Goal: Feedback & Contribution: Contribute content

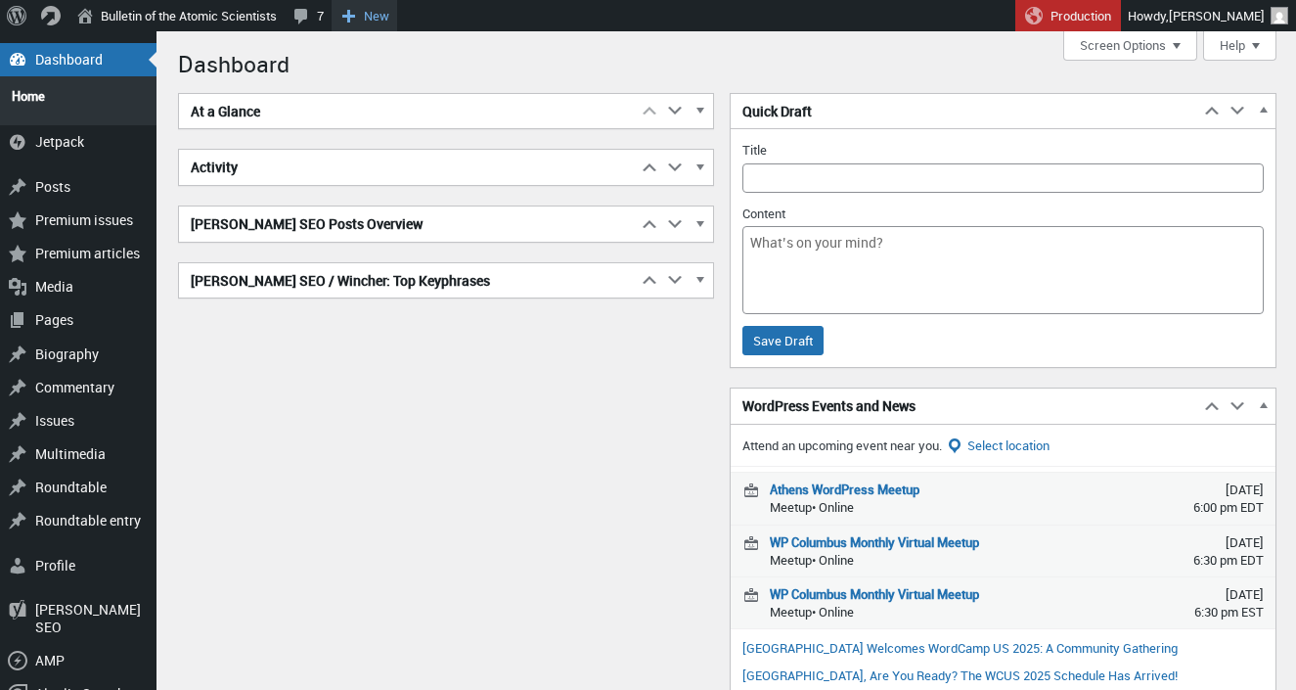
click at [389, 24] on span "New" at bounding box center [376, 15] width 25 height 31
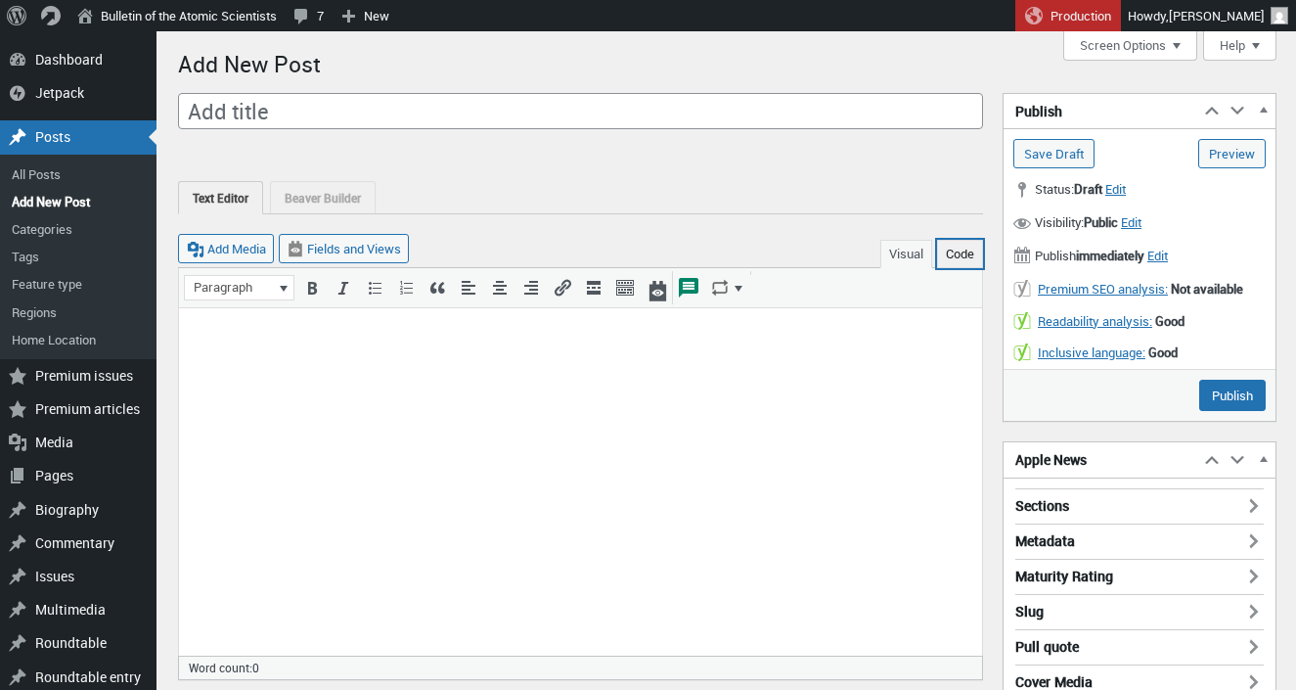
click at [975, 258] on button "Code" at bounding box center [960, 254] width 46 height 28
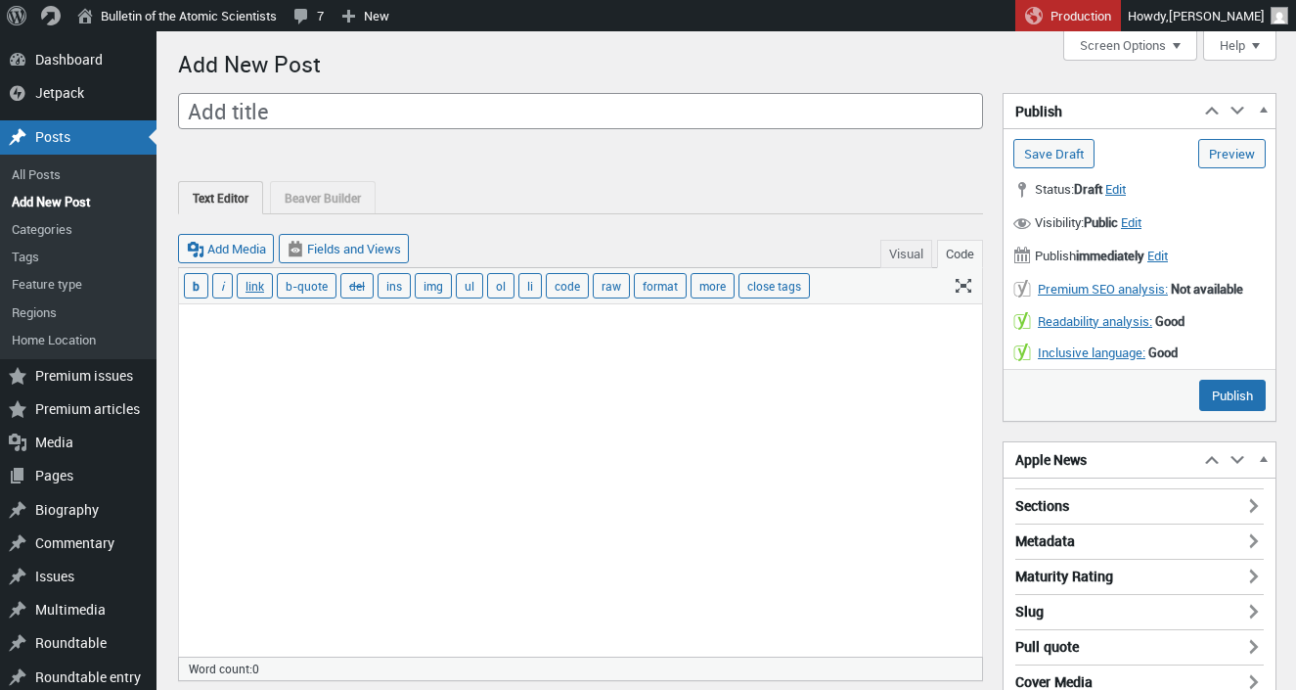
click at [781, 436] on textarea at bounding box center [580, 480] width 803 height 352
paste textarea "<p>The United States is hurtling towards a potential government shutdown if Con…"
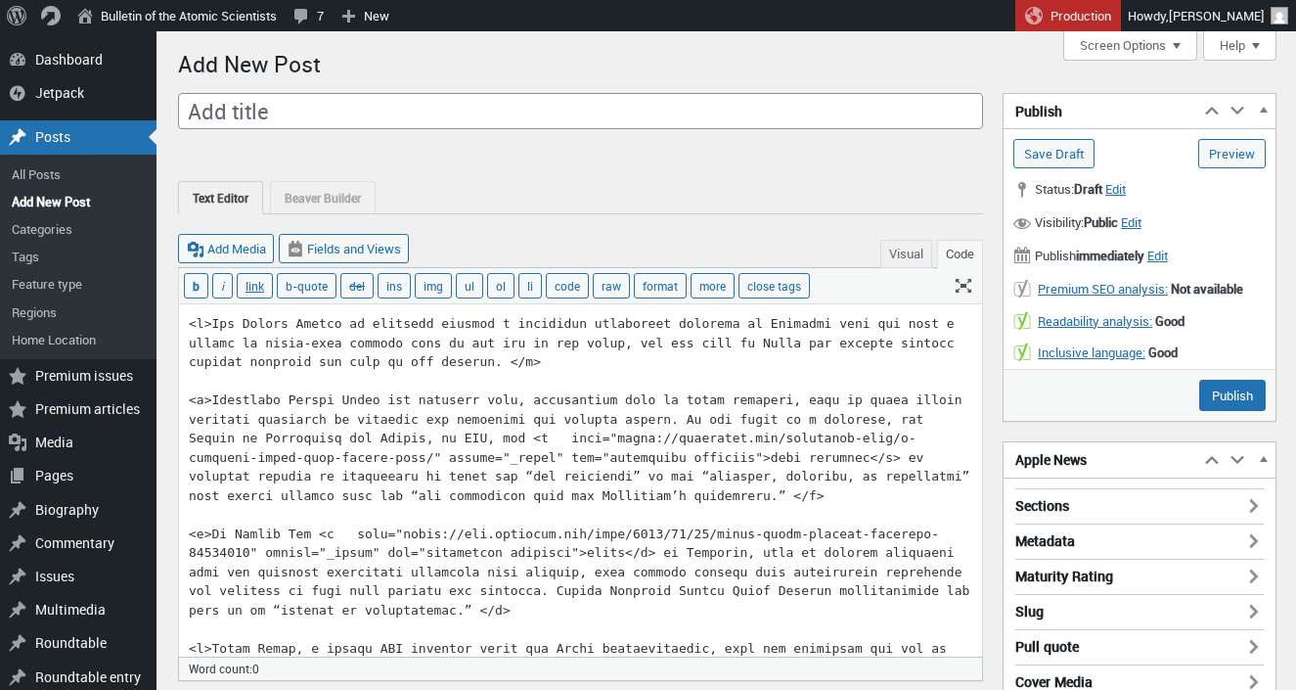
scroll to position [2295, 0]
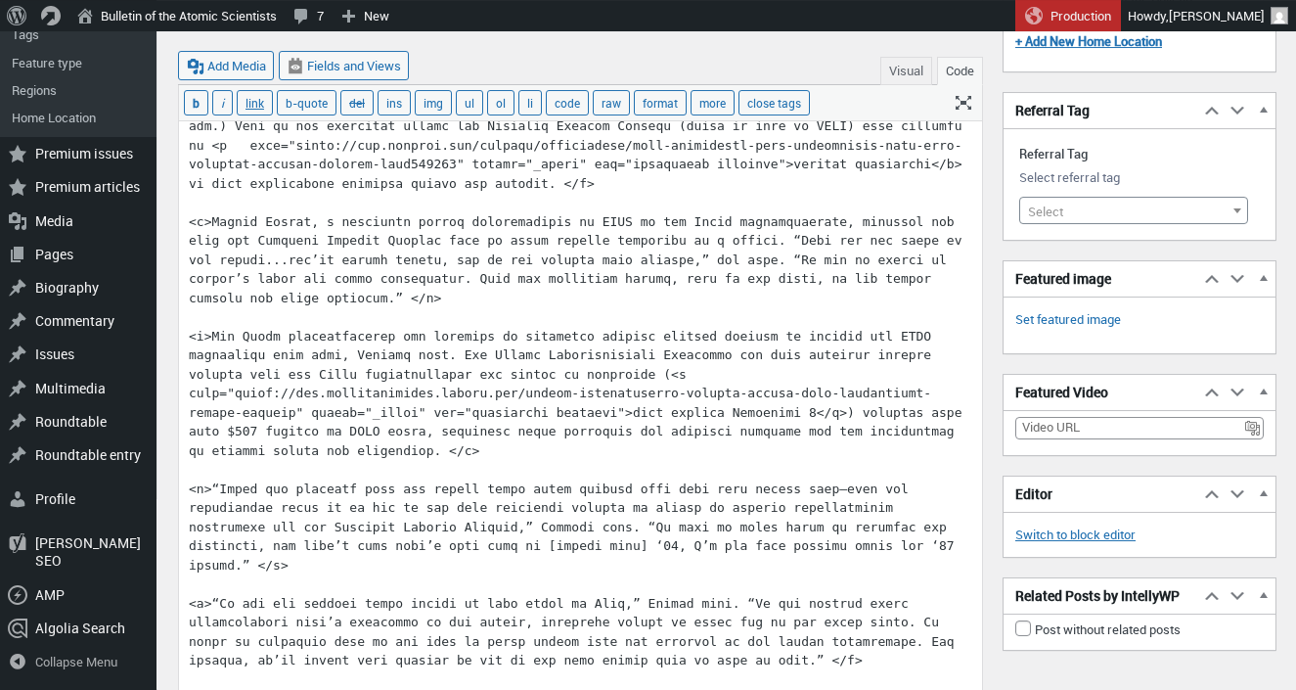
type textarea "<p>The United States is hurtling towards a potential government shutdown if Con…"
click at [909, 66] on button "Visual" at bounding box center [906, 71] width 52 height 28
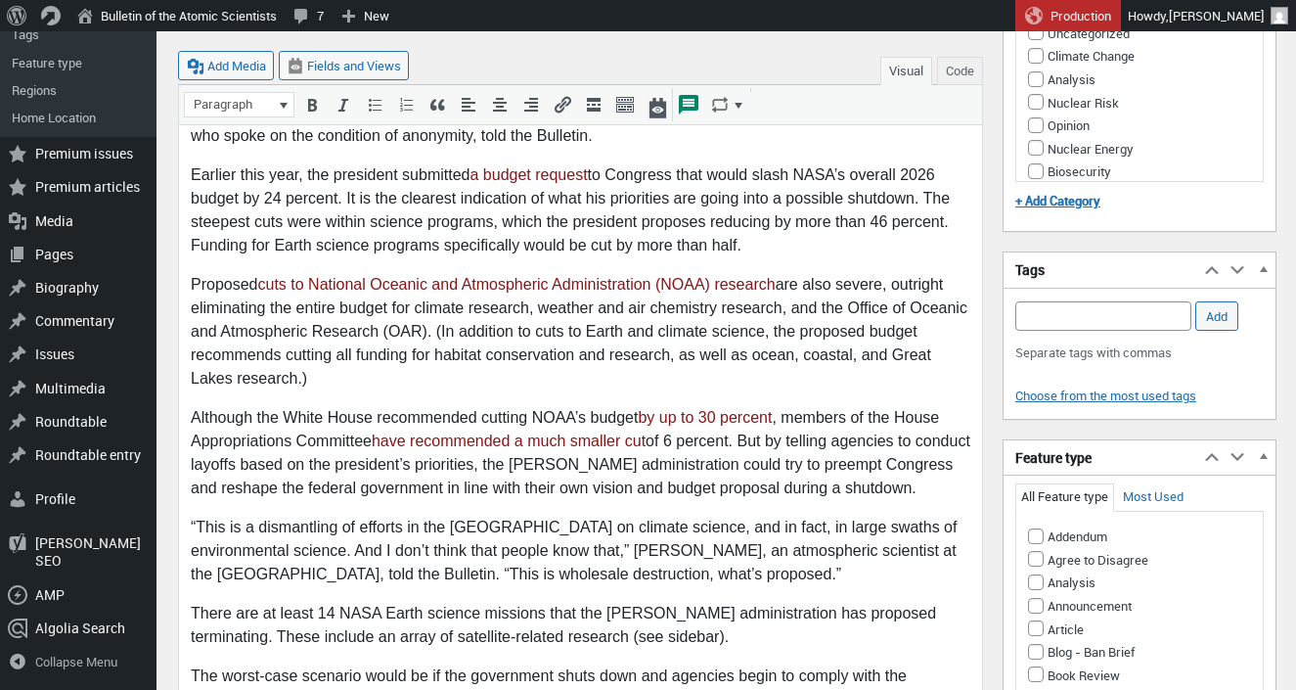
scroll to position [903, 0]
drag, startPoint x: 529, startPoint y: 467, endPoint x: 749, endPoint y: 464, distance: 220.1
click at [749, 464] on p "Although the White House recommended cutting NOAA’s budget by up to 30 percent …" at bounding box center [581, 453] width 780 height 94
click at [555, 106] on icon "Insert/edit link (⌘K)" at bounding box center [563, 105] width 20 height 20
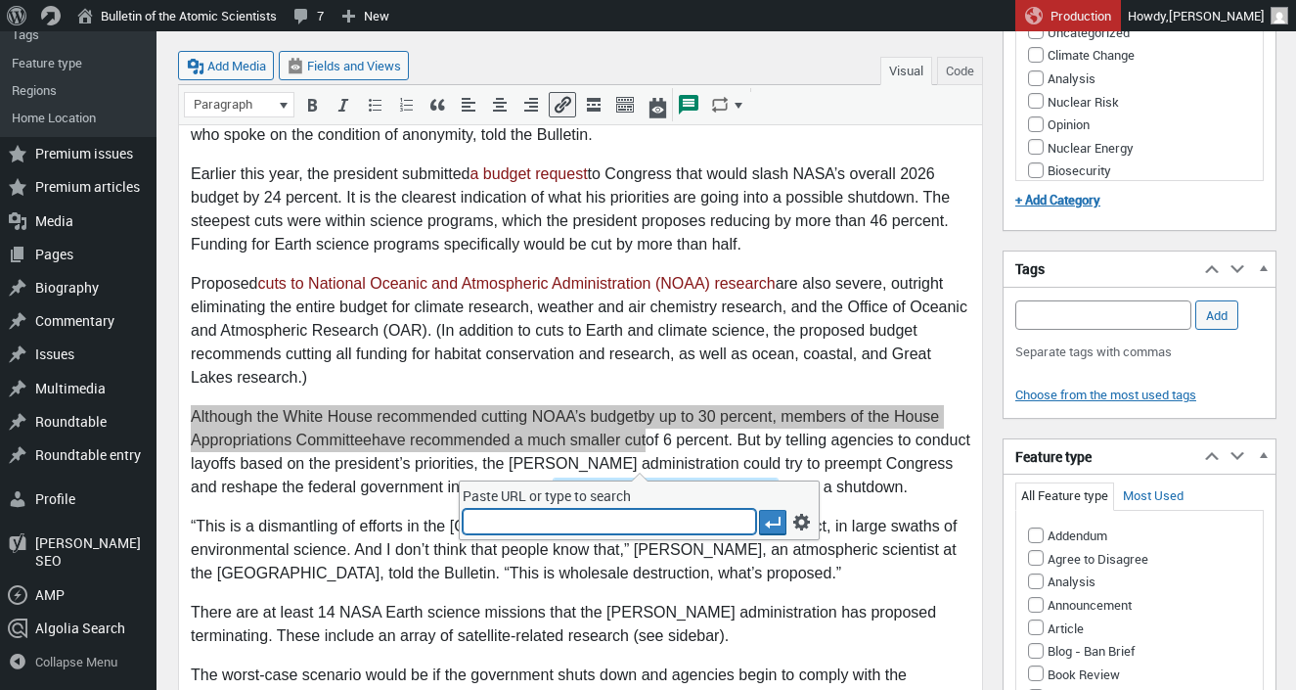
type input "https://www.washingtonpost.com/business/2025/09/27/trump-government-shutdown-pl…"
click at [775, 516] on icon "Apply" at bounding box center [773, 522] width 20 height 20
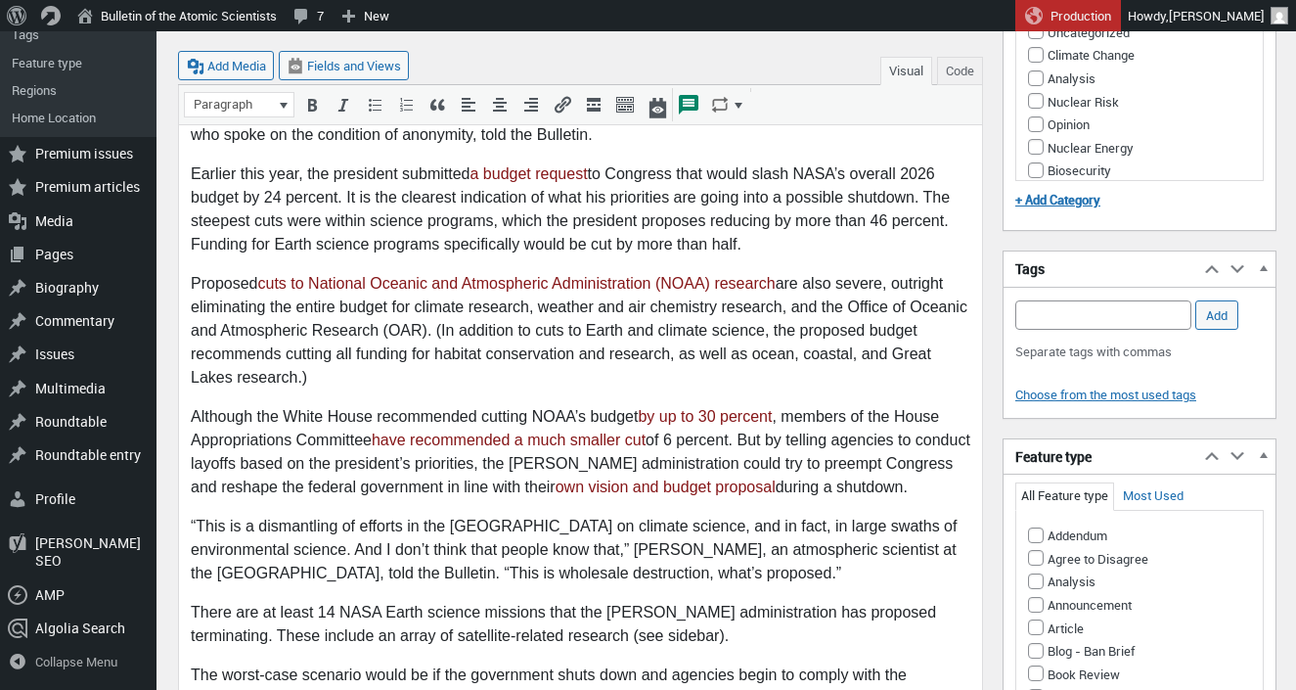
click at [578, 379] on body "The United States is hurtling towards a potential government shutdown if Congre…" at bounding box center [581, 539] width 780 height 2240
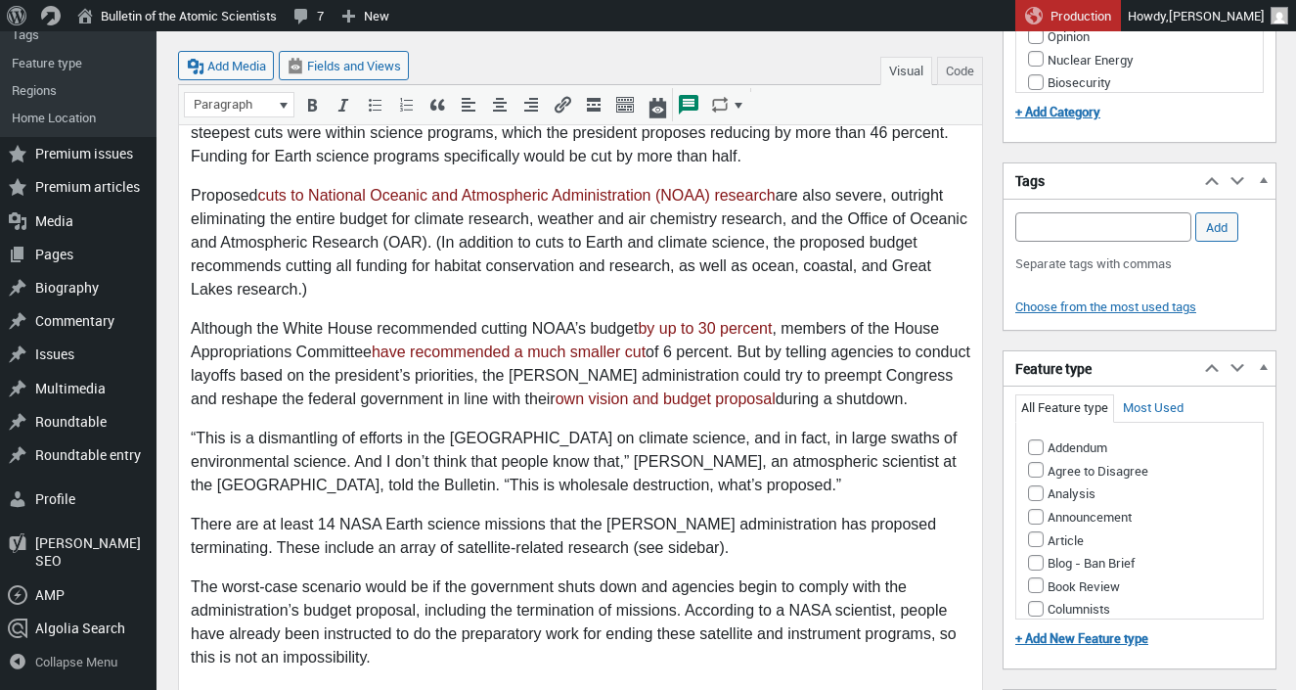
scroll to position [992, 0]
drag, startPoint x: 520, startPoint y: 464, endPoint x: 669, endPoint y: 464, distance: 148.7
click at [669, 464] on p "“This is a dismantling of efforts in the United States on climate science, and …" at bounding box center [581, 461] width 780 height 70
copy p "wholesale destruction"
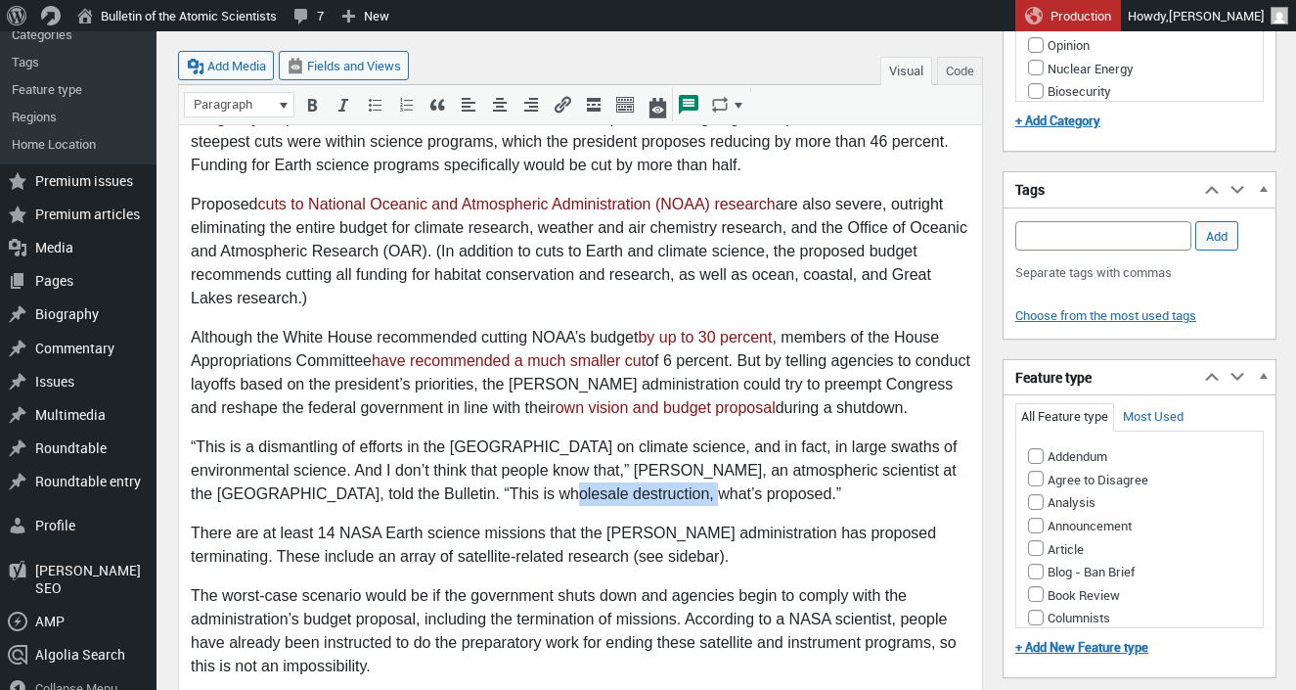
scroll to position [984, 0]
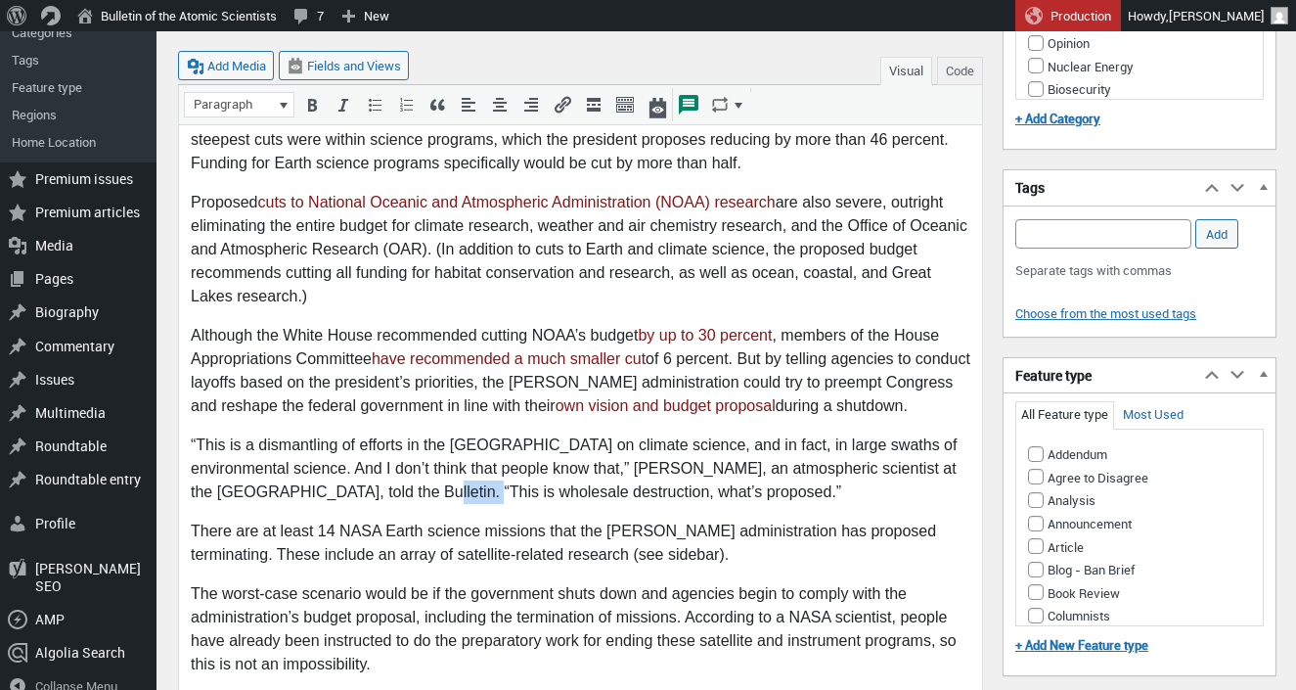
drag, startPoint x: 405, startPoint y: 470, endPoint x: 455, endPoint y: 470, distance: 49.9
click at [455, 470] on p "“This is a dismantling of efforts in the United States on climate science, and …" at bounding box center [581, 469] width 780 height 70
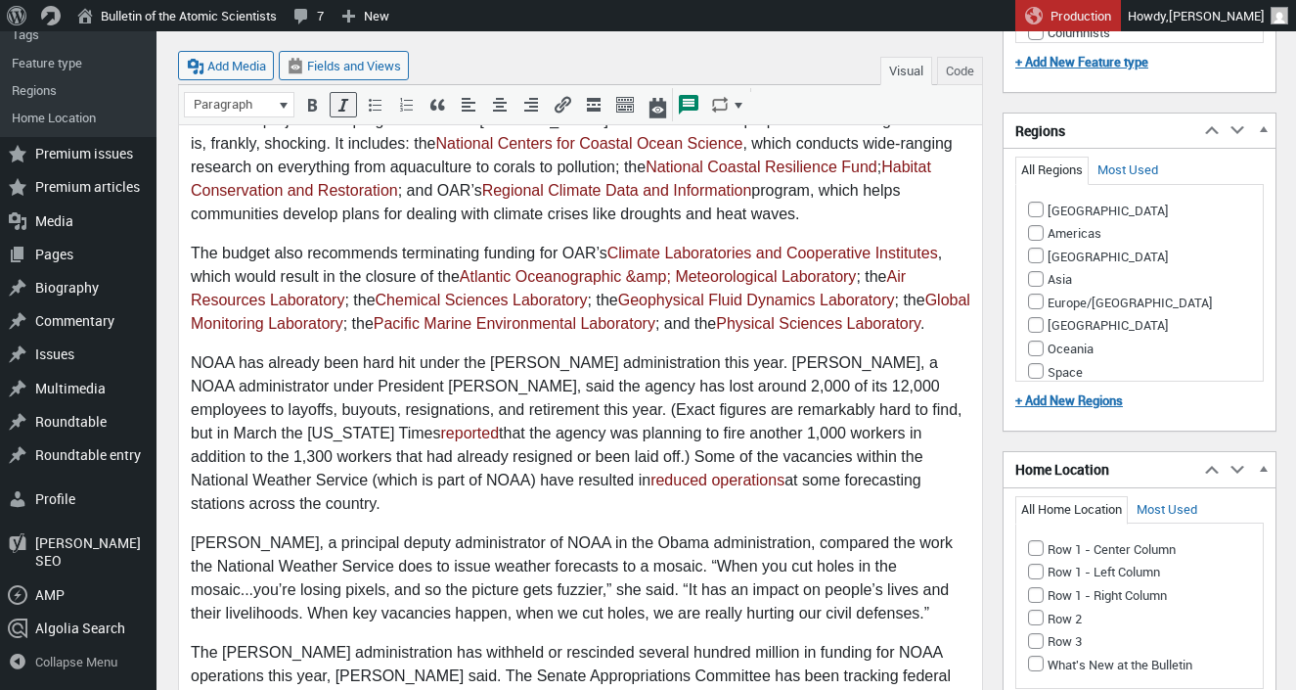
scroll to position [1568, 0]
drag, startPoint x: 869, startPoint y: 407, endPoint x: 233, endPoint y: 434, distance: 637.3
click at [233, 434] on p "NOAA has already been hard hit under the Trump administration this year. Rick S…" at bounding box center [581, 433] width 780 height 164
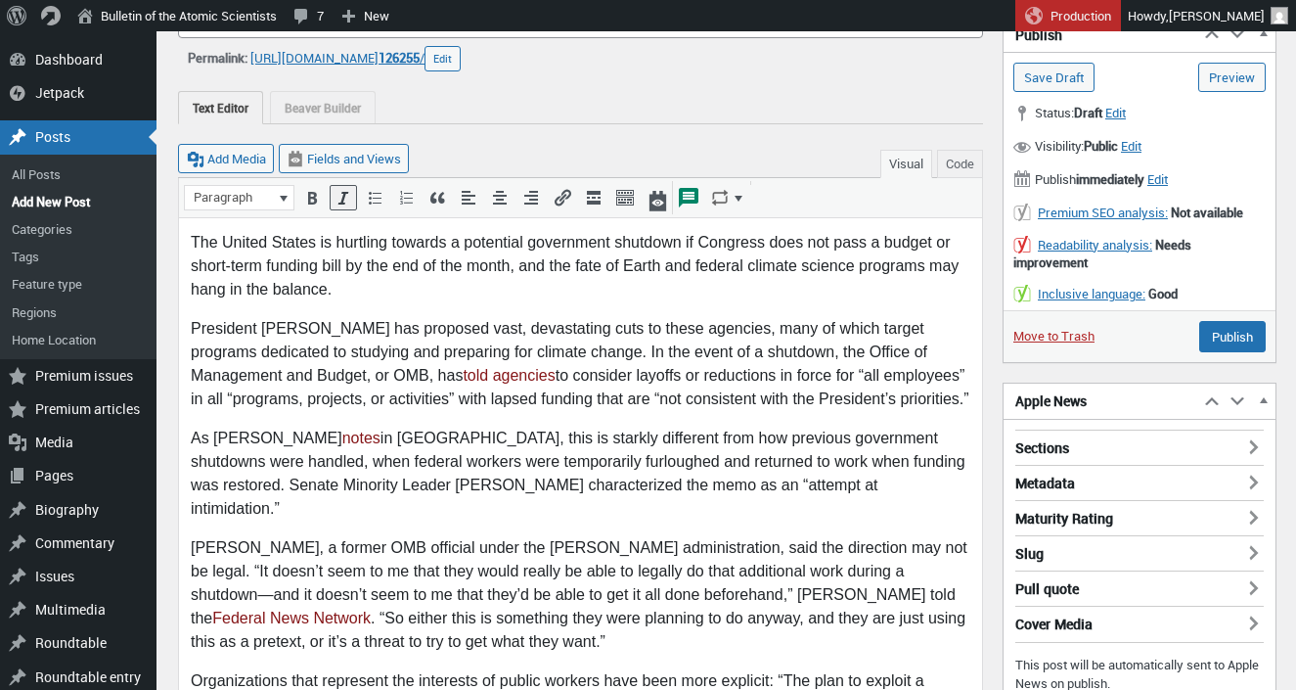
scroll to position [0, 0]
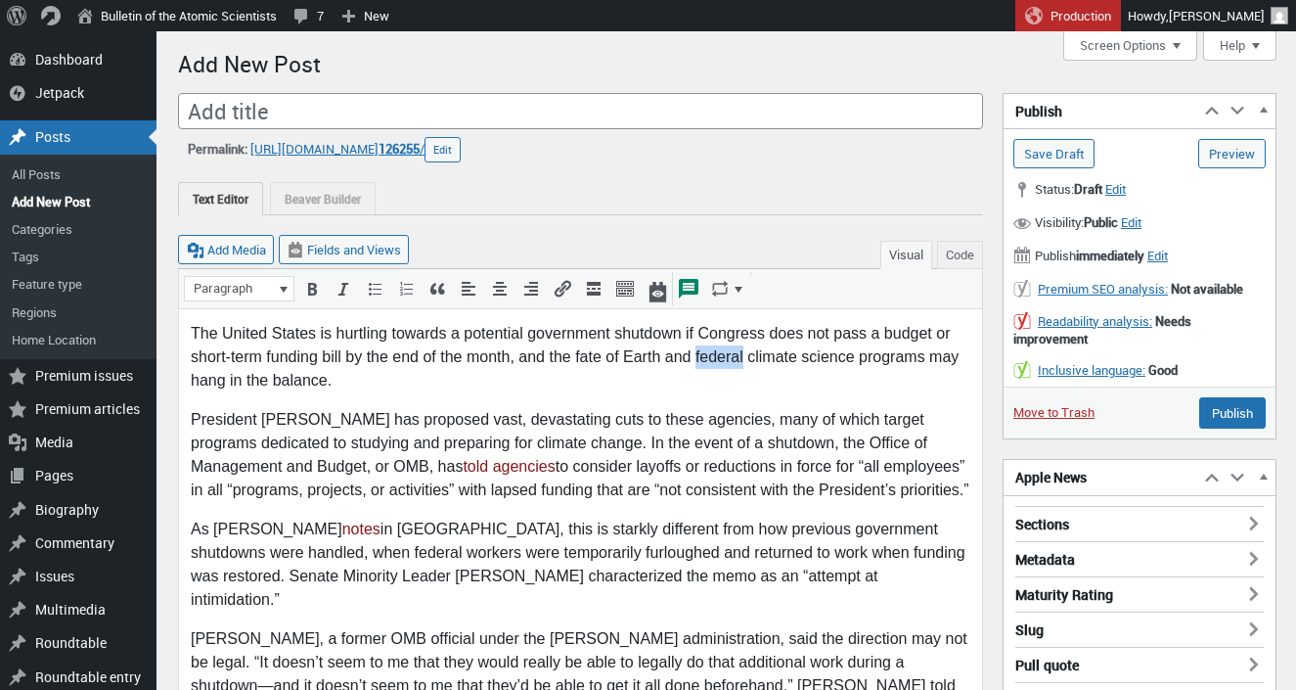
drag, startPoint x: 696, startPoint y: 357, endPoint x: 743, endPoint y: 358, distance: 47.0
click at [743, 358] on p "The United States is hurtling towards a potential government shutdown if Congre…" at bounding box center [581, 357] width 780 height 70
copy p "federal"
click at [623, 360] on p "The United States is hurtling towards a potential government shutdown if Congre…" at bounding box center [581, 357] width 780 height 70
drag, startPoint x: 872, startPoint y: 356, endPoint x: 939, endPoint y: 355, distance: 66.5
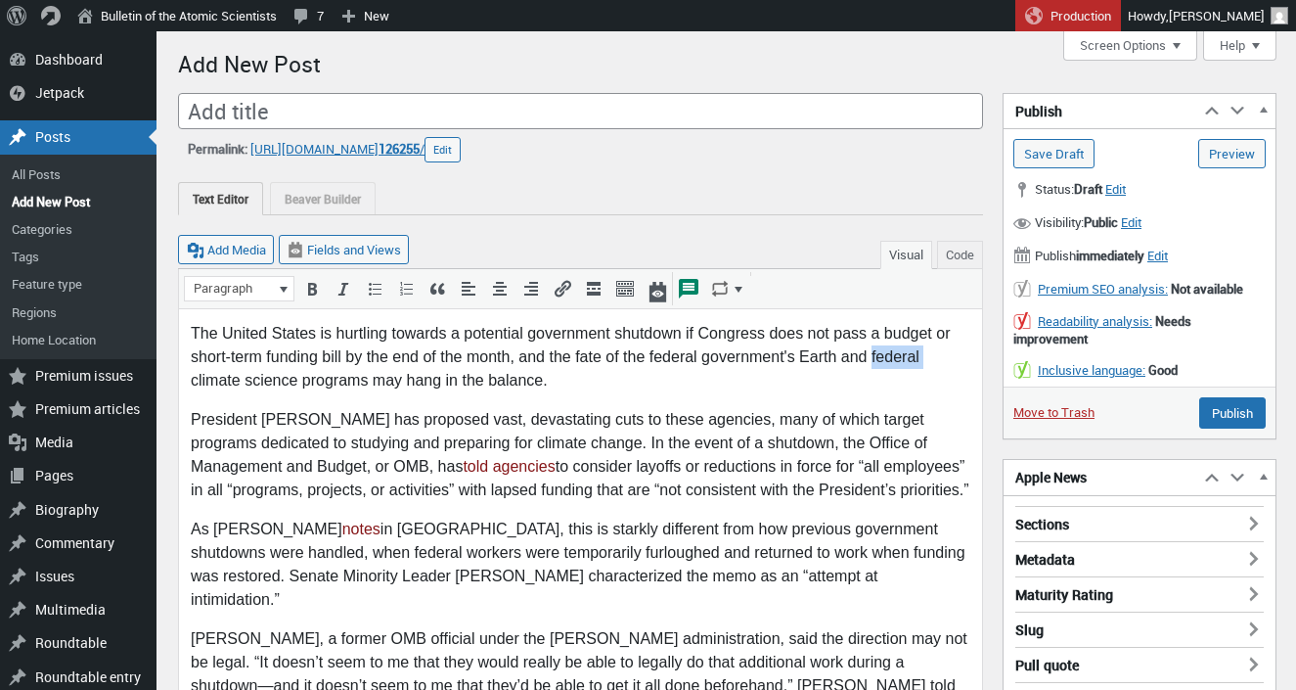
click at [939, 355] on p "The United States is hurtling towards a potential government shutdown if Congre…" at bounding box center [581, 357] width 780 height 70
click at [789, 353] on p "The United States is hurtling towards a potential government shutdown if Congre…" at bounding box center [581, 357] width 780 height 70
click at [671, 378] on p "The United States is hurtling towards a potential government shutdown if Congre…" at bounding box center [581, 357] width 780 height 70
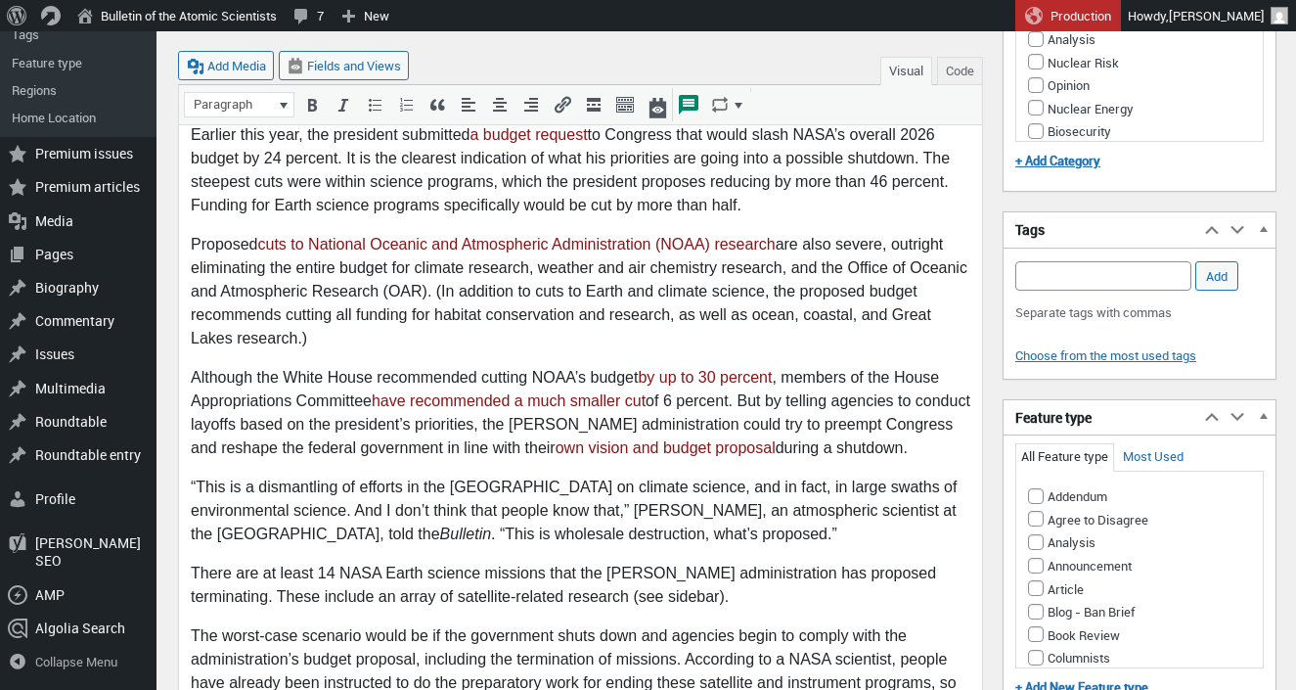
scroll to position [938, 0]
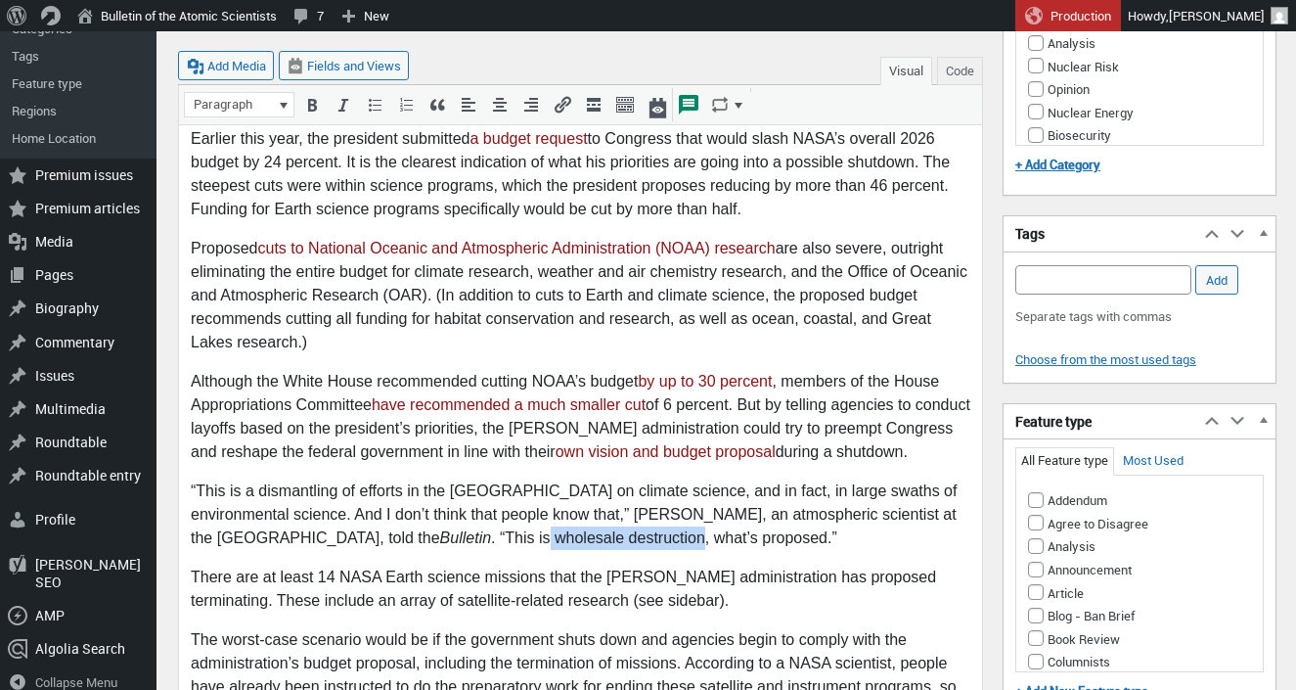
drag, startPoint x: 515, startPoint y: 518, endPoint x: 667, endPoint y: 515, distance: 151.6
click at [667, 515] on p "“This is a dismantling of efforts in the United States on climate science, and …" at bounding box center [581, 515] width 780 height 70
copy p "wholesale destruction"
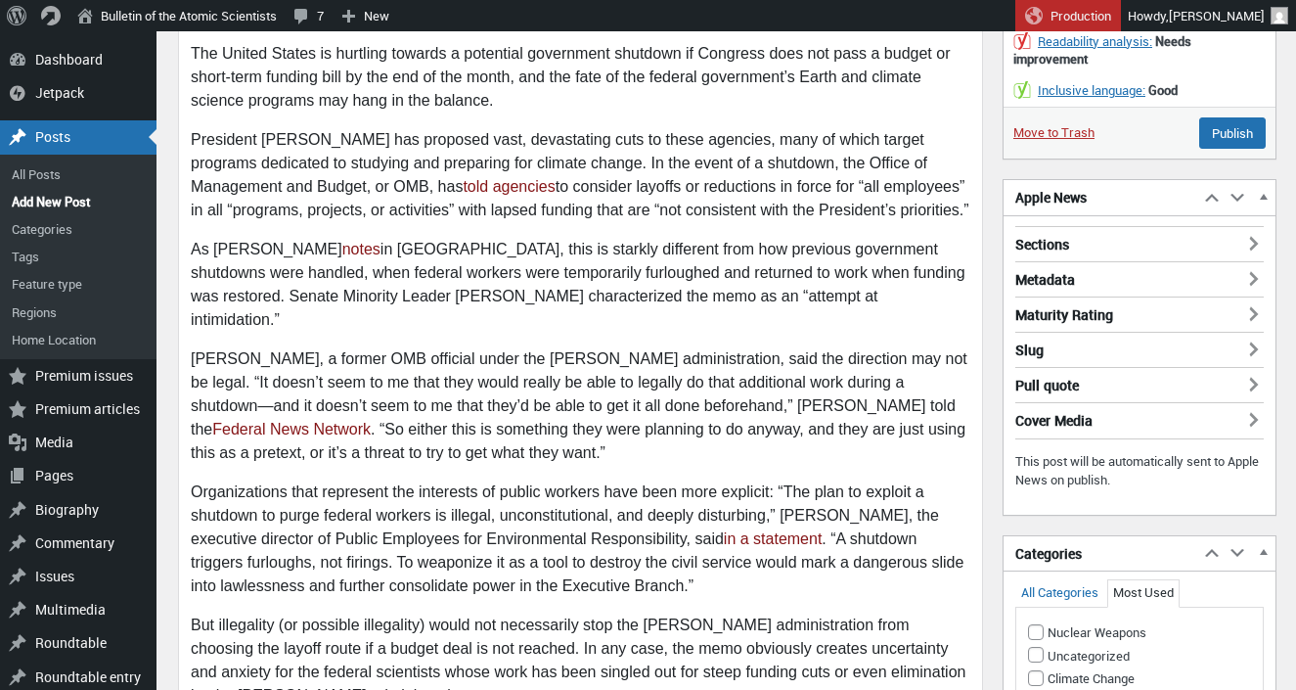
scroll to position [0, 0]
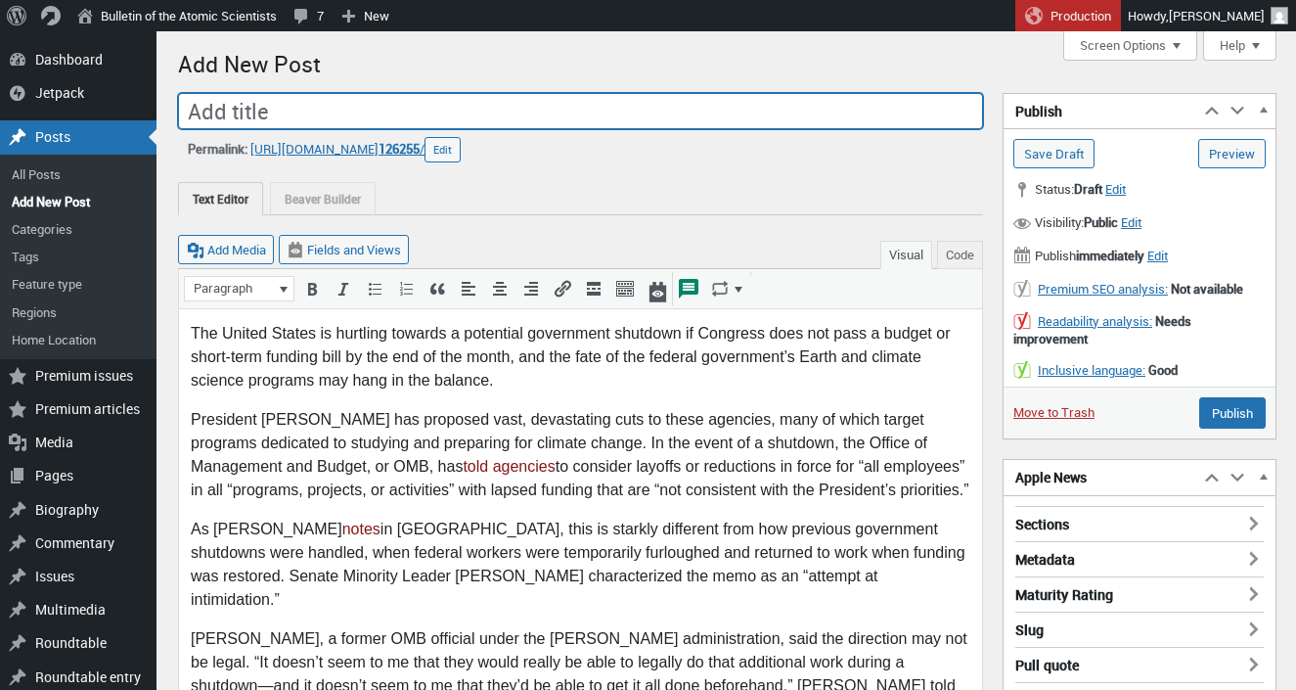
click at [259, 105] on input "Add title" at bounding box center [580, 111] width 805 height 37
click at [208, 113] on input ""wholesale destruction" at bounding box center [580, 111] width 805 height 37
click at [202, 112] on input ""wholesale destruction" at bounding box center [580, 111] width 805 height 37
click at [204, 116] on input "'wholesale destruction" at bounding box center [580, 111] width 805 height 37
click at [430, 105] on input "'Wholesale destruction" at bounding box center [580, 111] width 805 height 37
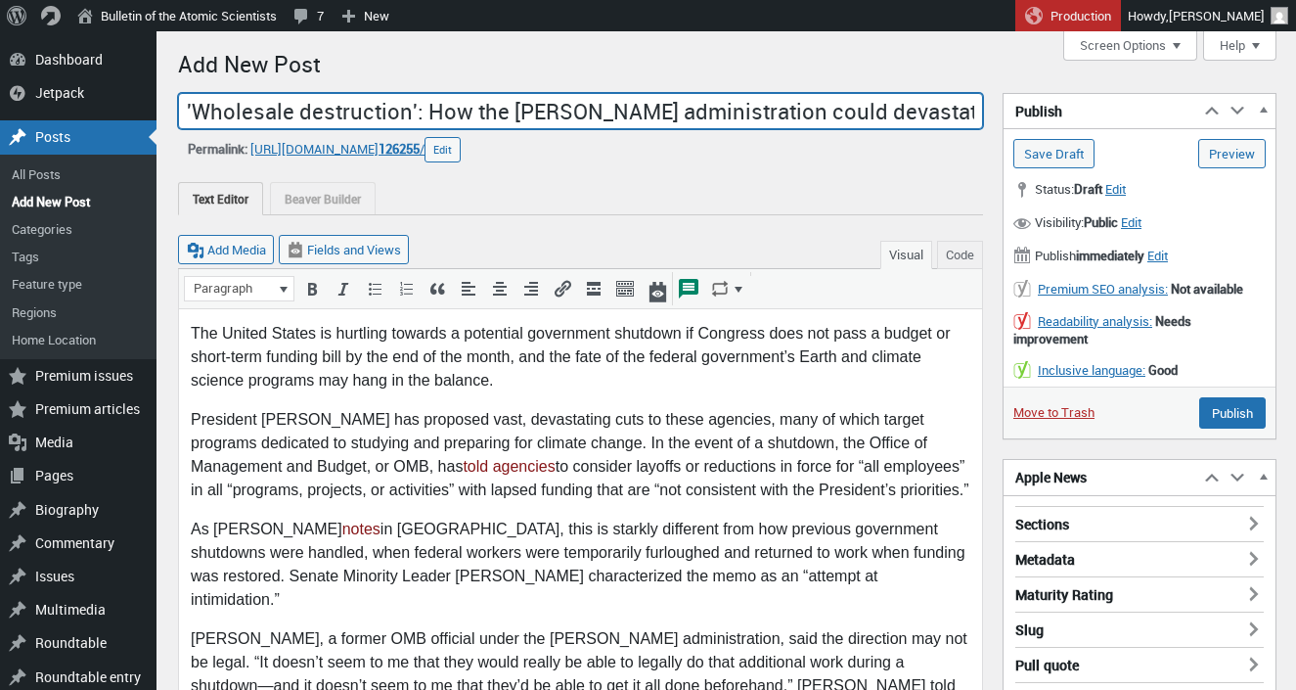
drag, startPoint x: 418, startPoint y: 110, endPoint x: 852, endPoint y: 110, distance: 434.3
click at [852, 110] on input "'Wholesale destruction': How the Trump administration could devastate US Earth …" at bounding box center [580, 111] width 805 height 37
click at [499, 95] on input "'Wholesale destruction': How the Trump administration could devastate US Earth …" at bounding box center [580, 111] width 805 height 37
drag, startPoint x: 420, startPoint y: 111, endPoint x: 853, endPoint y: 122, distance: 433.4
click at [853, 122] on input "'Wholesale destruction': How the Trump administration could devastate US Earth …" at bounding box center [580, 111] width 805 height 37
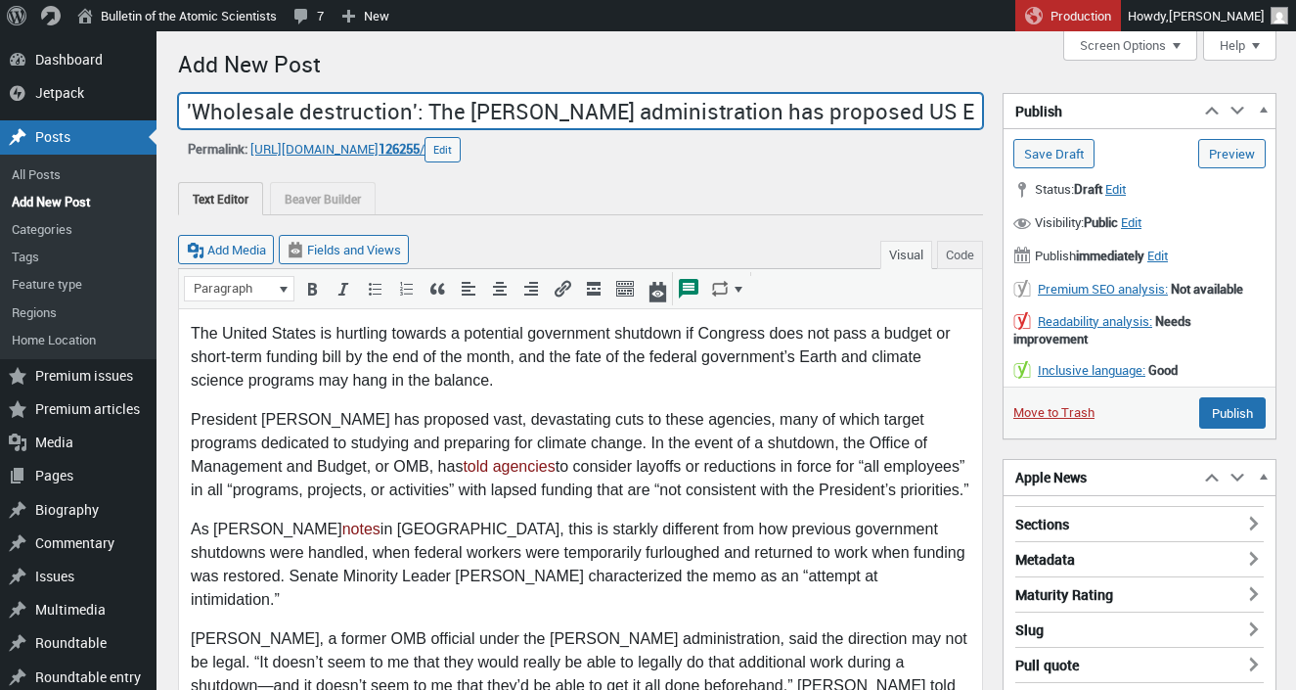
click at [698, 108] on input "'Wholesale destruction': The Trump administration has proposed US Earth and cli…" at bounding box center [580, 111] width 805 height 37
click at [758, 111] on input "'Wholesale destruction': The Trump administration proposed US Earth and climate…" at bounding box center [580, 111] width 805 height 37
drag, startPoint x: 693, startPoint y: 111, endPoint x: 976, endPoint y: 118, distance: 282.7
click at [976, 118] on input "'Wholesale destruction': The Trump administration proposed devastating cuts to …" at bounding box center [580, 111] width 805 height 37
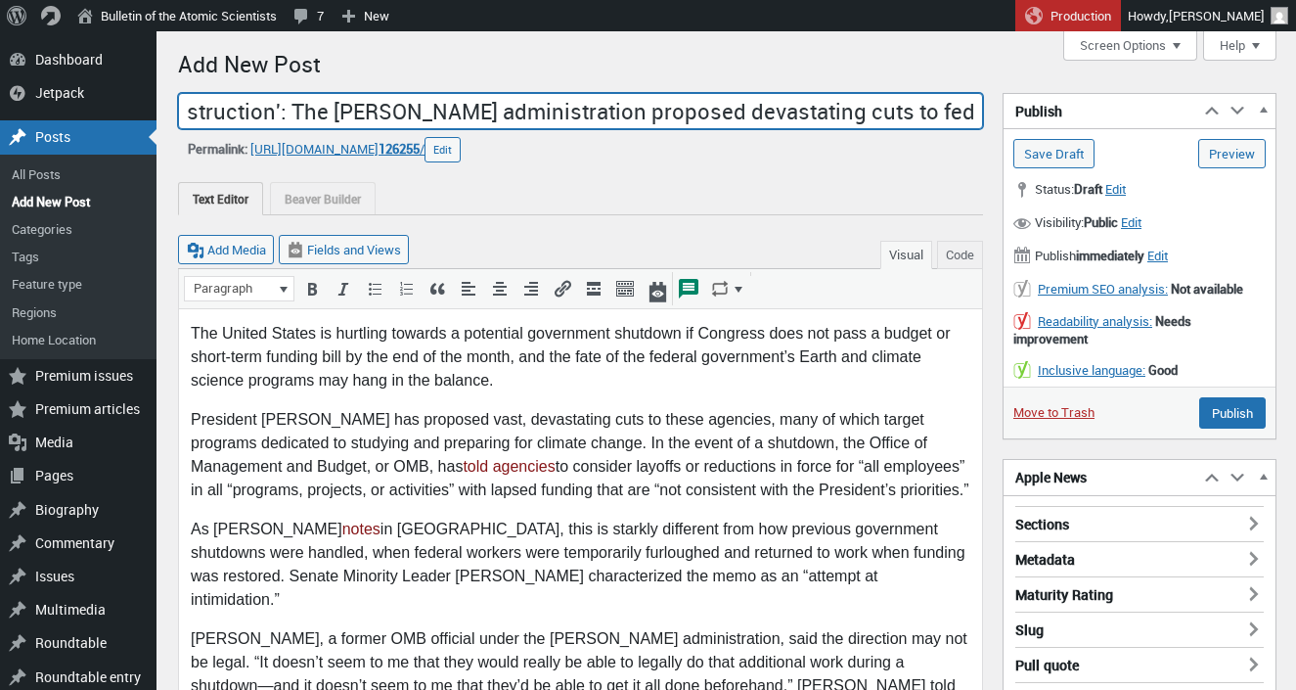
scroll to position [0, 199]
click at [973, 116] on input "'Wholesale destruction': The Trump administration proposed devastating cuts to …" at bounding box center [580, 111] width 805 height 37
click at [264, 105] on input "'Wholesale destruction': The Trump administration proposed devastating cuts to …" at bounding box center [580, 111] width 805 height 37
drag, startPoint x: 224, startPoint y: 111, endPoint x: 749, endPoint y: 117, distance: 525.3
click at [747, 119] on input "'Wholesale destruction': The Trump administration proposed devastating cuts to …" at bounding box center [580, 111] width 805 height 37
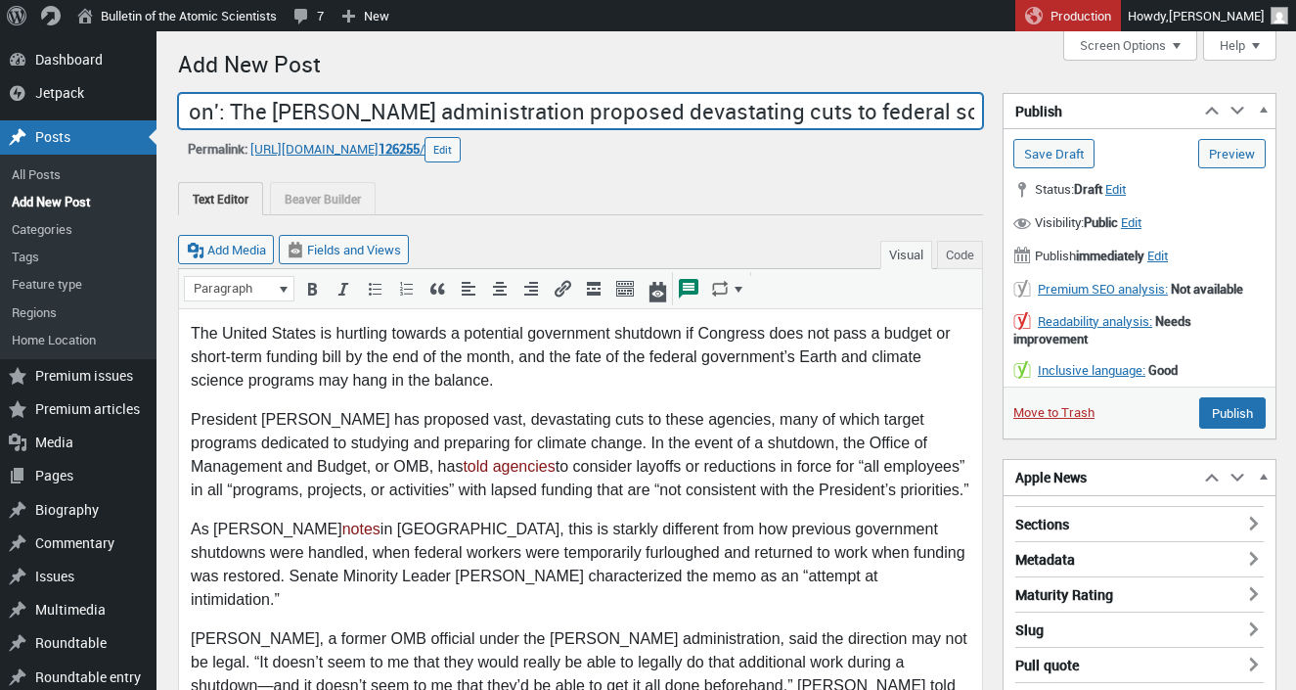
click at [779, 113] on input "'Wholesale destruction': The Trump administration proposed devastating cuts to …" at bounding box center [580, 111] width 805 height 37
drag, startPoint x: 220, startPoint y: 111, endPoint x: 1031, endPoint y: 119, distance: 810.8
click at [983, 119] on input "'Wholesale destruction': The Trump administration proposed devastating cuts to …" at bounding box center [580, 111] width 805 height 37
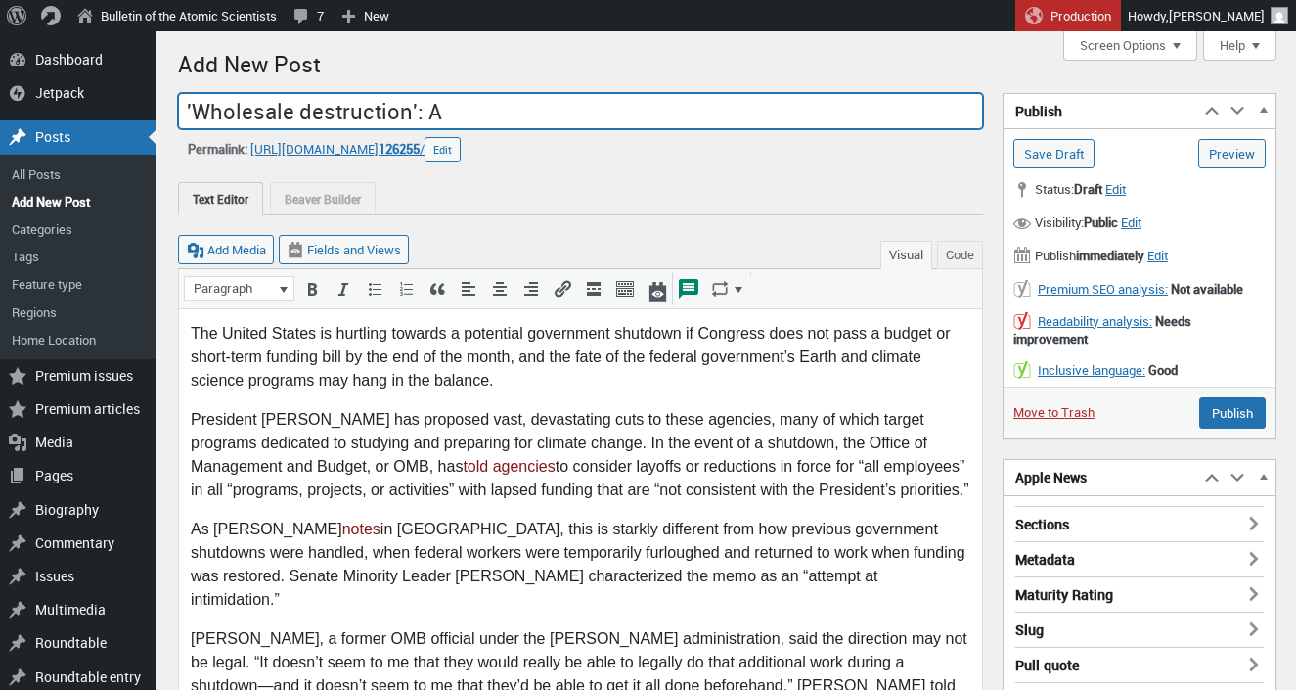
scroll to position [0, 0]
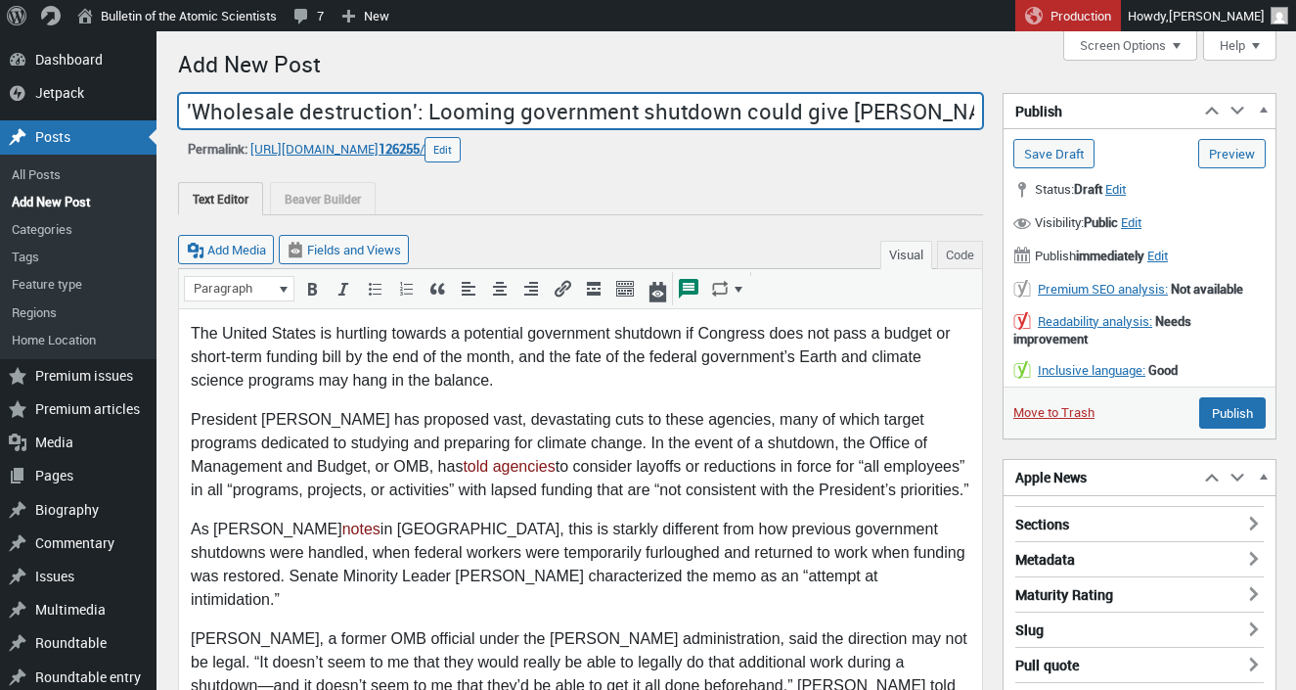
click at [426, 118] on input "'Wholesale destruction': Looming government shutdown could give Trump admin" at bounding box center [580, 111] width 805 height 37
drag, startPoint x: 963, startPoint y: 110, endPoint x: 781, endPoint y: 117, distance: 182.1
click at [781, 117] on input "'Wholesale destruction': Looming government shutdown could give Trump admin" at bounding box center [580, 111] width 805 height 37
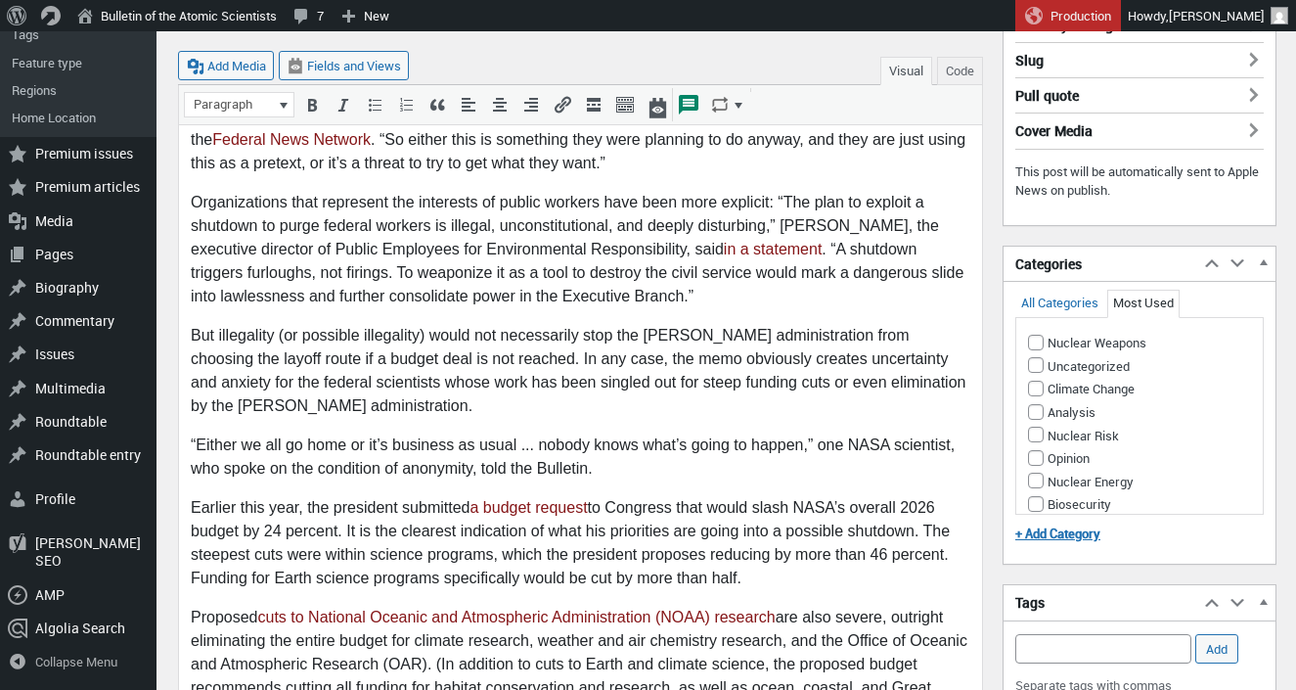
scroll to position [571, 0]
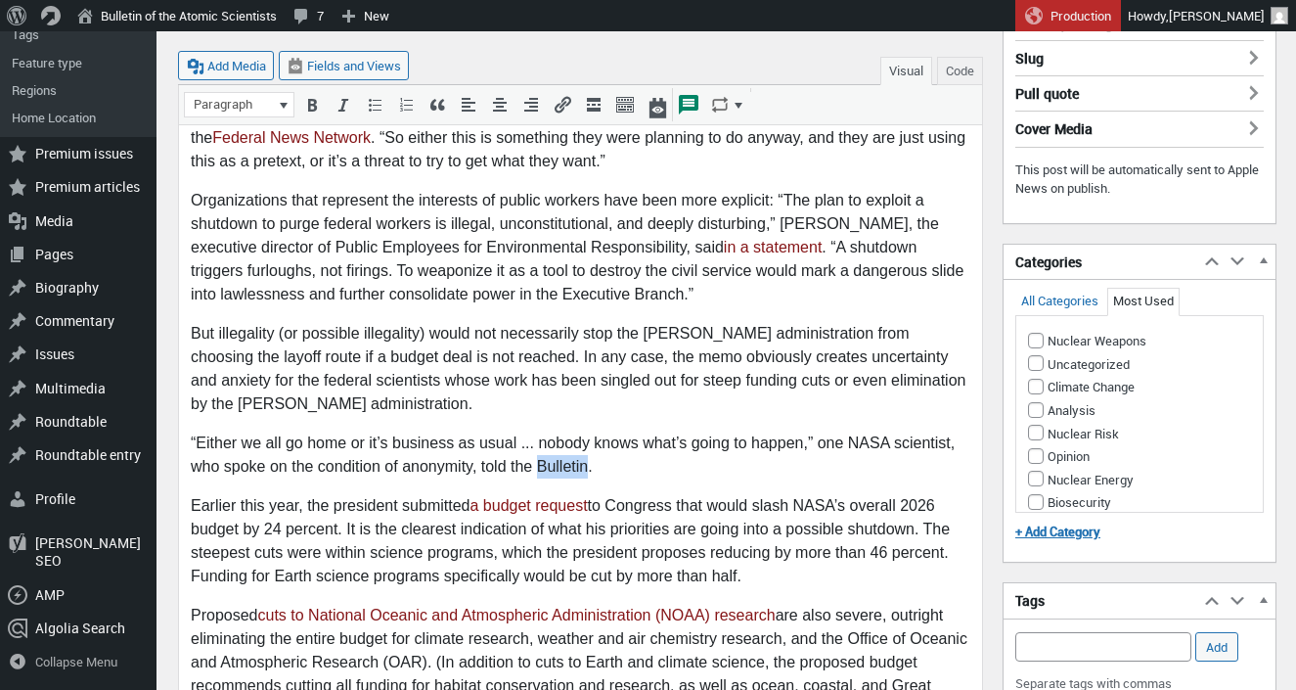
drag, startPoint x: 538, startPoint y: 443, endPoint x: 586, endPoint y: 444, distance: 47.9
click at [586, 444] on p "“Either we all go home or it’s business as usual ... nobody knows what’s going …" at bounding box center [581, 455] width 780 height 47
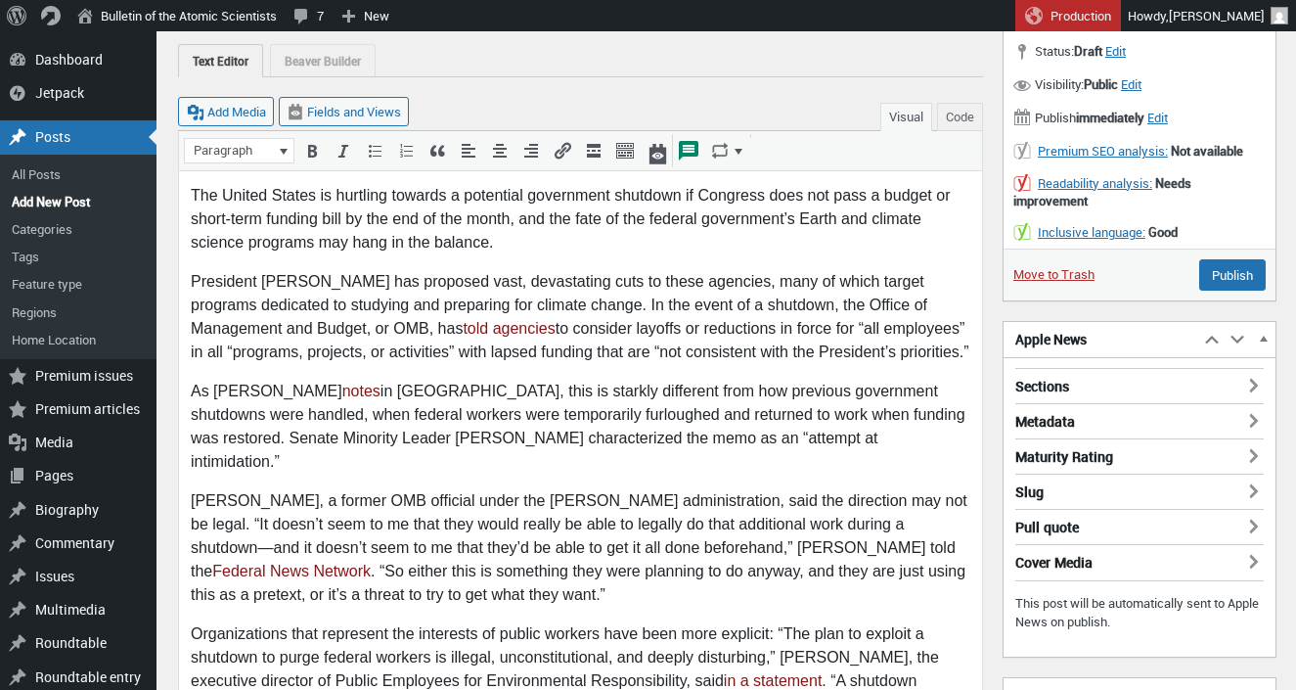
scroll to position [0, 0]
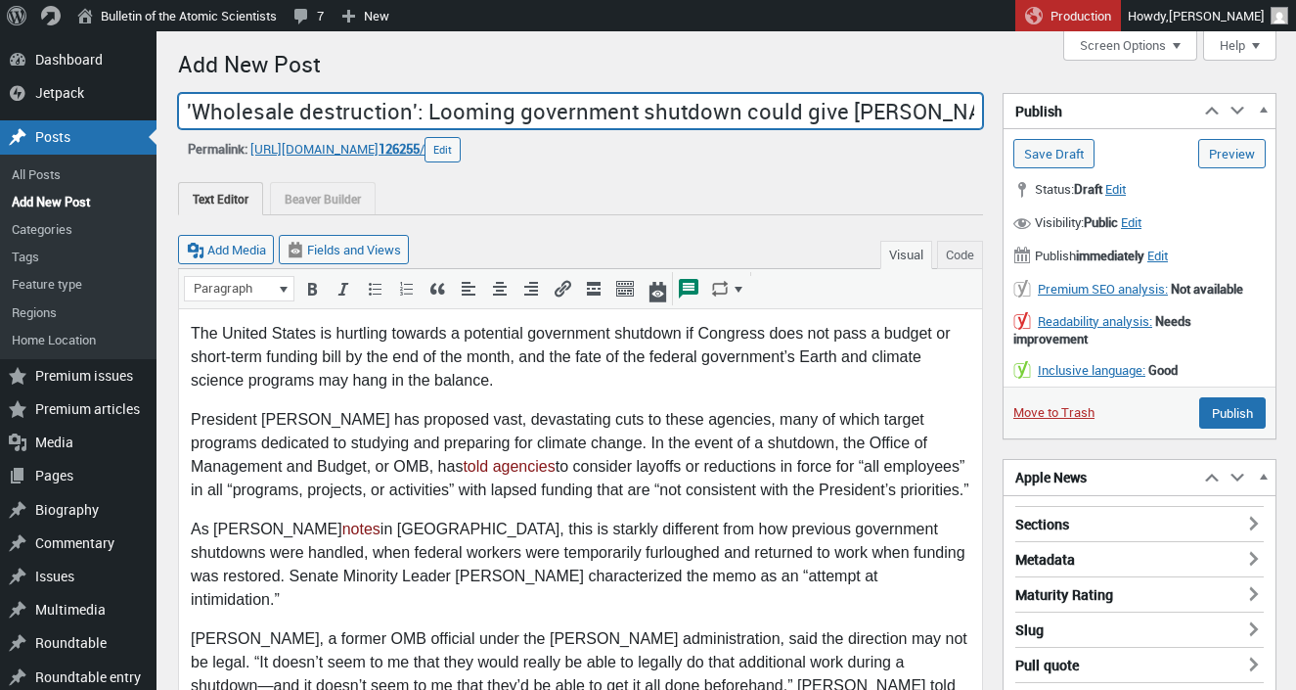
drag, startPoint x: 418, startPoint y: 114, endPoint x: 941, endPoint y: 158, distance: 525.1
click at [941, 130] on input "'Wholesale destruction': Looming government shutdown could give Trump admin" at bounding box center [580, 111] width 805 height 37
drag, startPoint x: 262, startPoint y: 113, endPoint x: 211, endPoint y: 117, distance: 51.0
click at [211, 117] on input "'Wholesale destruction': The federal science programs at risk if there's a gove…" at bounding box center [580, 111] width 805 height 37
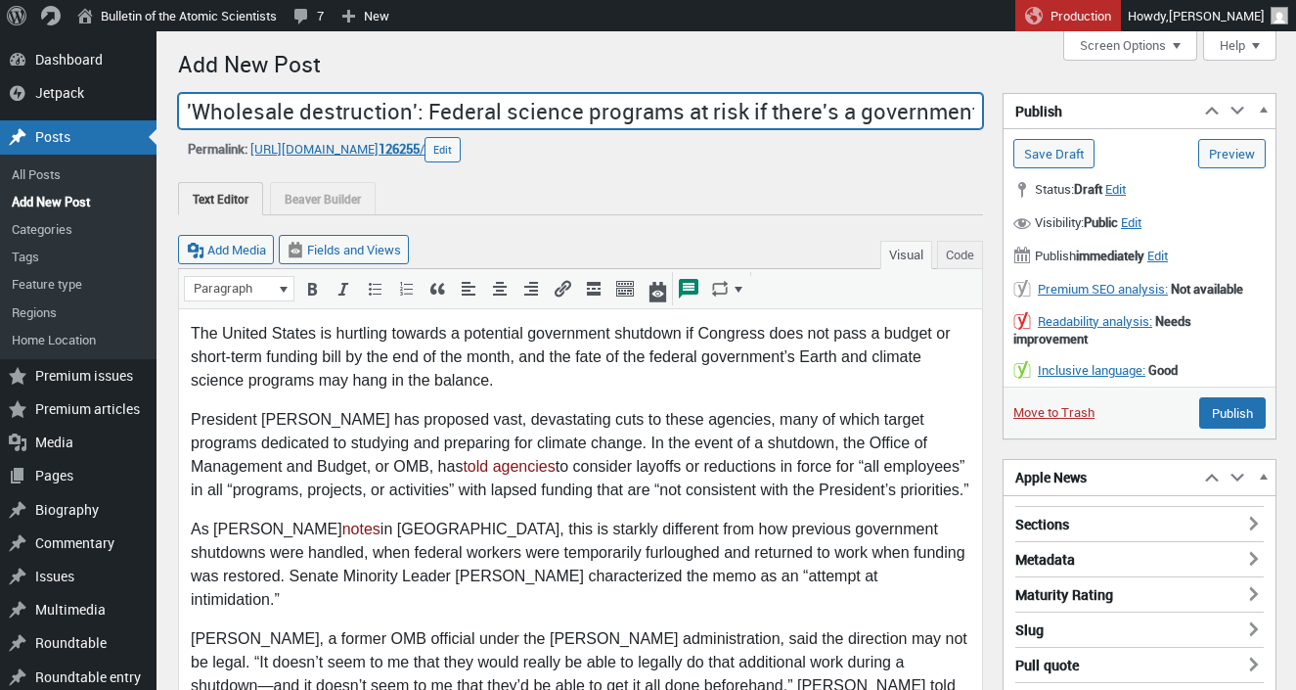
scroll to position [0, 170]
click at [976, 116] on input "'Wholesale destruction': Federal science programs at risk if there's a governme…" at bounding box center [580, 111] width 805 height 37
drag, startPoint x: 666, startPoint y: 114, endPoint x: 749, endPoint y: 113, distance: 83.1
click at [749, 113] on input "'Wholesale destruction': Federal science programs at risk if there's a governme…" at bounding box center [580, 111] width 805 height 37
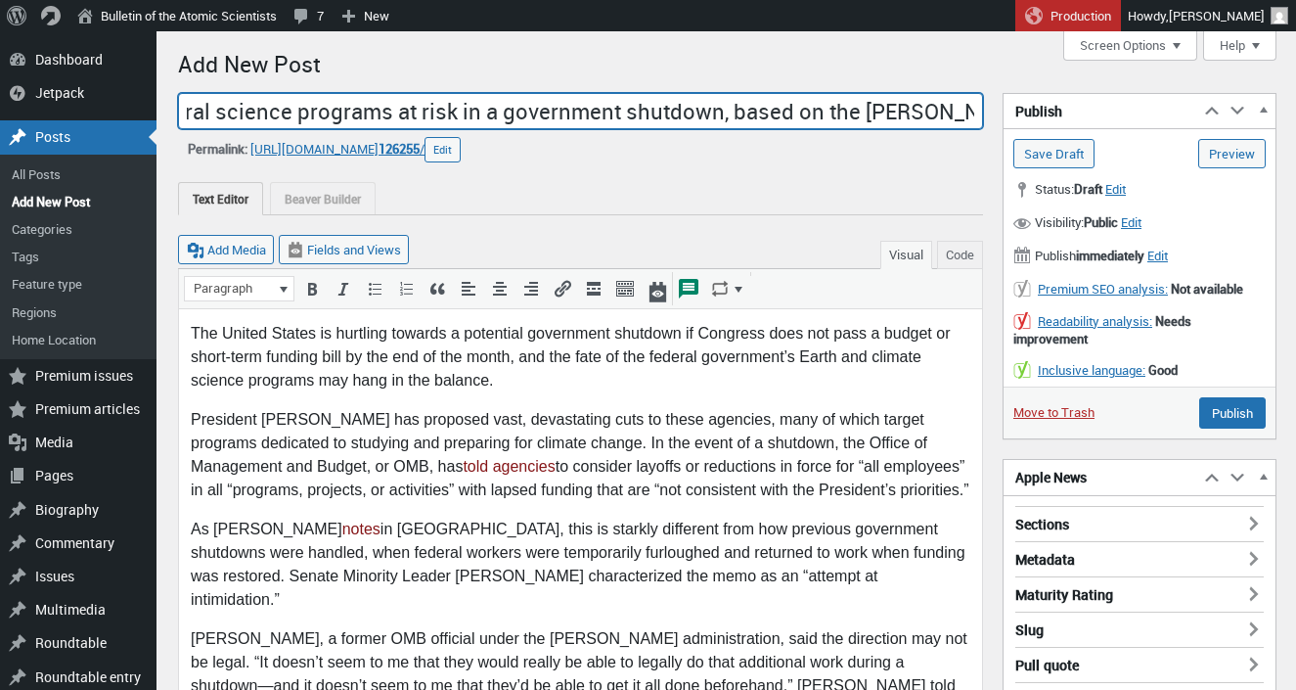
scroll to position [0, 516]
drag, startPoint x: 609, startPoint y: 116, endPoint x: 1036, endPoint y: 126, distance: 426.5
click at [983, 126] on input "'Wholesale destruction': Federal science programs at risk in a government shutd…" at bounding box center [580, 111] width 805 height 37
click at [731, 111] on input "'Wholesale destruction': Federal science programs" at bounding box center [580, 111] width 805 height 37
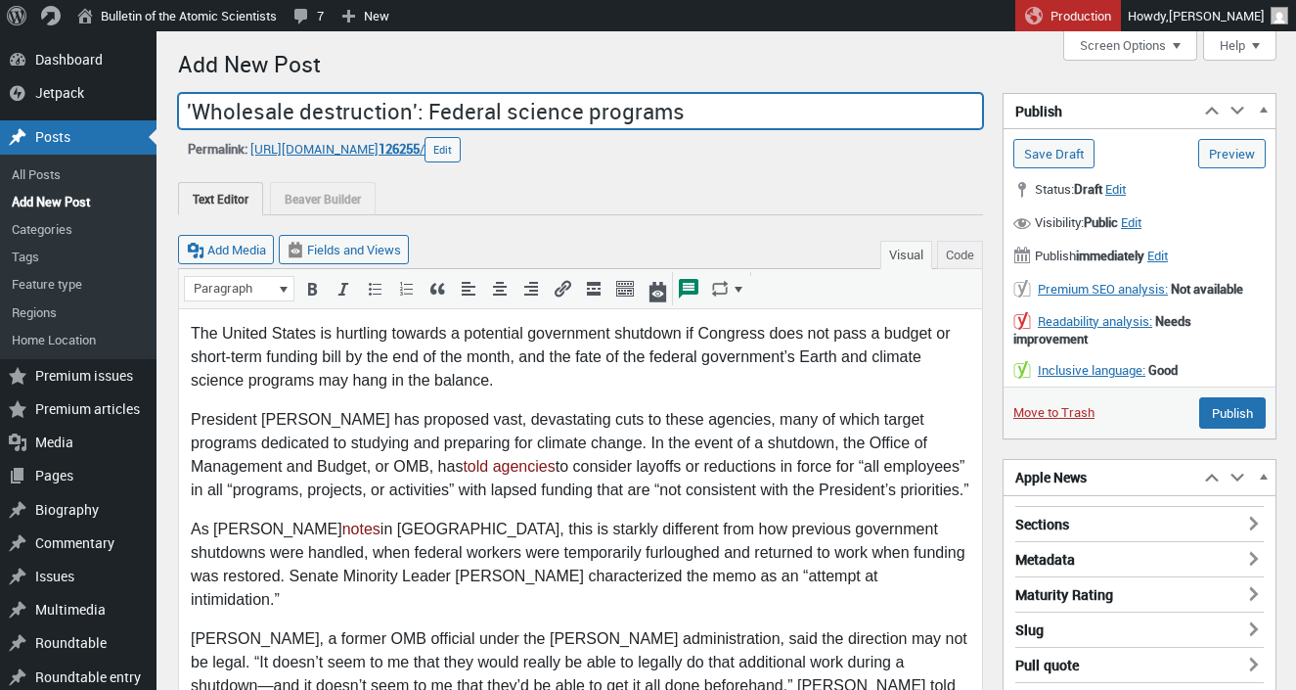
click at [731, 111] on input "'Wholesale destruction': Federal science programs" at bounding box center [580, 111] width 805 height 37
click at [735, 113] on input "'Wholesale destruction': Federal science programs" at bounding box center [580, 111] width 805 height 37
drag, startPoint x: 735, startPoint y: 114, endPoint x: 445, endPoint y: 118, distance: 289.5
click at [445, 118] on input "'Wholesale destruction': Federal science programs" at bounding box center [580, 111] width 805 height 37
type input "'Wholesale destruction': Federal science programs"
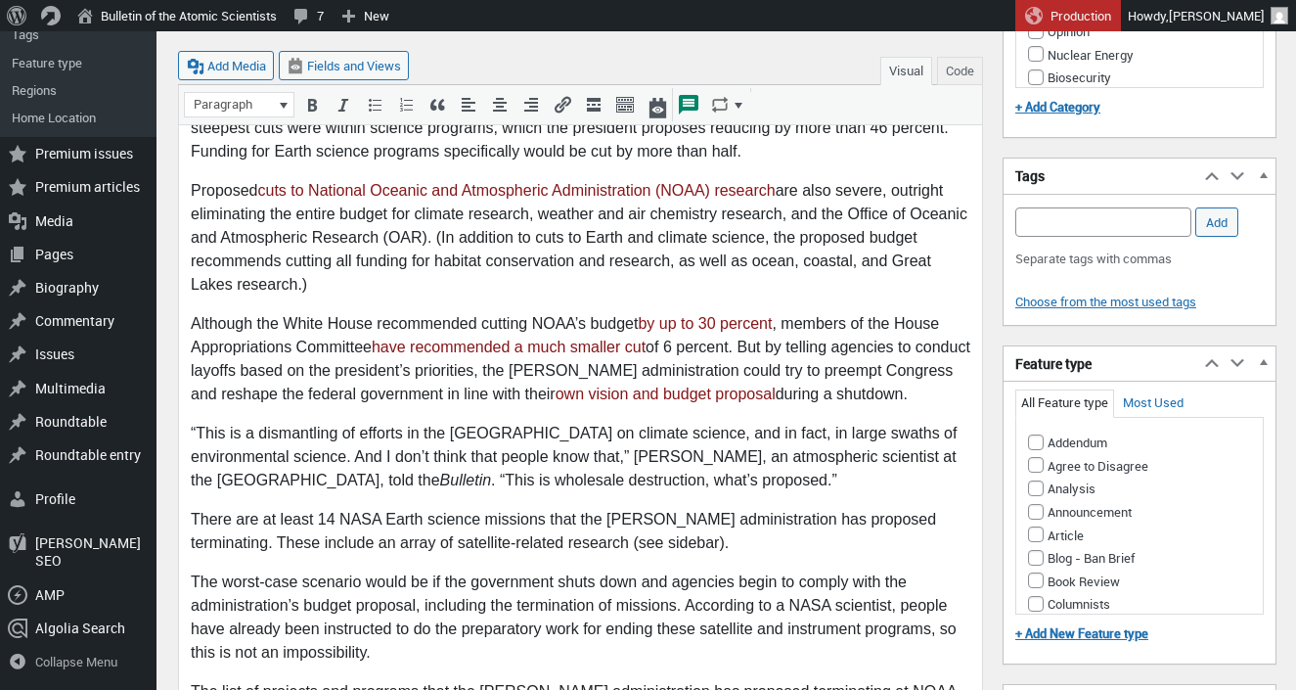
scroll to position [999, 0]
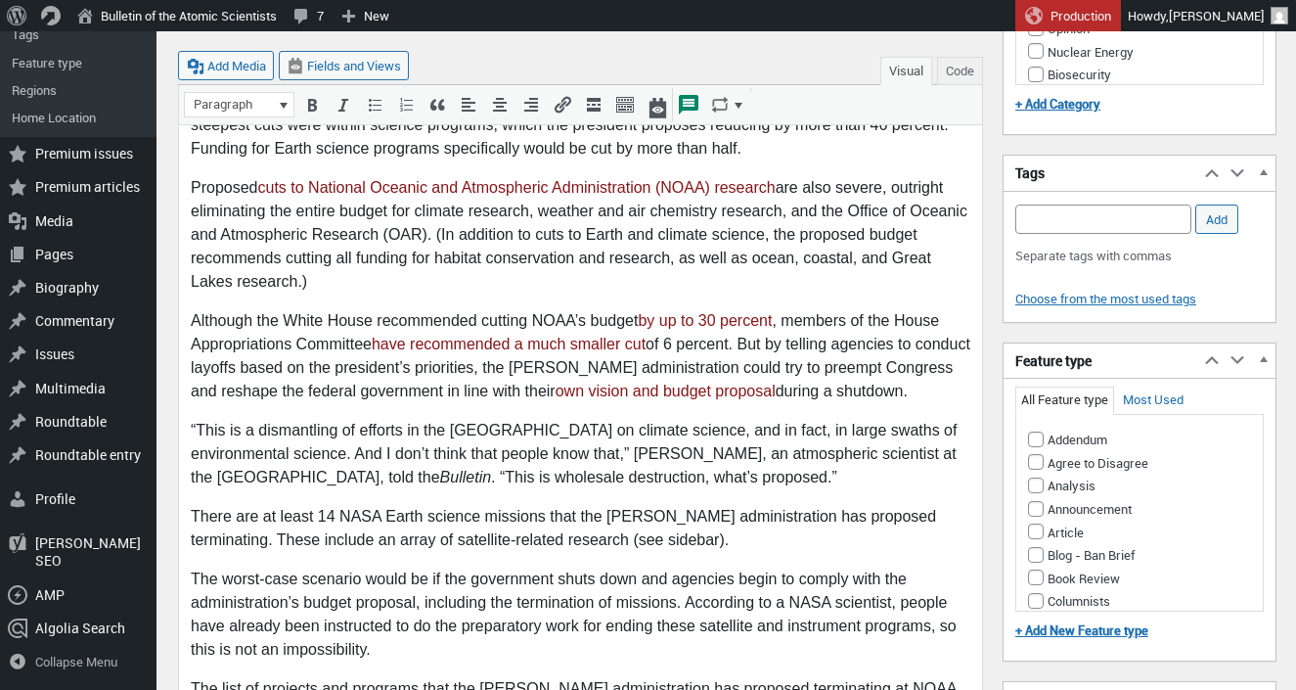
click at [919, 372] on p "Although the White House recommended cutting NOAA’s budget by up to 30 percent …" at bounding box center [581, 357] width 780 height 94
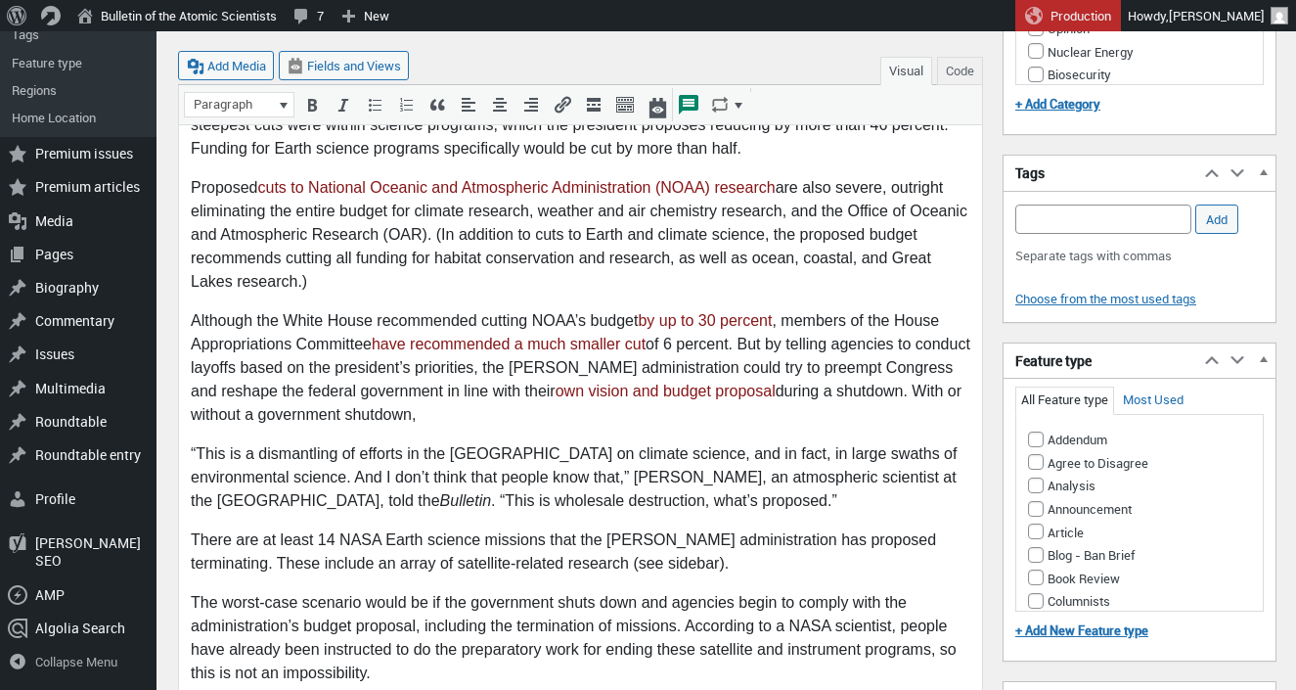
click at [892, 368] on p "Although the White House recommended cutting NOAA’s budget by up to 30 percent …" at bounding box center [581, 368] width 780 height 117
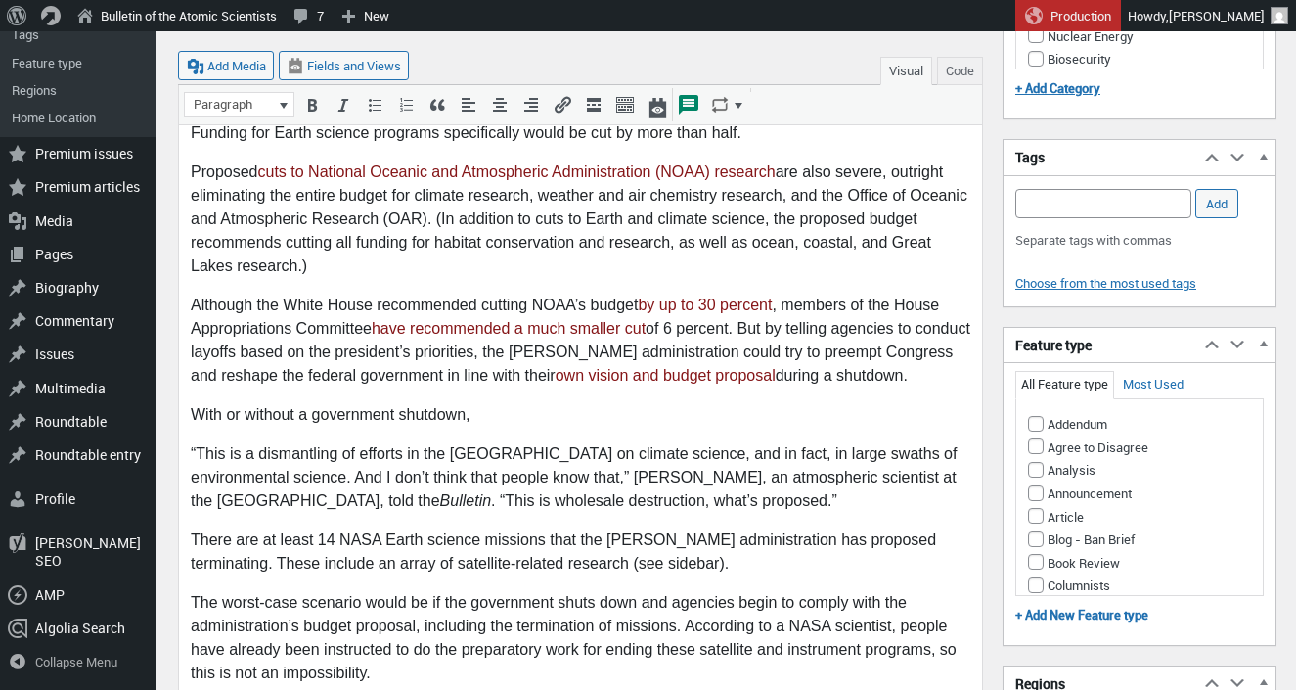
click at [488, 404] on p "With or without a government shutdown," at bounding box center [581, 415] width 780 height 23
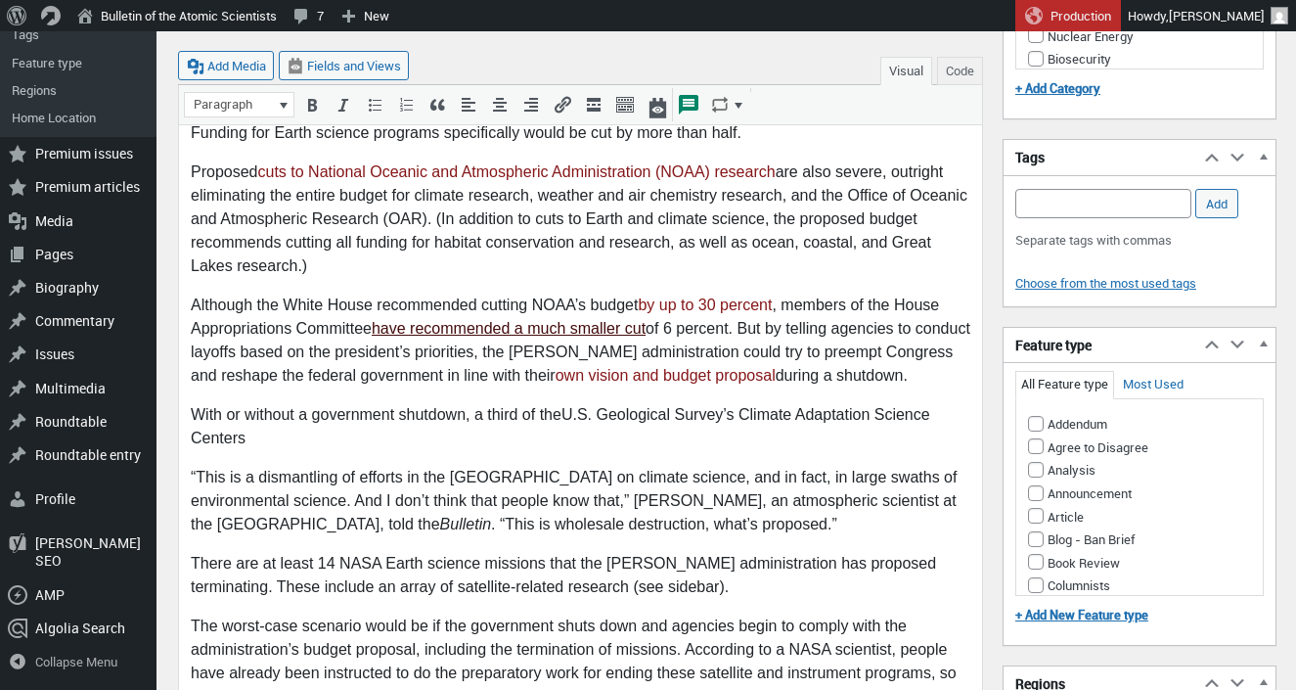
scroll to position [1038, 0]
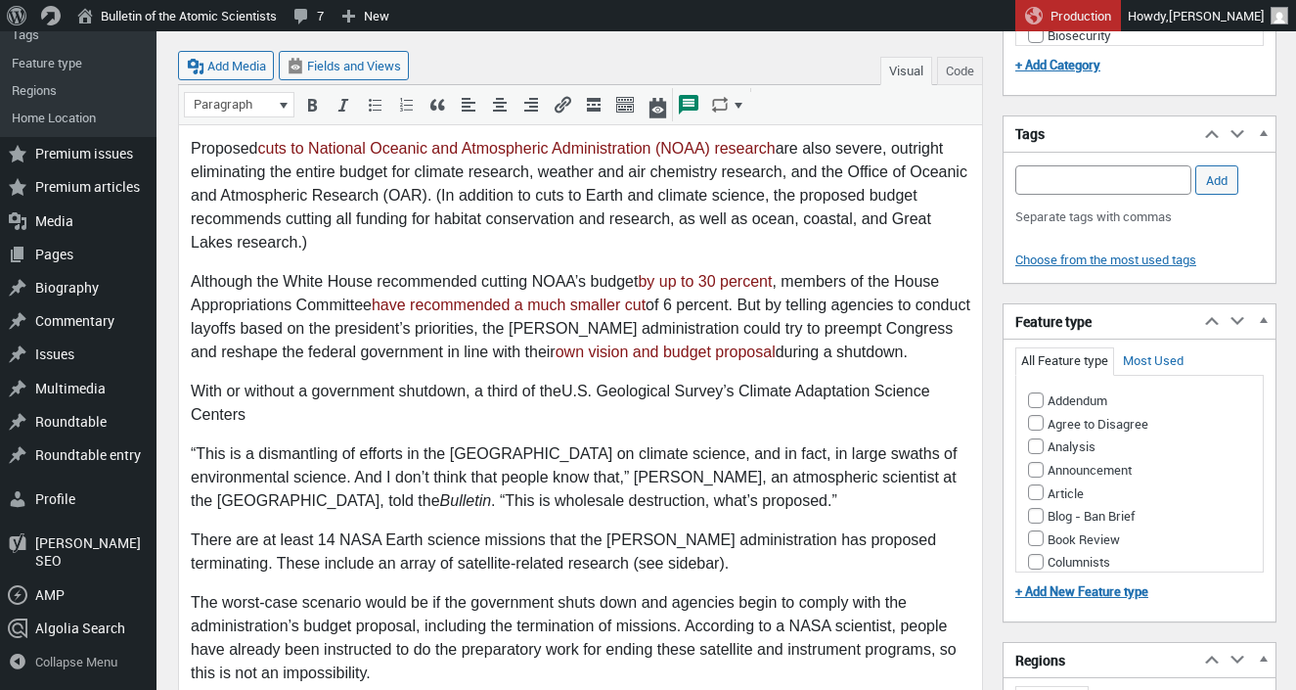
click at [583, 380] on p "With or without a government shutdown, a third of the U.S. Geological Survey’s …" at bounding box center [581, 403] width 780 height 47
click at [266, 398] on p "With or without a government shutdown, a third of the US Geological Survey’s Cl…" at bounding box center [581, 403] width 780 height 47
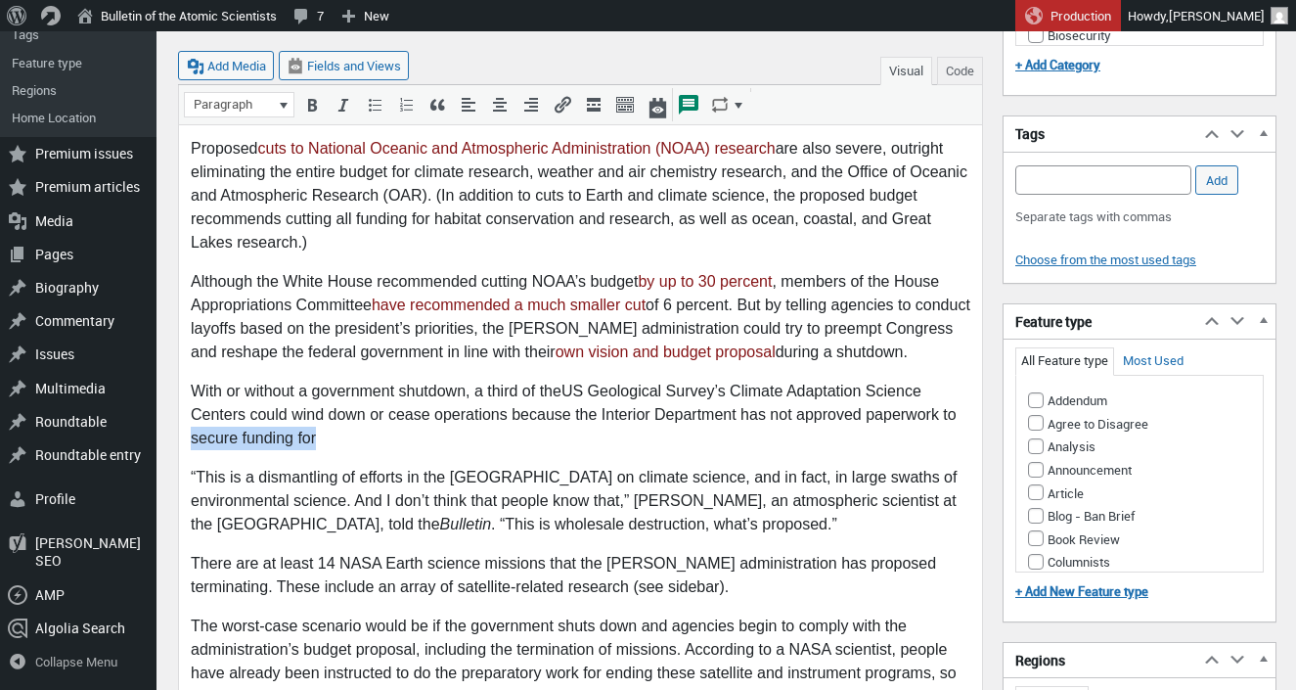
drag, startPoint x: 345, startPoint y: 411, endPoint x: 193, endPoint y: 416, distance: 152.7
click at [193, 416] on p "With or without a government shutdown, a third of the US Geological Survey’s Cl…" at bounding box center [581, 415] width 780 height 70
drag, startPoint x: 744, startPoint y: 395, endPoint x: 754, endPoint y: 404, distance: 13.2
click at [754, 404] on p "With or without a government shutdown, a third of the US Geological Survey’s Cl…" at bounding box center [581, 415] width 780 height 70
click at [508, 392] on p "With or without a government shutdown, a third of the US Geological Survey’s Cl…" at bounding box center [581, 415] width 780 height 70
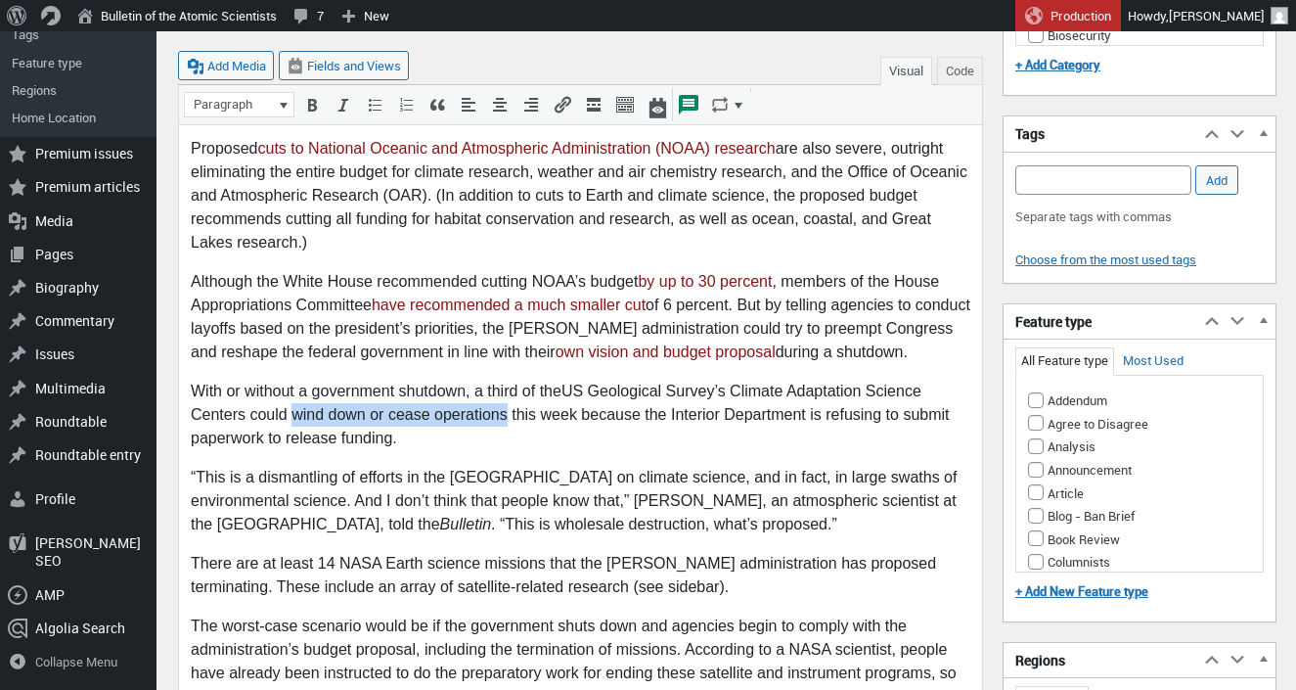
drag, startPoint x: 293, startPoint y: 394, endPoint x: 506, endPoint y: 400, distance: 212.3
click at [506, 400] on p "With or without a government shutdown, a third of the US Geological Survey’s Cl…" at bounding box center [581, 415] width 780 height 70
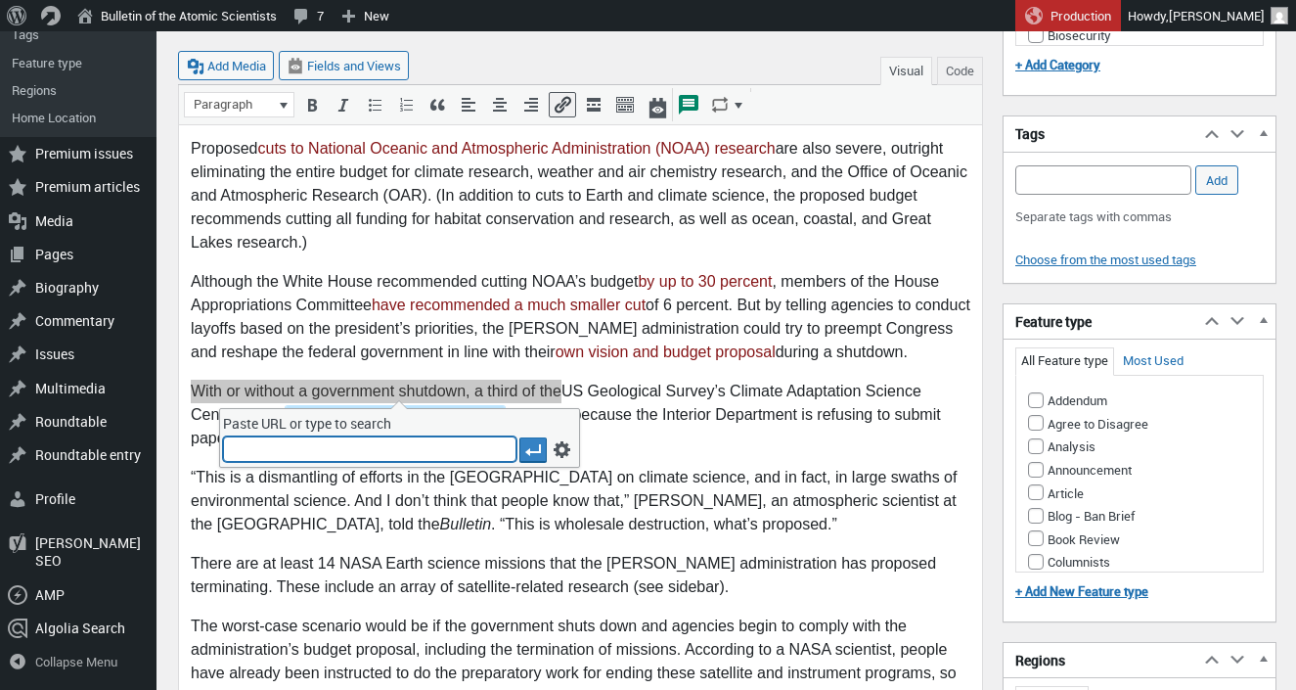
paste input "https://www.washingtonpost.com/climate-environment/2025/09/28/trump-climate-usg…"
type input "https://www.washingtonpost.com/climate-environment/2025/09/28/trump-climate-usg…"
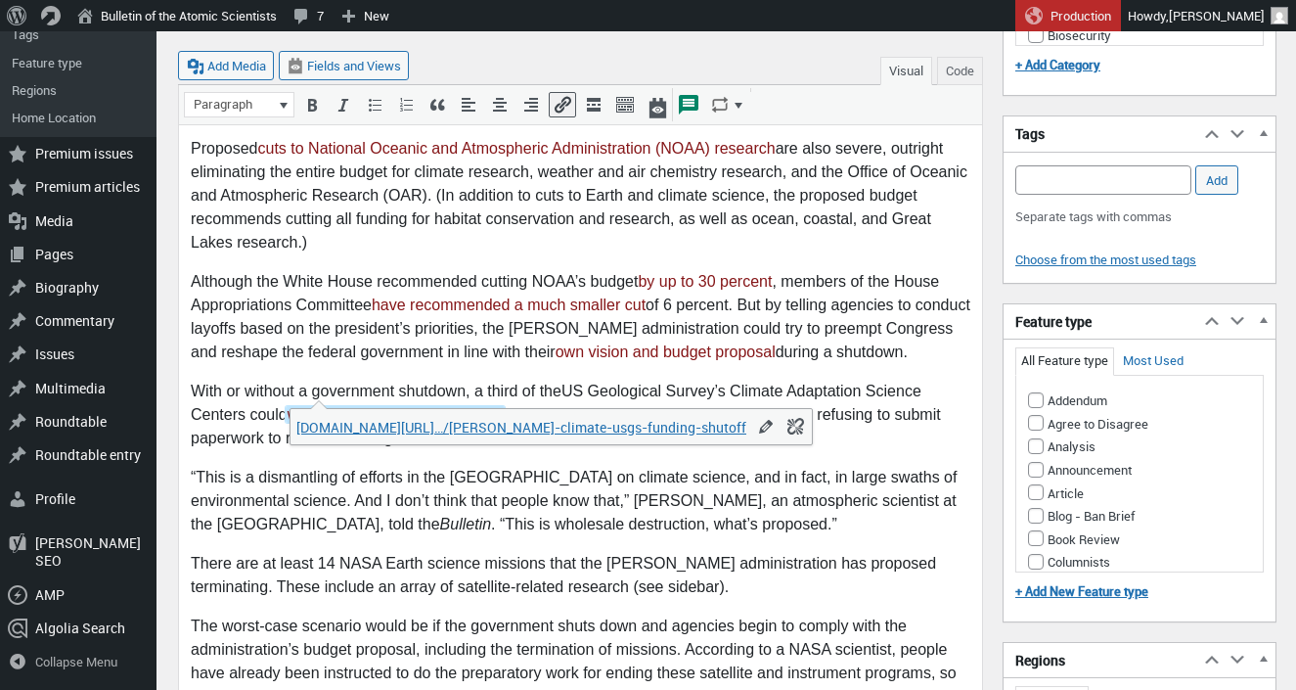
click at [611, 521] on body "The United States is hurtling towards a potential government shutdown if Congre…" at bounding box center [581, 447] width 780 height 2326
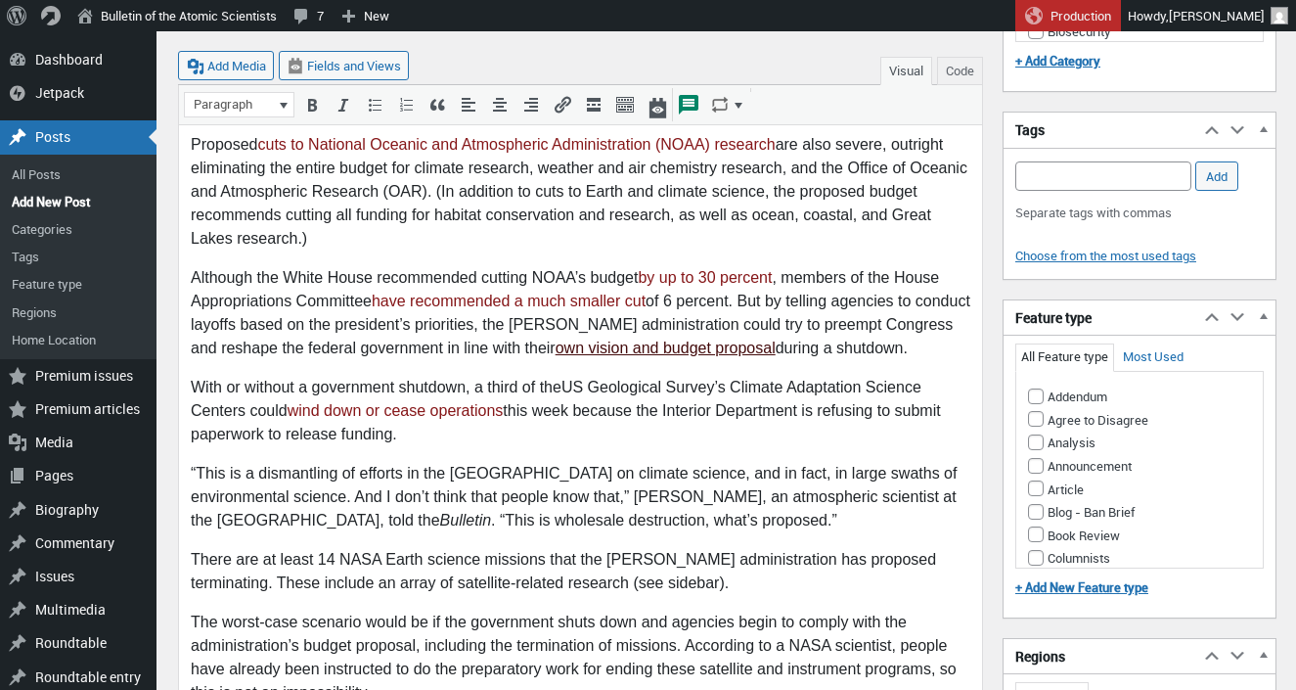
scroll to position [0, 0]
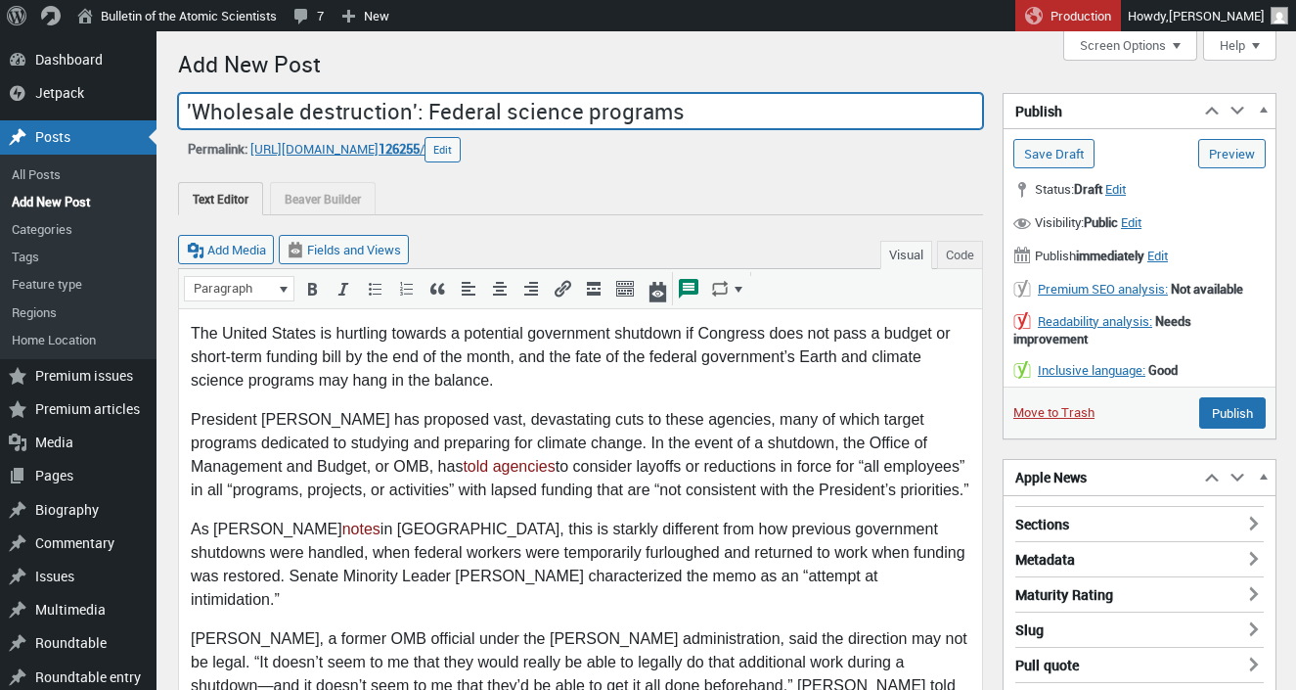
click at [687, 116] on input "'Wholesale destruction': Federal science programs" at bounding box center [580, 111] width 805 height 37
click at [493, 106] on input "'Wholesale destruction': Federal science programs at risk, with or without a" at bounding box center [580, 111] width 805 height 37
click at [971, 114] on input "'Wholesale destruction': Federal Earth and climate science programs at risk, wi…" at bounding box center [580, 111] width 805 height 37
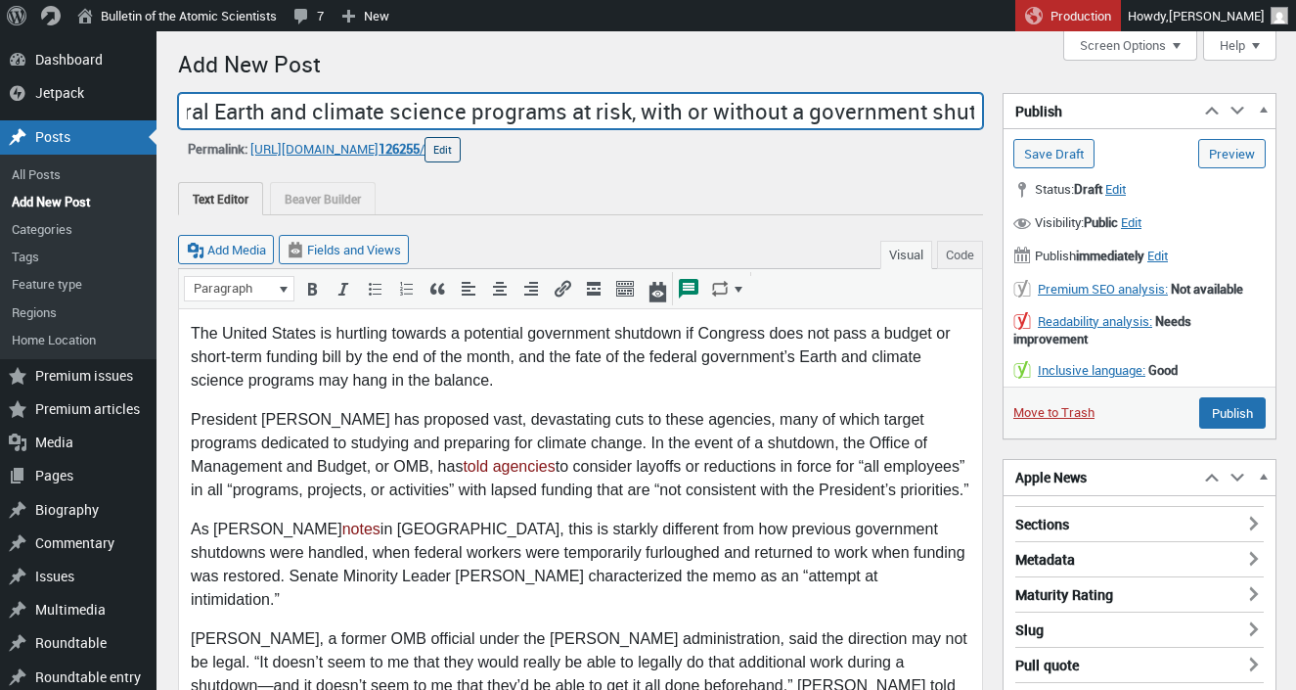
type input "'Wholesale destruction': Federal Earth and climate science programs at risk, wi…"
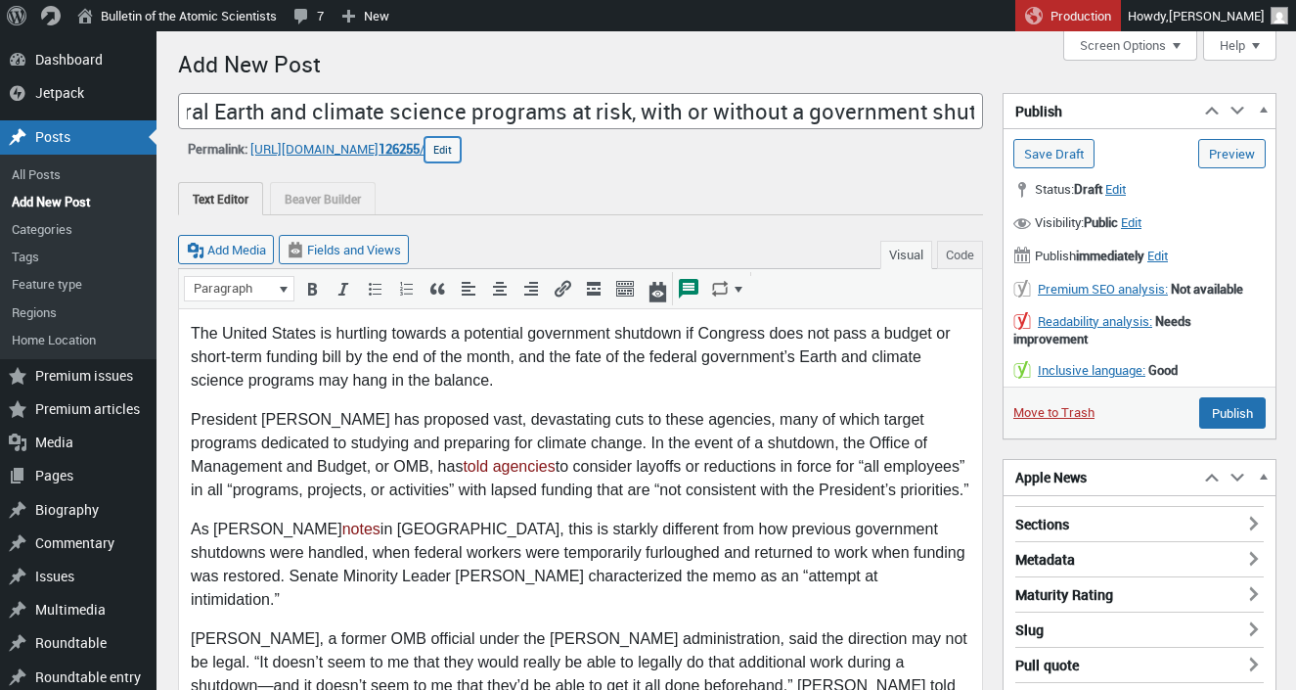
click at [461, 154] on button "Edit" at bounding box center [442, 149] width 36 height 25
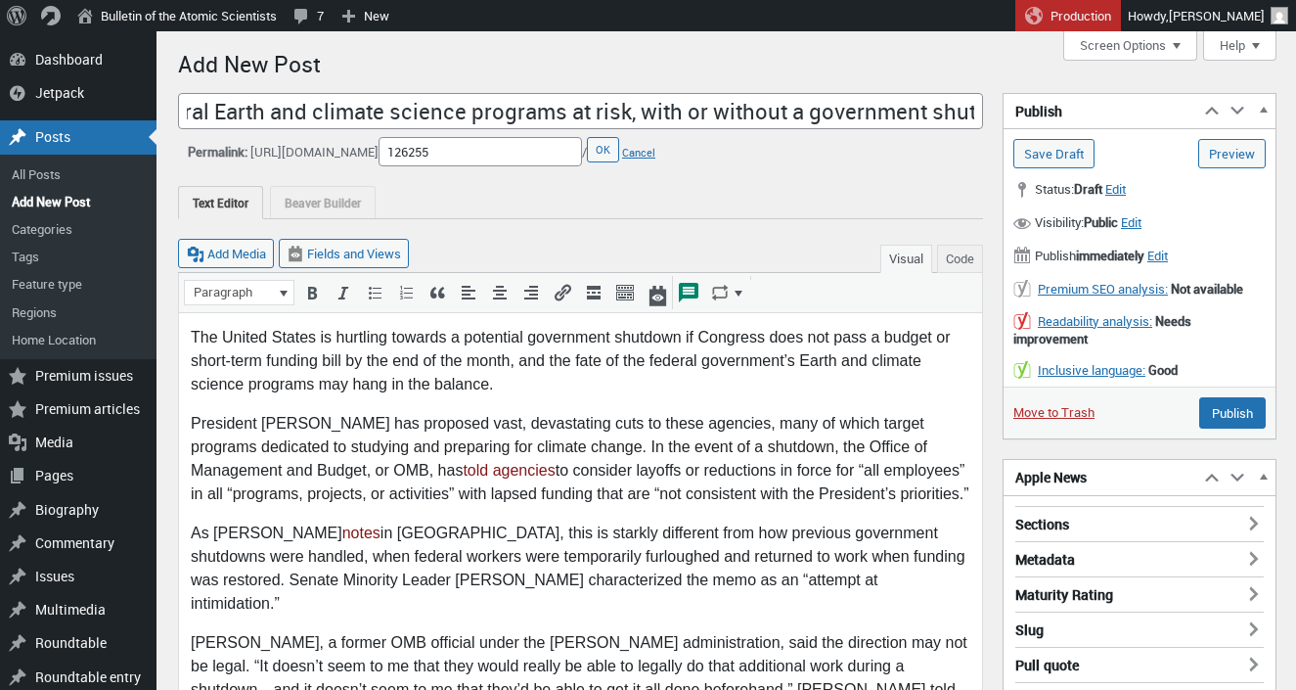
click at [521, 153] on input "126255" at bounding box center [480, 151] width 203 height 29
drag, startPoint x: 521, startPoint y: 153, endPoint x: 402, endPoint y: 148, distance: 119.4
click at [402, 148] on input "126255" at bounding box center [480, 151] width 203 height 29
click at [619, 152] on button "OK" at bounding box center [603, 149] width 32 height 25
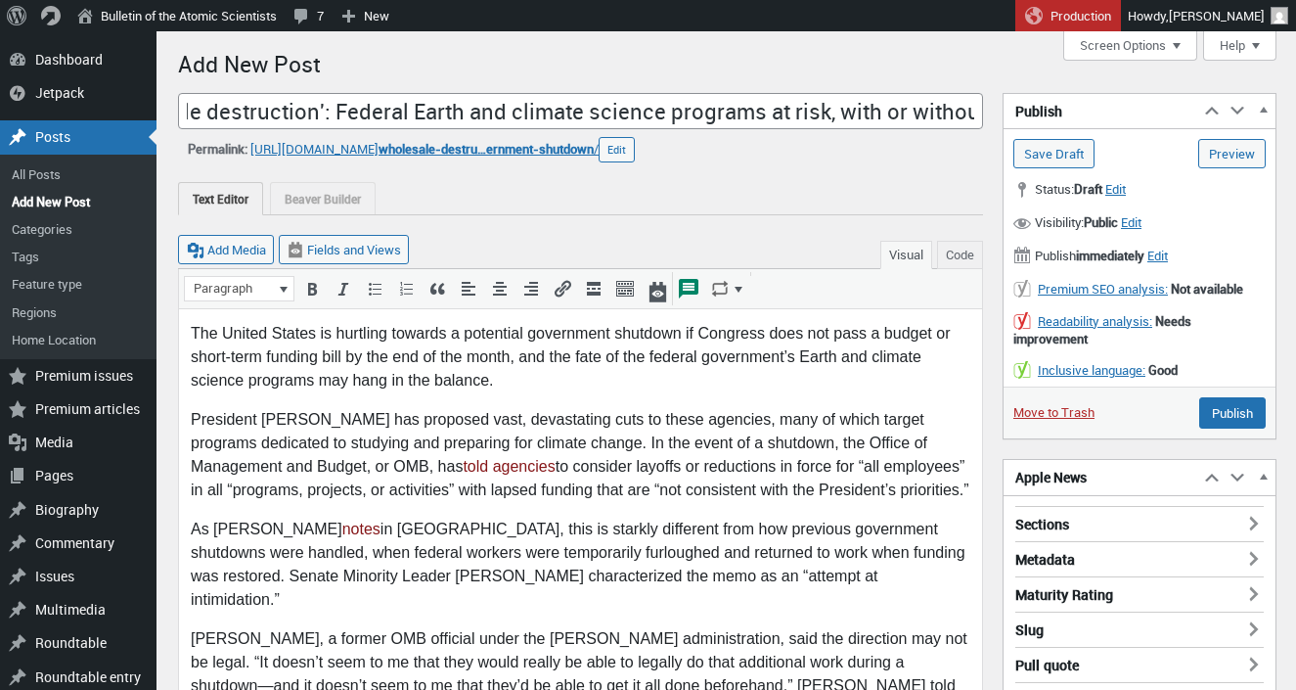
scroll to position [0, 297]
click at [1059, 528] on h3 "Sections" at bounding box center [1139, 518] width 248 height 25
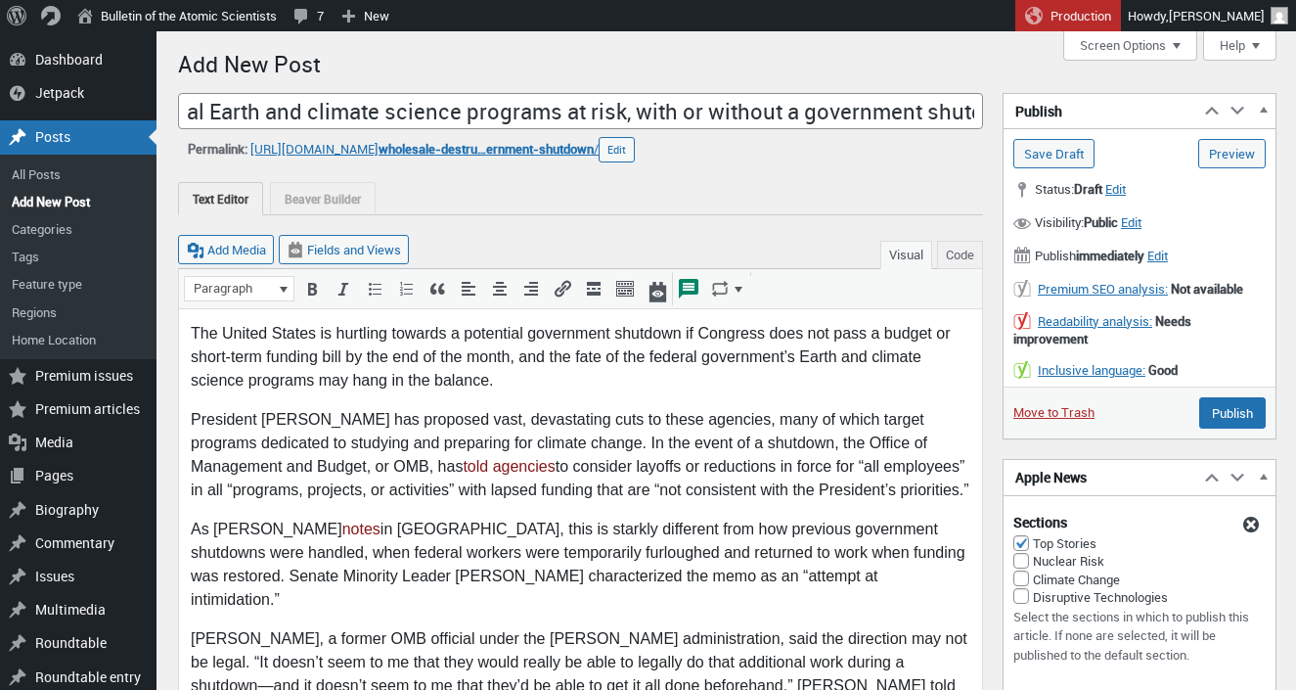
click at [1049, 582] on label "Climate Change" at bounding box center [1139, 579] width 252 height 18
click at [1029, 582] on input "Climate Change" at bounding box center [1021, 578] width 16 height 16
checkbox input "true"
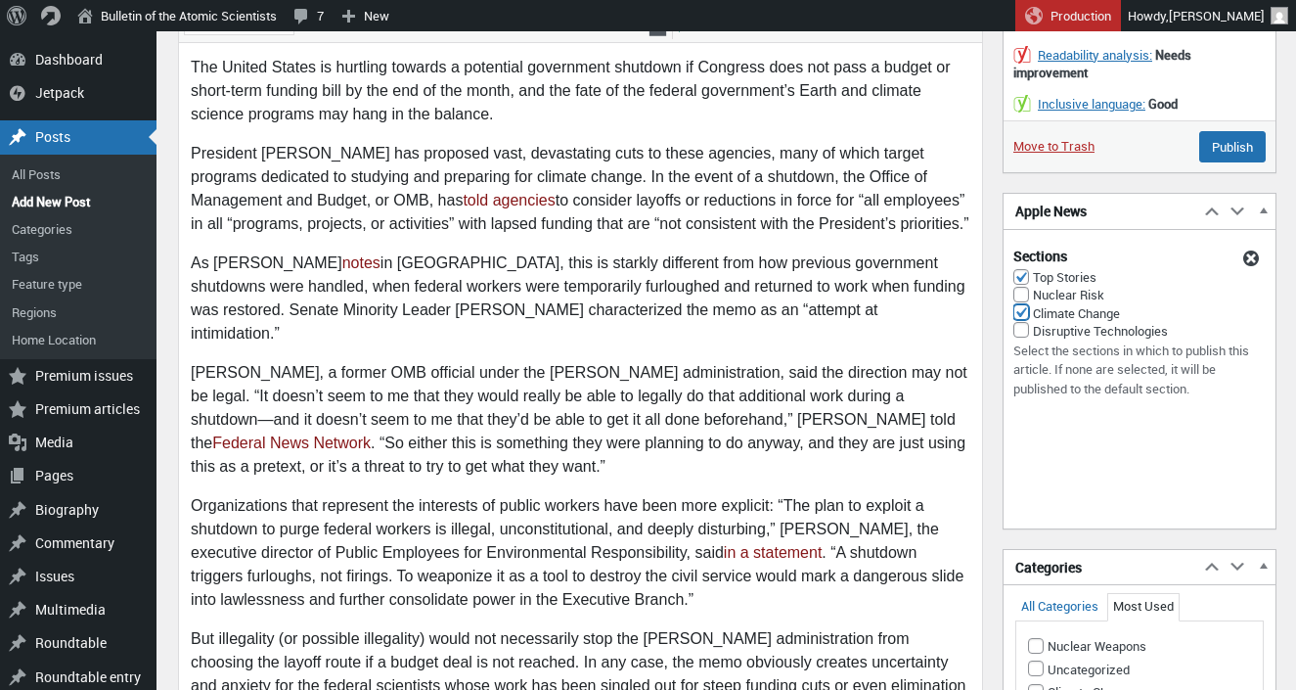
scroll to position [455, 0]
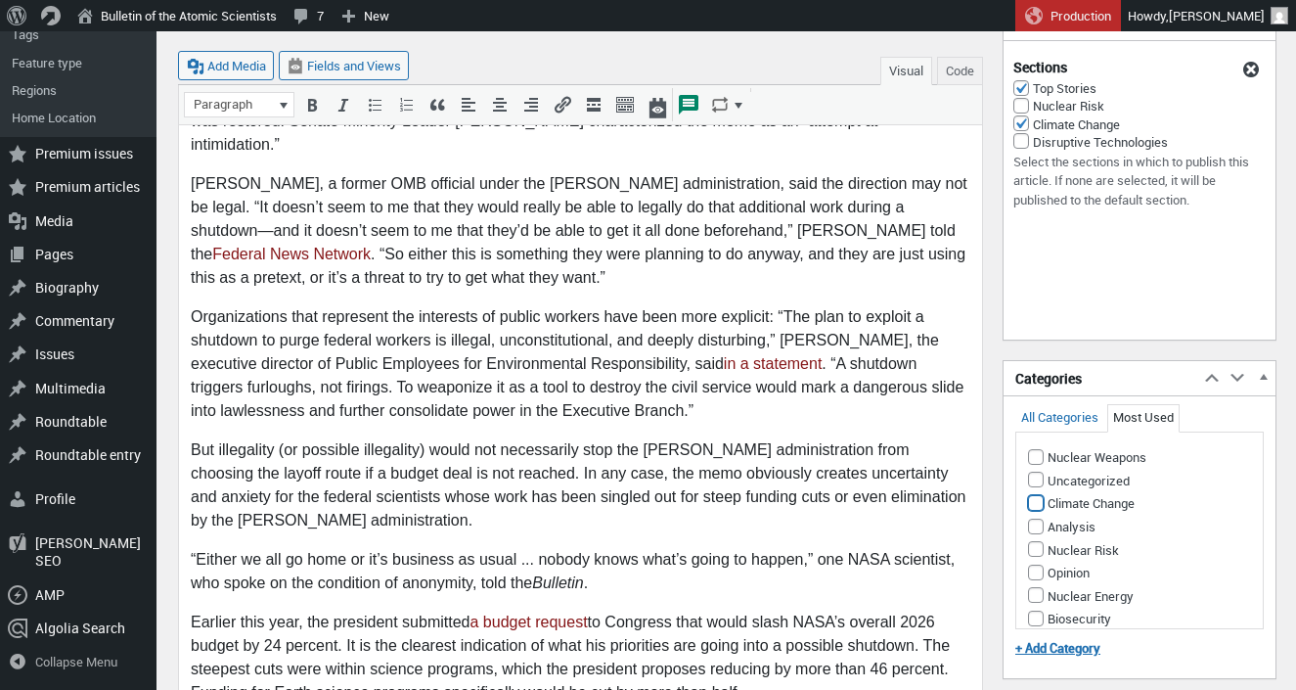
click at [1035, 504] on input "Climate Change" at bounding box center [1036, 503] width 16 height 16
checkbox input "true"
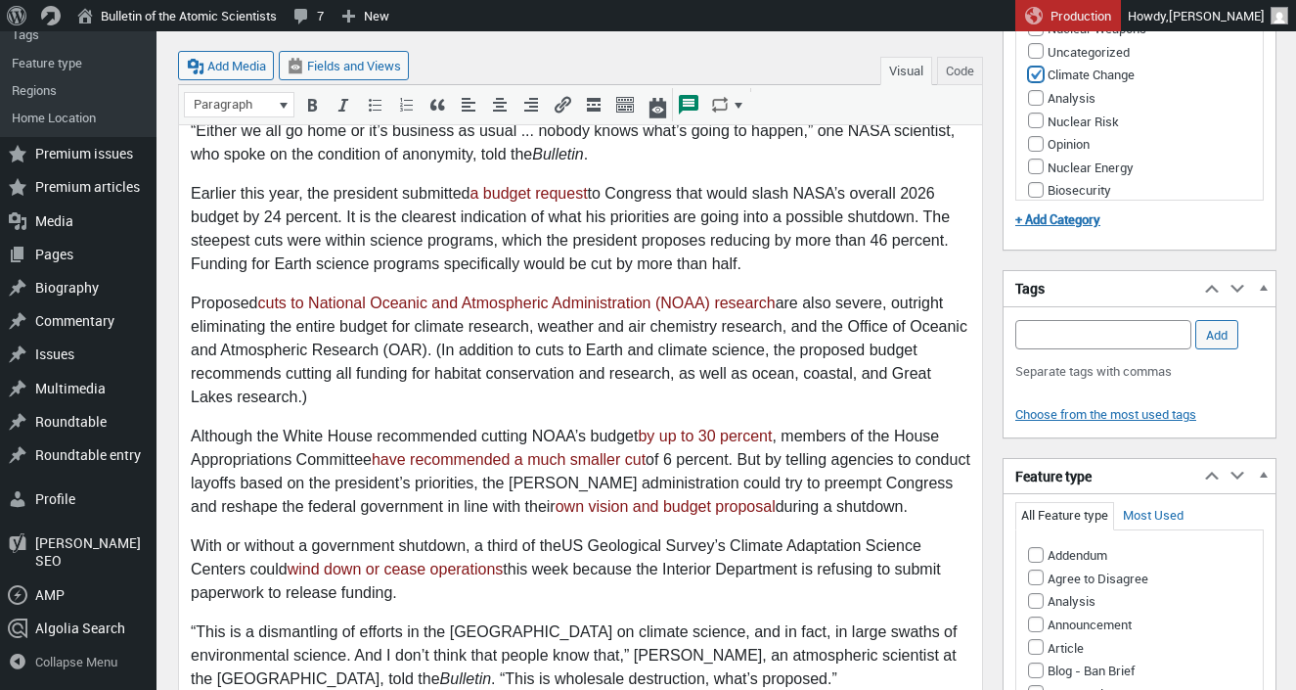
scroll to position [952, 0]
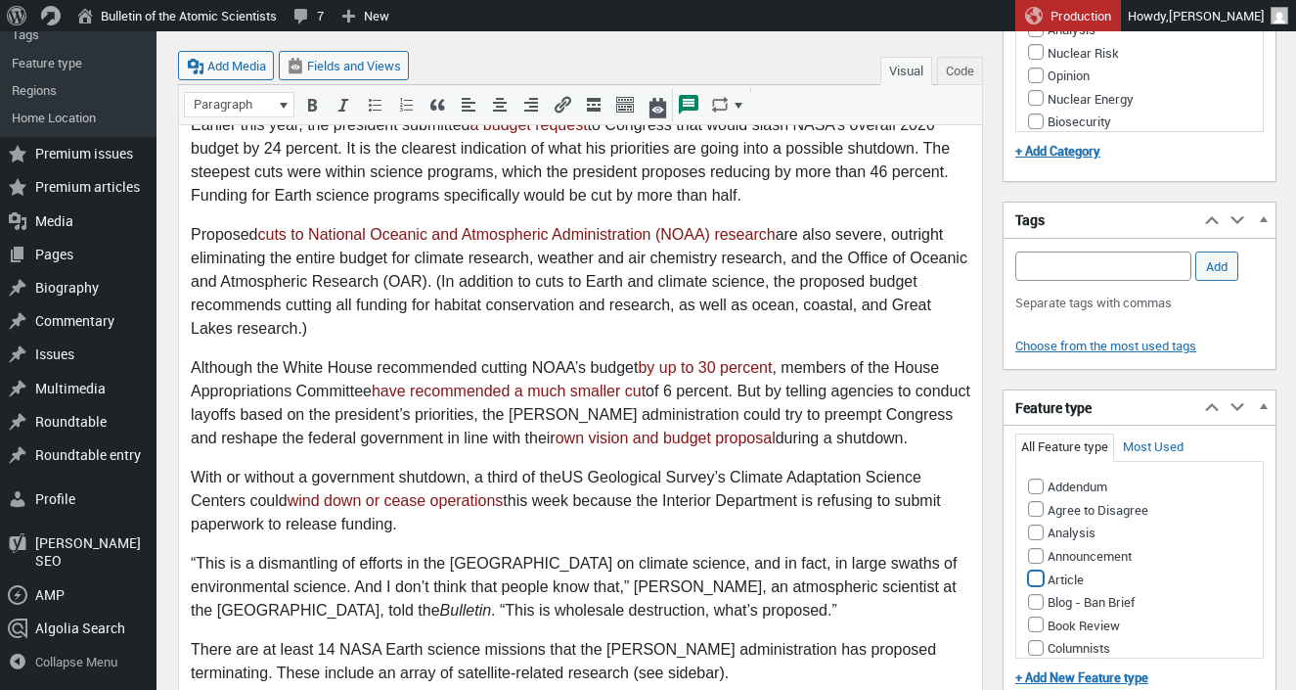
click at [1031, 584] on input "Article" at bounding box center [1036, 578] width 16 height 16
checkbox input "true"
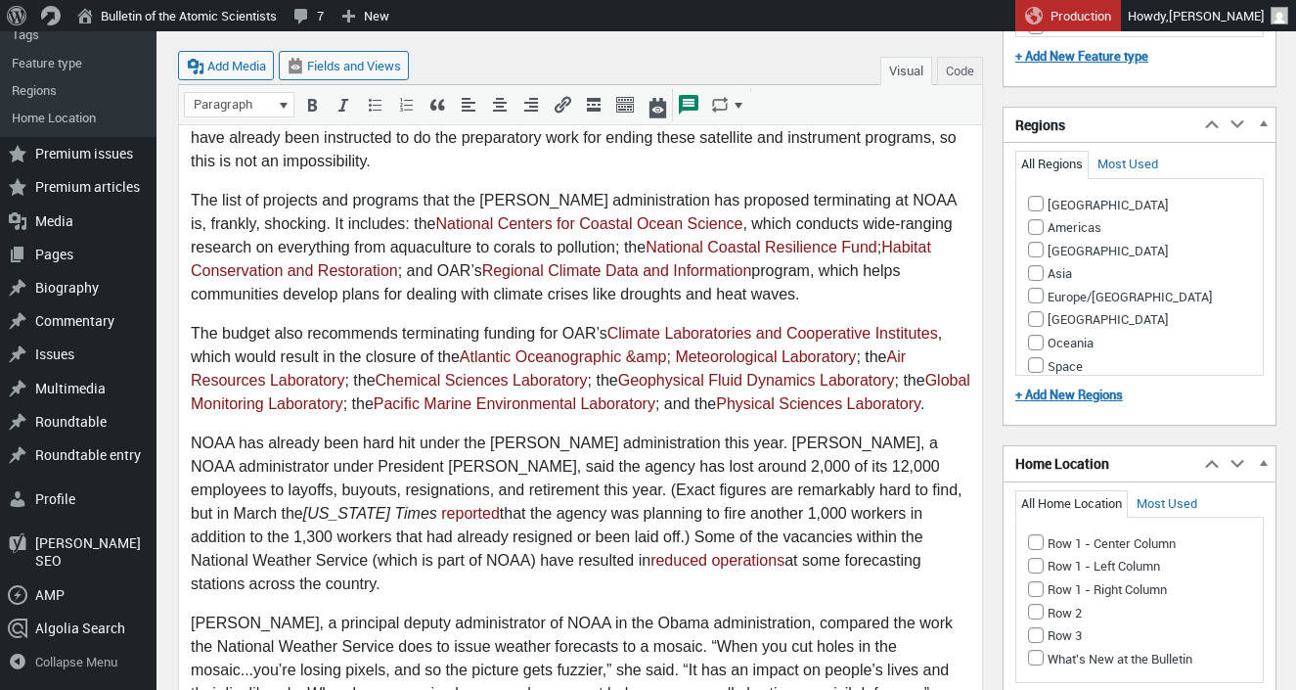
scroll to position [1574, 0]
click at [1041, 567] on input "Row 1 - Left Column" at bounding box center [1036, 565] width 16 height 16
checkbox input "true"
click at [1037, 234] on li "Americas" at bounding box center [1140, 225] width 224 height 23
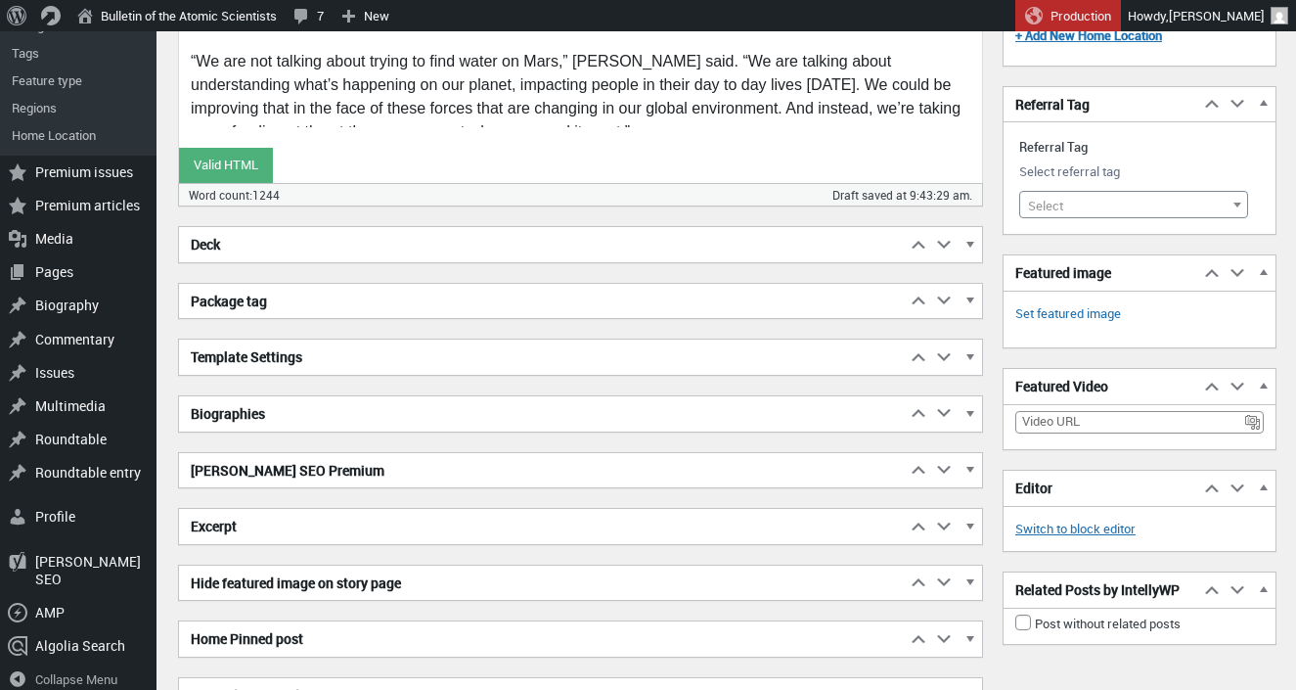
scroll to position [2485, 0]
click at [469, 417] on h2 "Biographies" at bounding box center [542, 414] width 727 height 35
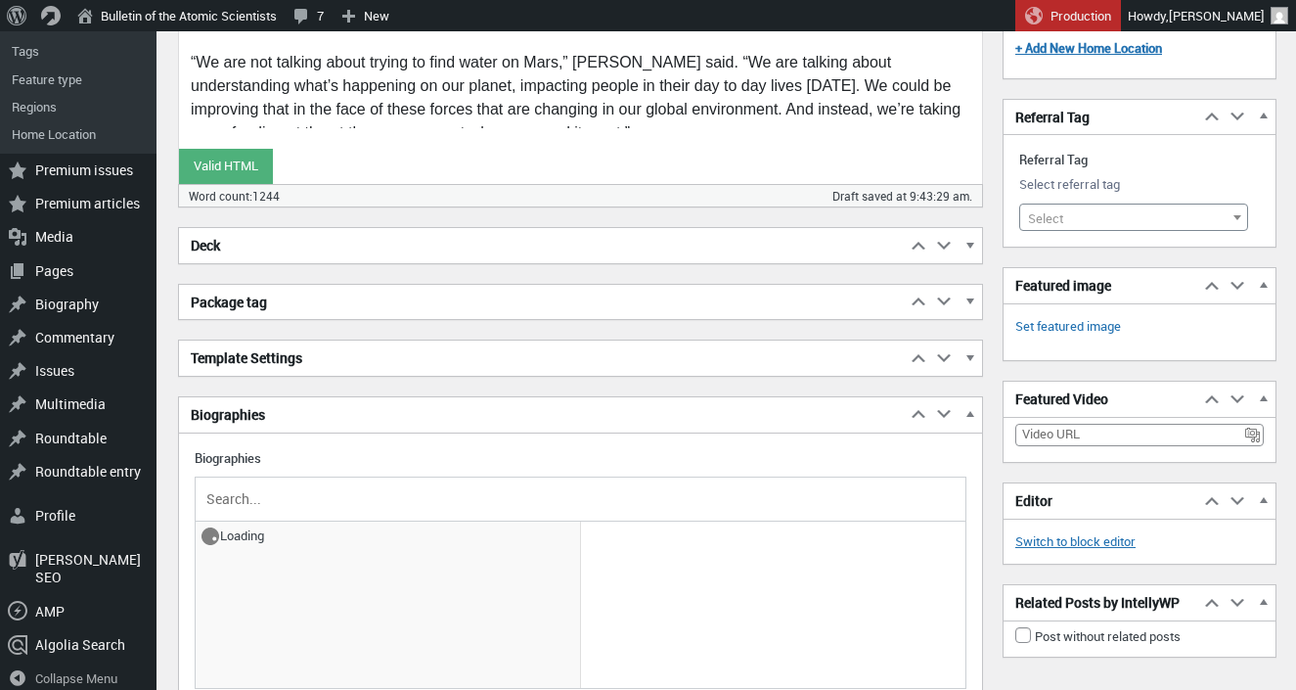
click at [315, 498] on input "text" at bounding box center [580, 498] width 756 height 29
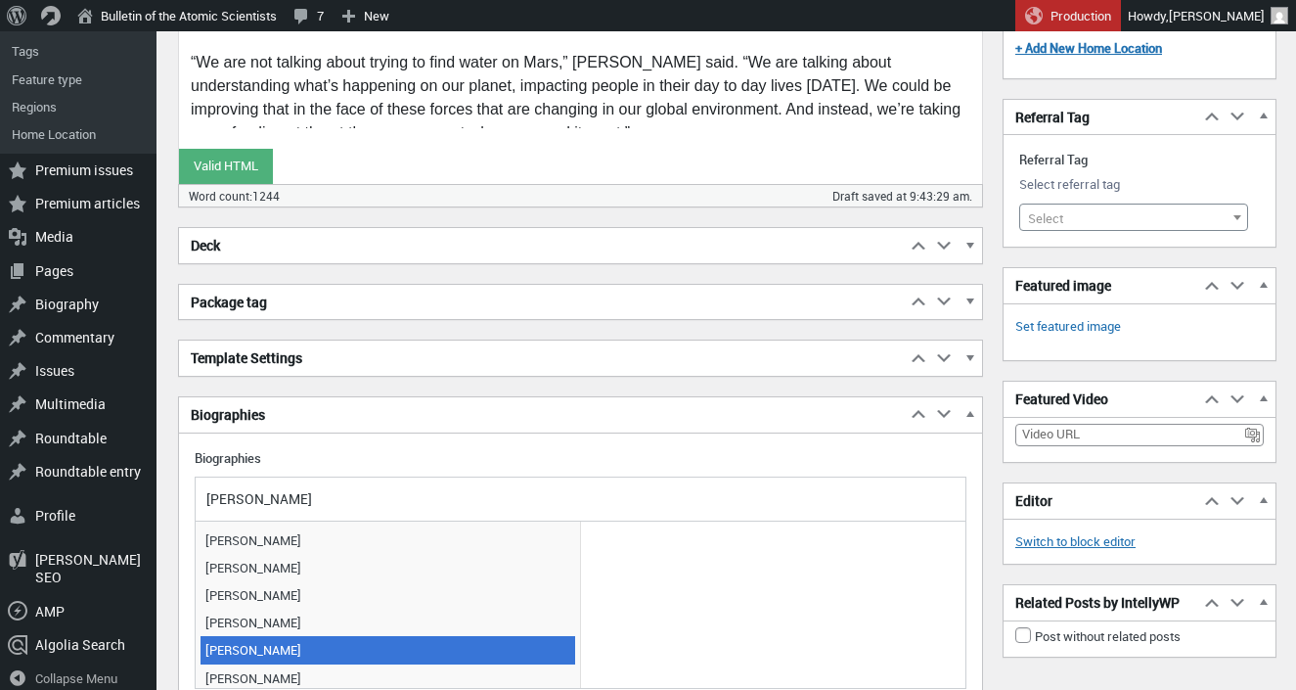
type input "Jessica"
click at [325, 644] on span "[PERSON_NAME]" at bounding box center [387, 649] width 375 height 27
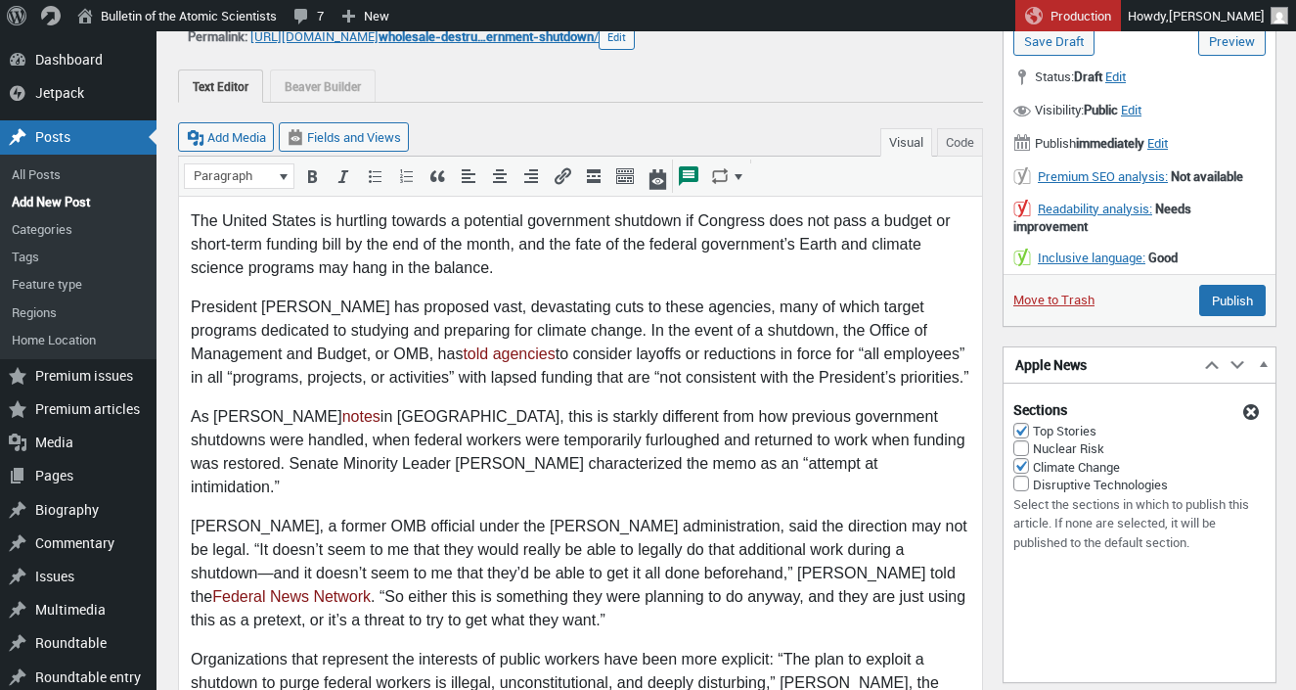
scroll to position [0, 0]
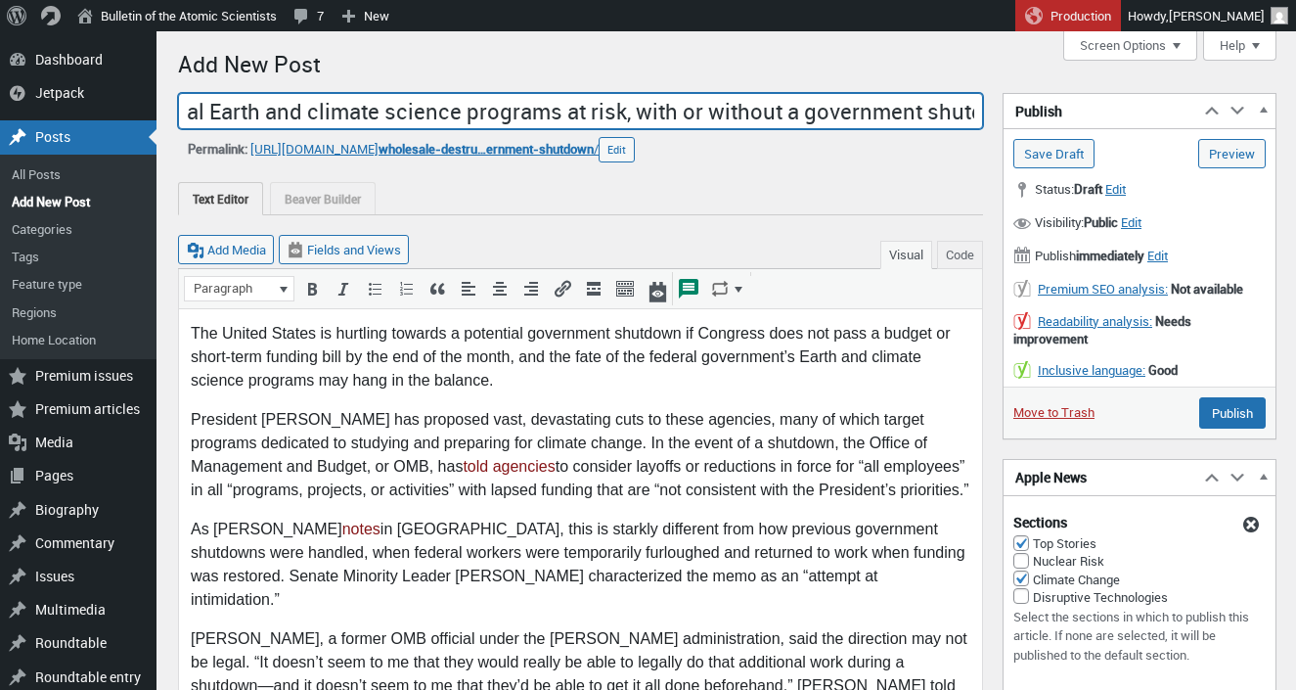
click at [496, 117] on input "'Wholesale destruction': Federal Earth and climate science programs at risk, wi…" at bounding box center [580, 111] width 805 height 37
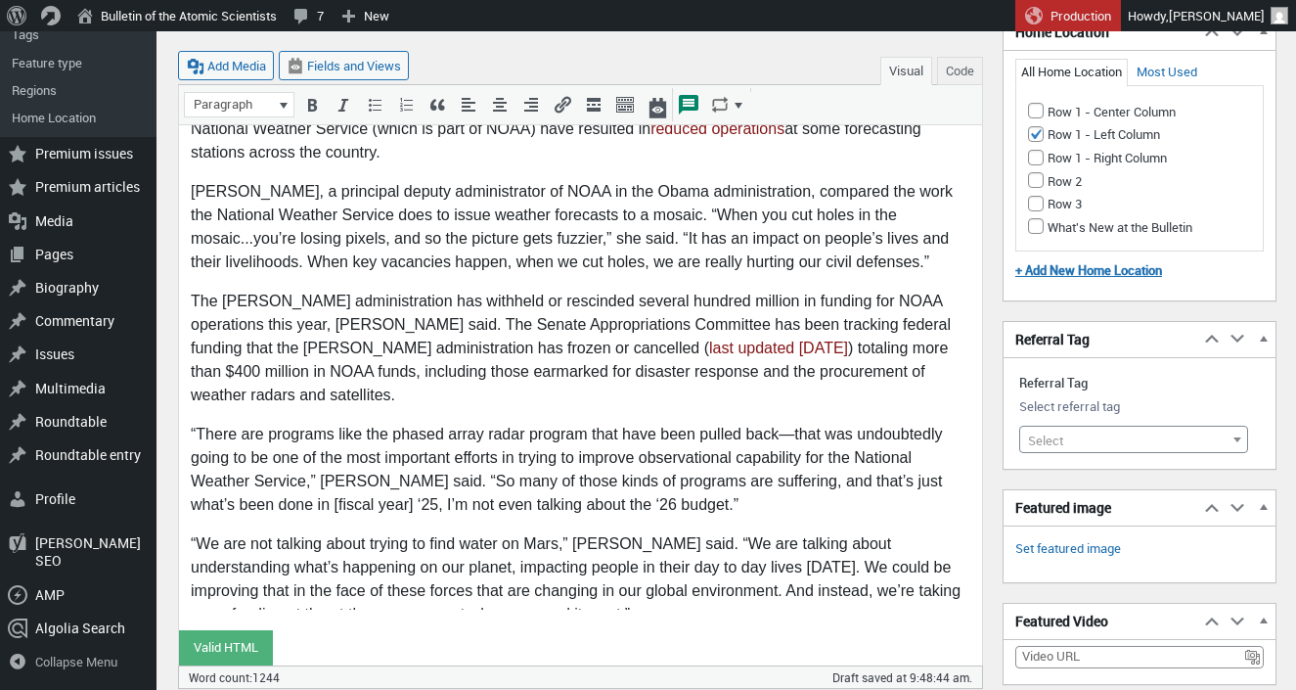
scroll to position [2211, 0]
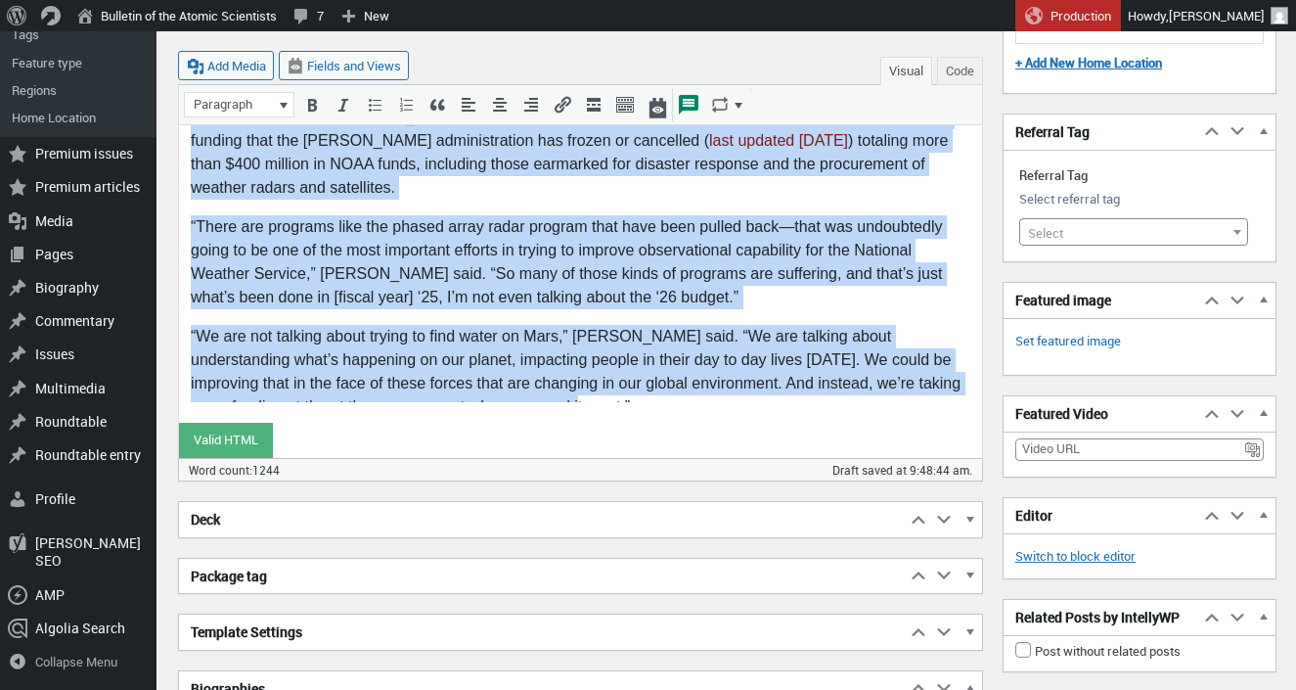
drag, startPoint x: 193, startPoint y: -1881, endPoint x: 548, endPoint y: 483, distance: 2390.4
copy body "The United States is hurtling towards a potential government shutdown if Congre…"
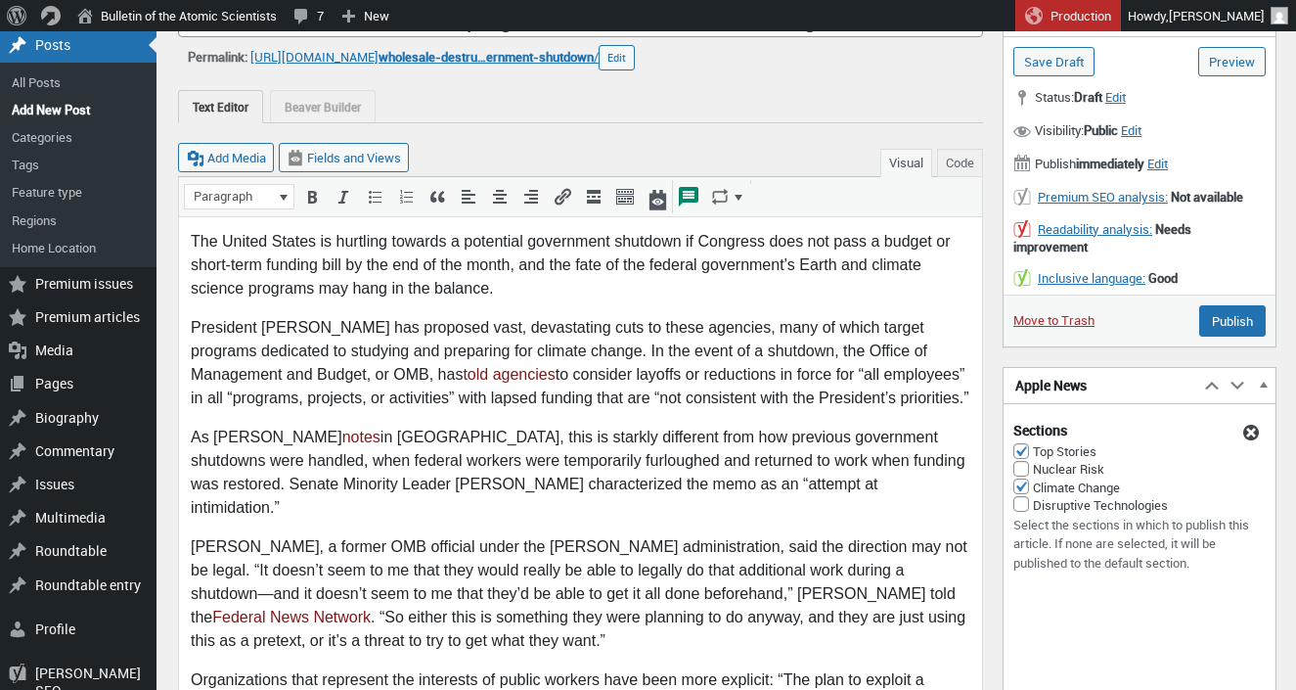
scroll to position [93, 0]
drag, startPoint x: 444, startPoint y: 523, endPoint x: 485, endPoint y: 522, distance: 41.1
click at [485, 534] on p "Bobby Kogan, a former OMB official under the Biden administration, said the dir…" at bounding box center [581, 592] width 780 height 117
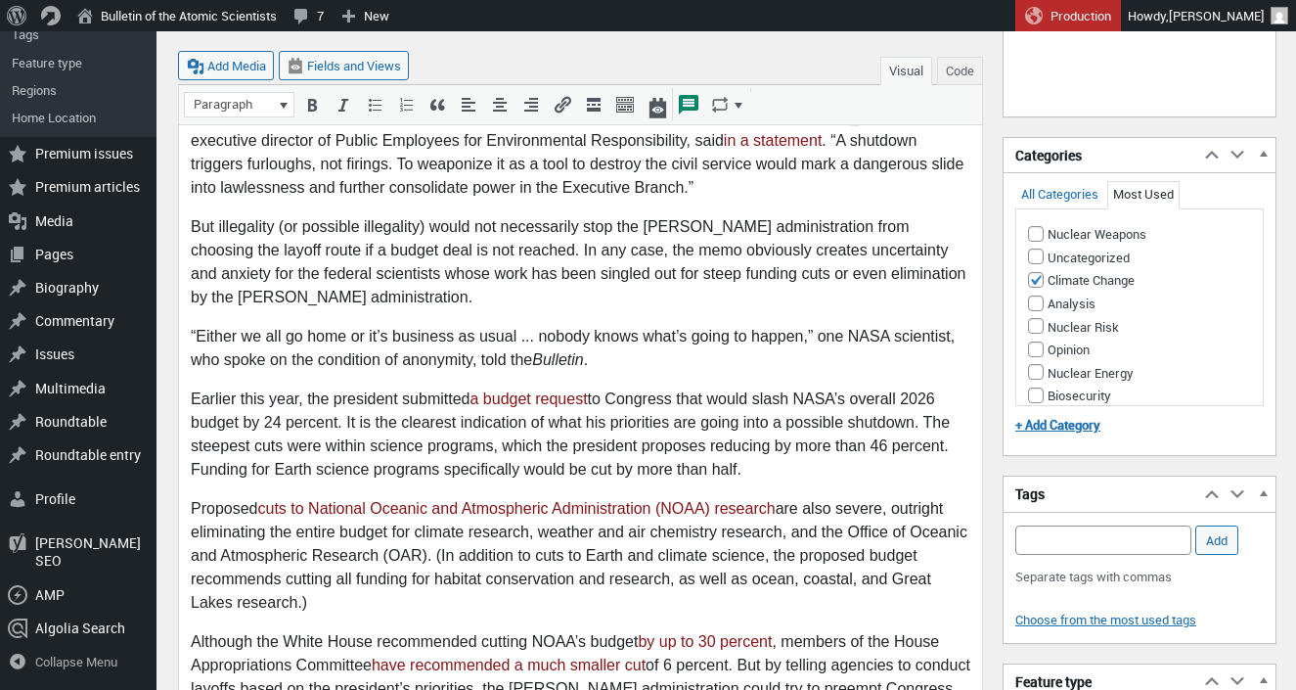
scroll to position [679, 0]
click at [848, 394] on p "Earlier this year, the president submitted a budget request to Congress that wo…" at bounding box center [581, 434] width 780 height 94
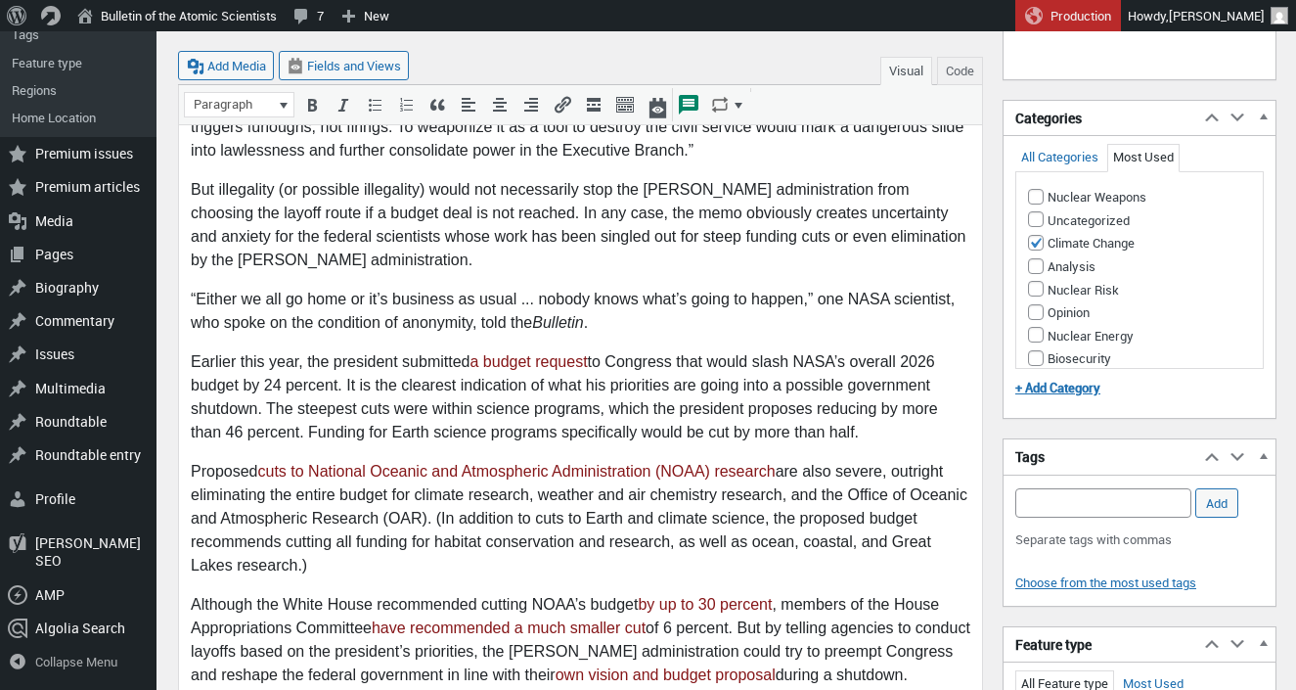
scroll to position [739, 0]
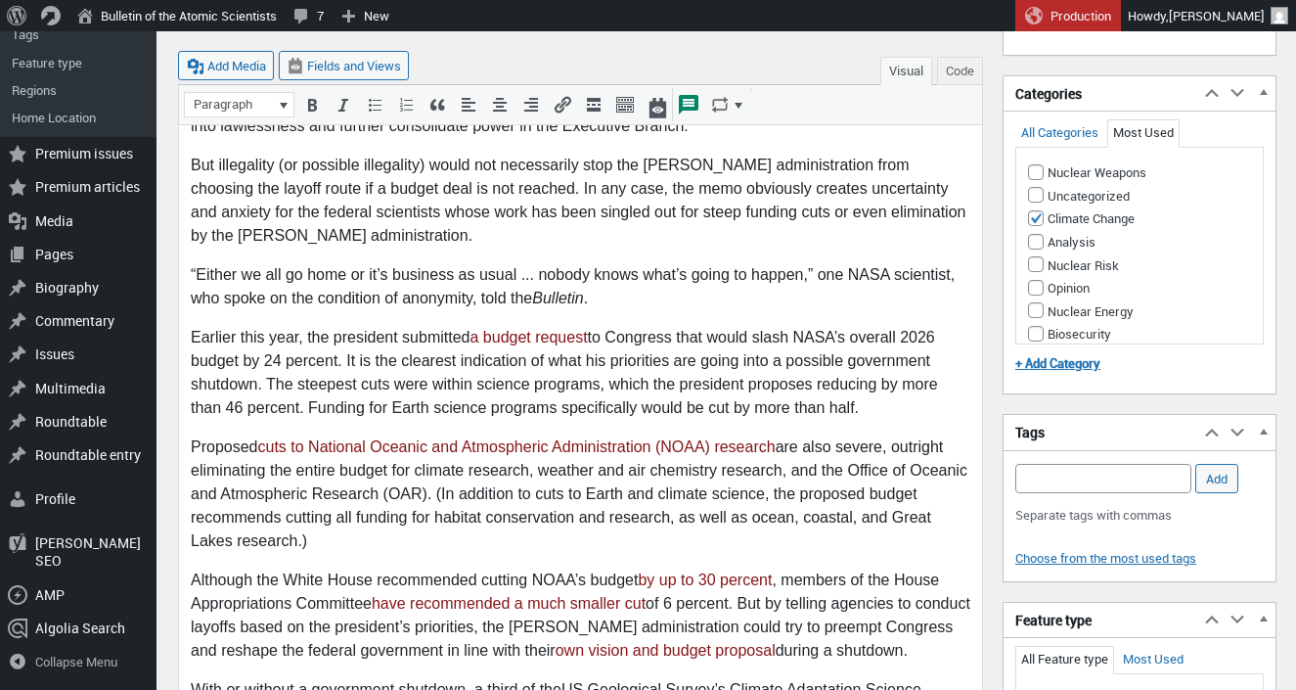
click at [809, 364] on p "Earlier this year, the president submitted a budget request to Congress that wo…" at bounding box center [581, 374] width 780 height 94
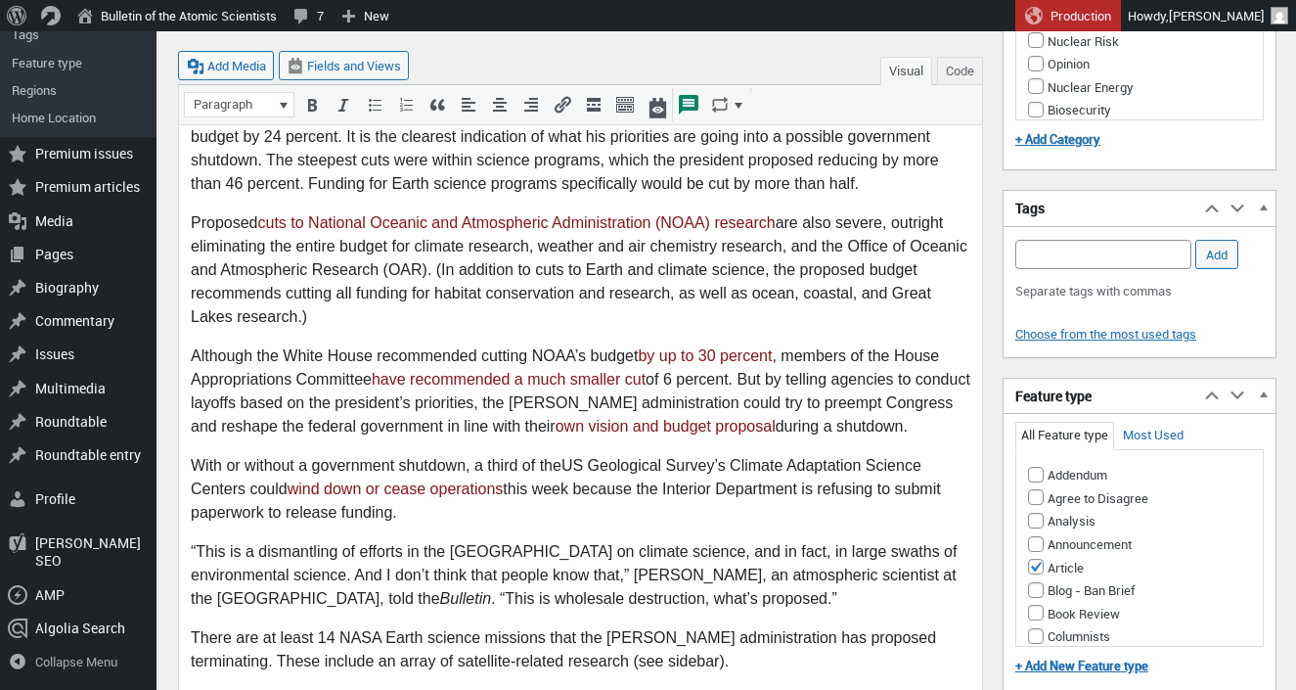
scroll to position [964, 0]
drag, startPoint x: 633, startPoint y: 641, endPoint x: 555, endPoint y: 641, distance: 78.2
click at [555, 641] on p "There are at least 14 NASA Earth science missions that the Trump administration…" at bounding box center [581, 649] width 780 height 47
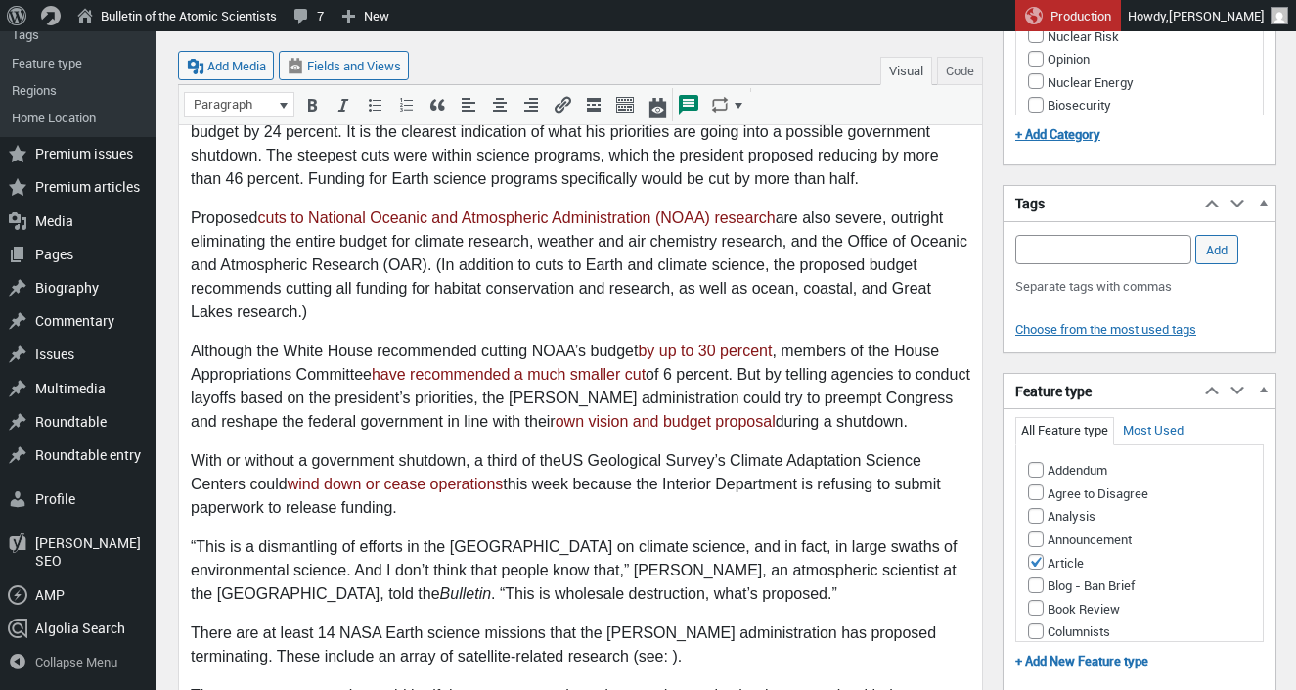
scroll to position [1047, 0]
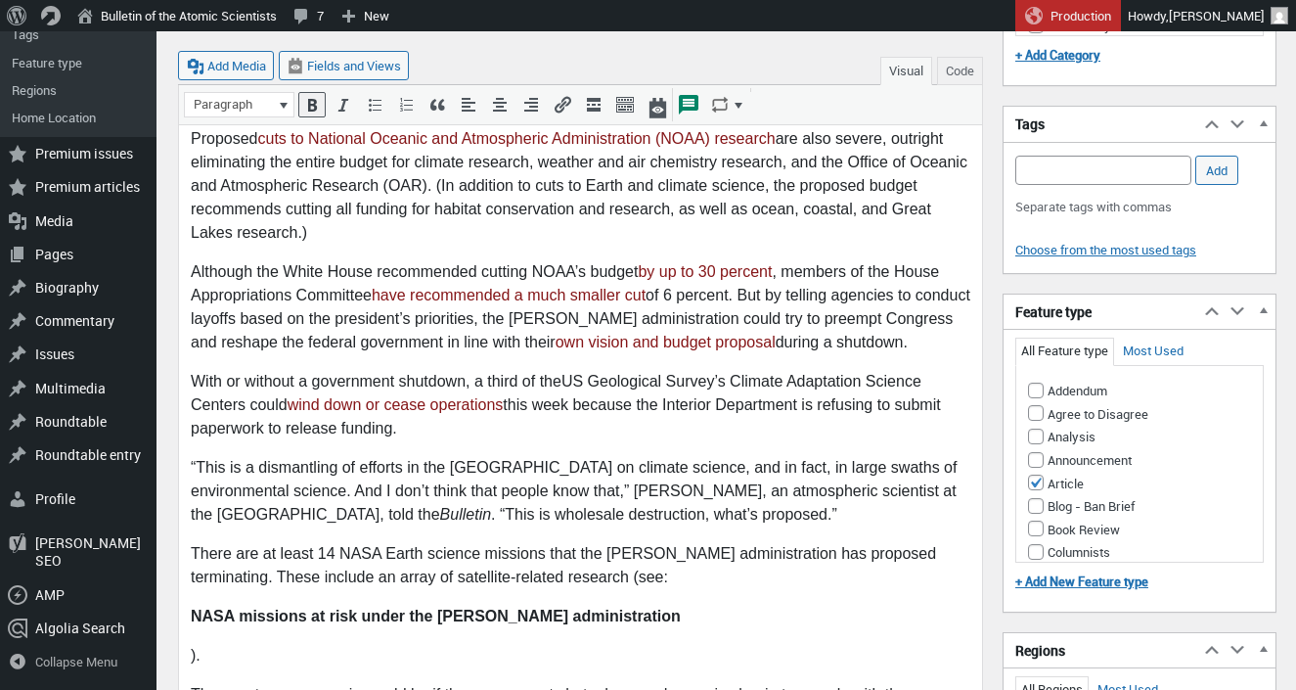
click at [193, 608] on span "NASA missions at risk under the [PERSON_NAME] administration" at bounding box center [436, 616] width 490 height 17
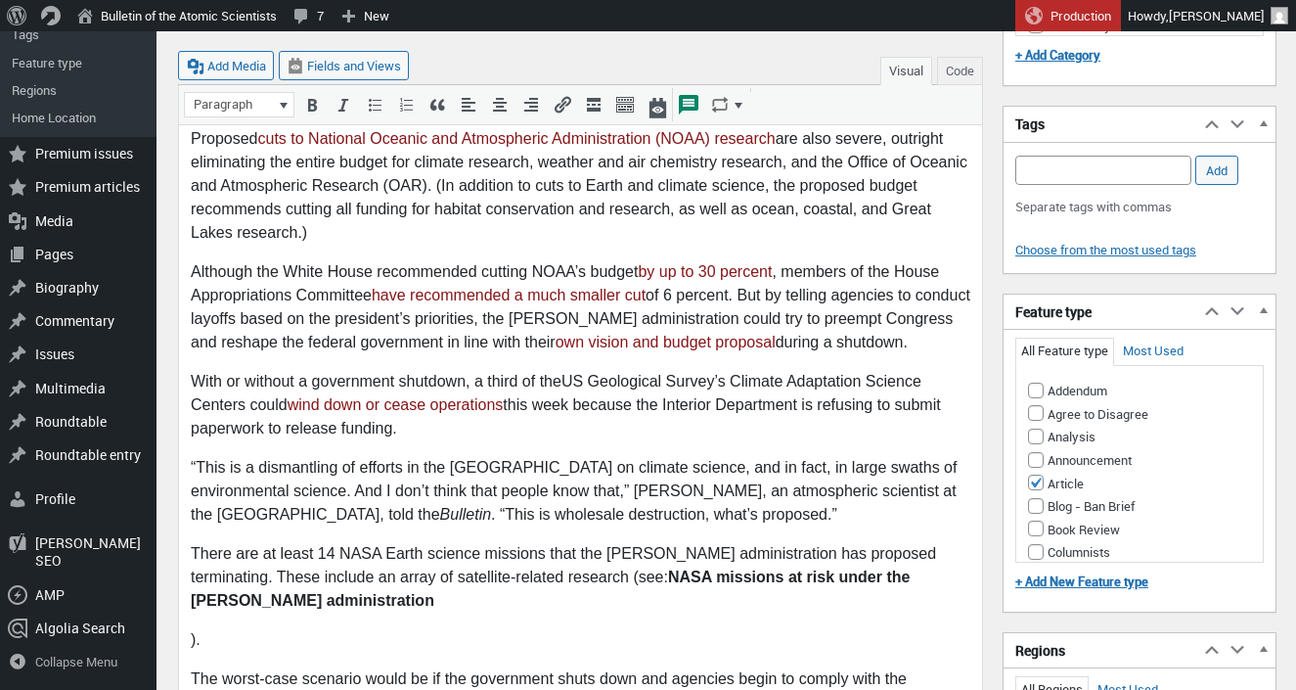
click at [192, 629] on p ")." at bounding box center [581, 640] width 780 height 23
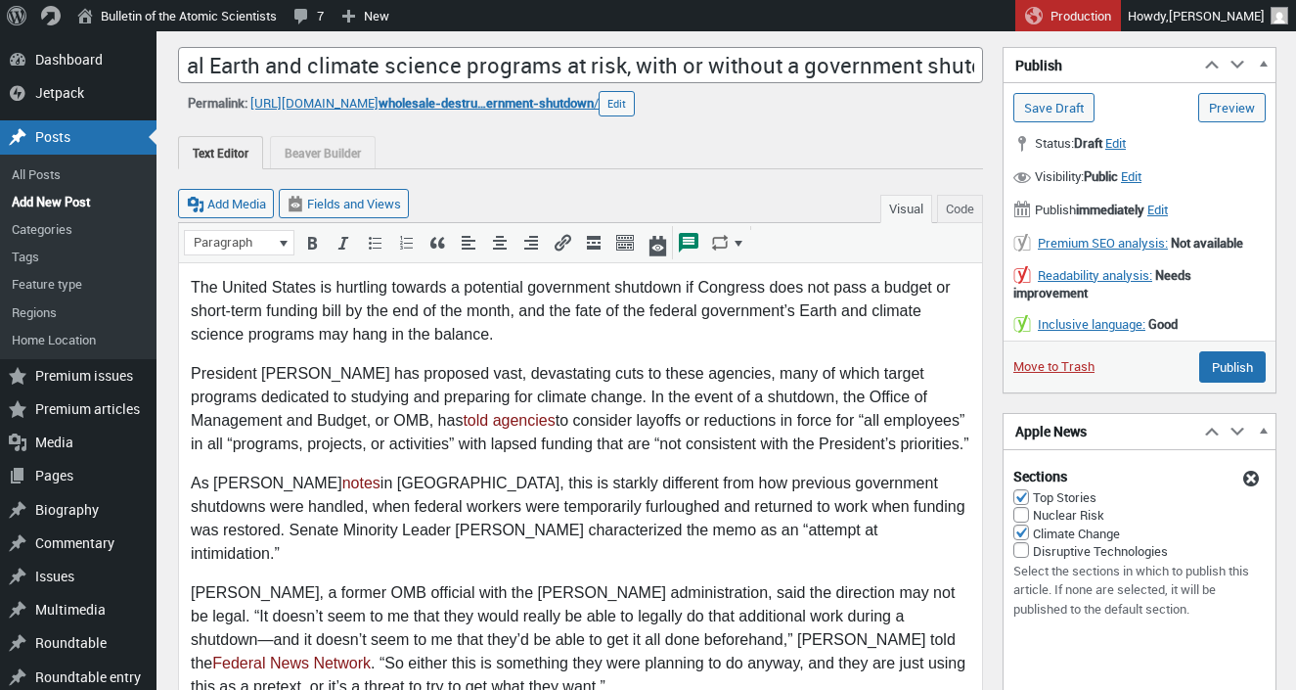
scroll to position [0, 0]
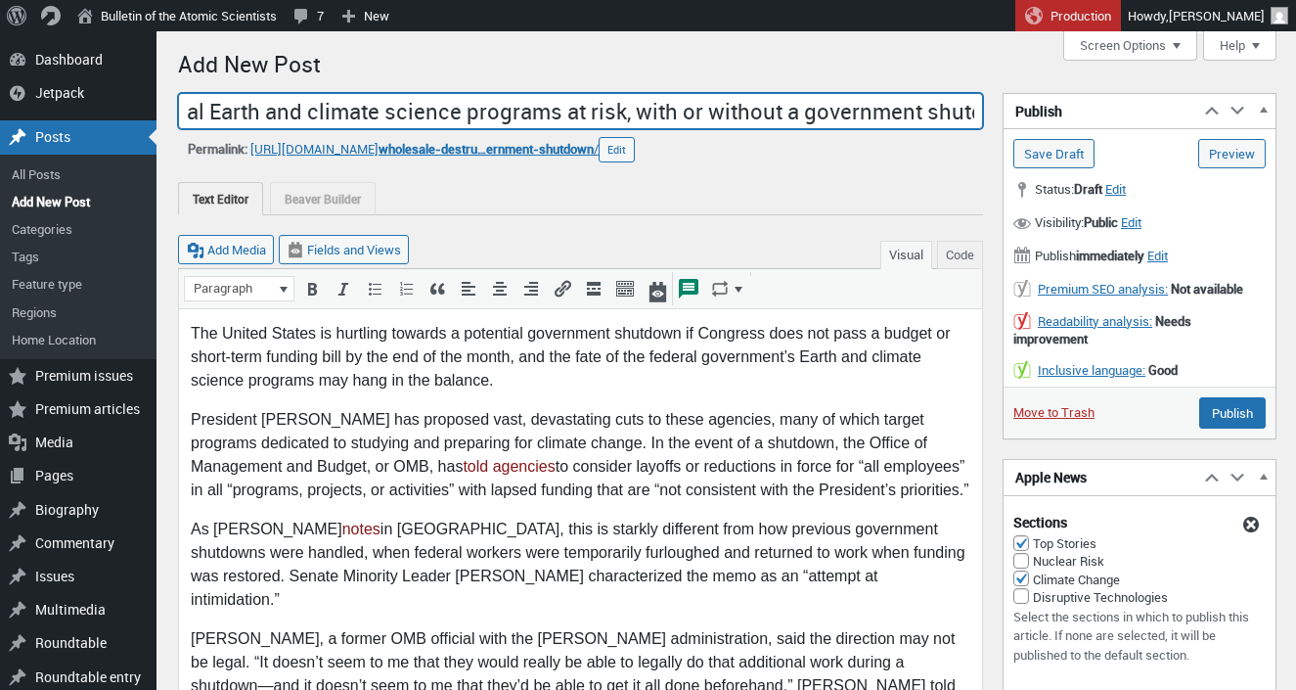
click at [262, 118] on input "'Wholesale destruction': Federal Earth and climate science programs at risk, wi…" at bounding box center [580, 111] width 805 height 37
paste input "‘Wholesale destruction’: Government shutdown or not, critical science programs …"
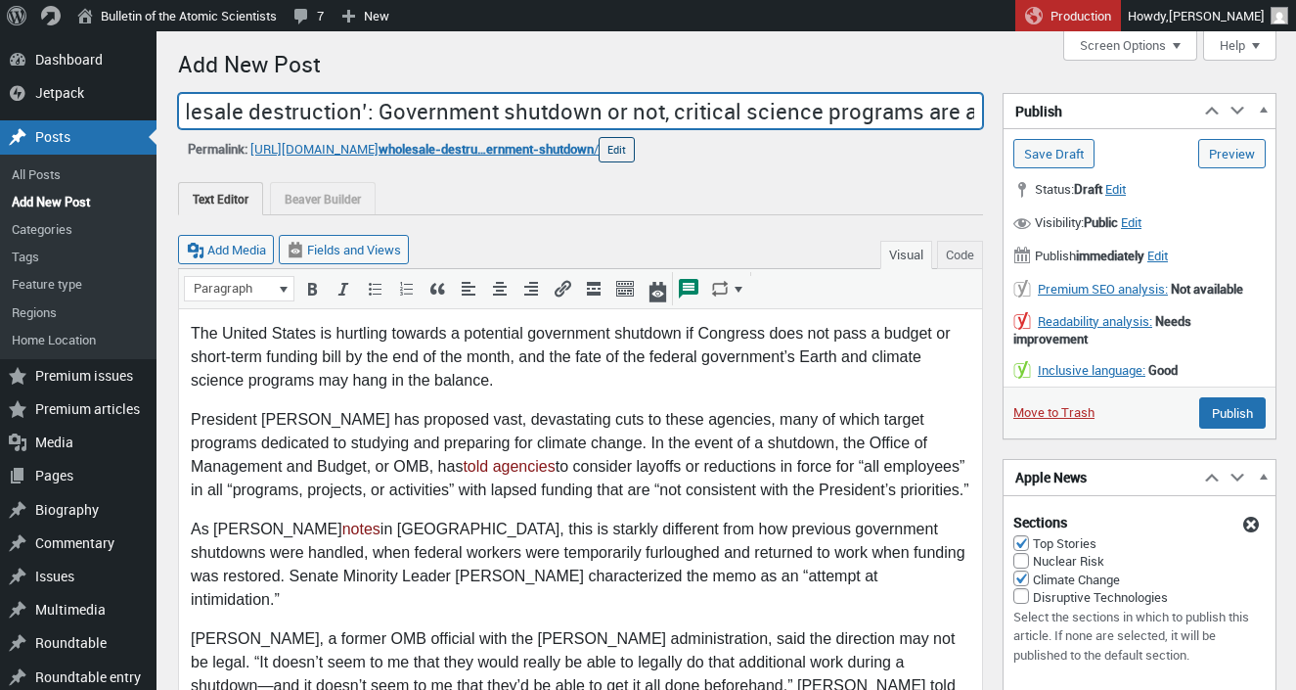
type input "‘Wholesale destruction’: Government shutdown or not, critical science programs …"
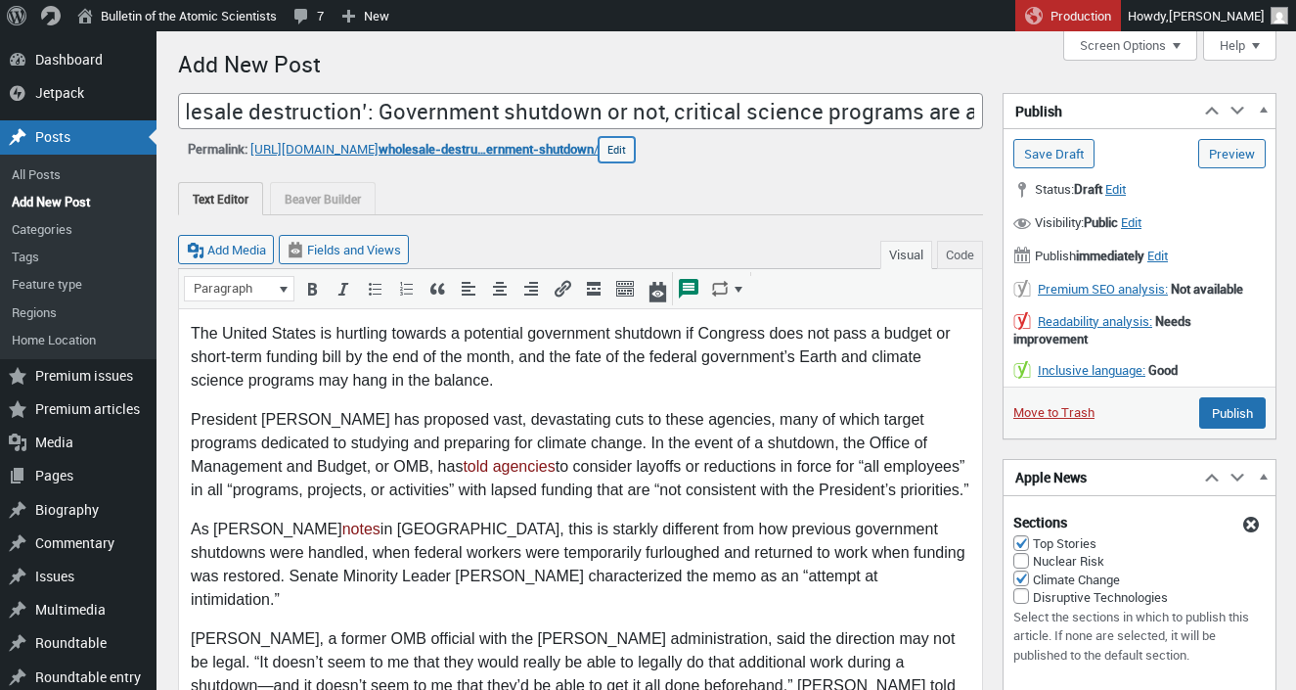
click at [635, 156] on button "Edit" at bounding box center [617, 149] width 36 height 25
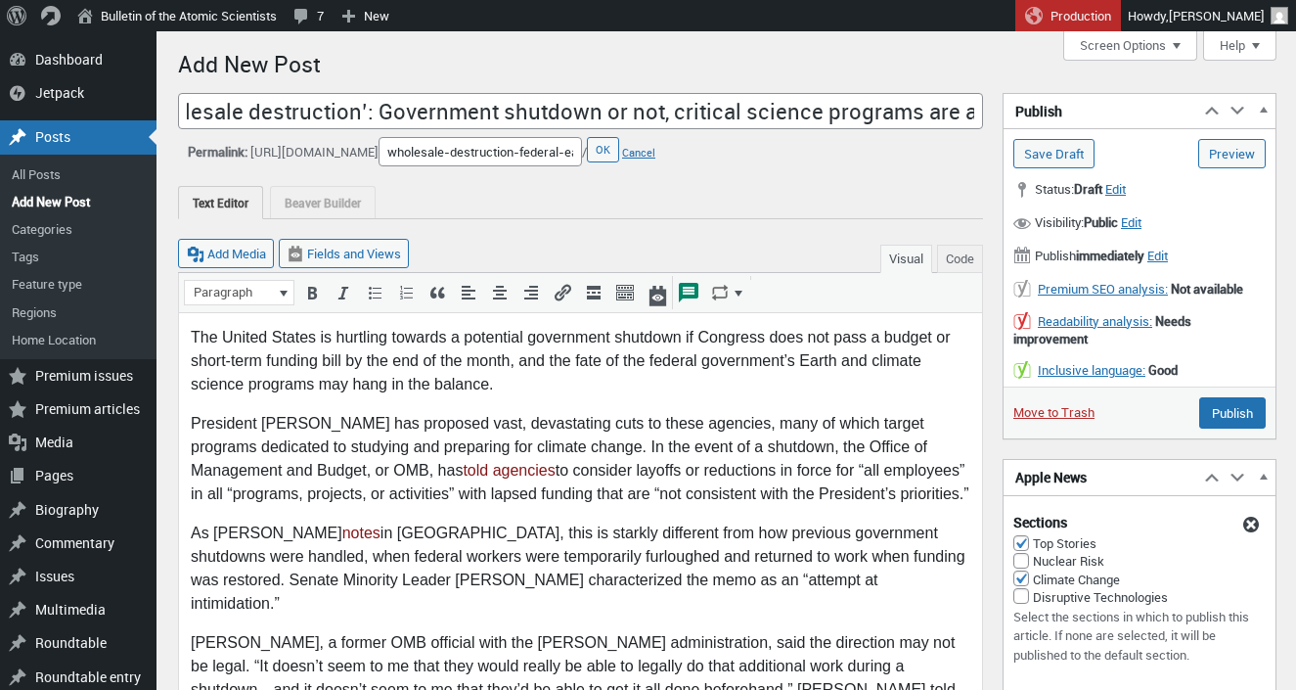
click at [582, 153] on input "wholesale-destruction-federal-earth-and-climate-science-programs-at-risk-with-o…" at bounding box center [480, 151] width 203 height 29
click at [619, 153] on button "OK" at bounding box center [603, 149] width 32 height 25
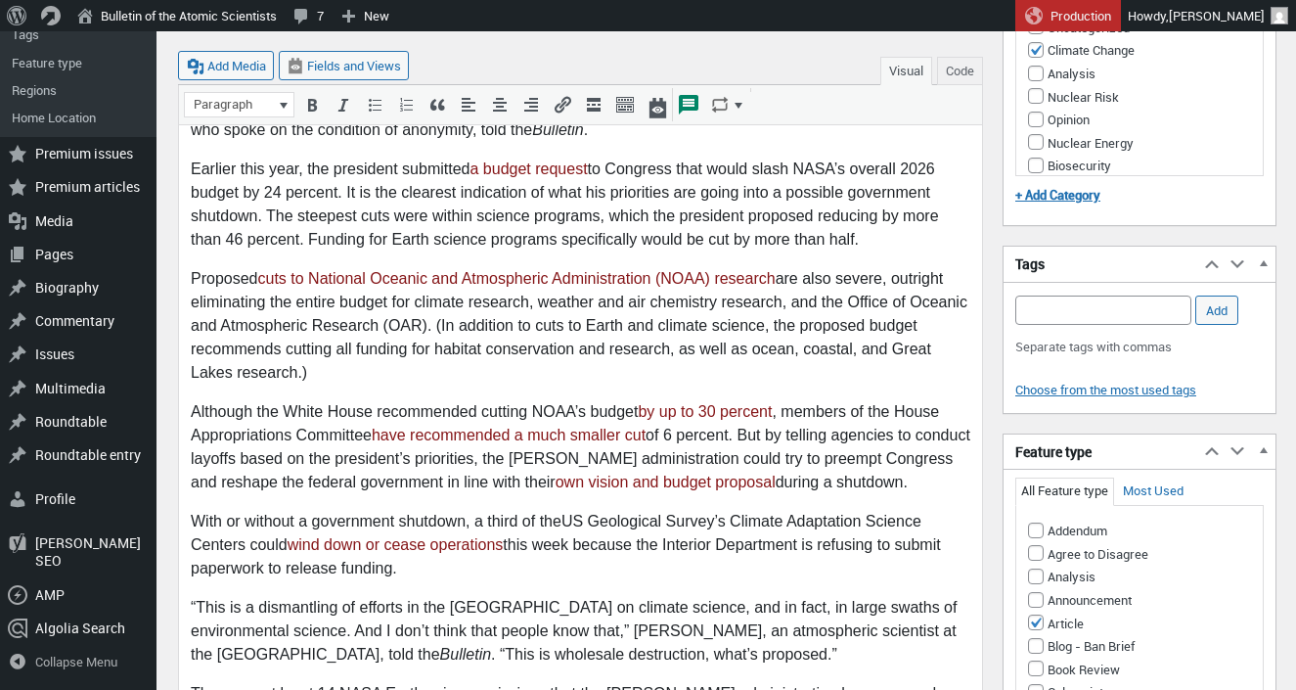
scroll to position [911, 0]
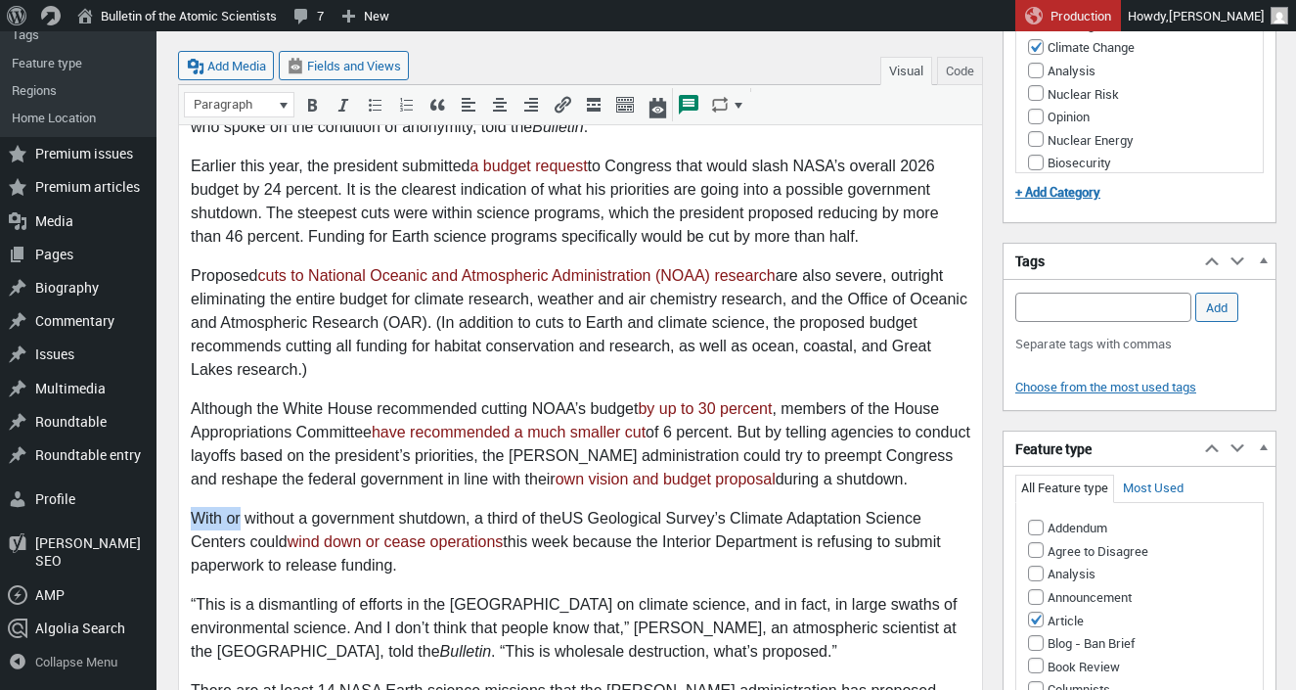
drag, startPoint x: 240, startPoint y: 501, endPoint x: 180, endPoint y: 497, distance: 59.8
click at [180, 497] on html "The United States is hurtling towards a potential government shutdown if Congre…" at bounding box center [580, 585] width 803 height 2373
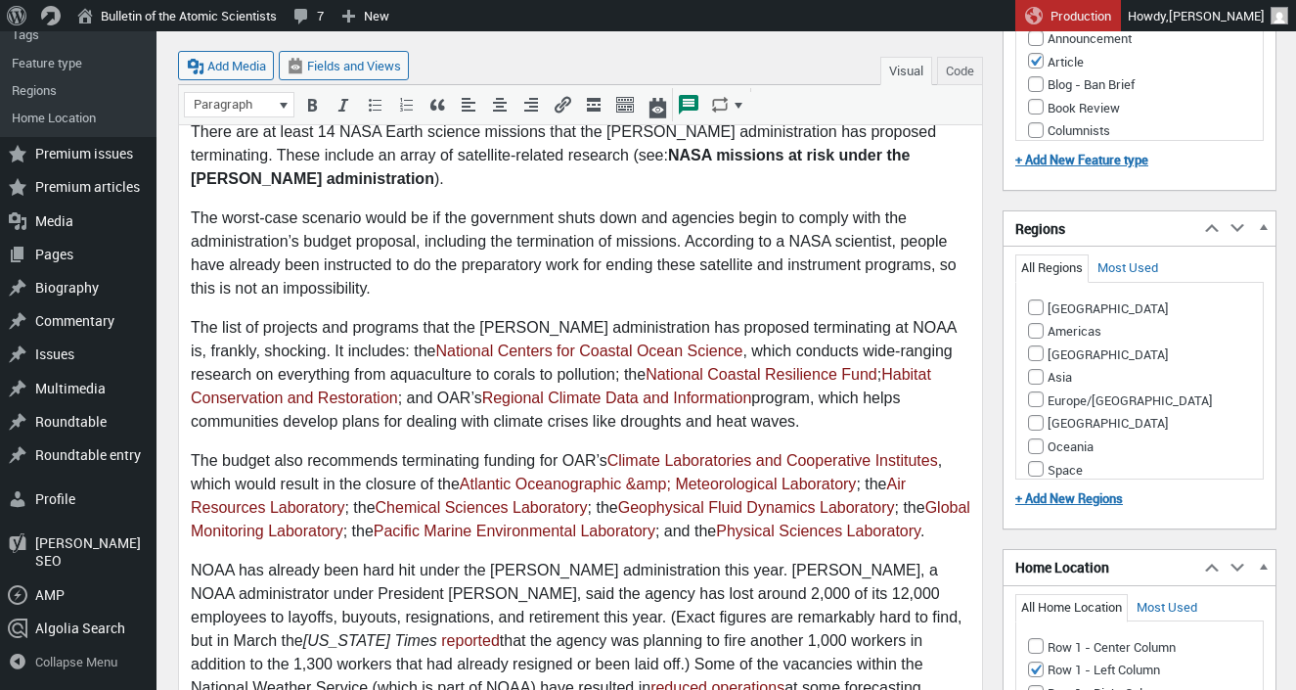
scroll to position [1473, 0]
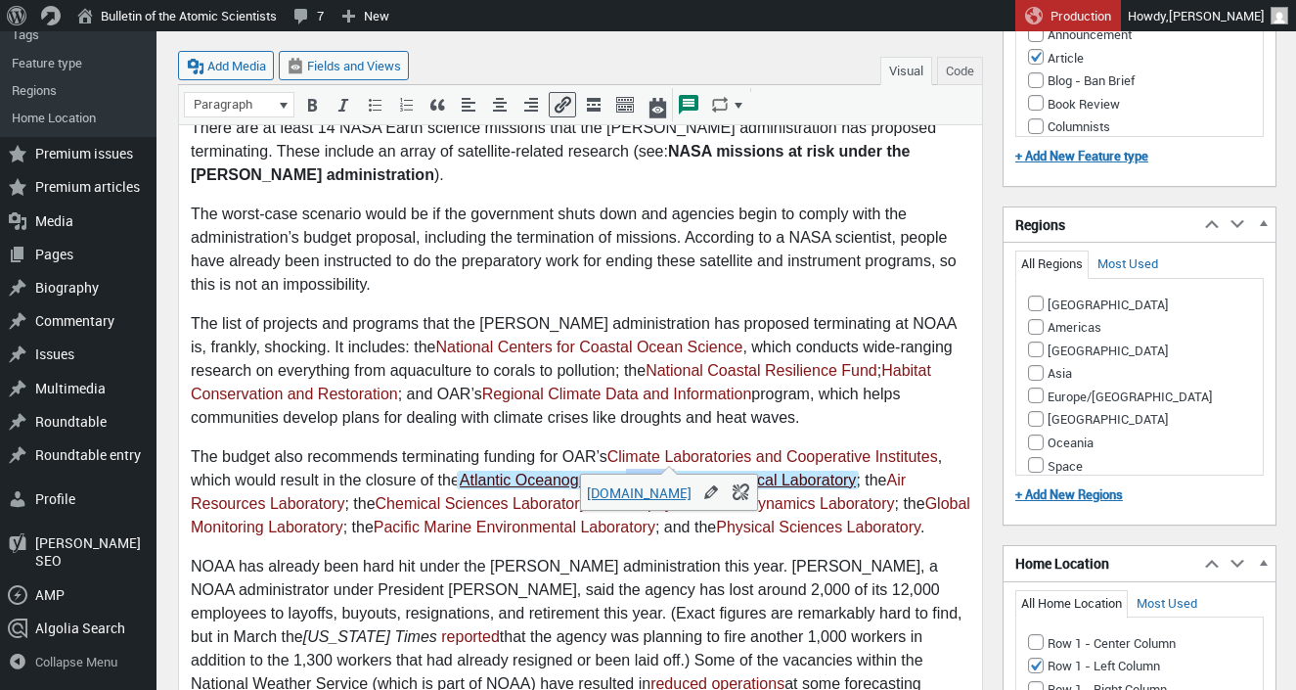
drag, startPoint x: 631, startPoint y: 460, endPoint x: 678, endPoint y: 463, distance: 47.0
click at [678, 472] on link "Atlantic Oceanographic &amp; Meteorological Laboratory" at bounding box center [658, 480] width 401 height 17
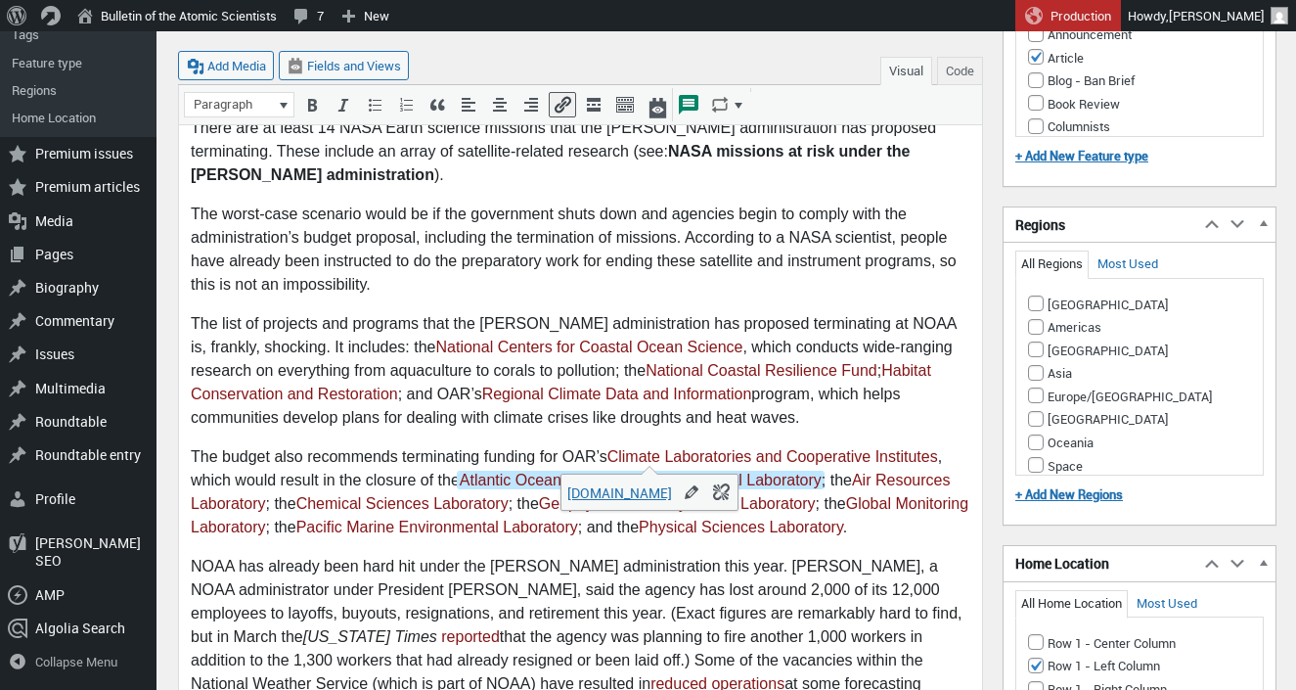
click at [597, 526] on body "The United States is hurtling towards a potential government shutdown if Congre…" at bounding box center [581, 23] width 780 height 2349
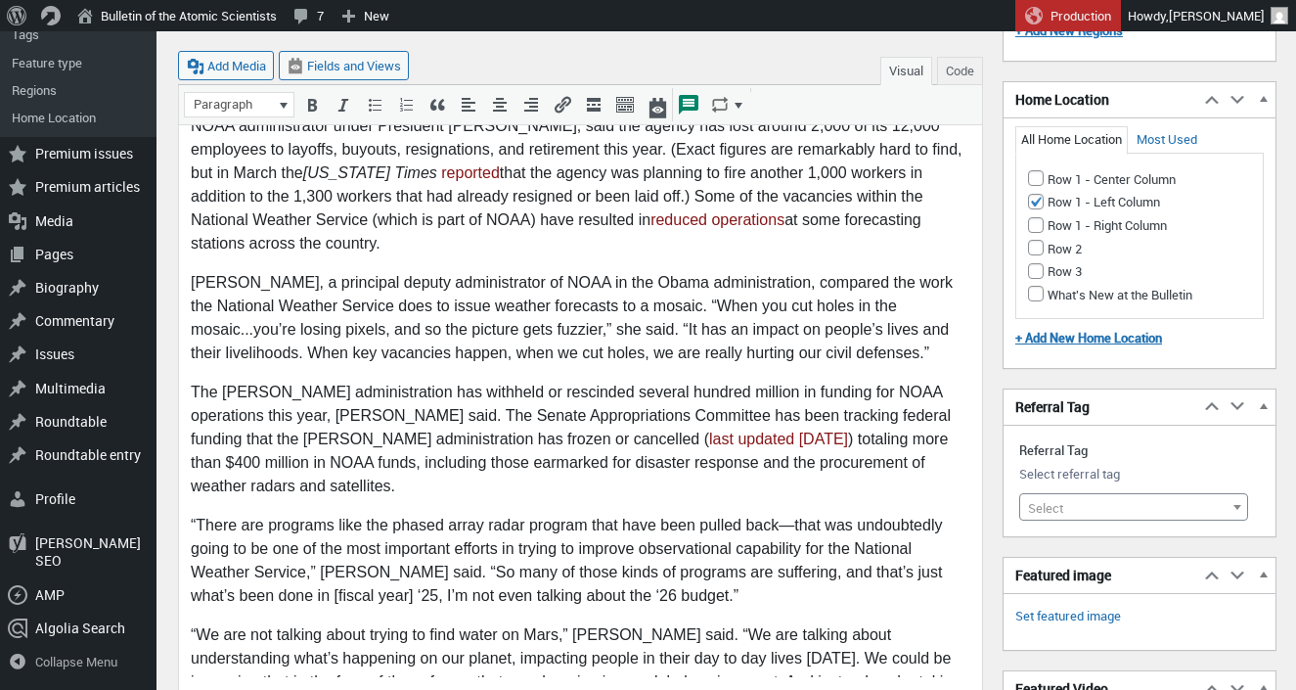
scroll to position [1938, 0]
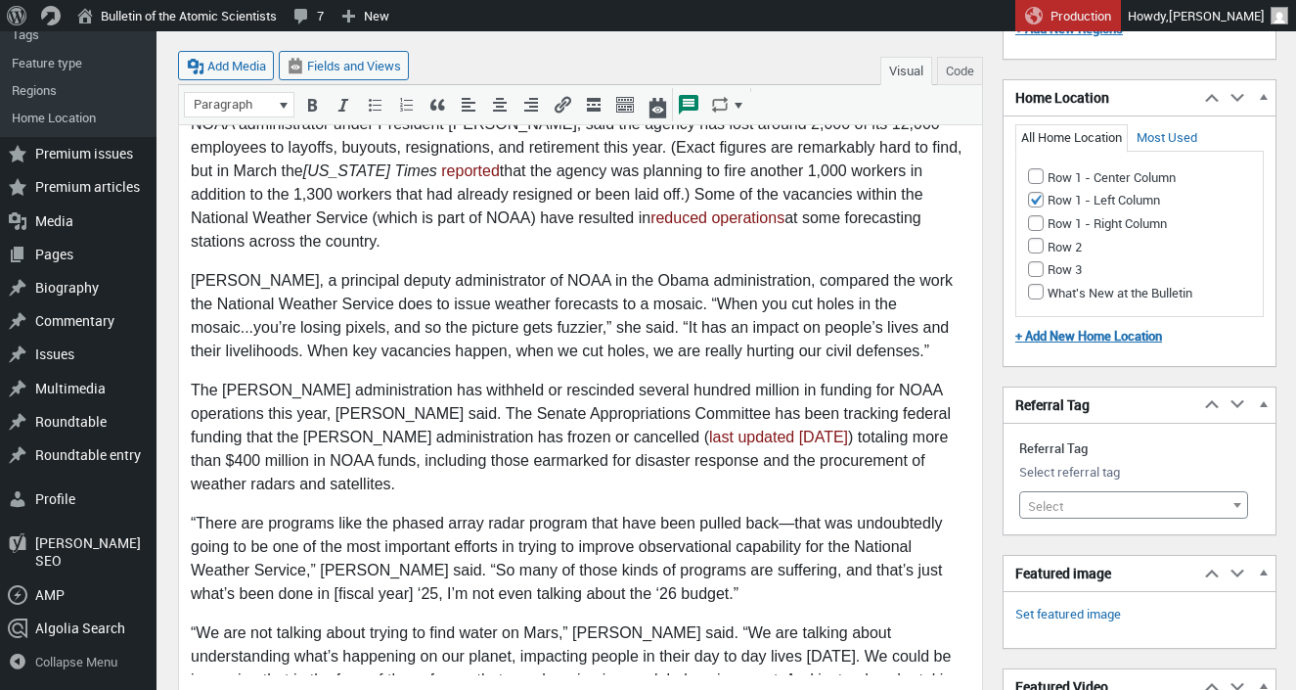
click at [403, 379] on p "The Trump administration has withheld or rescinded several hundred million in f…" at bounding box center [581, 437] width 780 height 117
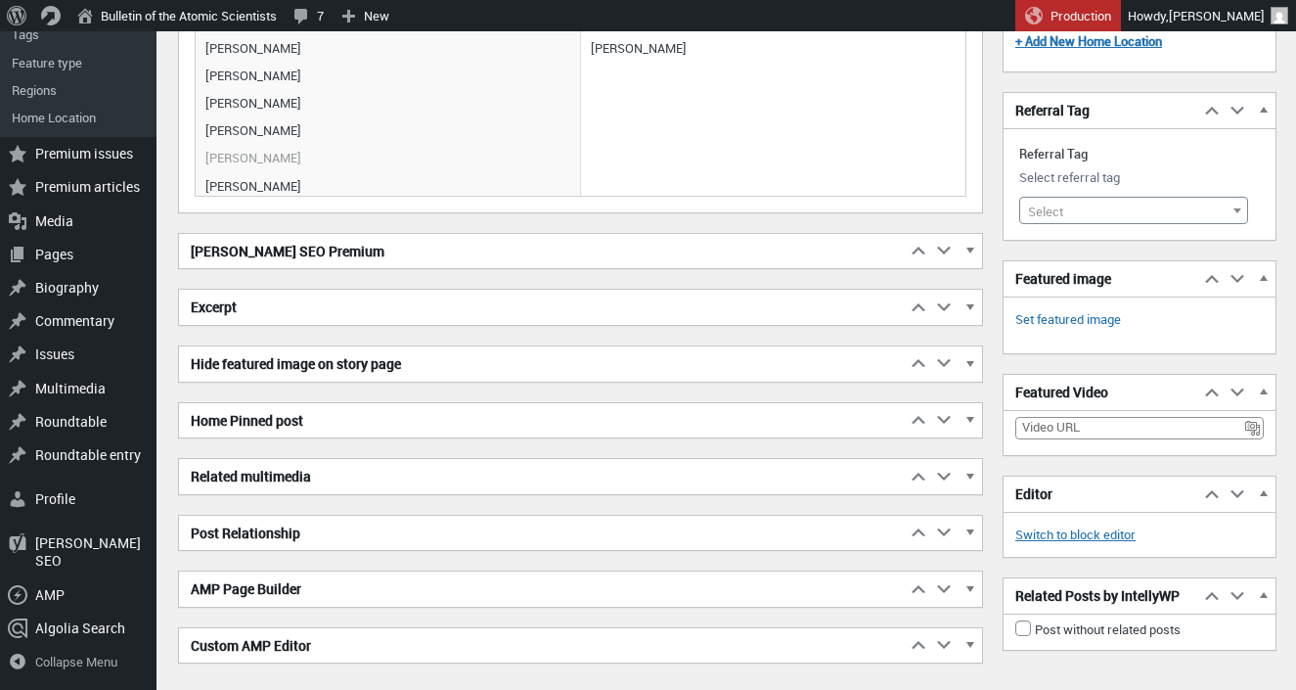
scroll to position [3005, 0]
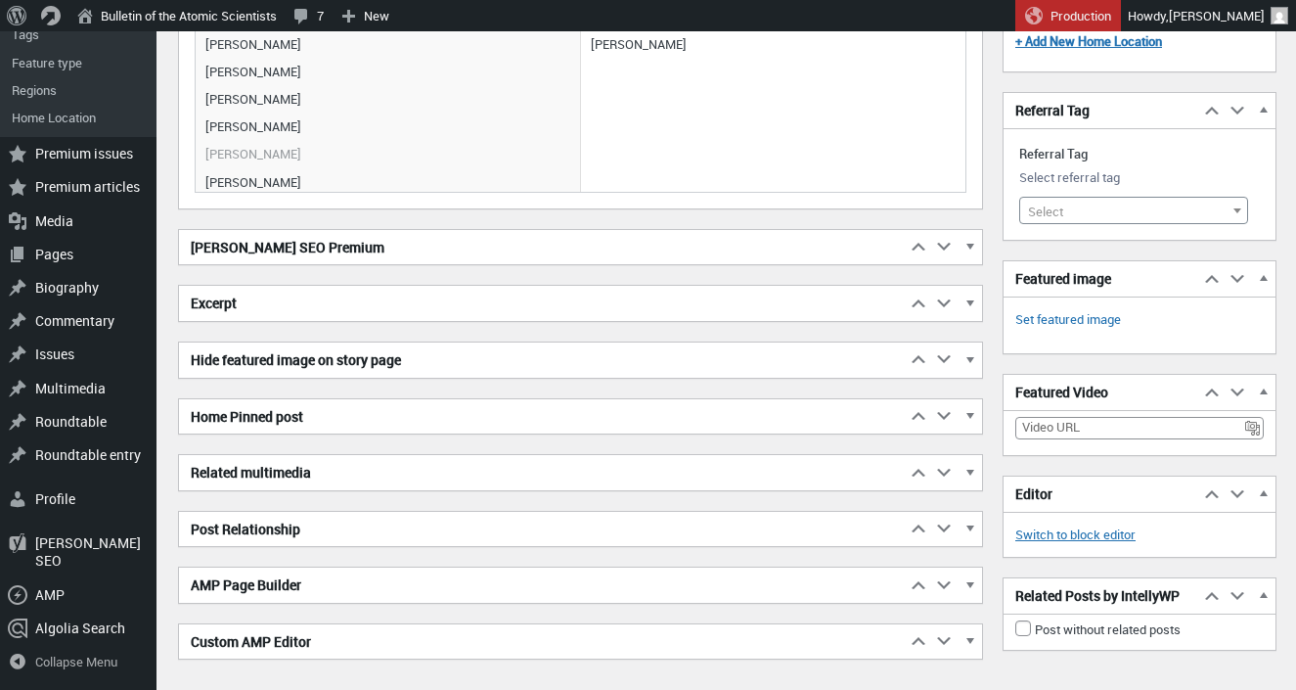
click at [573, 304] on h2 "Excerpt" at bounding box center [542, 303] width 727 height 35
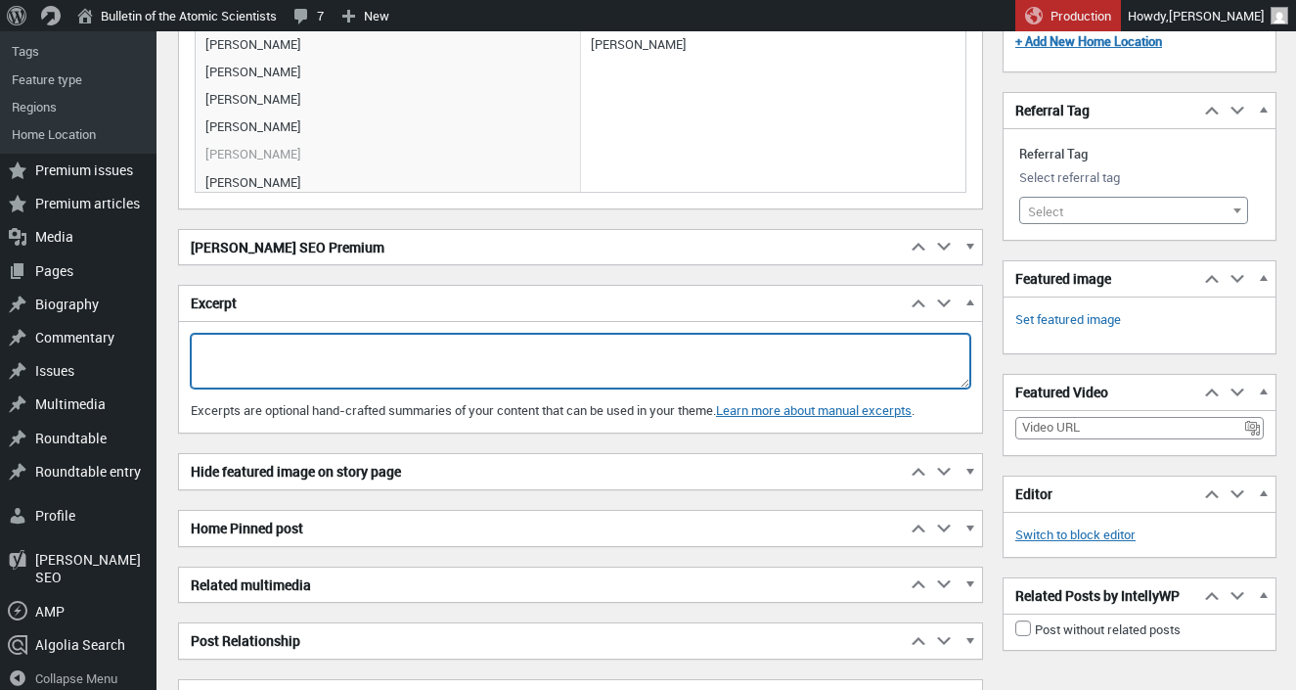
click at [661, 354] on textarea "Excerpt" at bounding box center [581, 361] width 780 height 55
click at [575, 348] on textarea "The Trump administration has proposed devastating cuts to Earth and climate sci…" at bounding box center [581, 361] width 780 height 55
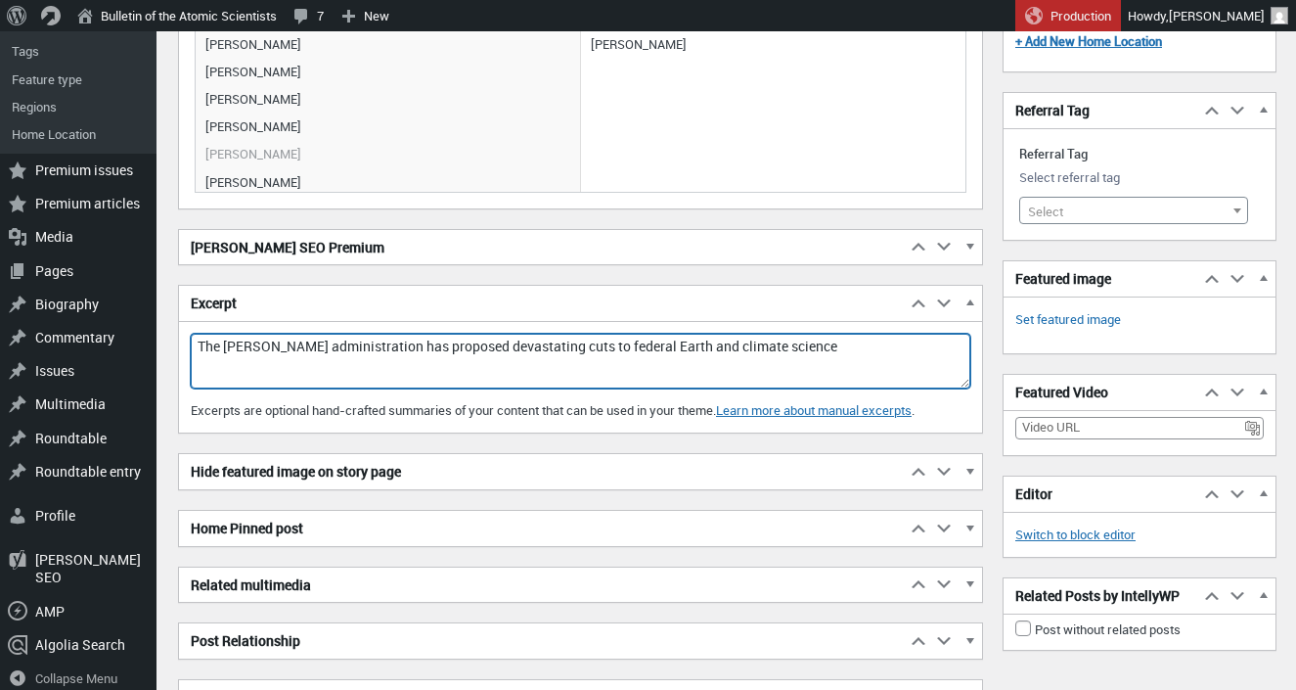
click at [841, 354] on textarea "The Trump administration has proposed devastating cuts to federal Earth and cli…" at bounding box center [581, 361] width 780 height 55
drag, startPoint x: 864, startPoint y: 371, endPoint x: 860, endPoint y: 351, distance: 19.9
click at [860, 351] on textarea "The Trump administration has proposed devastating cuts to federal Earth and cli…" at bounding box center [581, 361] width 780 height 55
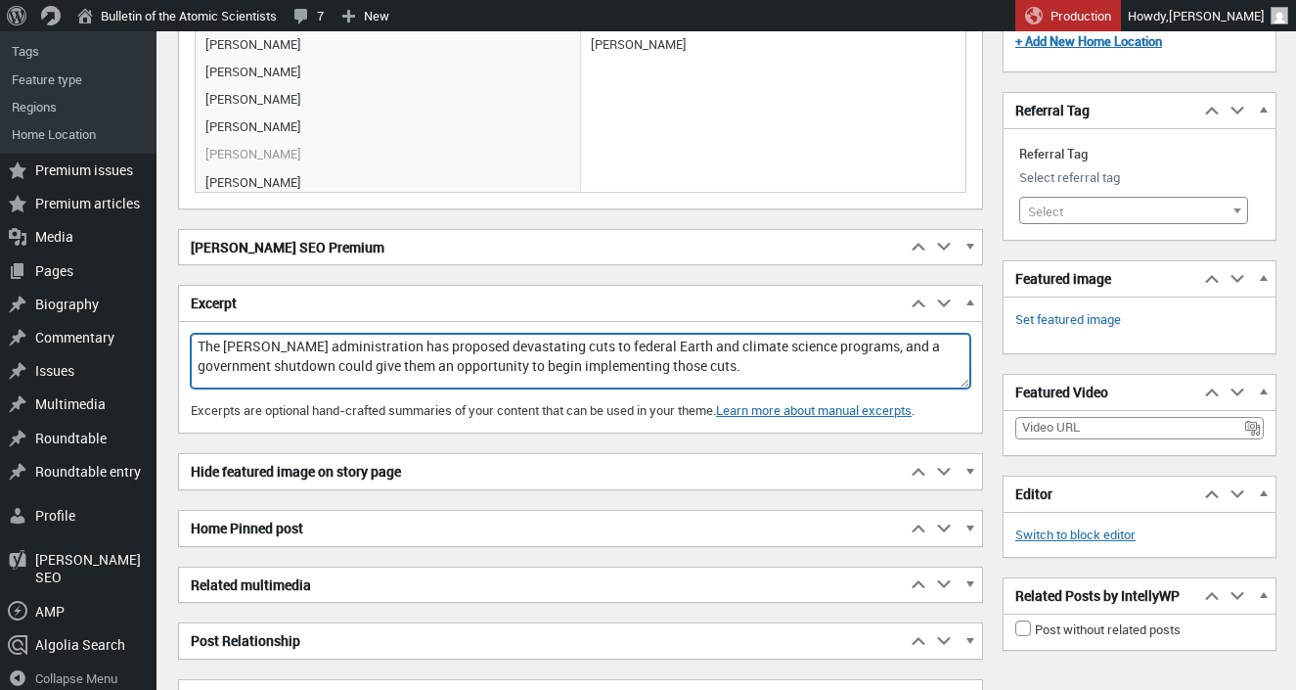
click at [852, 350] on textarea "The Trump administration has proposed devastating cuts to federal Earth and cli…" at bounding box center [581, 361] width 780 height 55
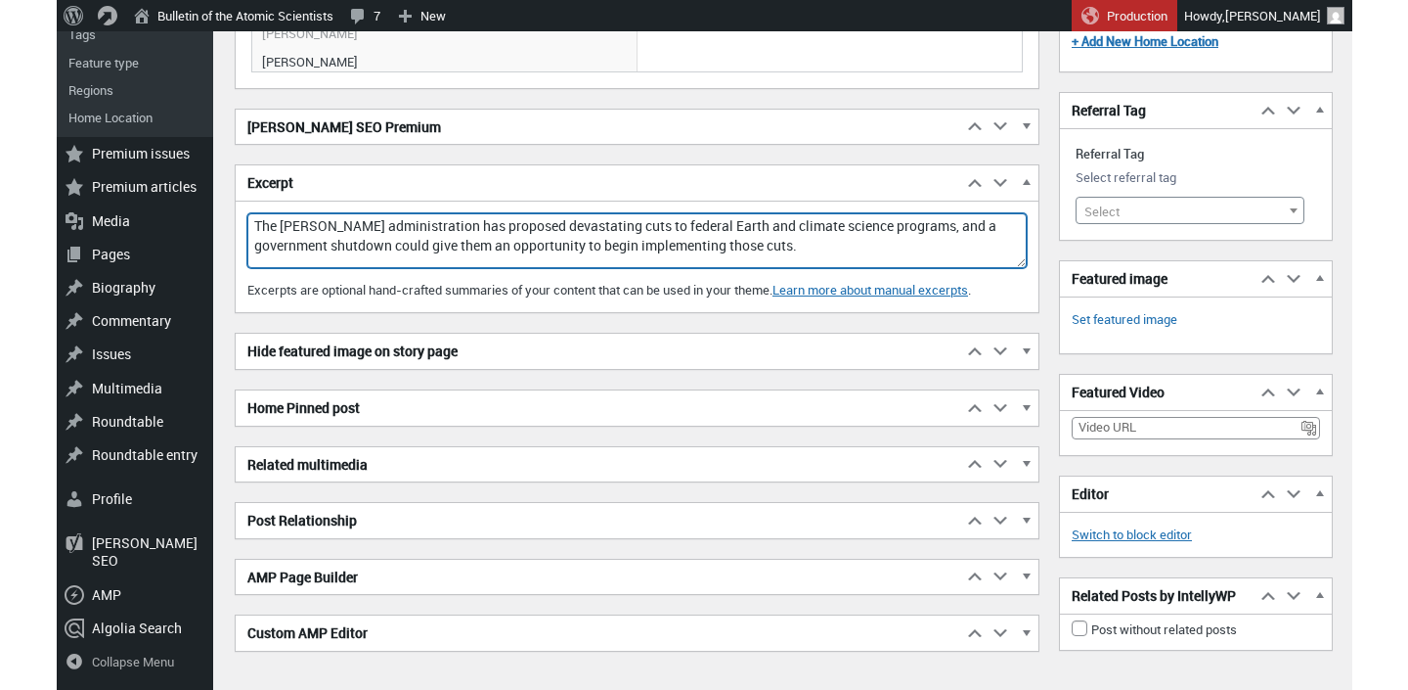
scroll to position [3135, 0]
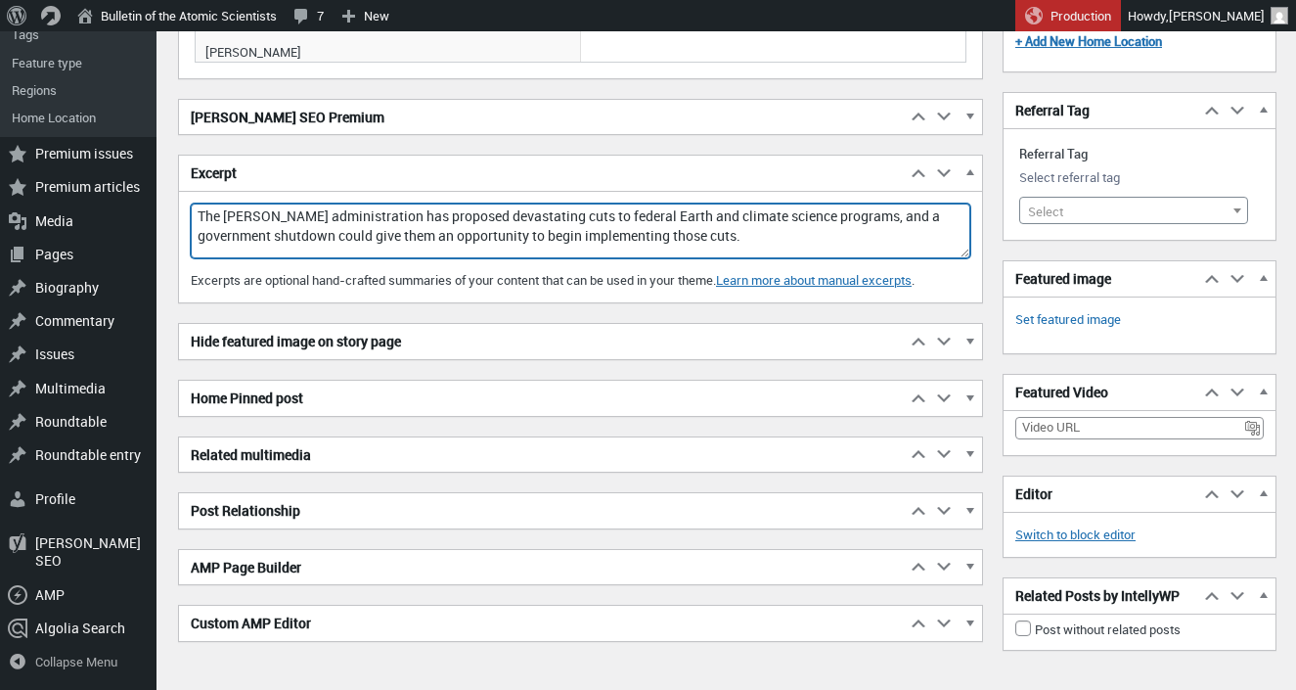
type textarea "The Trump administration has proposed devastating cuts to federal Earth and cli…"
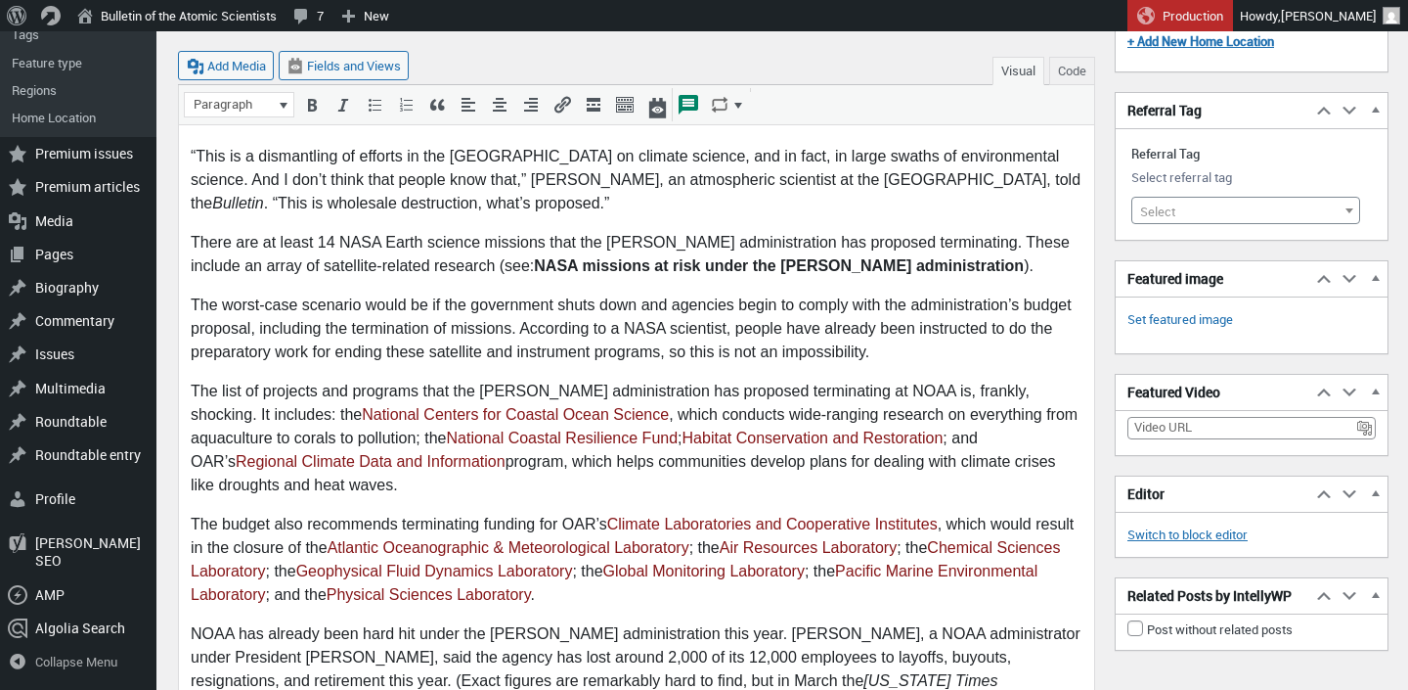
scroll to position [1229, 0]
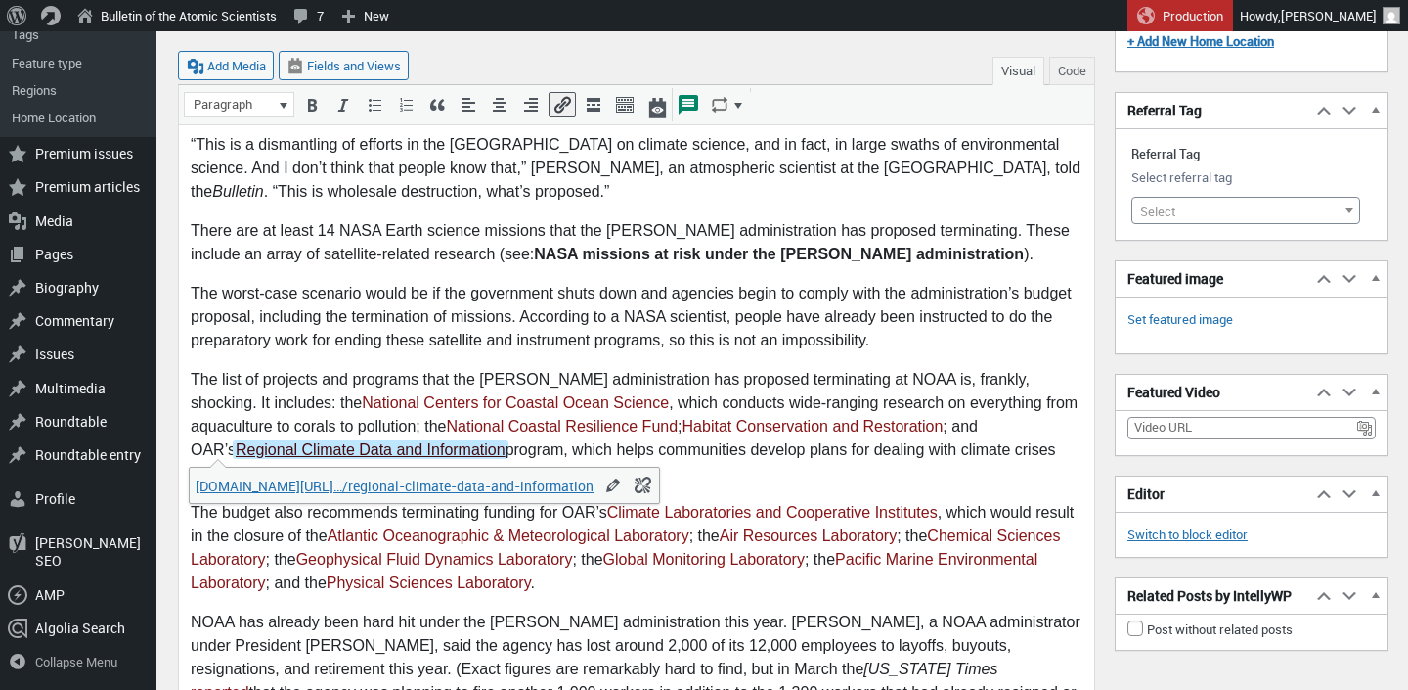
click at [409, 456] on link "Regional Climate Data and Information" at bounding box center [371, 450] width 274 height 17
click at [446, 485] on link "noaa.gov/…/regional-climate-data-and-information" at bounding box center [395, 485] width 398 height 19
click at [662, 488] on body "The United States is hurtling towards a potential government shutdown if Congre…" at bounding box center [637, 149] width 892 height 2115
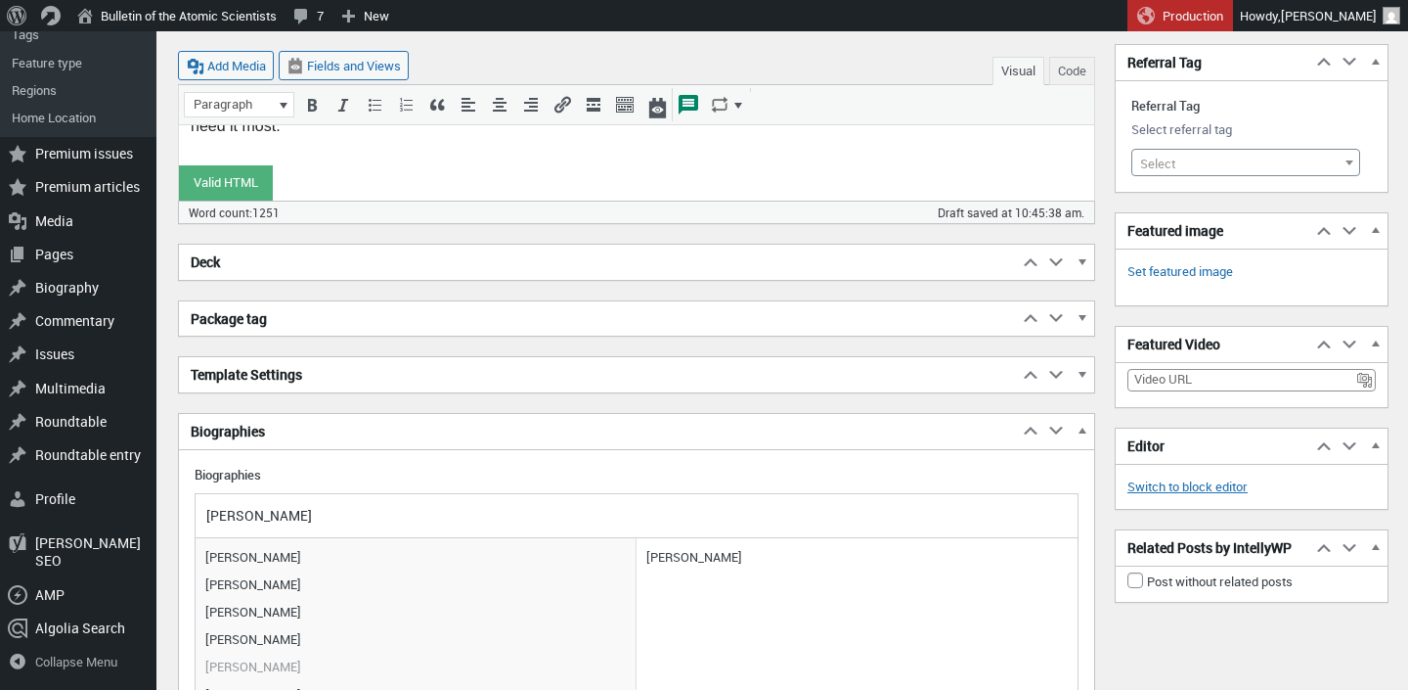
scroll to position [2453, 0]
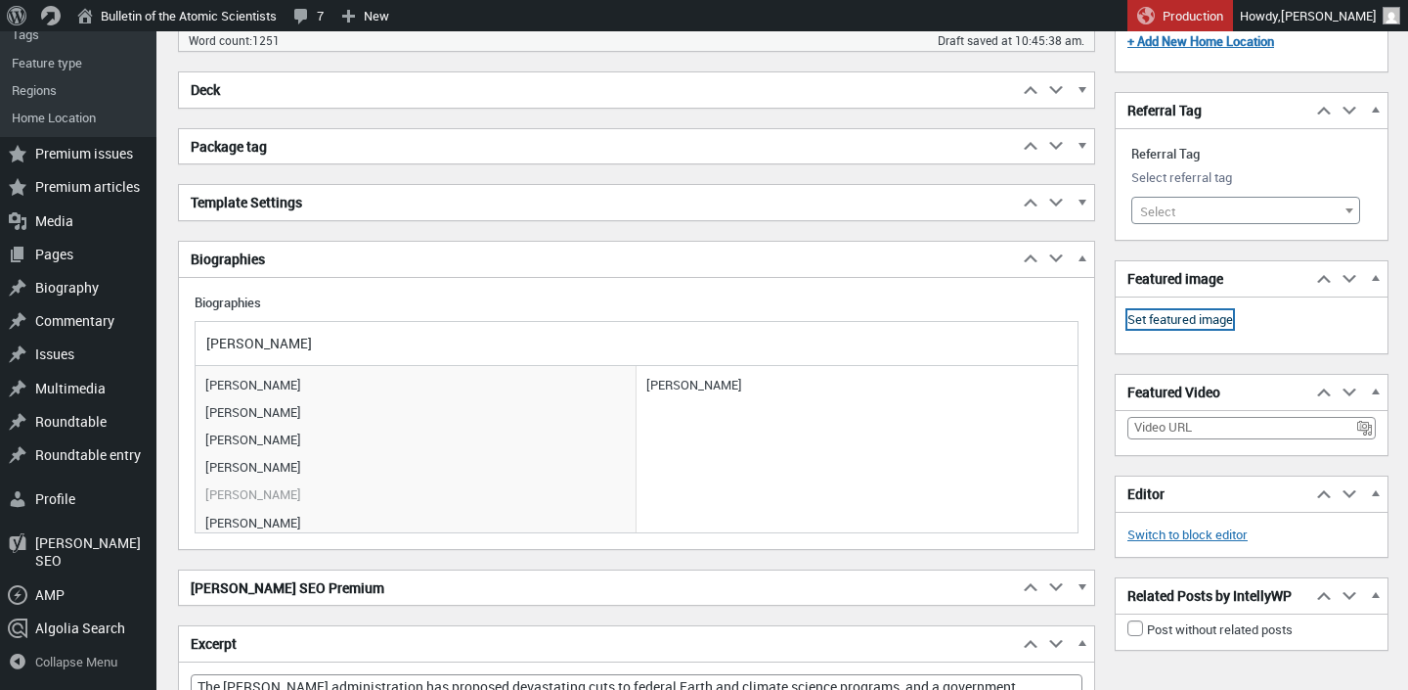
click at [1157, 310] on link "Set featured image" at bounding box center [1181, 320] width 106 height 20
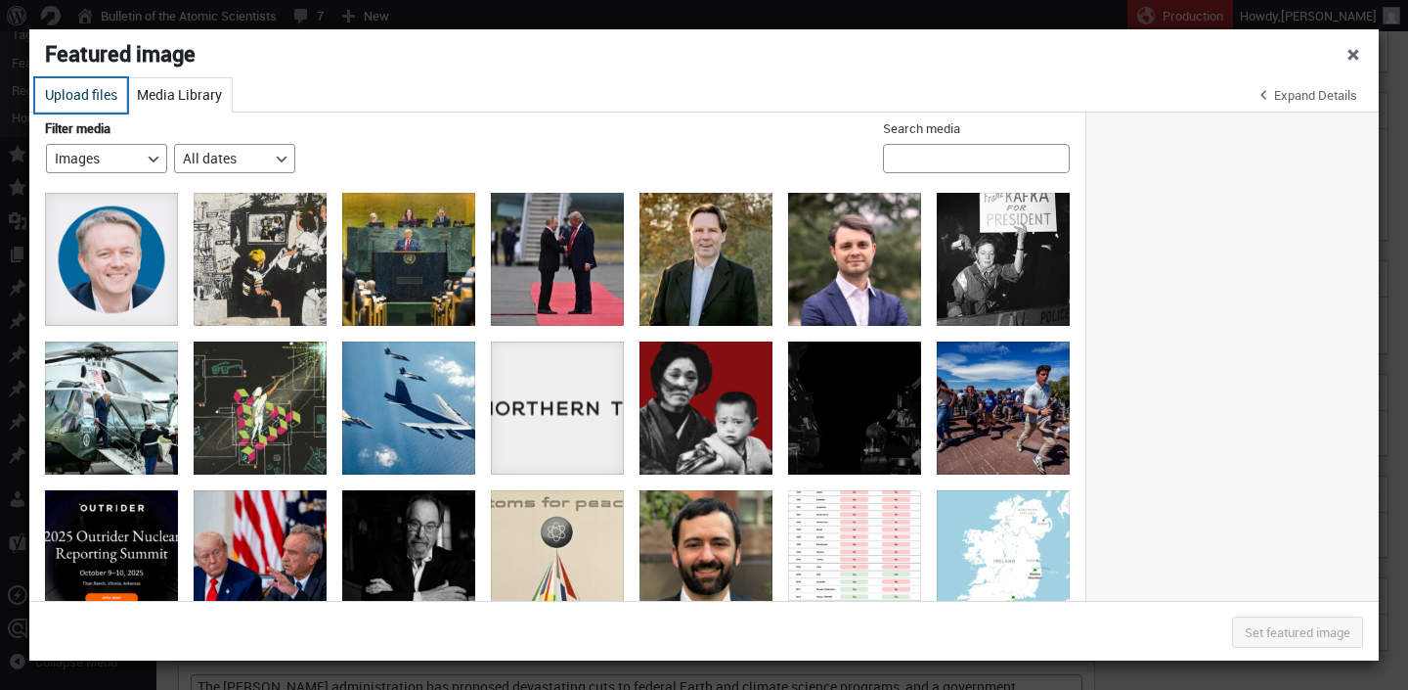
click at [103, 104] on button "Upload files" at bounding box center [81, 95] width 92 height 34
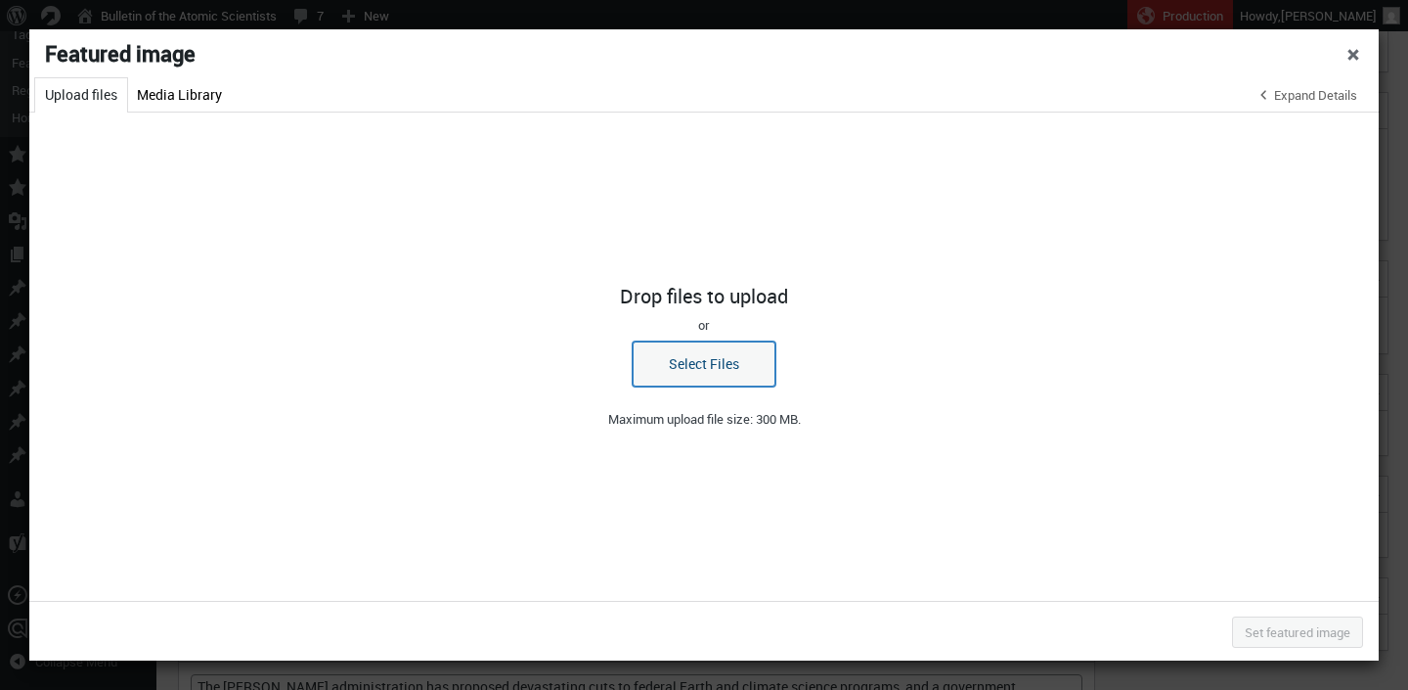
click at [722, 376] on button "Select Files" at bounding box center [704, 363] width 143 height 45
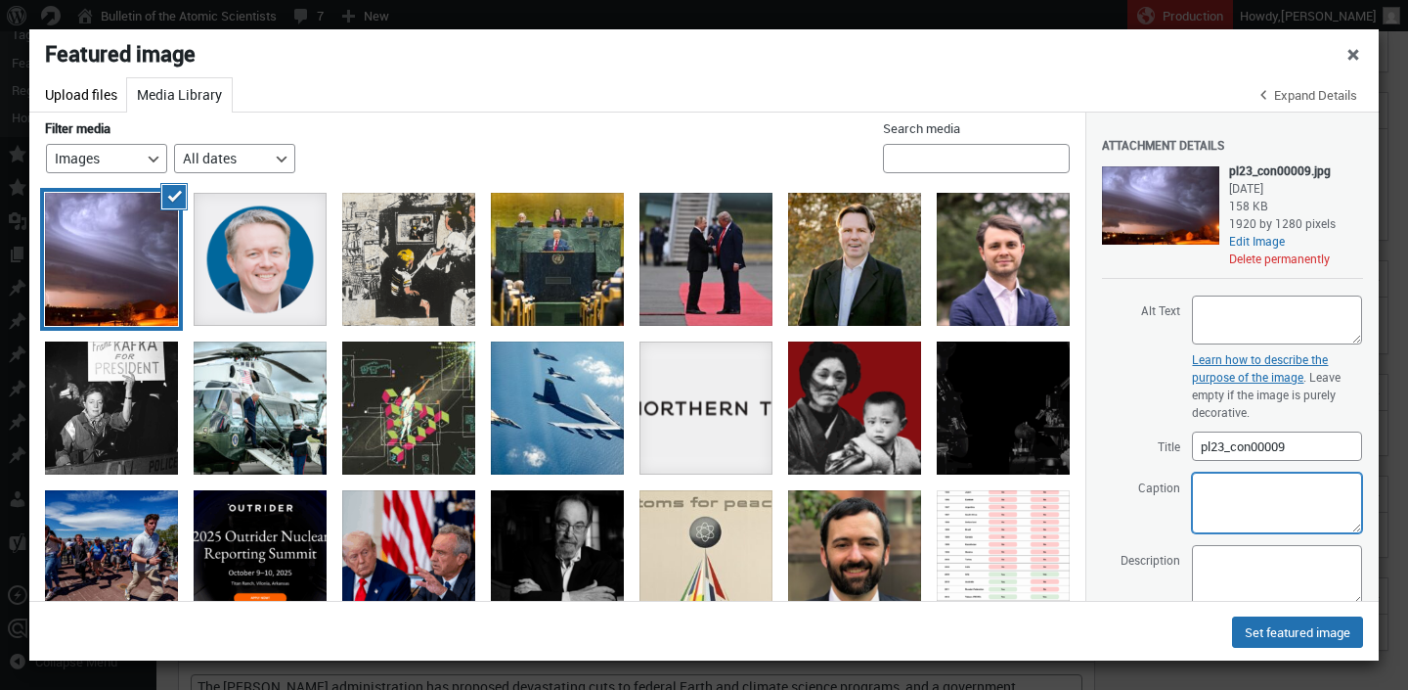
click at [1225, 494] on textarea "Caption" at bounding box center [1277, 502] width 170 height 61
drag, startPoint x: 1291, startPoint y: 511, endPoint x: 1202, endPoint y: 511, distance: 89.0
click at [1202, 511] on textarea "A shelf cloud in Norman, Oklahoma" at bounding box center [1277, 502] width 170 height 61
click at [1295, 508] on textarea "A shelf cloud in Norman, Oklahoma" at bounding box center [1277, 502] width 170 height 61
drag, startPoint x: 1340, startPoint y: 509, endPoint x: 1106, endPoint y: 402, distance: 256.9
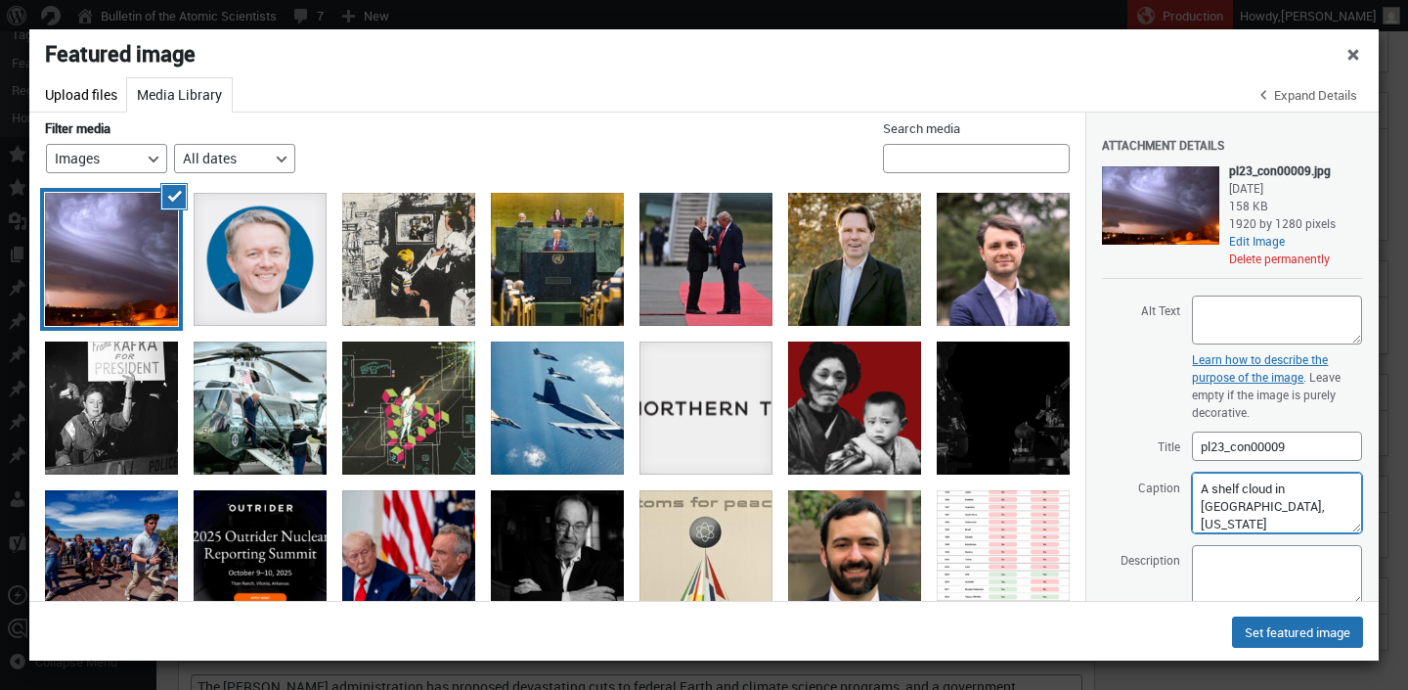
click at [1192, 472] on textarea "A shelf cloud in Norman, Oklahoma" at bounding box center [1277, 502] width 170 height 61
paste textarea "NOAA Weather in Focus Photo Contest 2015 | Spencer Basoco)"
click at [1207, 489] on textarea "(NOAA Weather in Focus Photo Contest 2015 | Spencer Basoco)" at bounding box center [1277, 502] width 170 height 61
click at [1198, 480] on textarea "(Photo: NOAA Weather in Focus Photo Contest 2015 | Spencer Basoco)" at bounding box center [1277, 502] width 170 height 61
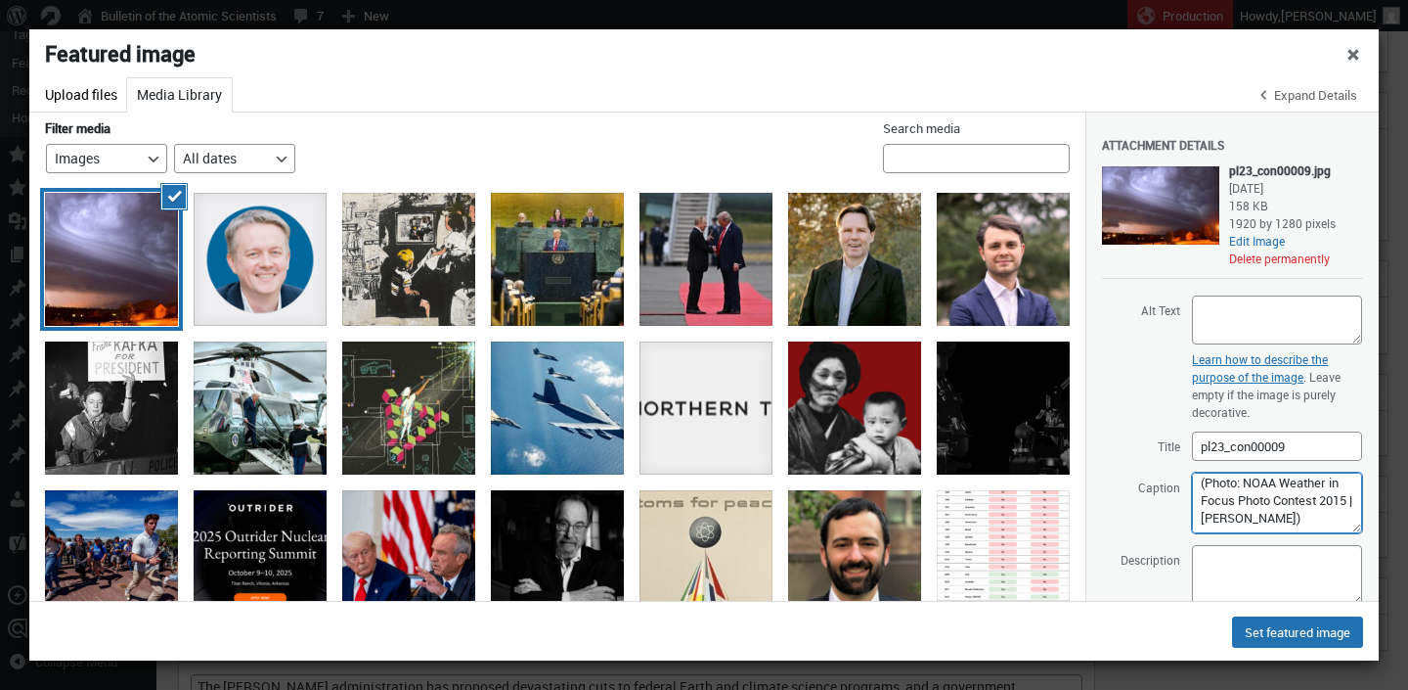
scroll to position [45, 0]
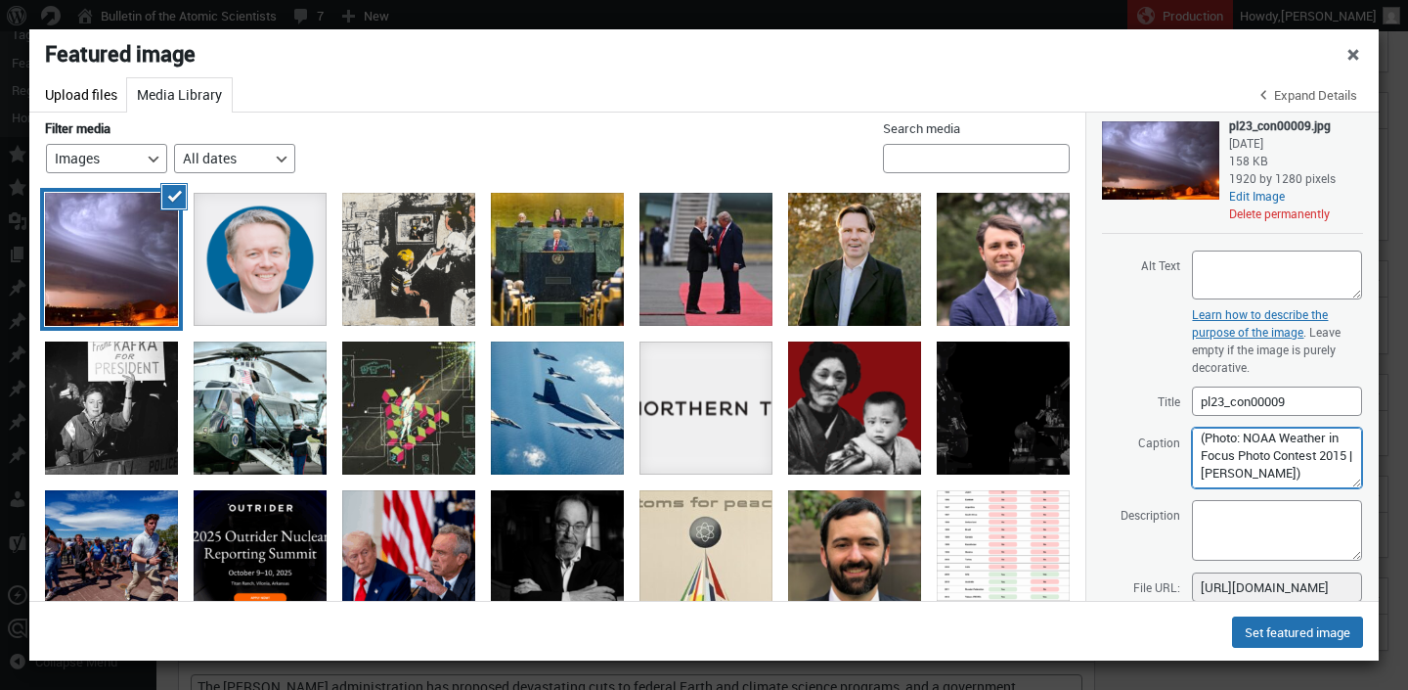
paste textarea "NOAA has already been hard hit under the Trump administration this year. Rick S…"
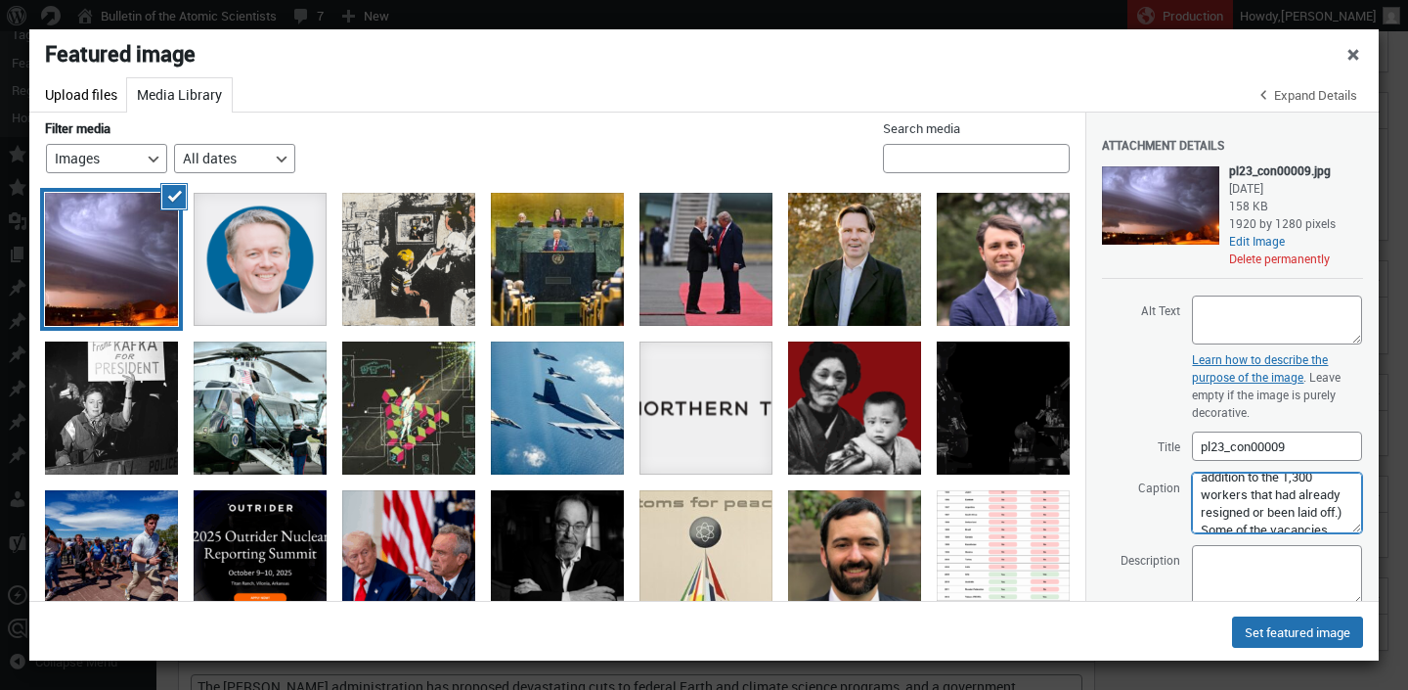
scroll to position [349, 0]
drag, startPoint x: 1203, startPoint y: 511, endPoint x: 1254, endPoint y: 497, distance: 52.7
click at [1254, 497] on textarea "NOAA has already been hard hit under the Trump administration this year. Rick S…" at bounding box center [1277, 502] width 170 height 61
drag, startPoint x: 1345, startPoint y: 516, endPoint x: 1196, endPoint y: 394, distance: 192.5
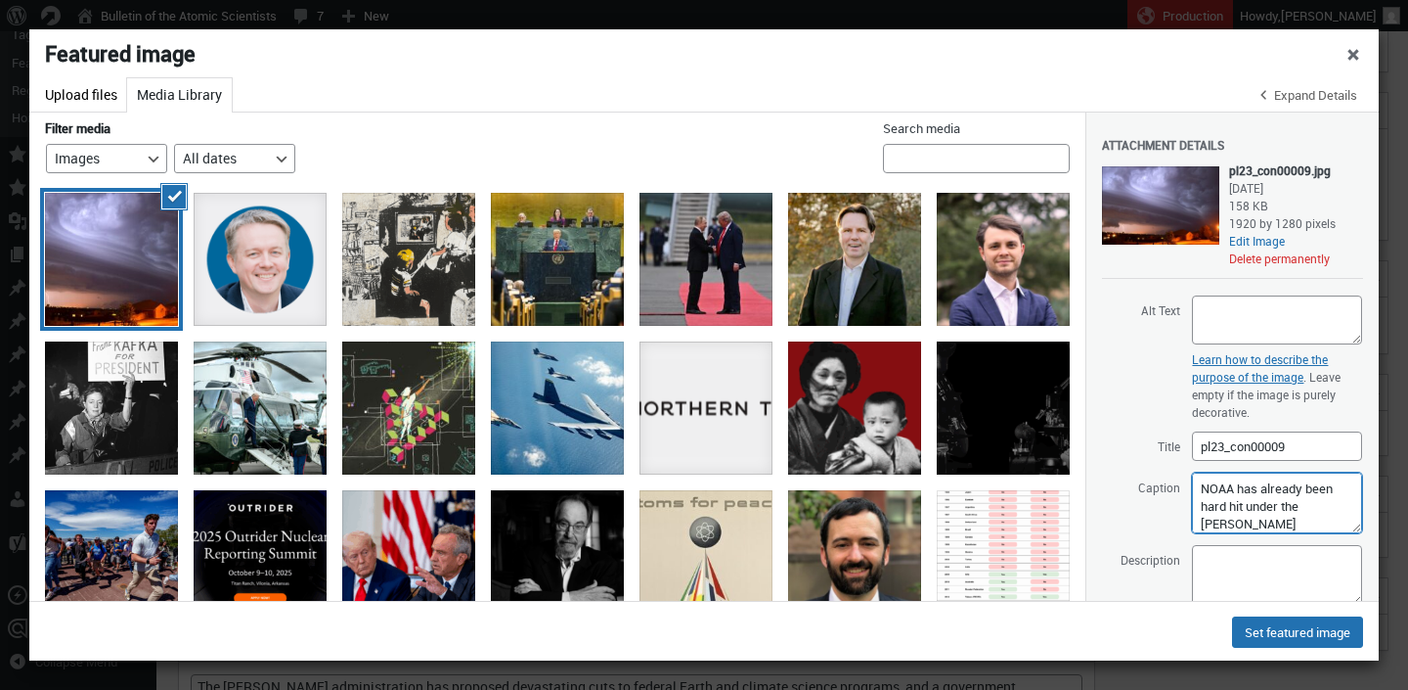
click at [1196, 472] on textarea "NOAA has already been hard hit under the Trump administration this year. Some o…" at bounding box center [1277, 502] width 170 height 61
type textarea "NOAA has already been hard hit under the Trump administration this year. Some o…"
click at [1216, 569] on textarea "Description" at bounding box center [1277, 575] width 170 height 61
paste textarea "NOAA has already been hard hit under the Trump administration this year. Some o…"
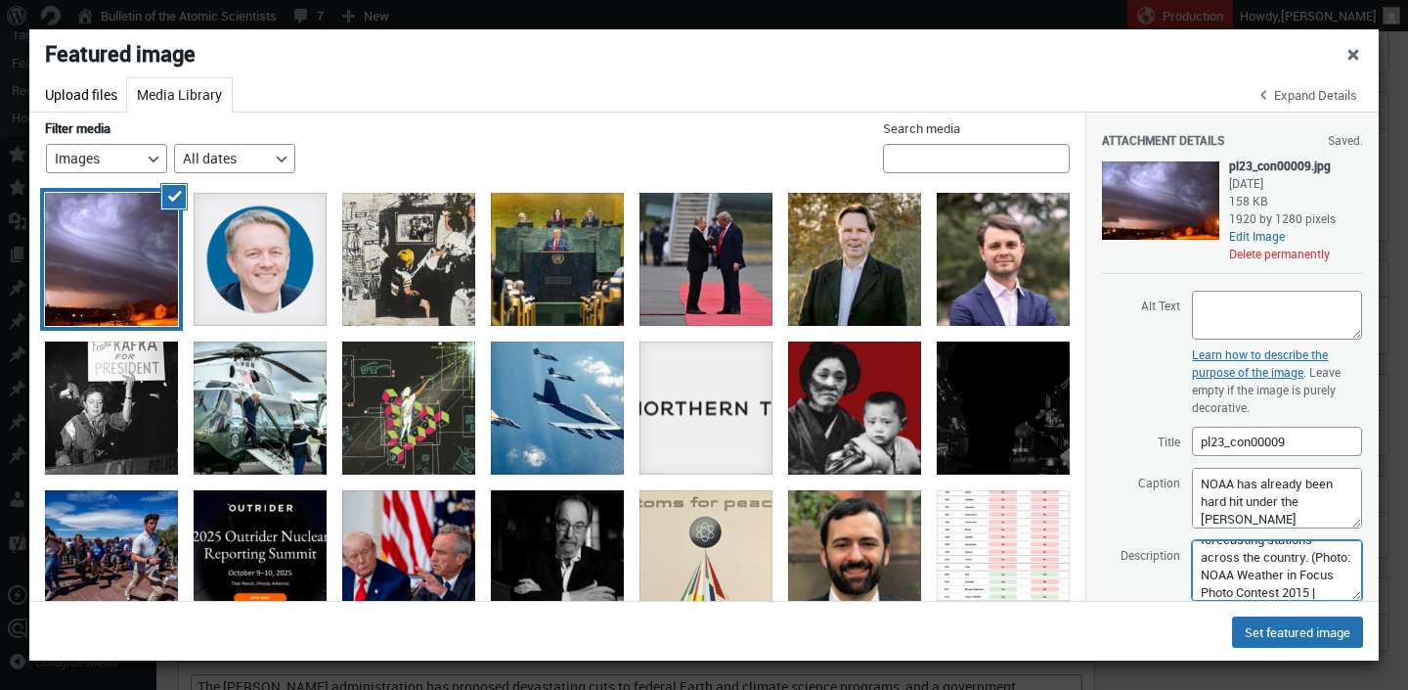
type textarea "NOAA has already been hard hit under the Trump administration this year. Some o…"
click at [1225, 319] on textarea "Alt Text" at bounding box center [1277, 314] width 170 height 49
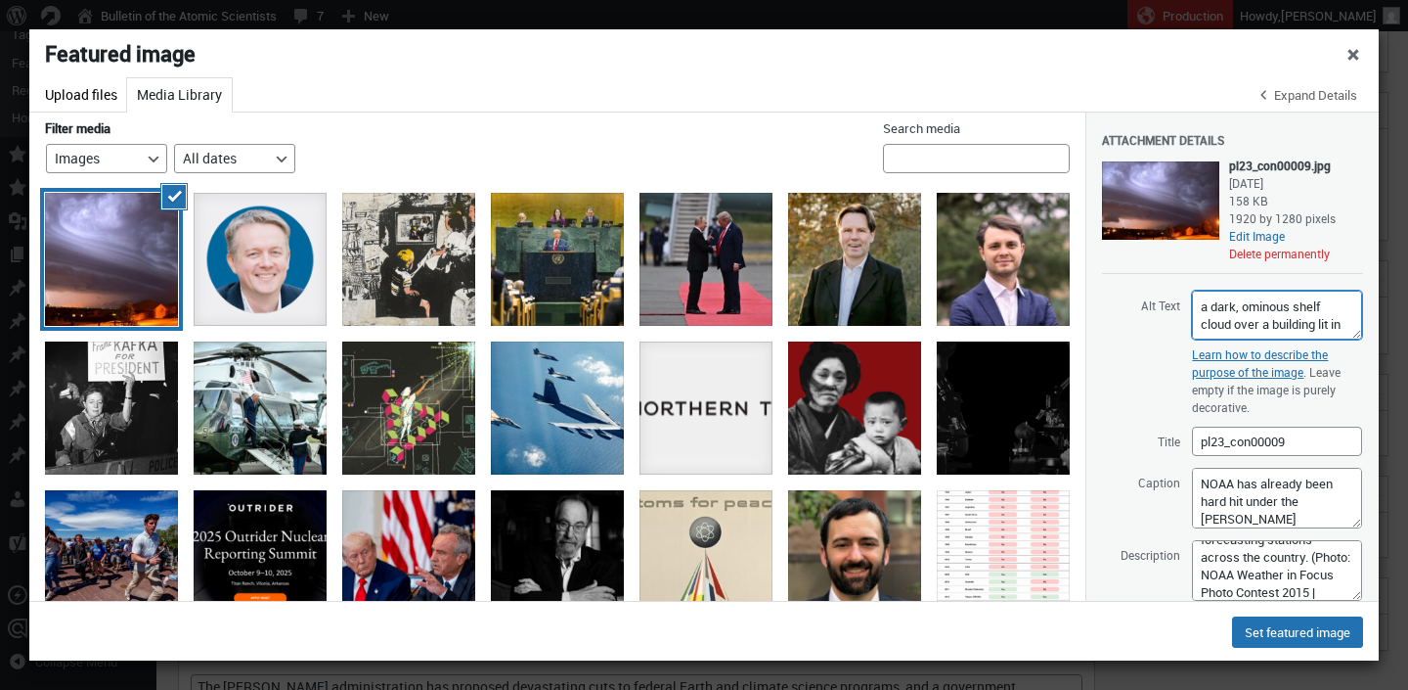
scroll to position [11, 0]
type textarea "a dark, ominous shelf cloud over a building lit in red"
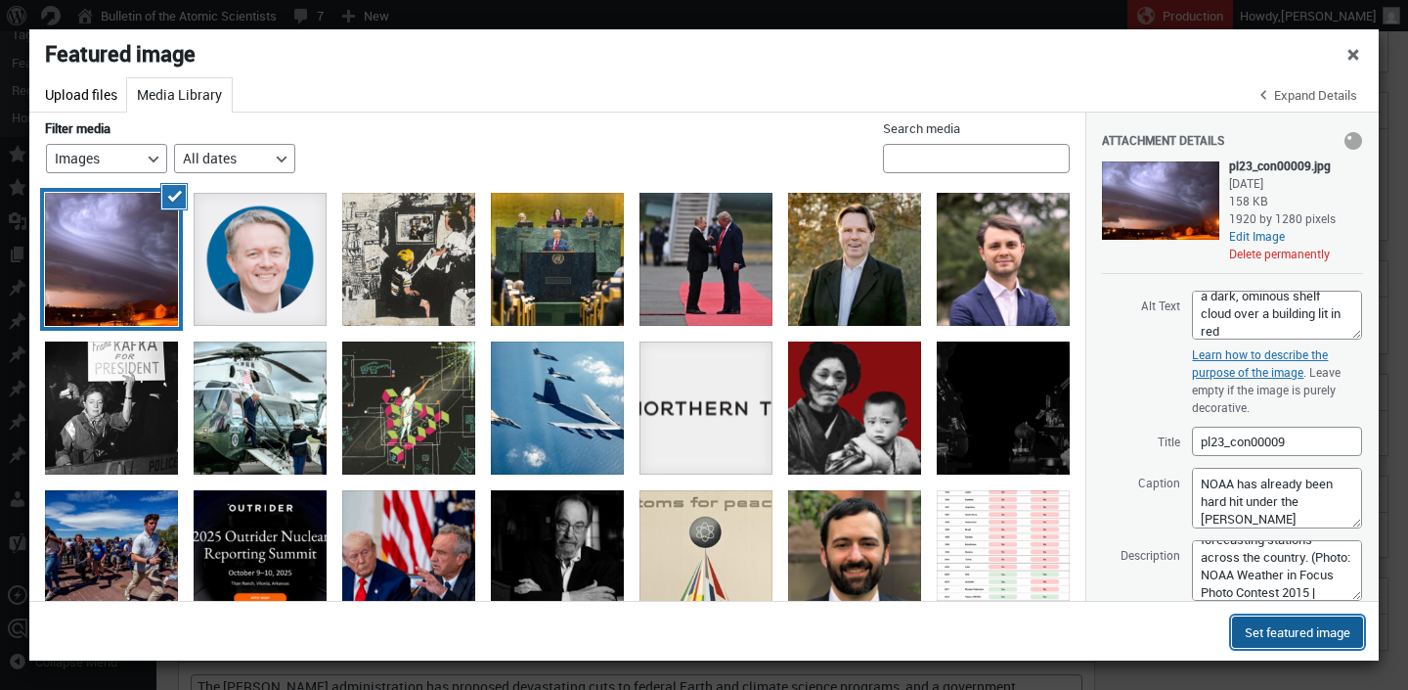
click at [1295, 636] on button "Set featured image" at bounding box center [1297, 631] width 131 height 31
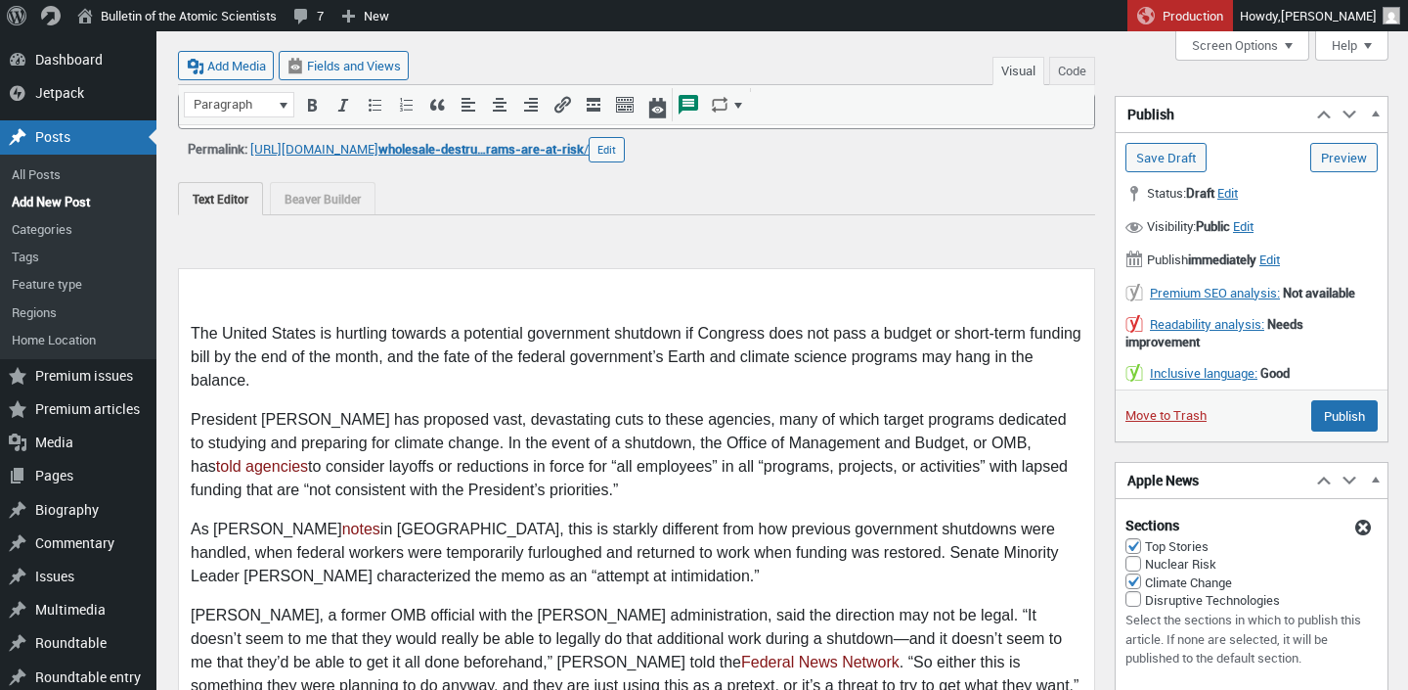
scroll to position [37, 0]
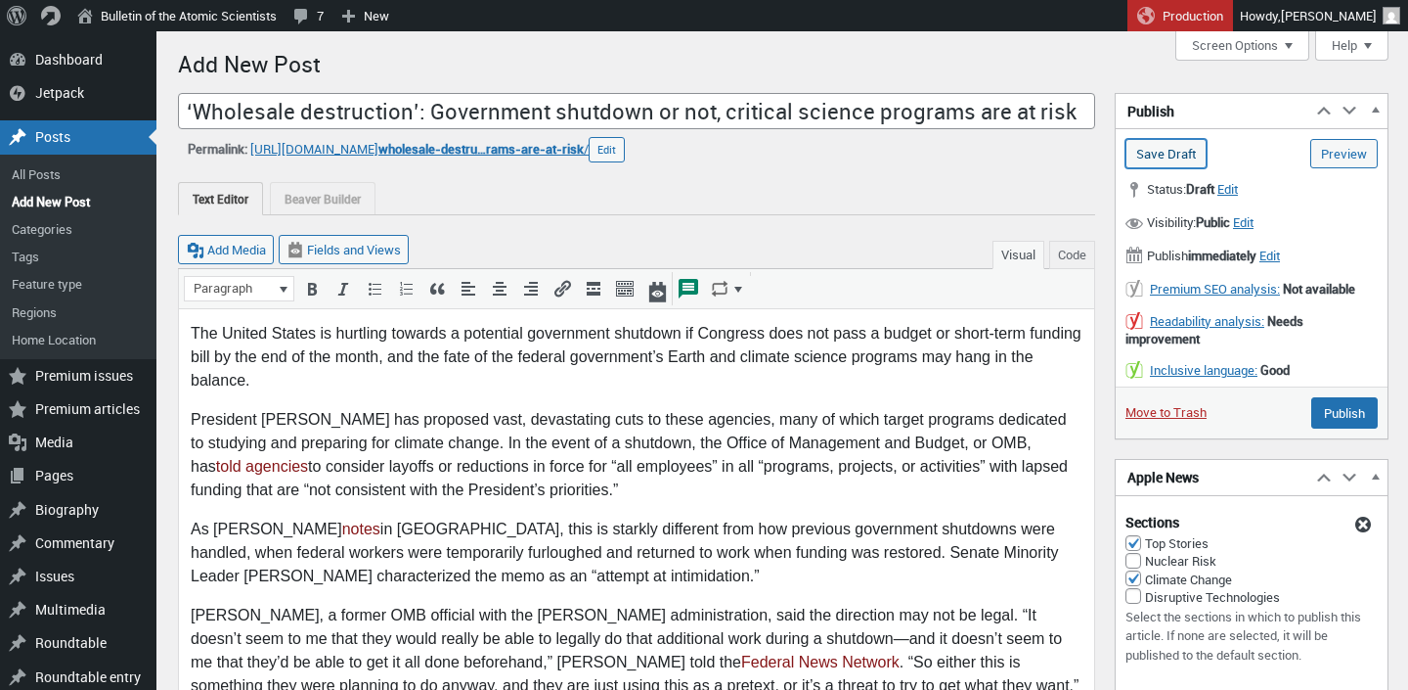
click at [1158, 160] on input "Save Draft" at bounding box center [1166, 153] width 81 height 29
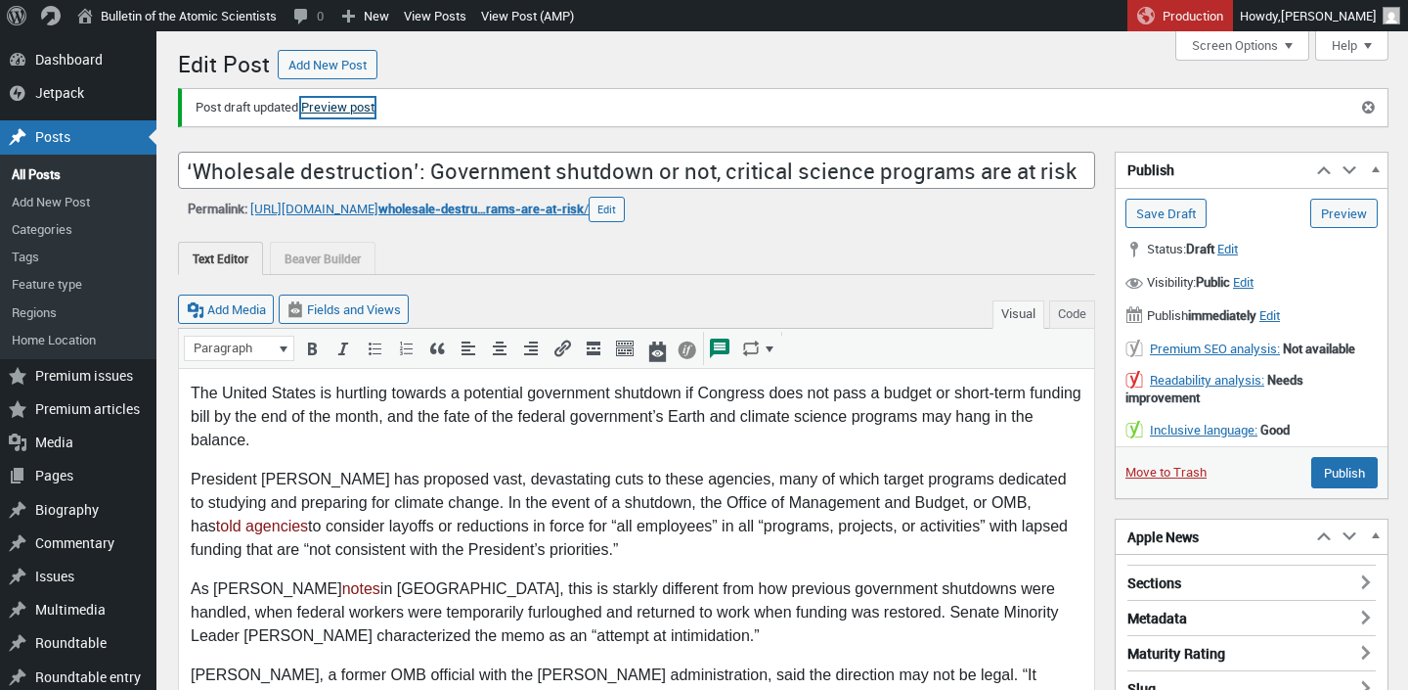
click at [333, 111] on link "Preview post" at bounding box center [337, 108] width 73 height 20
click at [1086, 319] on button "Code" at bounding box center [1072, 314] width 46 height 28
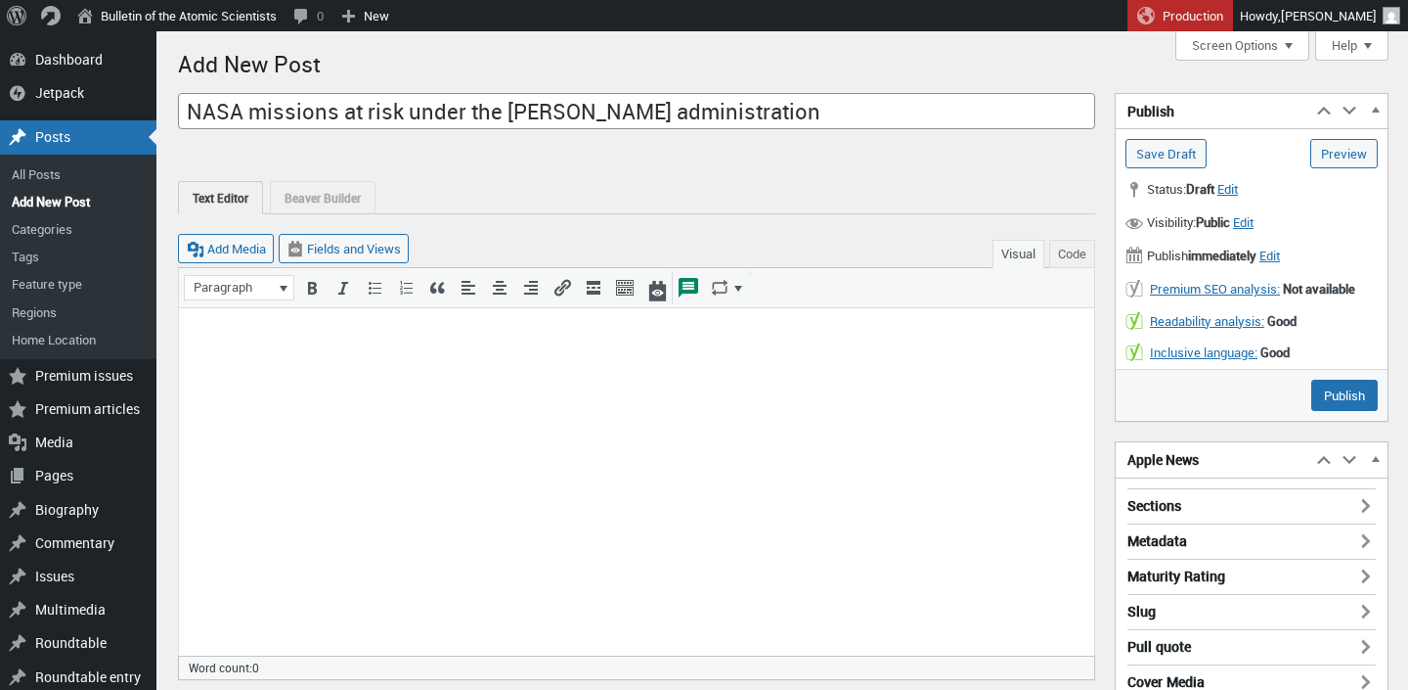
type input "NASA missions at risk under the [PERSON_NAME] administration"
click at [1079, 247] on button "Code" at bounding box center [1072, 254] width 46 height 28
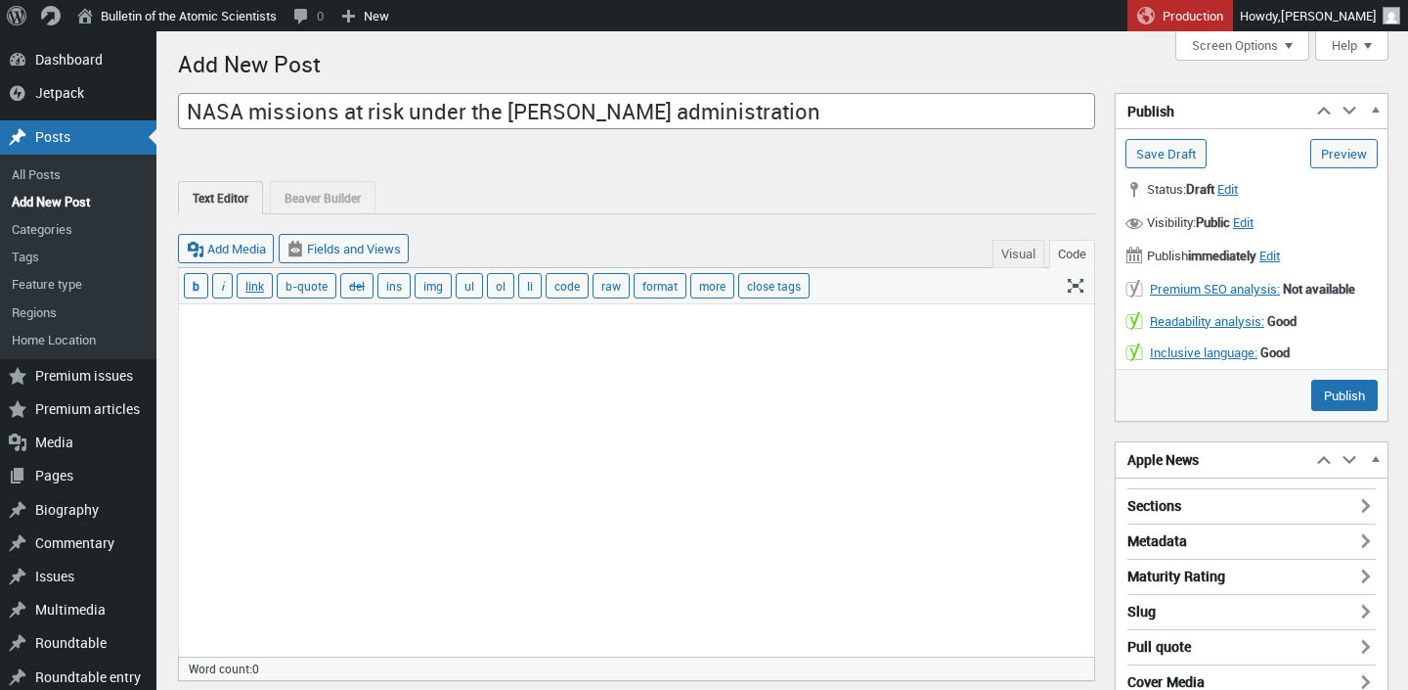
click at [990, 415] on textarea at bounding box center [636, 480] width 915 height 352
paste textarea "<p>As part of the budget proposal for NASA submitted earlier this year, the Tru…"
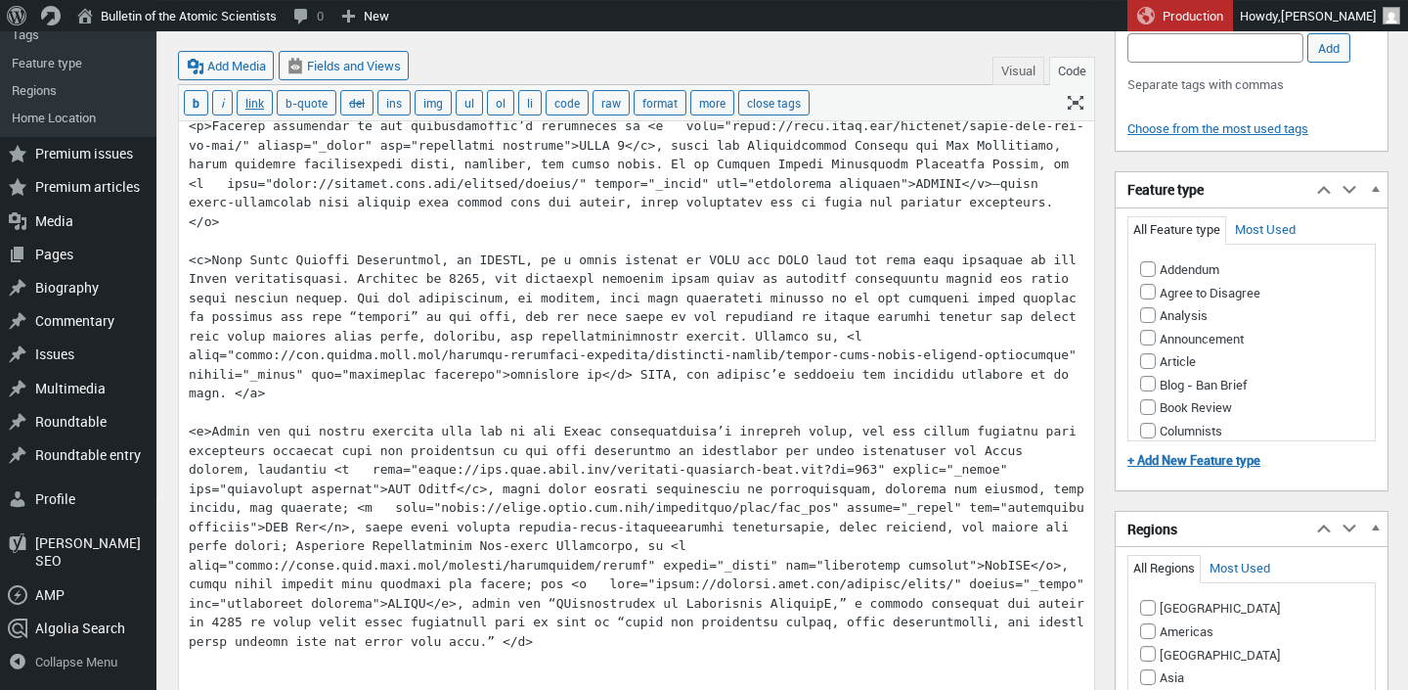
type textarea "<p>As part of the budget proposal for NASA submitted earlier this year, the Tru…"
click at [1017, 74] on button "Visual" at bounding box center [1019, 71] width 52 height 28
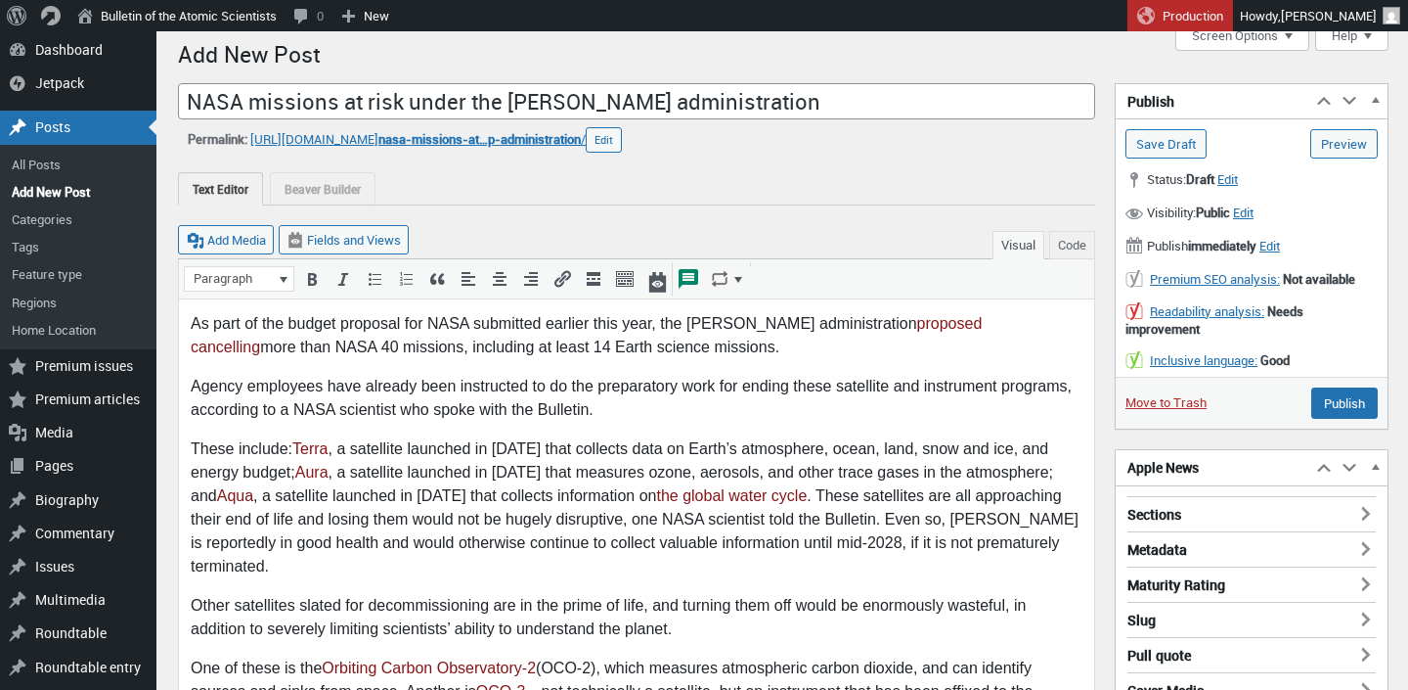
scroll to position [13, 0]
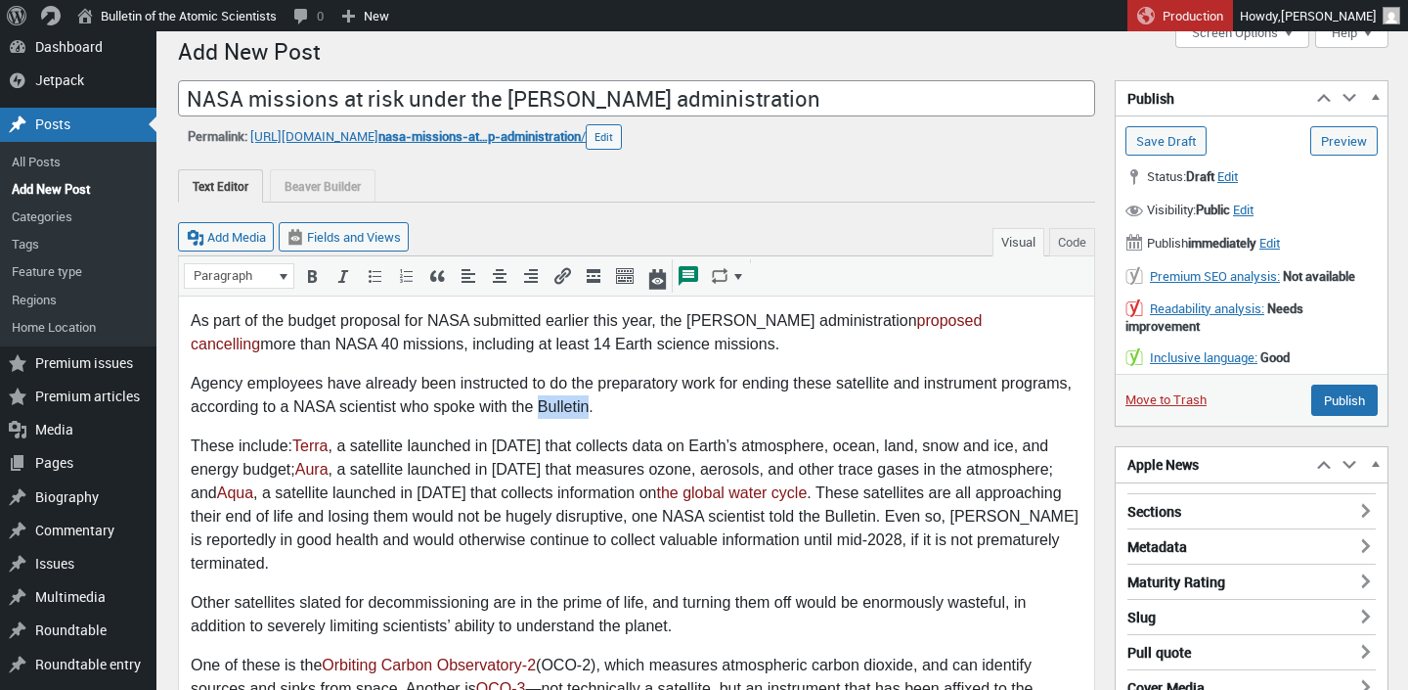
drag, startPoint x: 540, startPoint y: 409, endPoint x: 591, endPoint y: 410, distance: 50.9
click at [591, 410] on p "Agency employees have already been instructed to do the preparatory work for en…" at bounding box center [637, 395] width 892 height 47
click at [615, 409] on p "Agency employees have already been instructed to do the preparatory work for en…" at bounding box center [637, 395] width 892 height 47
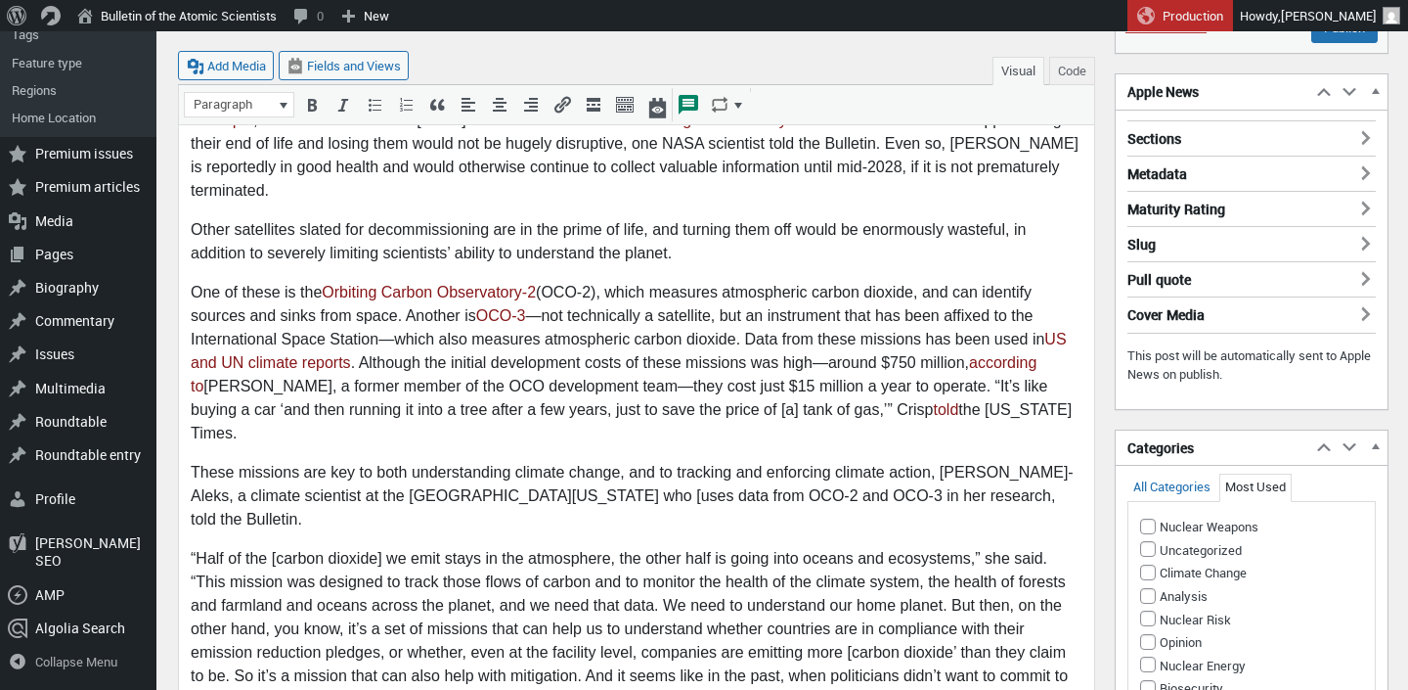
scroll to position [404, 0]
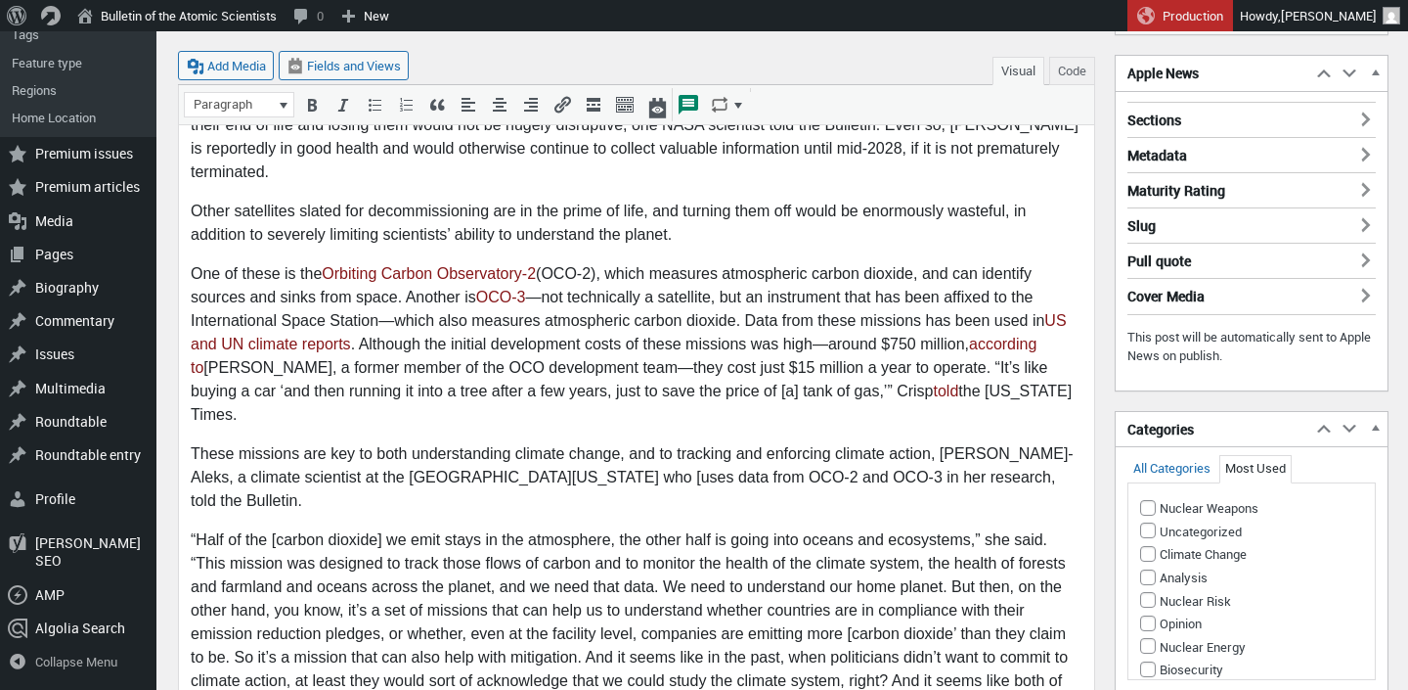
click at [603, 443] on p "These missions are key to both understanding climate change, and to tracking an…" at bounding box center [637, 478] width 892 height 70
drag, startPoint x: 1016, startPoint y: 433, endPoint x: 1065, endPoint y: 433, distance: 48.9
click at [1065, 443] on p "These missions are key to both understanding climate change, and to tracking an…" at bounding box center [637, 478] width 892 height 70
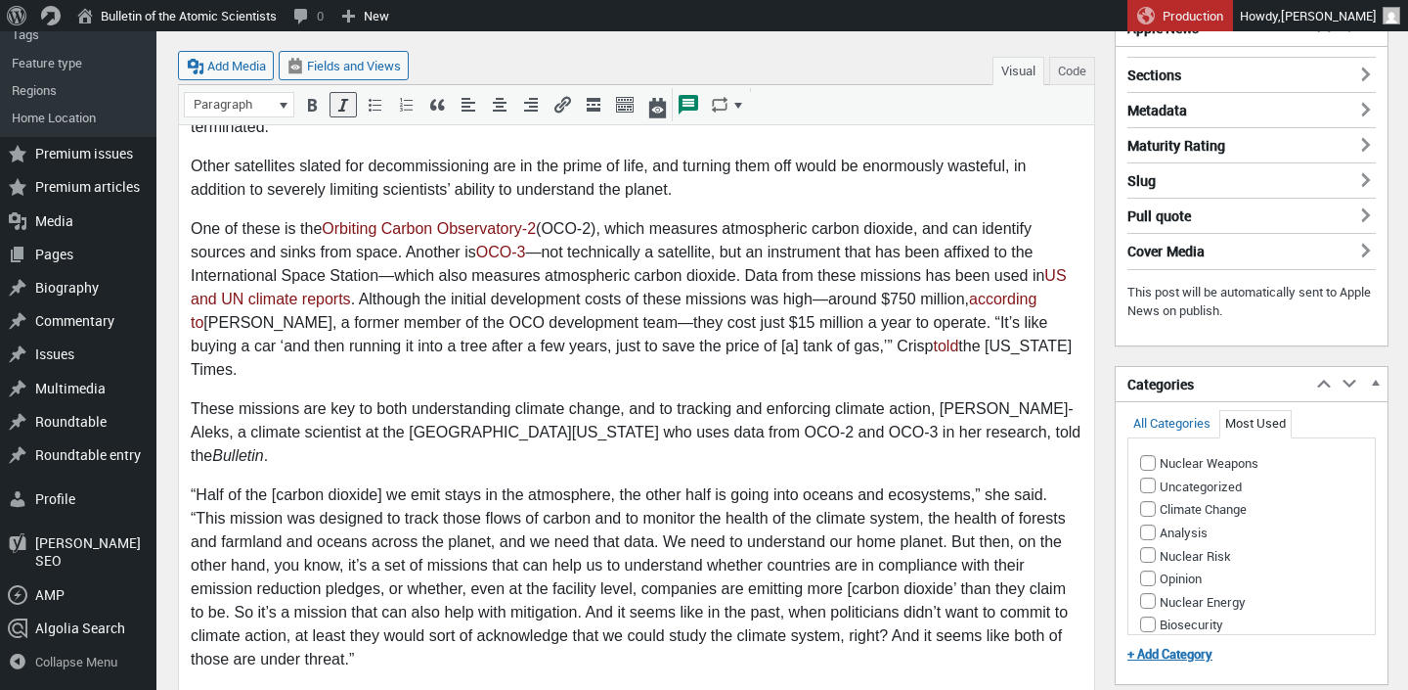
scroll to position [465, 0]
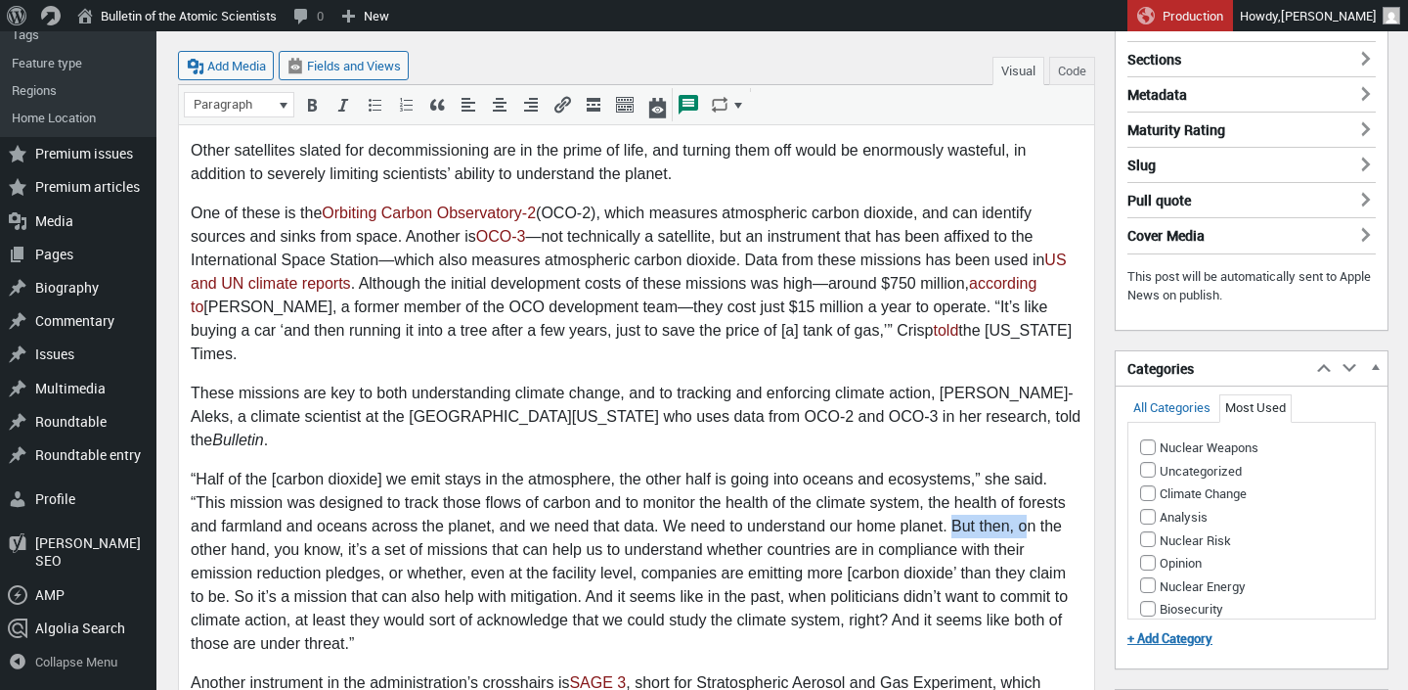
drag, startPoint x: 953, startPoint y: 456, endPoint x: 1027, endPoint y: 454, distance: 74.4
click at [1027, 468] on p "“Half of the [carbon dioxide] we emit stays in the atmosphere, the other half i…" at bounding box center [637, 562] width 892 height 188
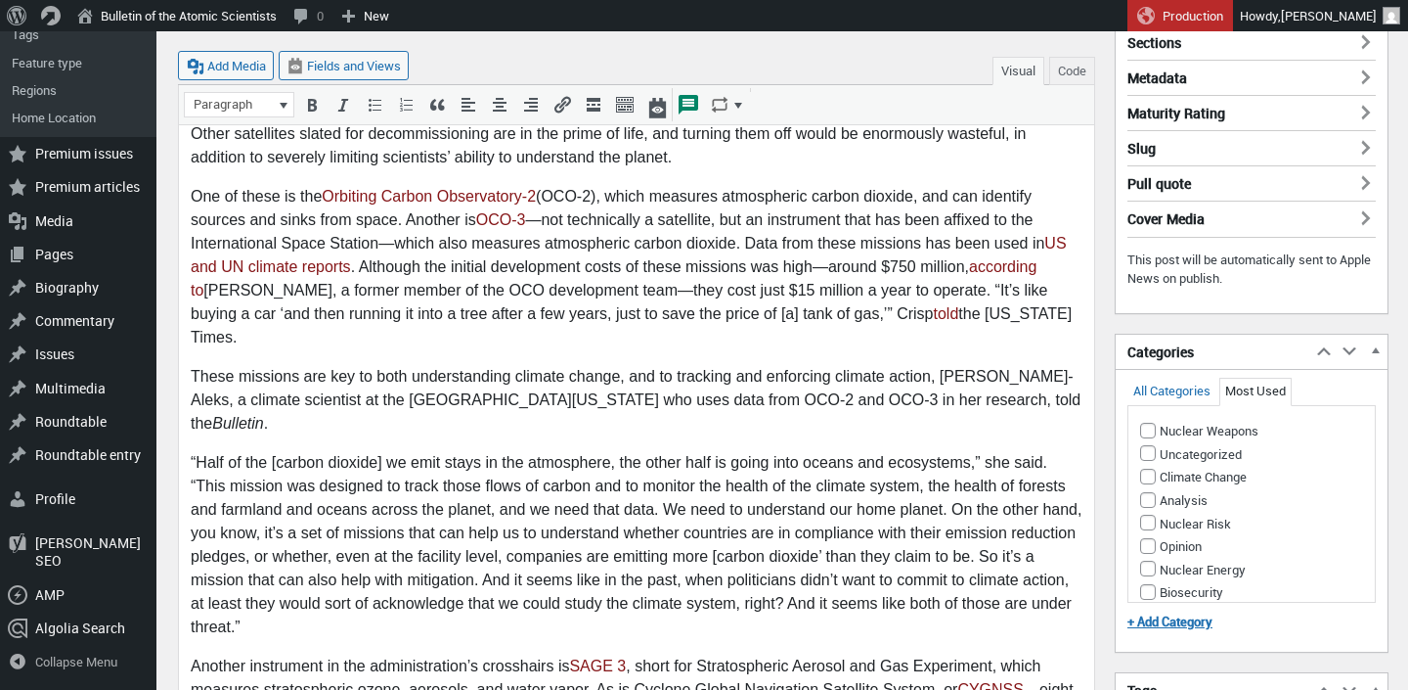
scroll to position [484, 0]
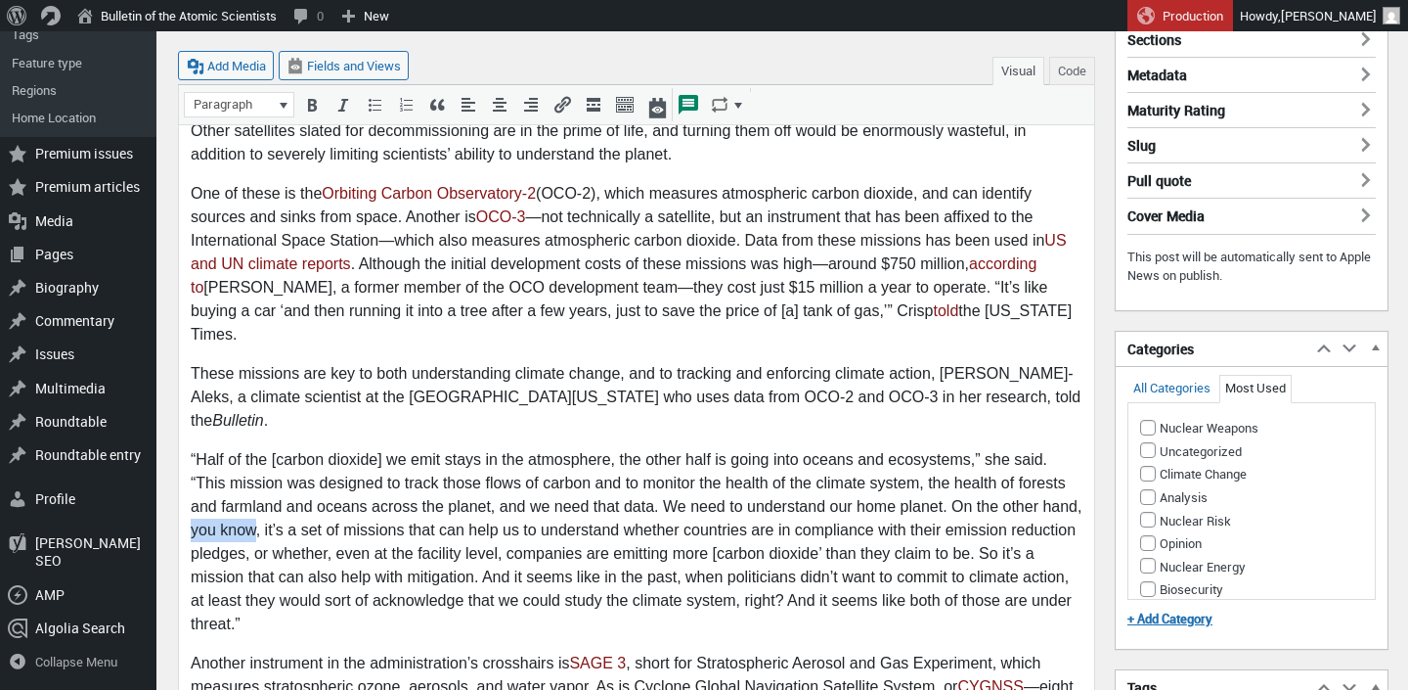
drag, startPoint x: 258, startPoint y: 466, endPoint x: 170, endPoint y: 465, distance: 88.0
click at [179, 465] on html "As part of the budget proposal for NASA submitted earlier this year, the Trump …" at bounding box center [636, 457] width 915 height 1262
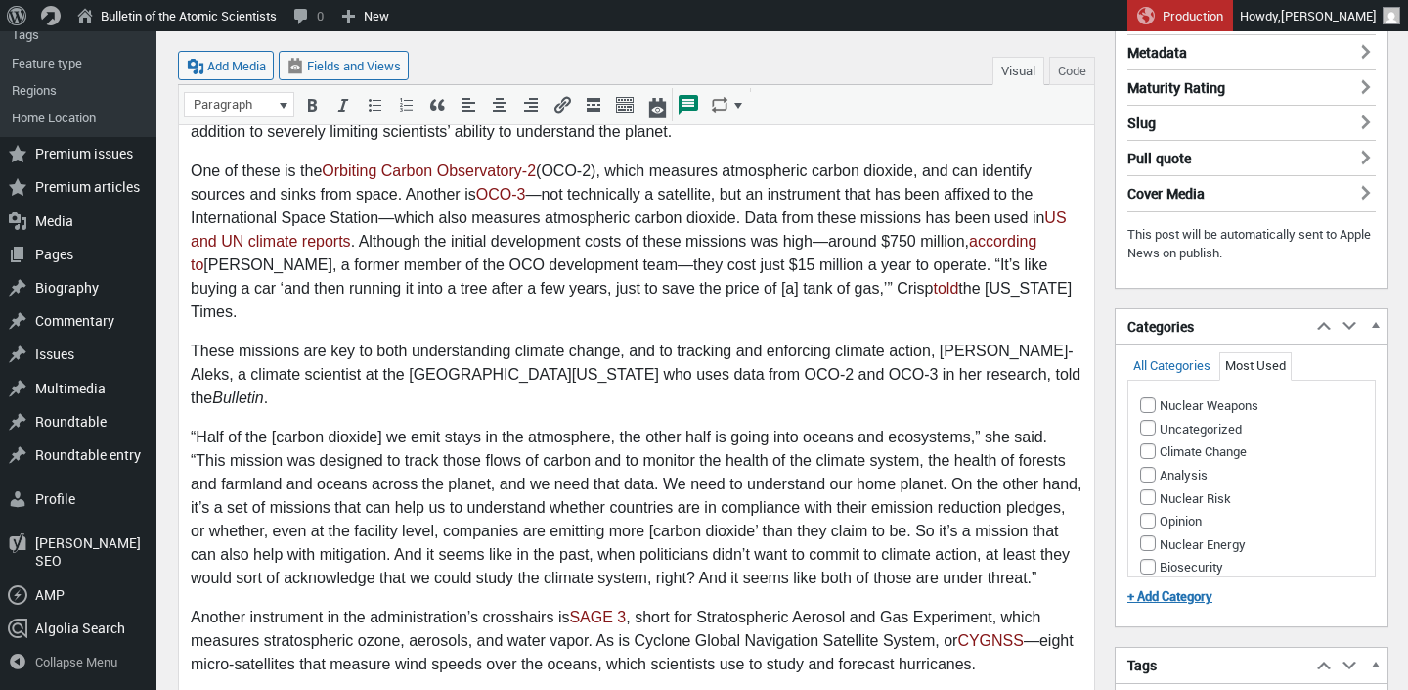
scroll to position [512, 0]
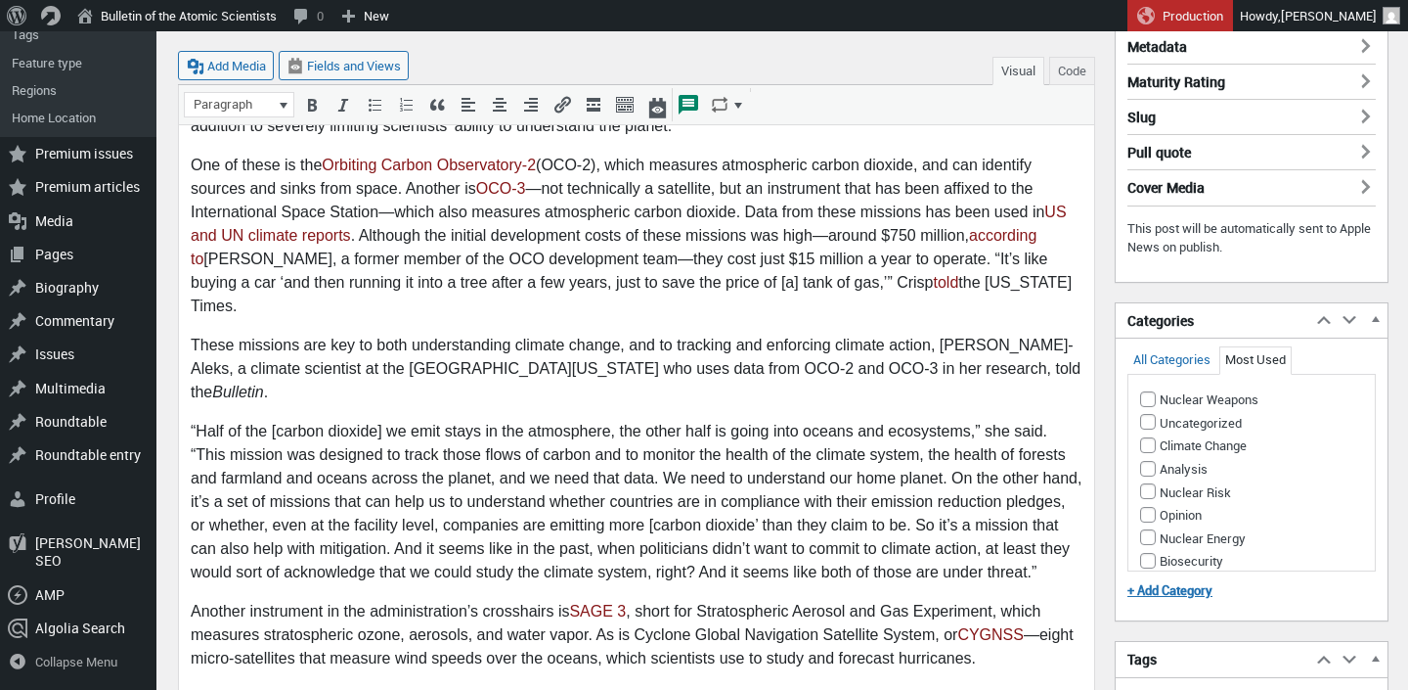
click at [761, 448] on p "“Half of the [carbon dioxide] we emit stays in the atmosphere, the other half i…" at bounding box center [637, 503] width 892 height 164
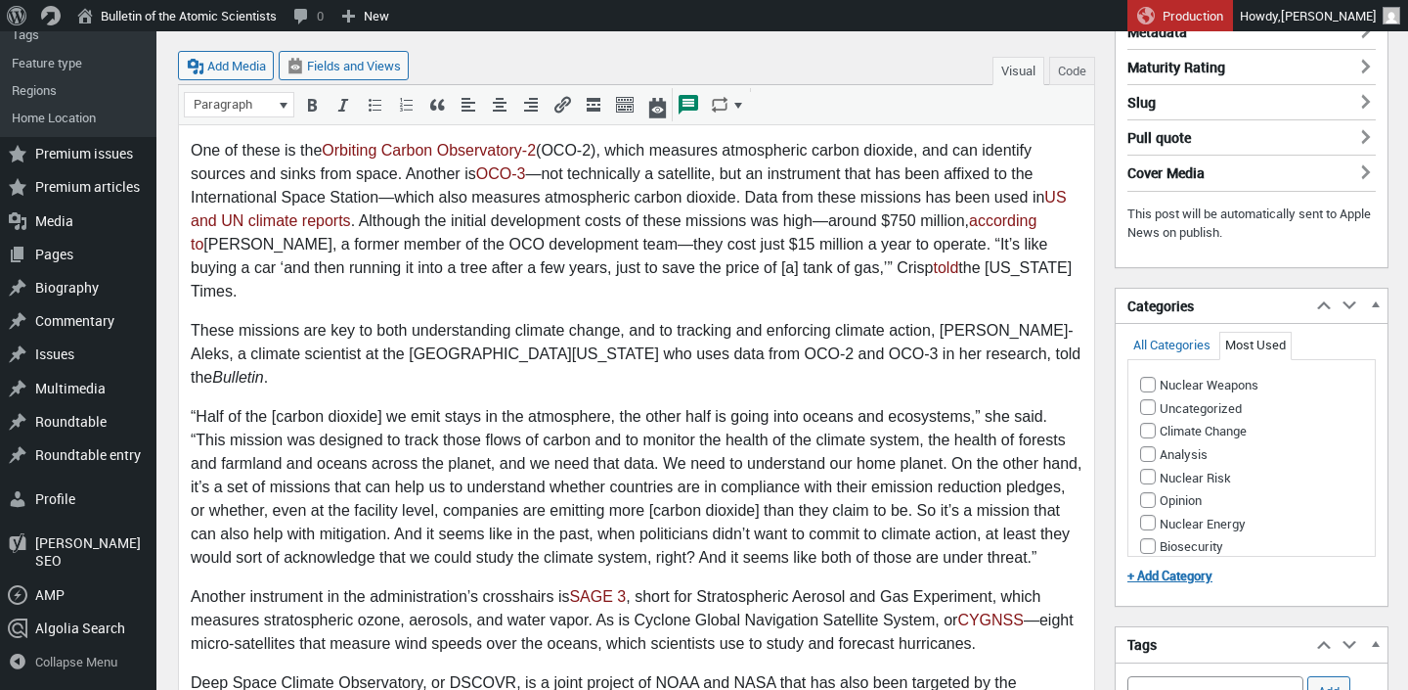
click at [933, 446] on p "“Half of the [carbon dioxide] we emit stays in the atmosphere, the other half i…" at bounding box center [637, 488] width 892 height 164
drag, startPoint x: 431, startPoint y: 467, endPoint x: 397, endPoint y: 467, distance: 34.2
click at [397, 467] on p "“Half of the [carbon dioxide] we emit stays in the atmosphere, the other half i…" at bounding box center [637, 488] width 892 height 164
drag, startPoint x: 397, startPoint y: 462, endPoint x: 408, endPoint y: 462, distance: 10.8
click at [408, 462] on p "“Half of the [carbon dioxide] we emit stays in the atmosphere, the other half i…" at bounding box center [637, 488] width 892 height 164
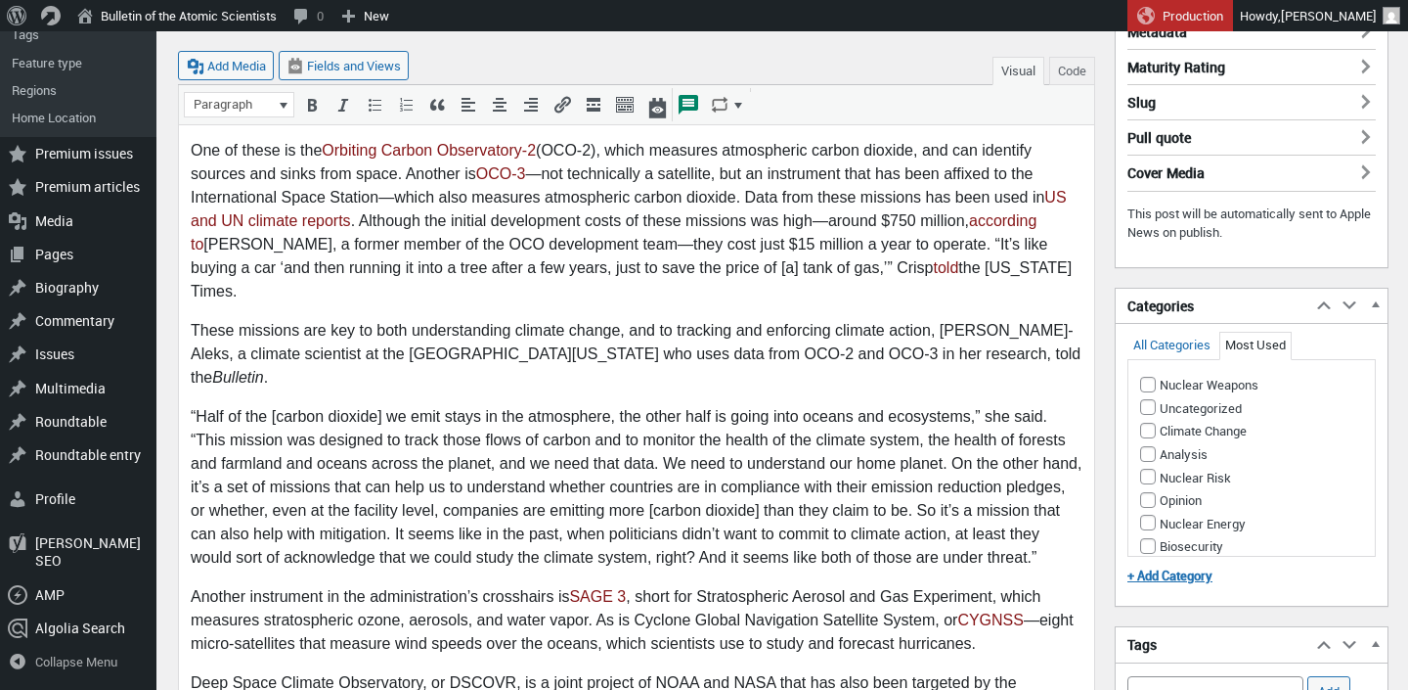
click at [470, 475] on p "“Half of the [carbon dioxide] we emit stays in the atmosphere, the other half i…" at bounding box center [637, 488] width 892 height 164
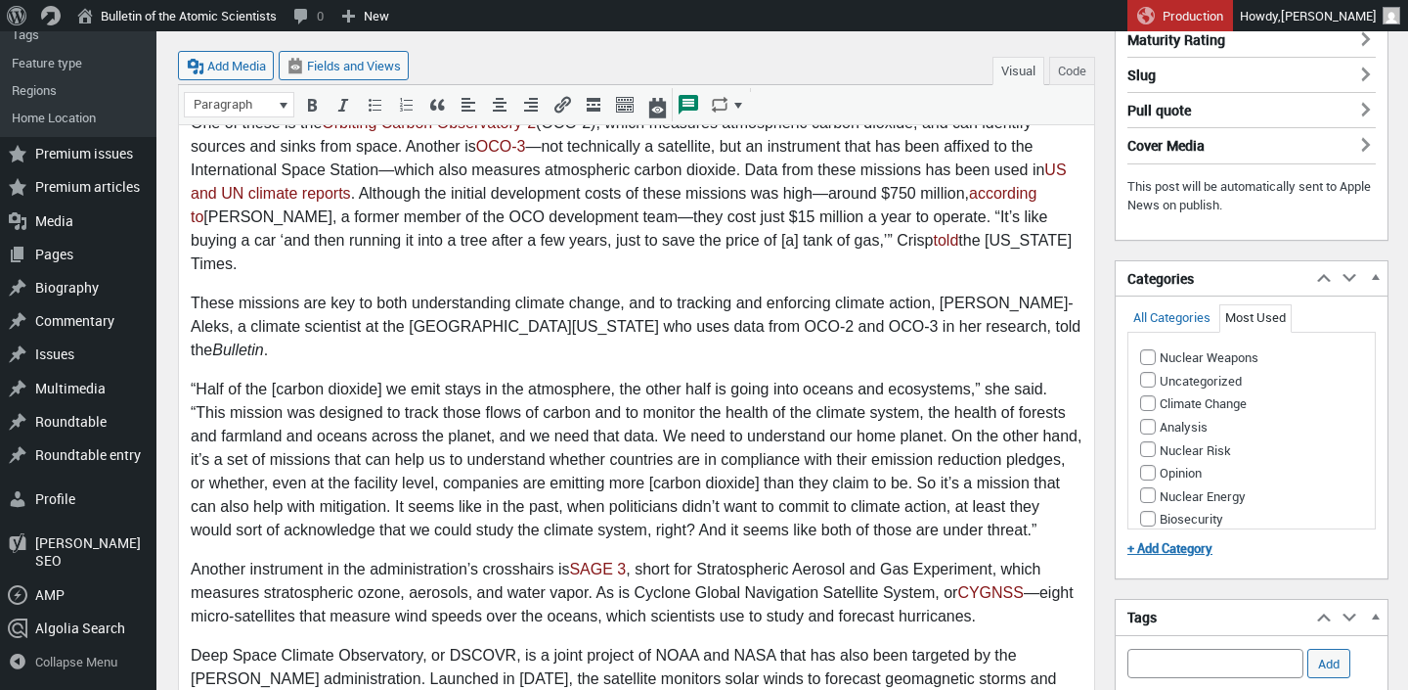
scroll to position [557, 0]
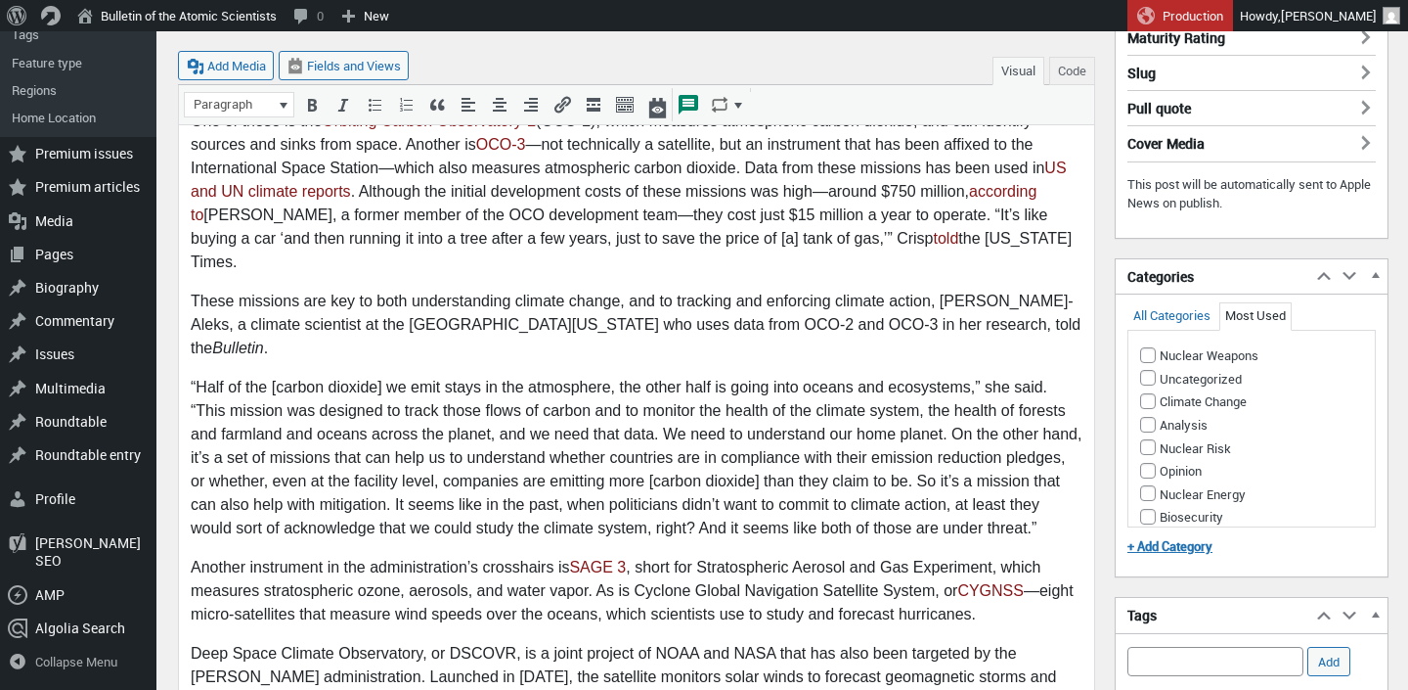
click at [645, 476] on body "As part of the budget proposal for NASA submitted earlier this year, the Trump …" at bounding box center [637, 372] width 892 height 1215
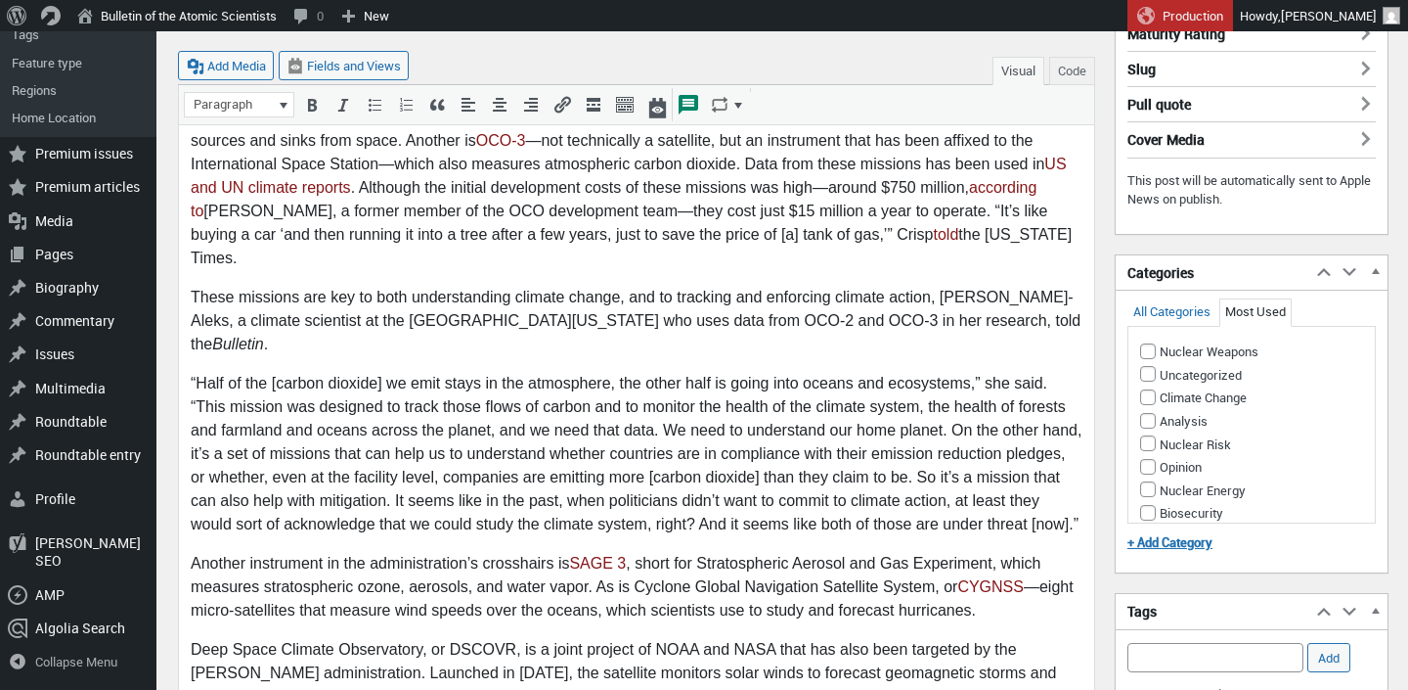
scroll to position [562, 0]
click at [1153, 398] on input "Climate Change" at bounding box center [1148, 395] width 16 height 16
checkbox input "true"
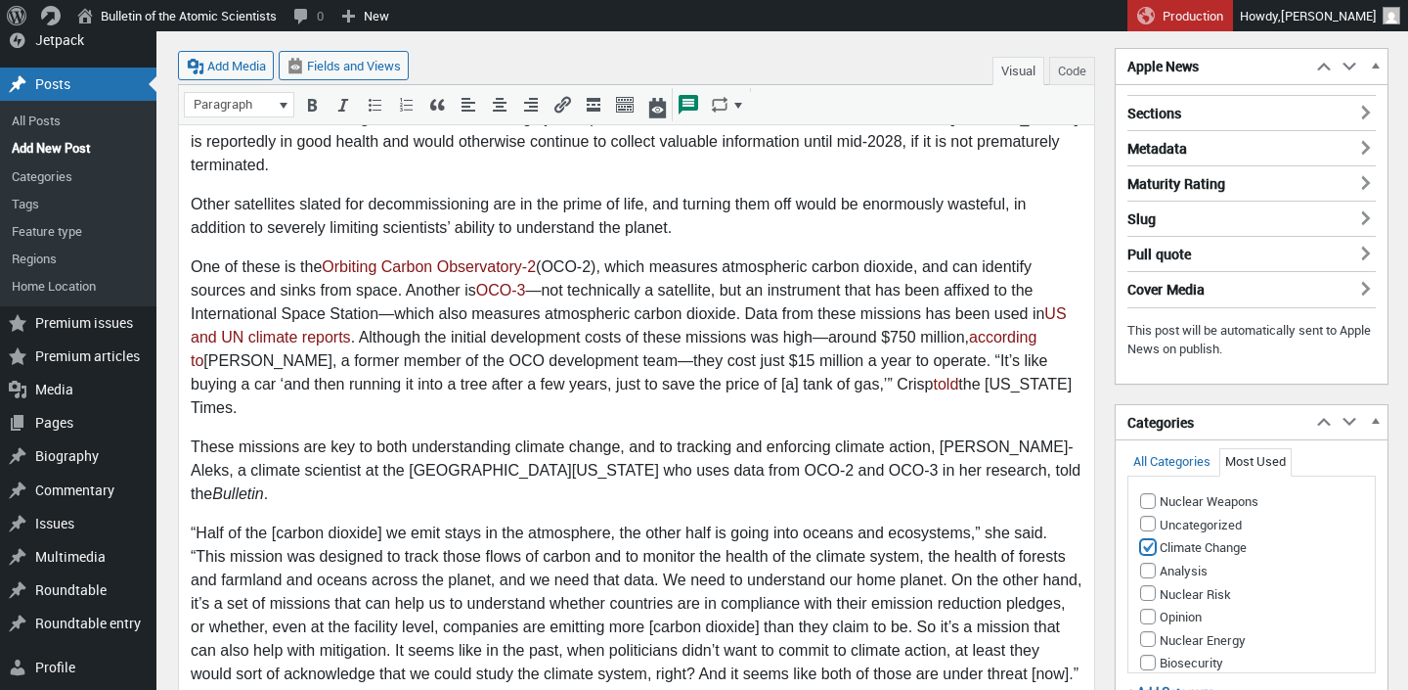
scroll to position [373, 0]
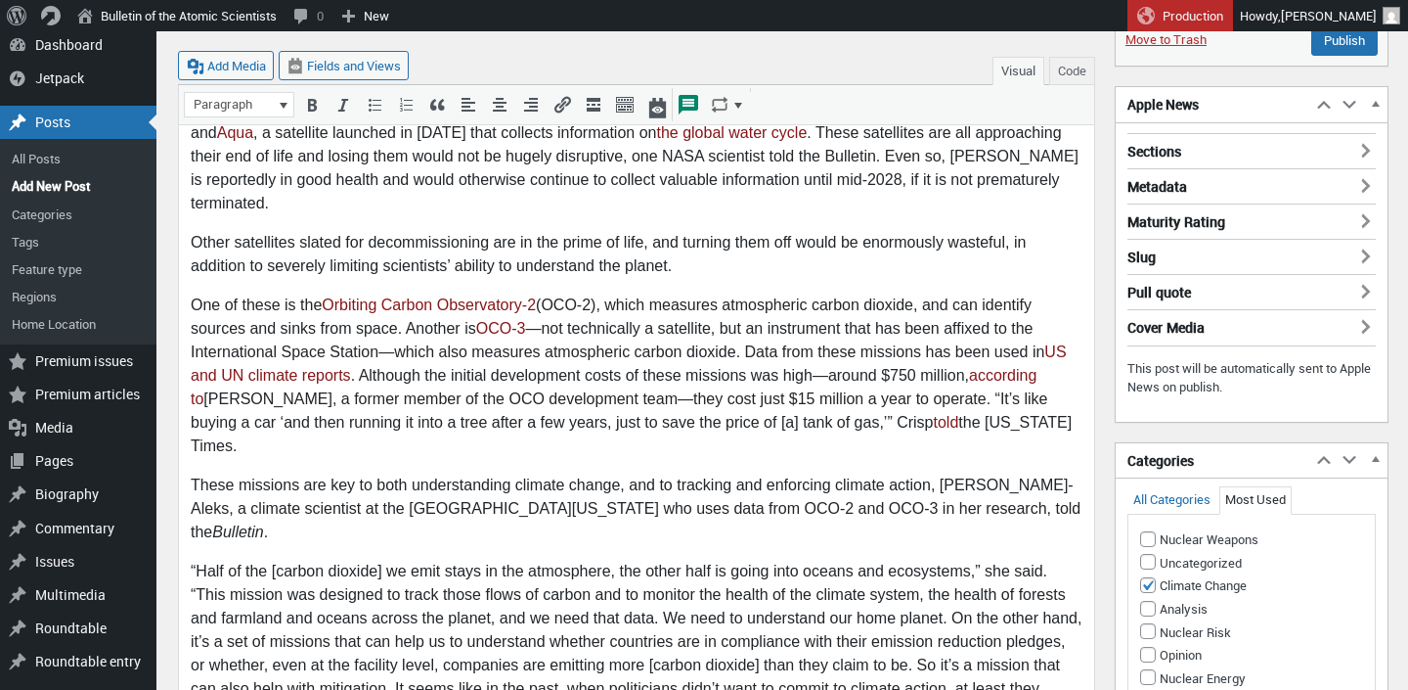
click at [1159, 136] on h3 "Sections" at bounding box center [1252, 145] width 248 height 25
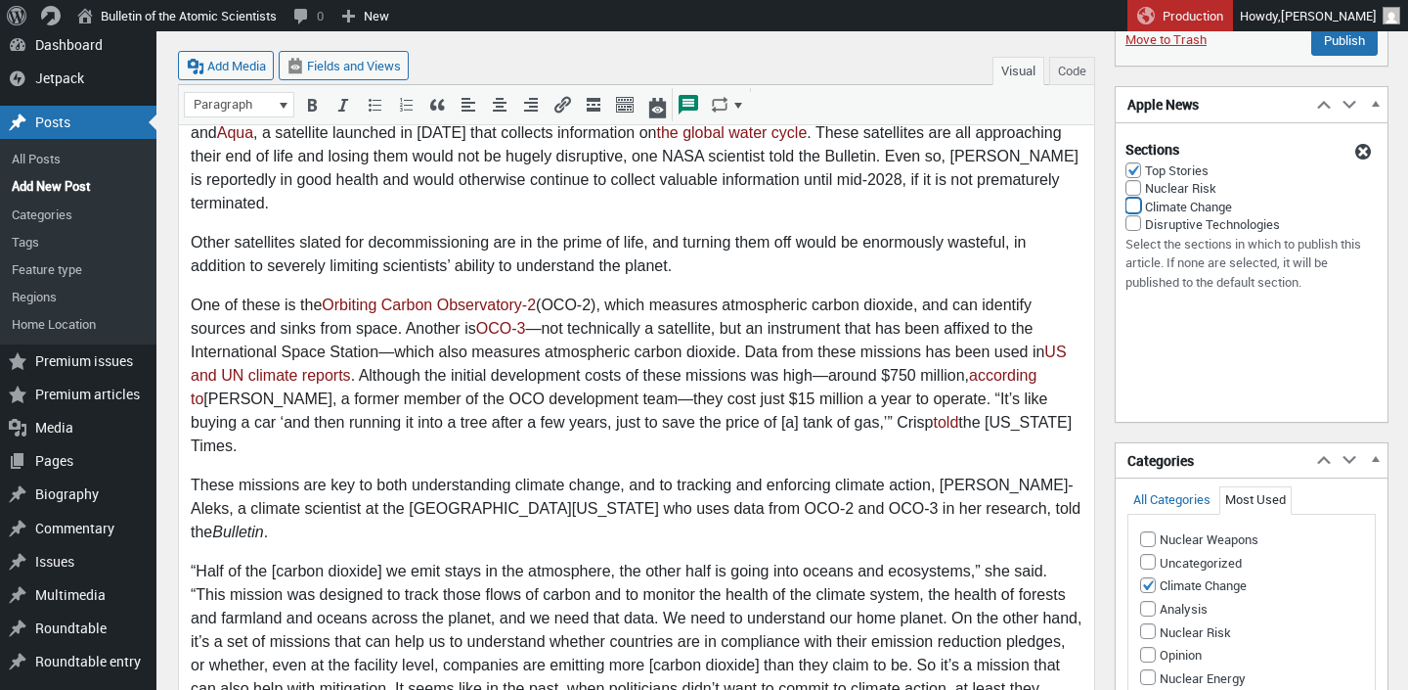
click at [1136, 206] on input "Climate Change" at bounding box center [1134, 206] width 16 height 16
checkbox input "true"
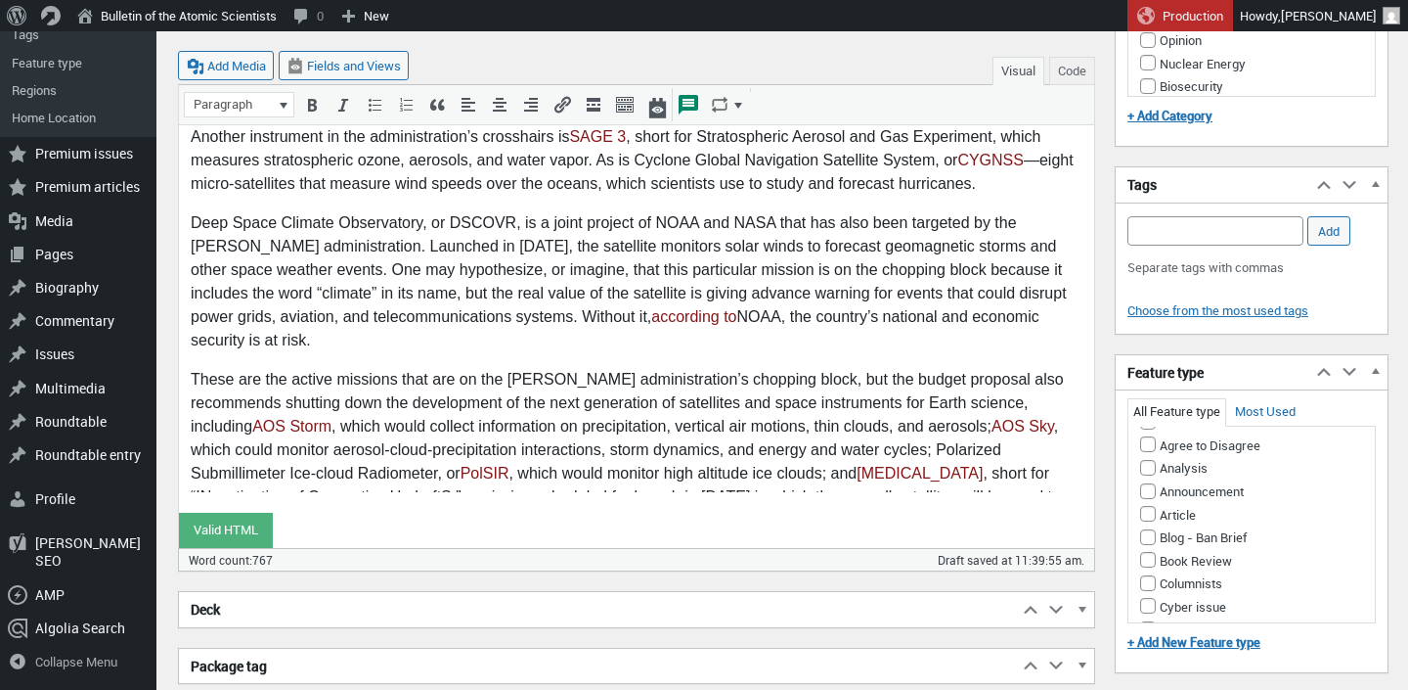
scroll to position [37, 0]
click at [1152, 506] on input "Article" at bounding box center [1148, 506] width 16 height 16
checkbox input "true"
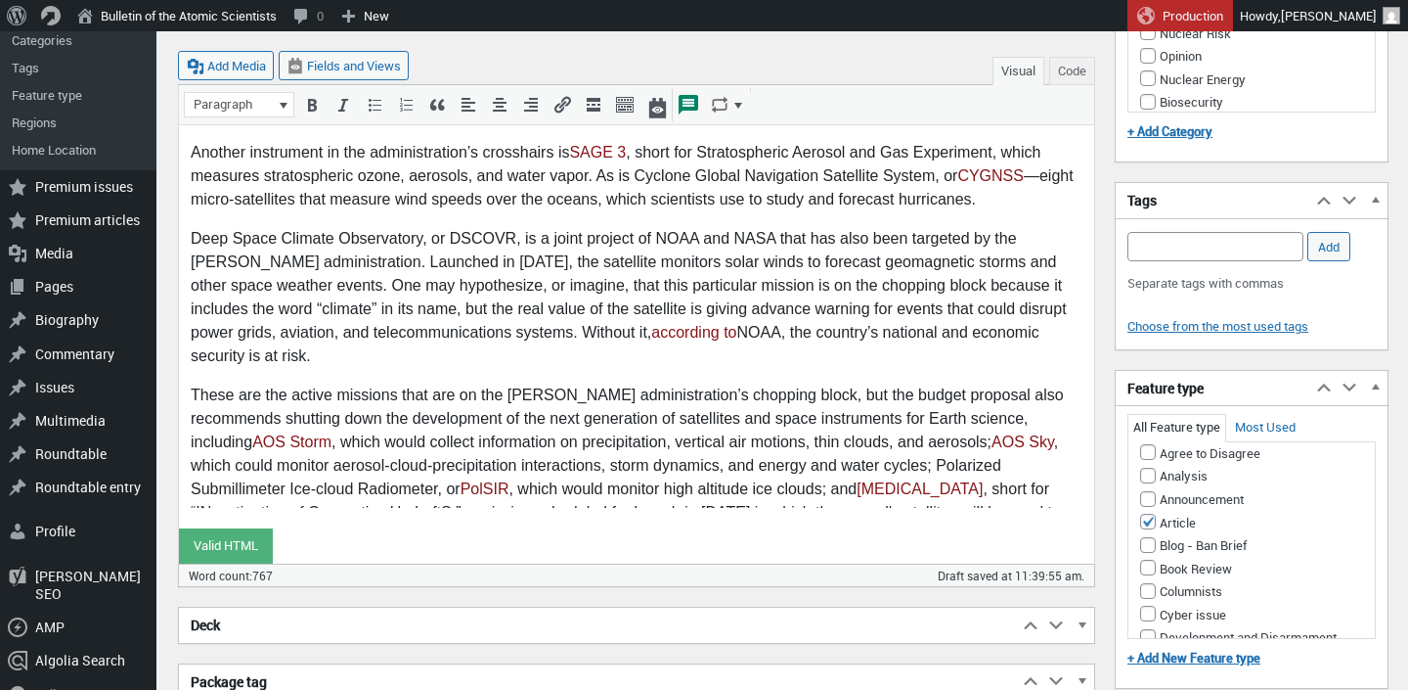
scroll to position [970, 0]
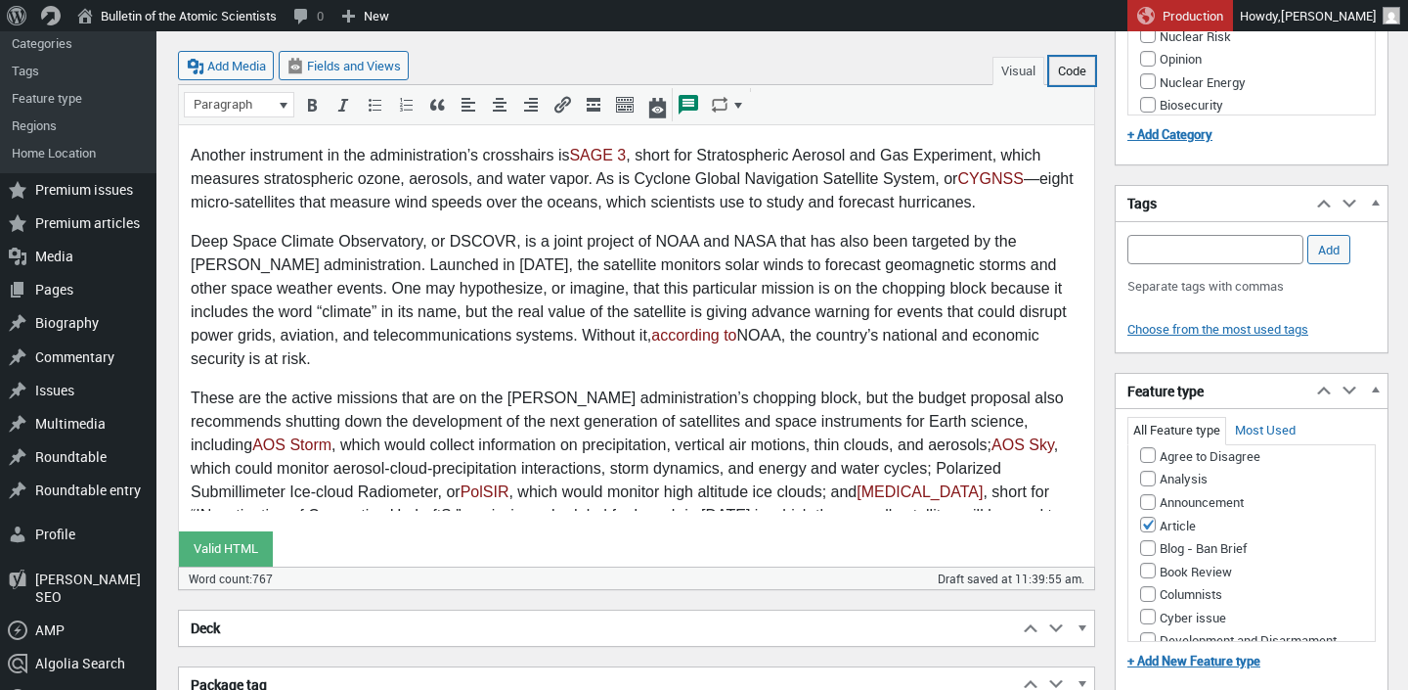
click at [1076, 72] on button "Code" at bounding box center [1072, 71] width 46 height 28
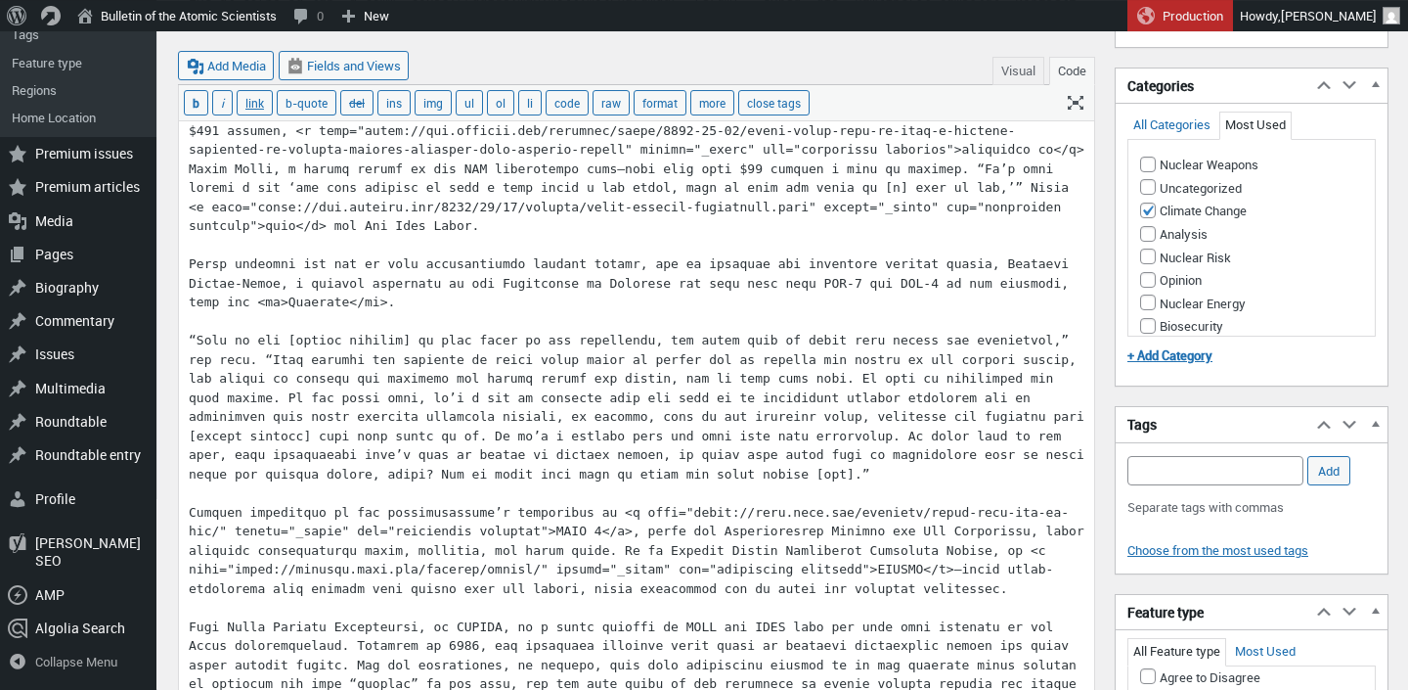
scroll to position [0, 0]
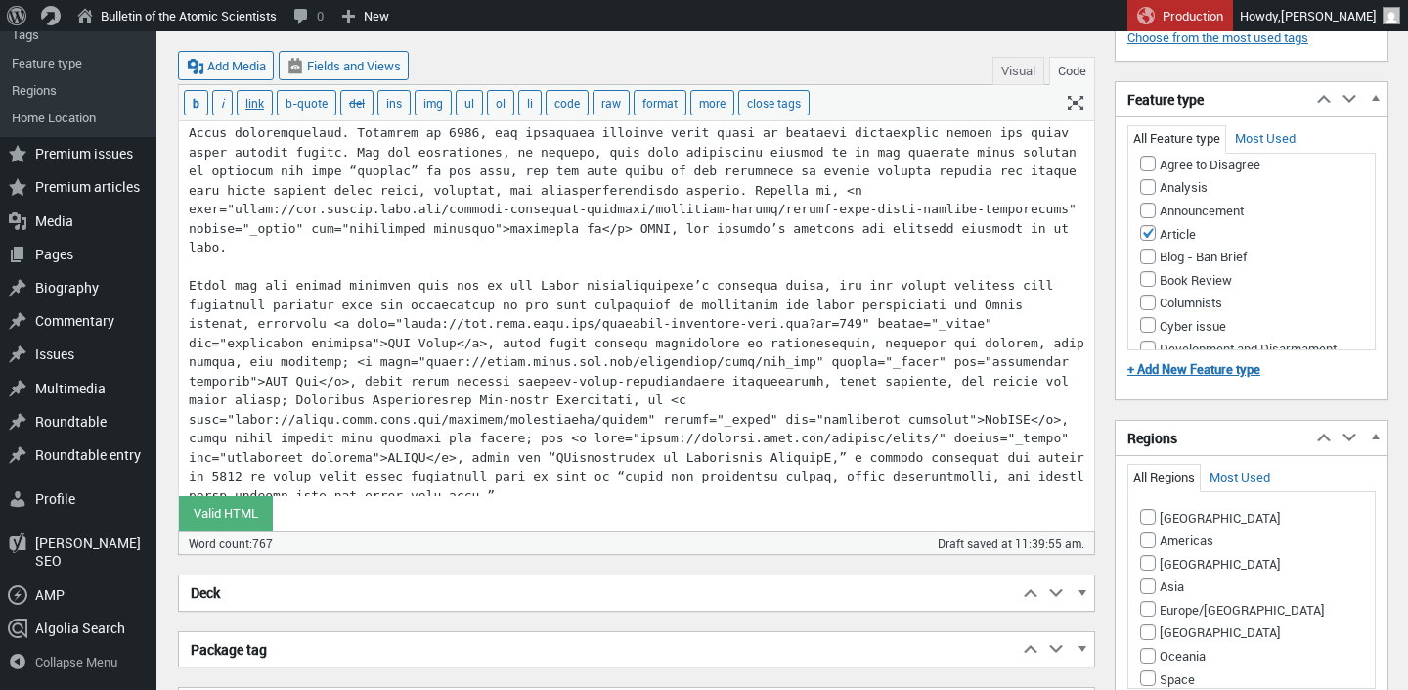
drag, startPoint x: 187, startPoint y: 325, endPoint x: 994, endPoint y: 534, distance: 833.6
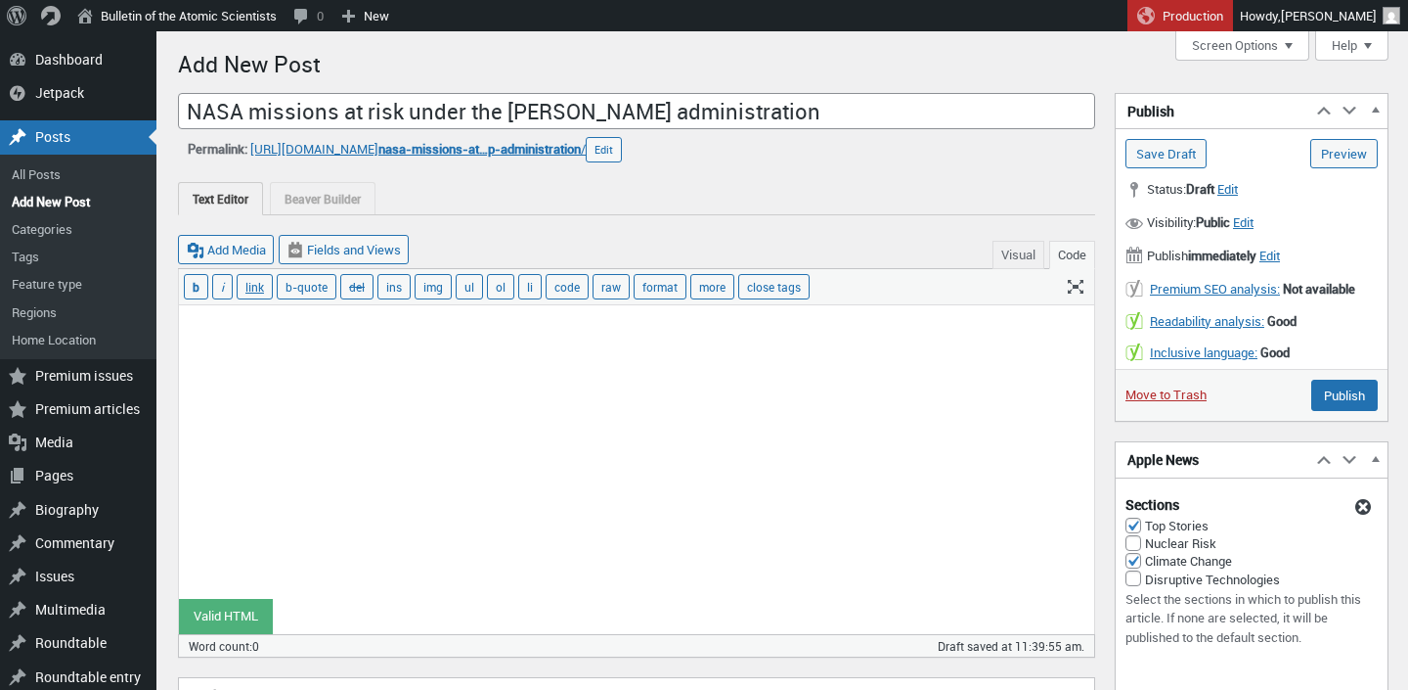
click at [774, 481] on textarea at bounding box center [636, 451] width 915 height 293
paste textarea "<p>As part of the budget proposal for NASA submitted earlier this year, the Tru…"
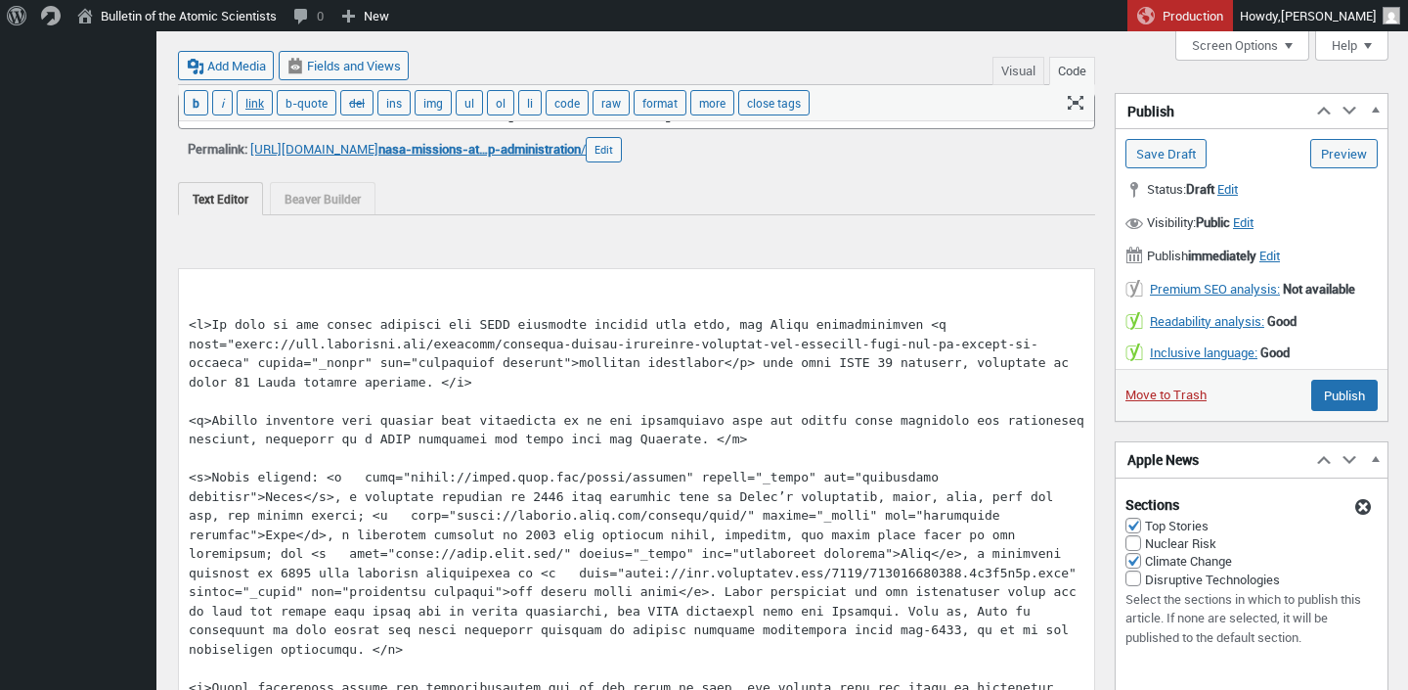
scroll to position [1228, 0]
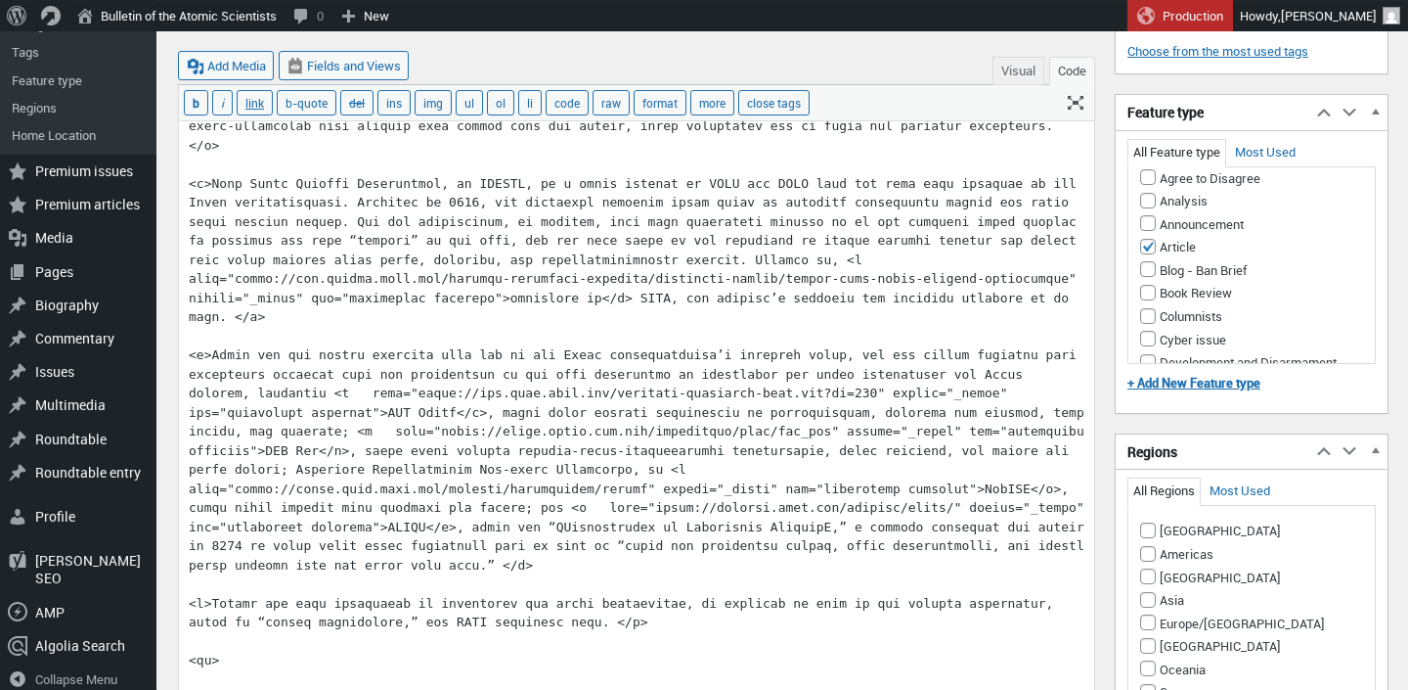
type textarea "<p>As part of the budget proposal for NASA submitted earlier this year, the Tru…"
click at [1006, 72] on button "Visual" at bounding box center [1019, 71] width 52 height 28
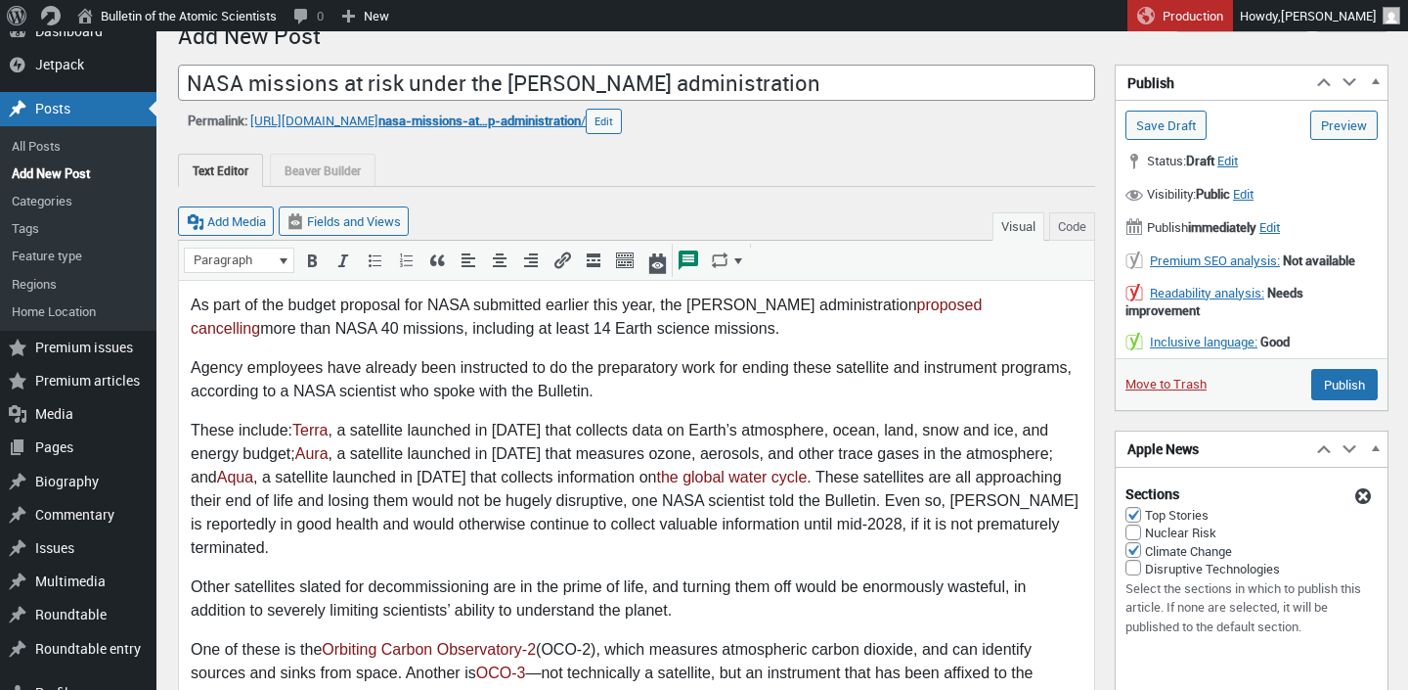
scroll to position [26, 0]
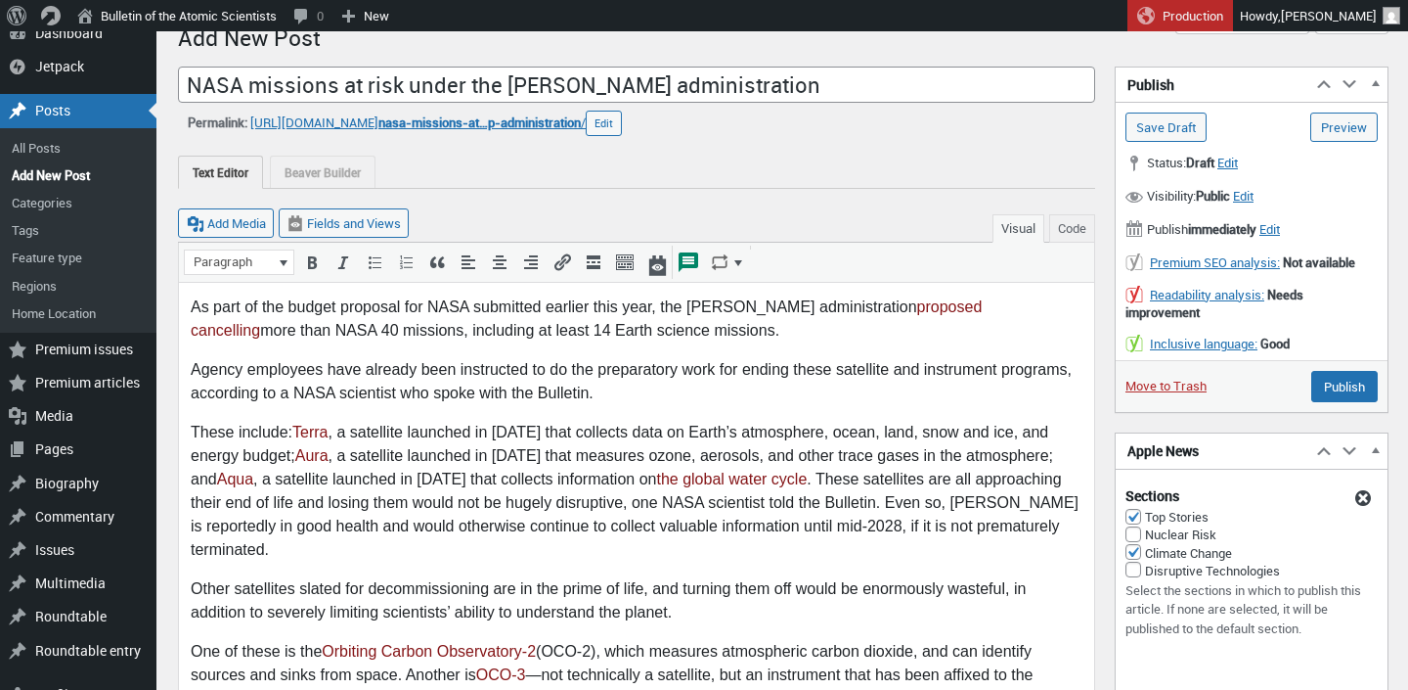
click at [242, 330] on p "As part of the budget proposal for NASA submitted earlier this year, the Trump …" at bounding box center [637, 318] width 892 height 47
drag, startPoint x: 239, startPoint y: 330, endPoint x: 178, endPoint y: 325, distance: 60.8
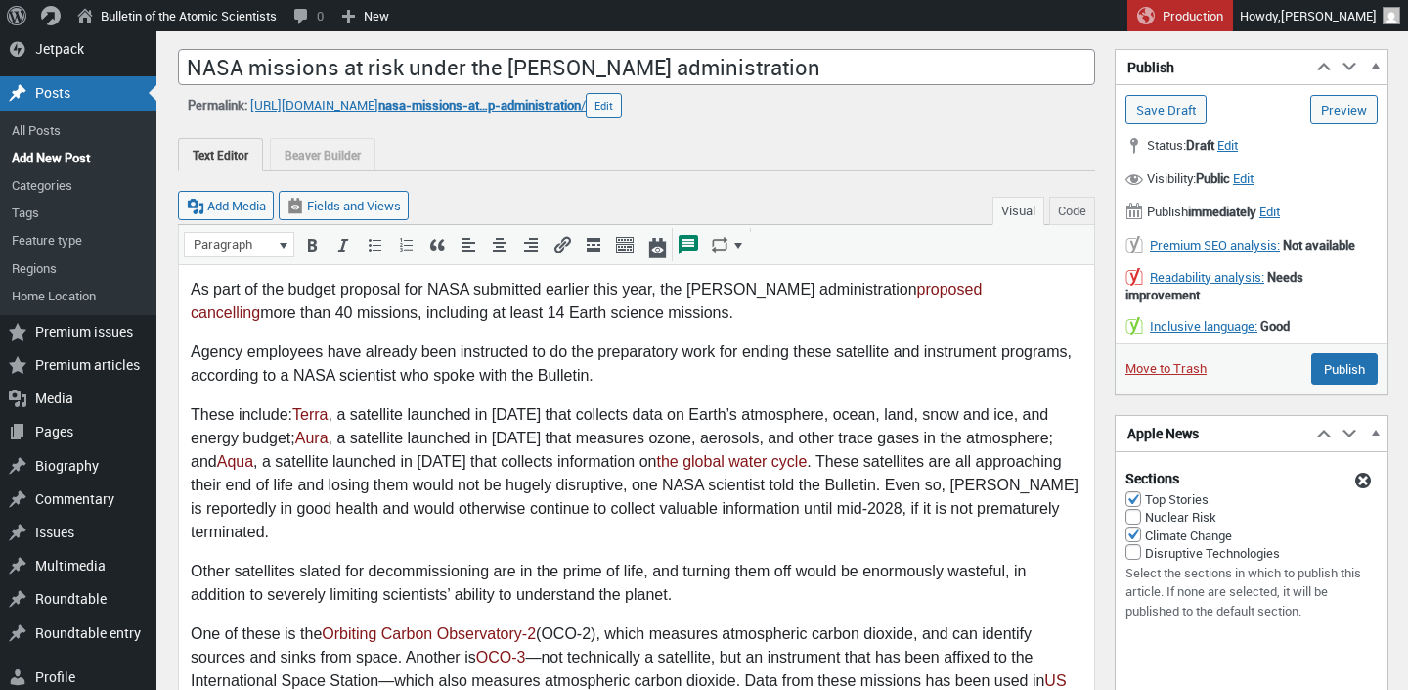
scroll to position [45, 0]
drag, startPoint x: 540, startPoint y: 373, endPoint x: 591, endPoint y: 373, distance: 50.9
click at [591, 373] on p "Agency employees have already been instructed to do the preparatory work for en…" at bounding box center [637, 362] width 892 height 47
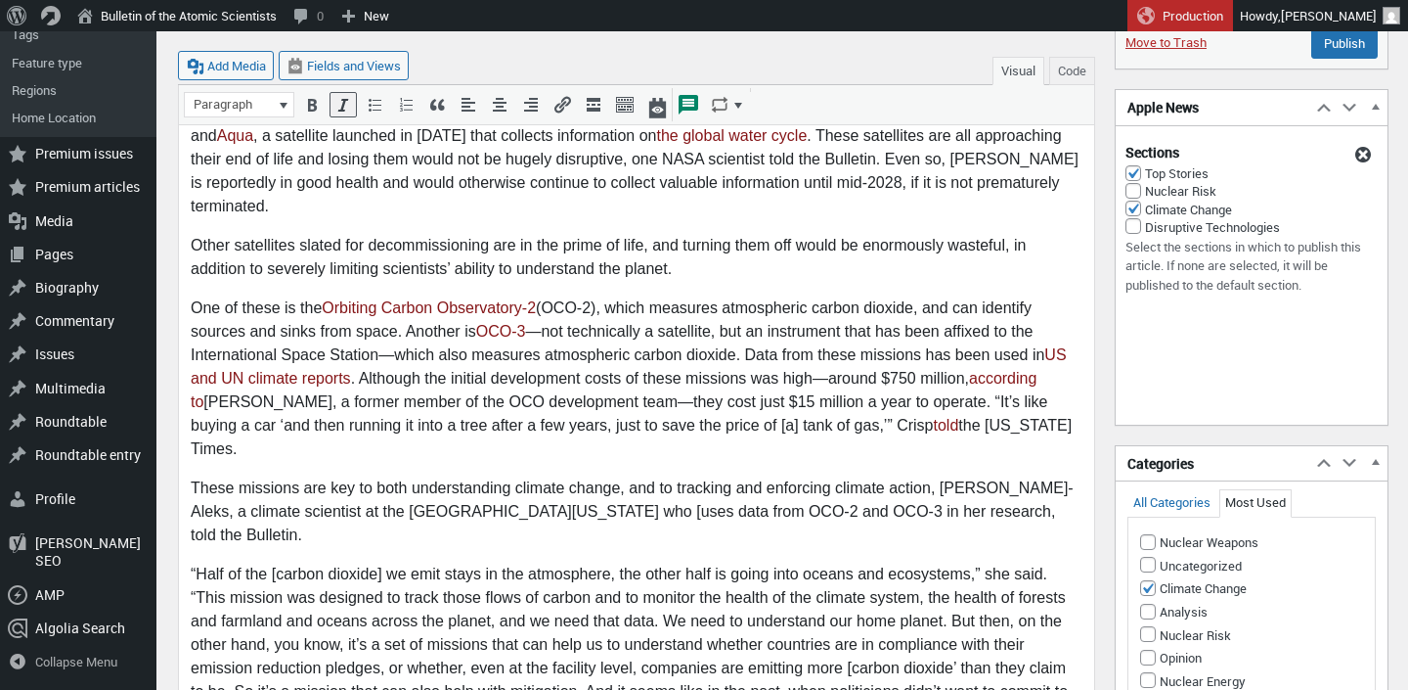
scroll to position [371, 0]
click at [603, 476] on p "These missions are key to both understanding climate change, and to tracking an…" at bounding box center [637, 511] width 892 height 70
drag, startPoint x: 959, startPoint y: 468, endPoint x: 1064, endPoint y: 464, distance: 104.8
click at [1064, 476] on p "These missions are key to both understanding climate change, and to tracking an…" at bounding box center [637, 511] width 892 height 70
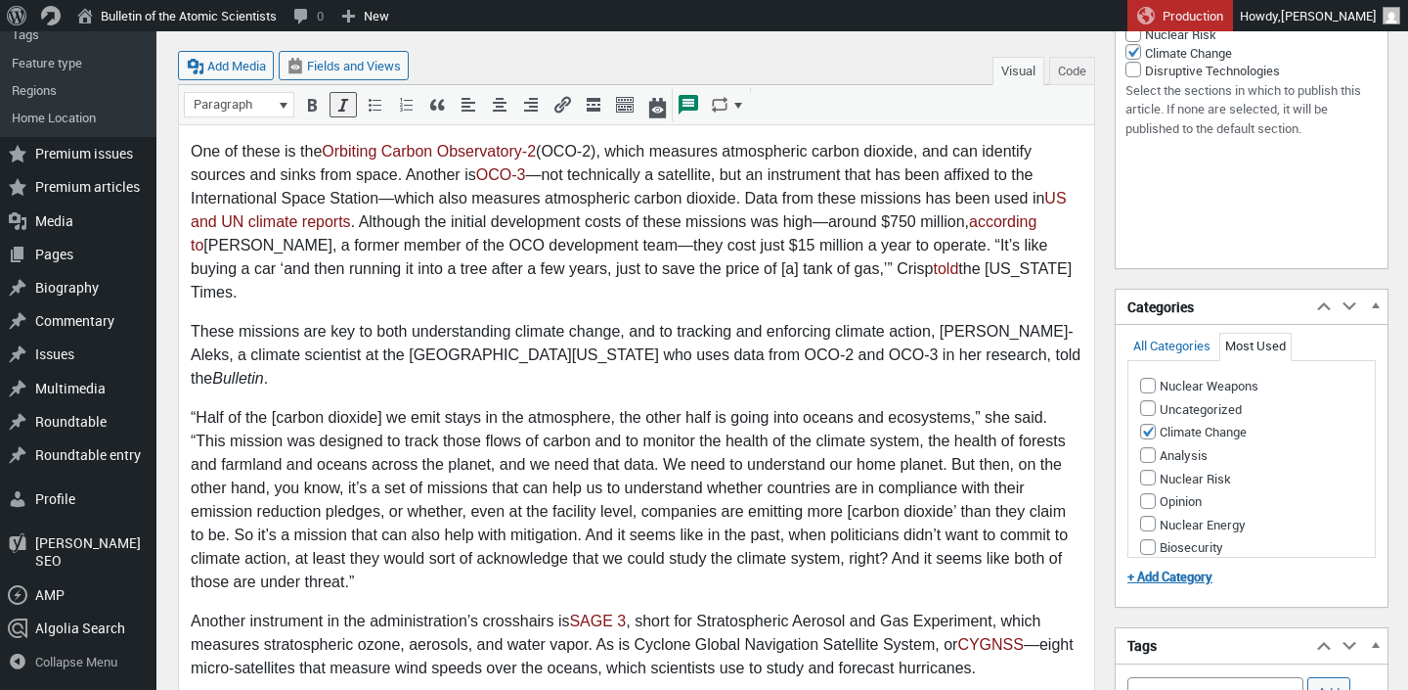
scroll to position [528, 0]
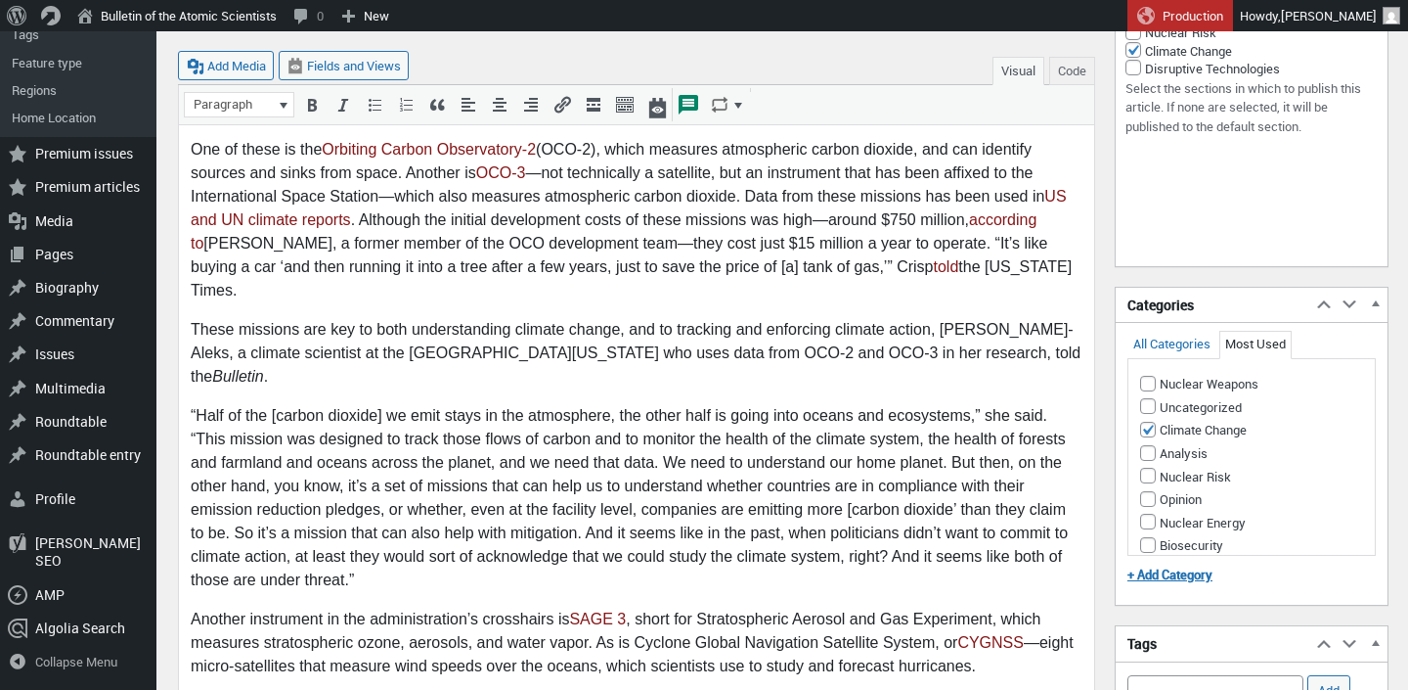
drag, startPoint x: 954, startPoint y: 388, endPoint x: 1002, endPoint y: 388, distance: 48.9
click at [954, 405] on p "“Half of the [carbon dioxide] we emit stays in the atmosphere, the other half i…" at bounding box center [637, 499] width 892 height 188
click at [977, 405] on p "“Half of the [carbon dioxide] we emit stays in the atmosphere, the other half i…" at bounding box center [637, 499] width 892 height 188
copy p "”"
click at [945, 405] on p "“Half of the [carbon dioxide] we emit stays in the atmosphere, the other half i…" at bounding box center [637, 499] width 892 height 188
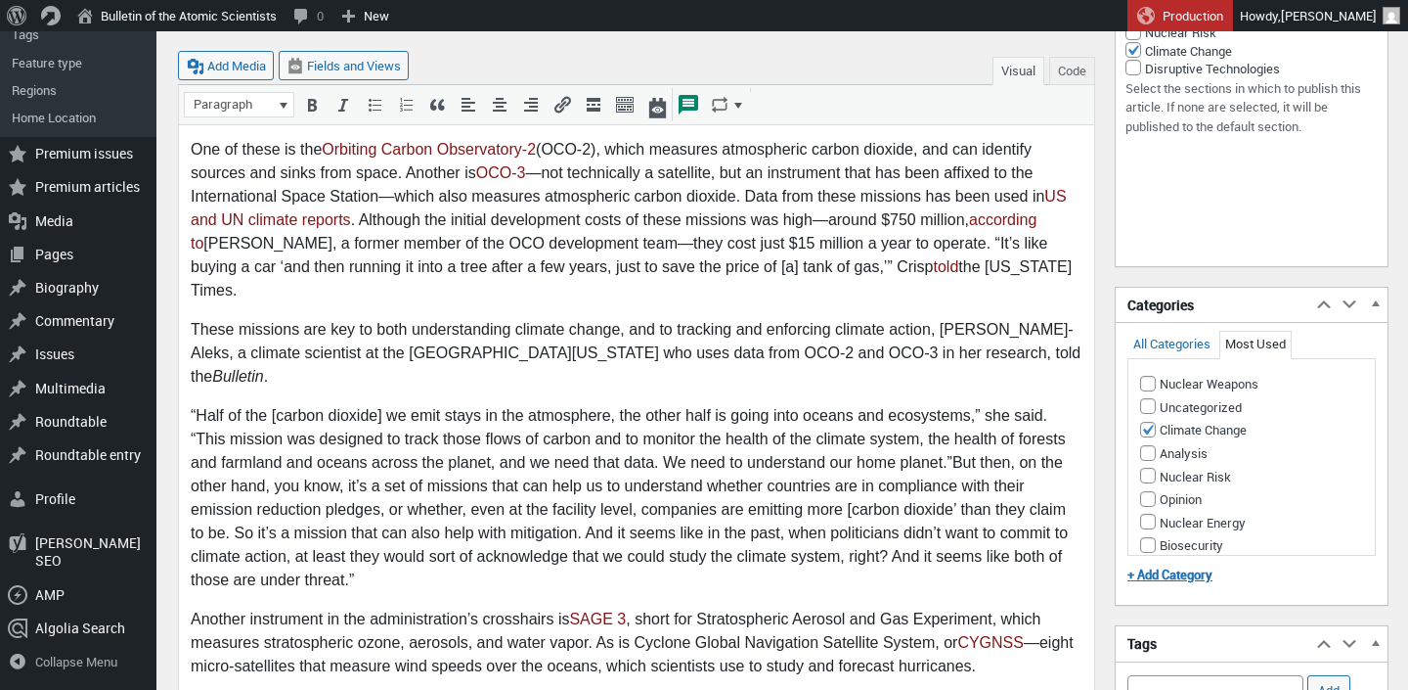
scroll to position [544, 0]
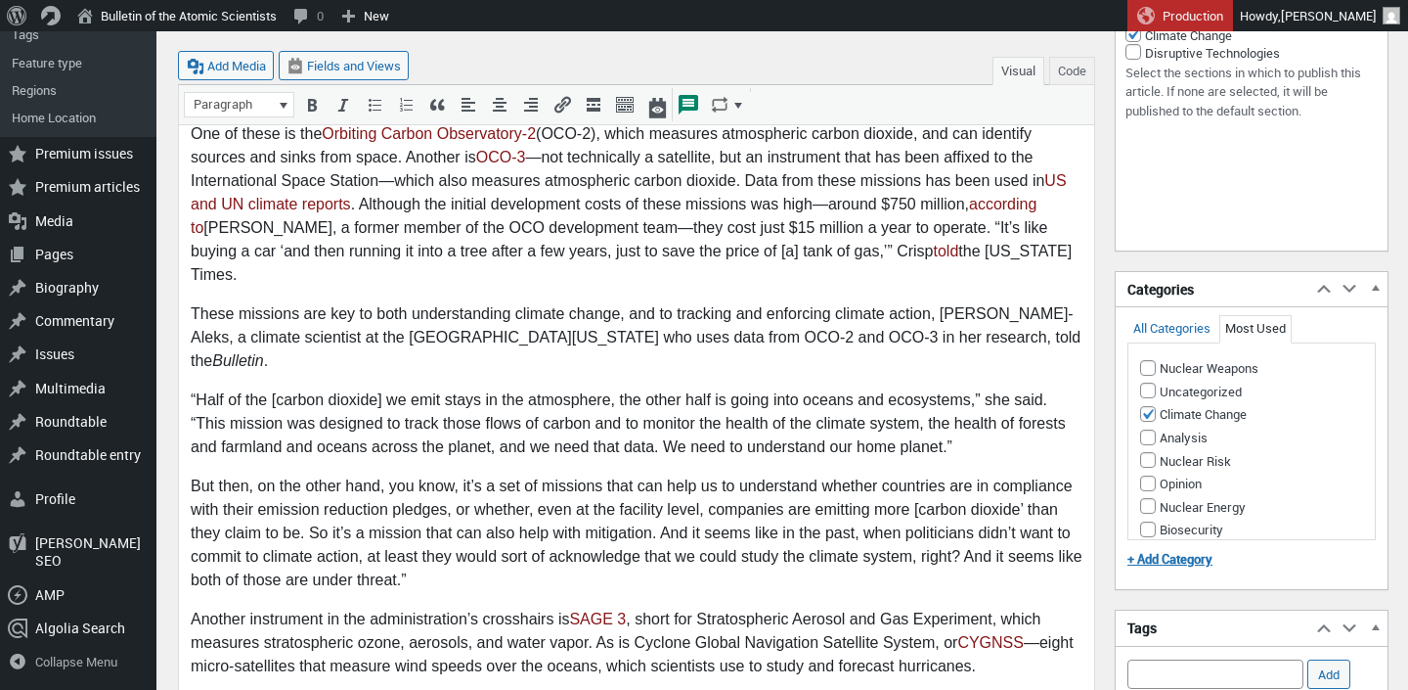
click at [218, 475] on p "But then, on the other hand, you know, it’s a set of missions that can help us …" at bounding box center [637, 533] width 892 height 117
click at [193, 475] on p "But then, on the other hand, you know, it’s a set of missions that can help us …" at bounding box center [637, 533] width 892 height 117
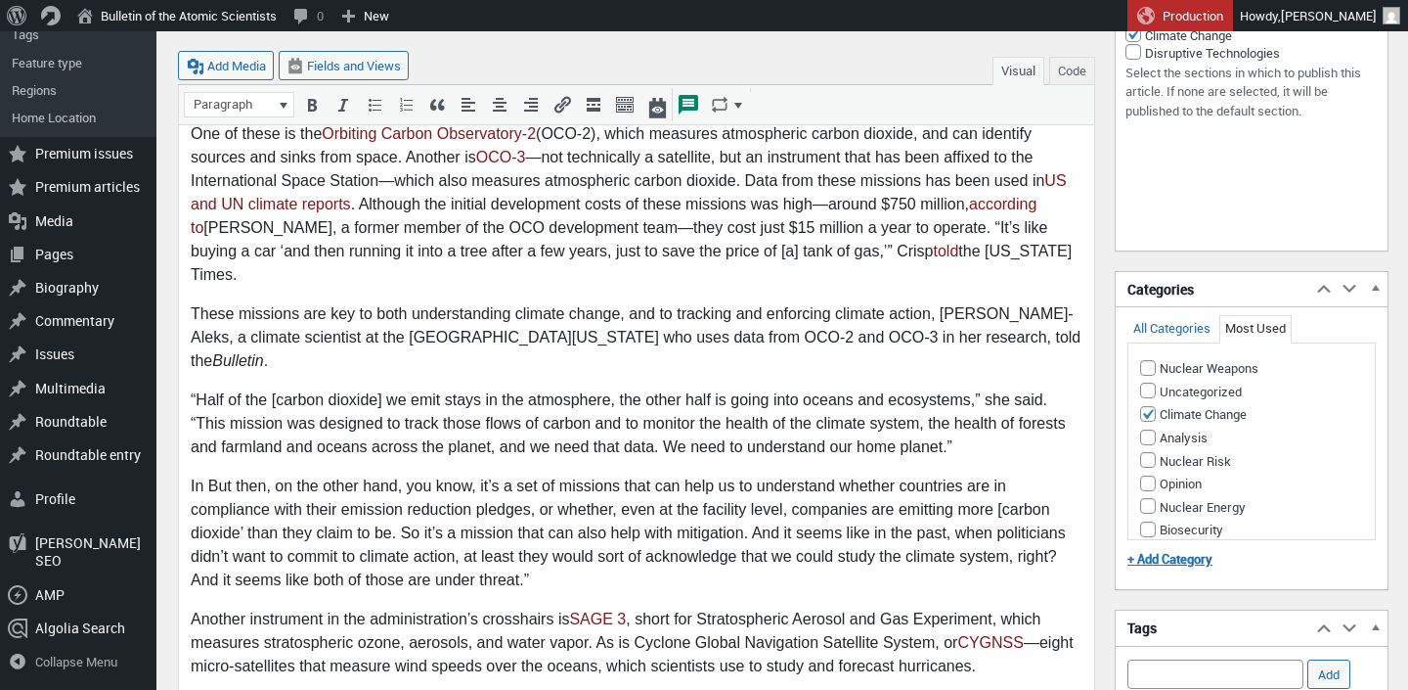
scroll to position [583, 0]
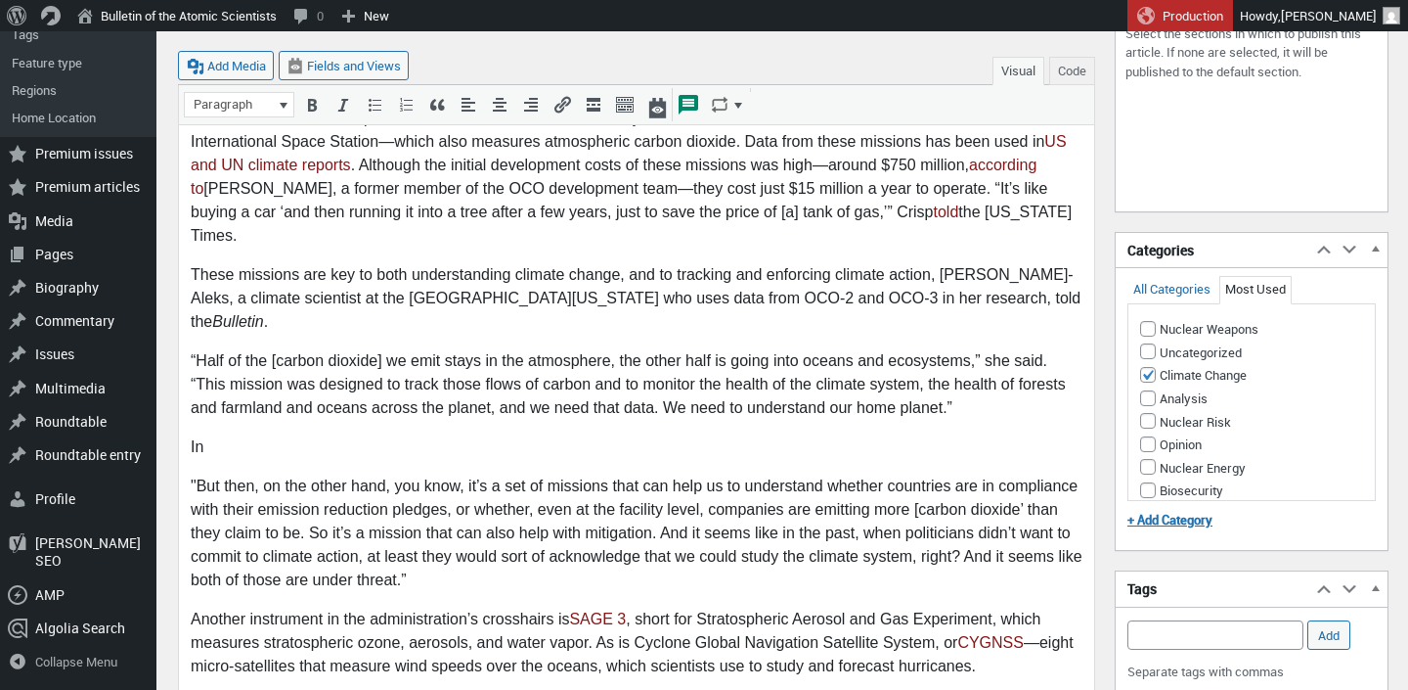
click at [234, 436] on p "In" at bounding box center [637, 447] width 892 height 23
click at [870, 436] on p "In addition to helping scientists better understand the planet, these instrumen…" at bounding box center [637, 447] width 892 height 23
click at [1070, 436] on p "In addition to helping scientists better understand the planet, these instrumen…" at bounding box center [637, 447] width 892 height 23
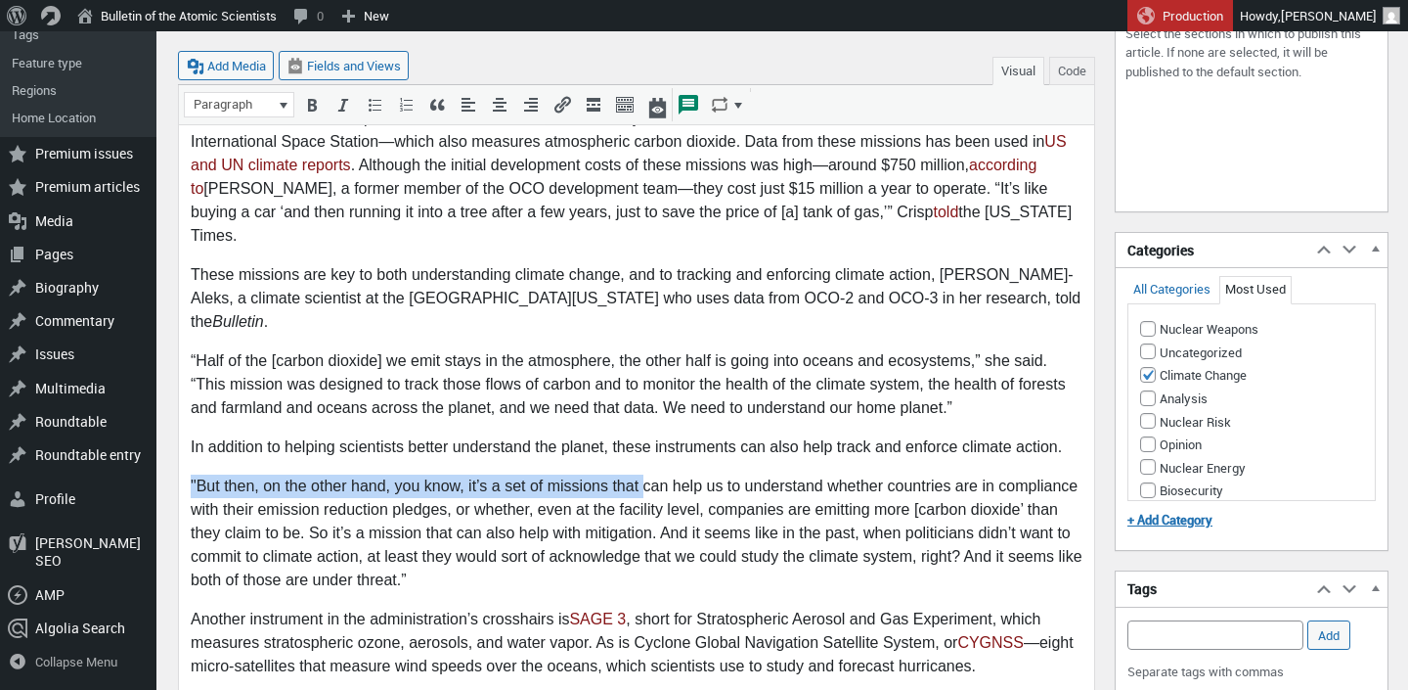
drag, startPoint x: 644, startPoint y: 419, endPoint x: 1075, endPoint y: 380, distance: 433.0
click at [1075, 380] on body "As part of the budget proposal for NASA submitted earlier this year, the Trump …" at bounding box center [637, 417] width 892 height 1356
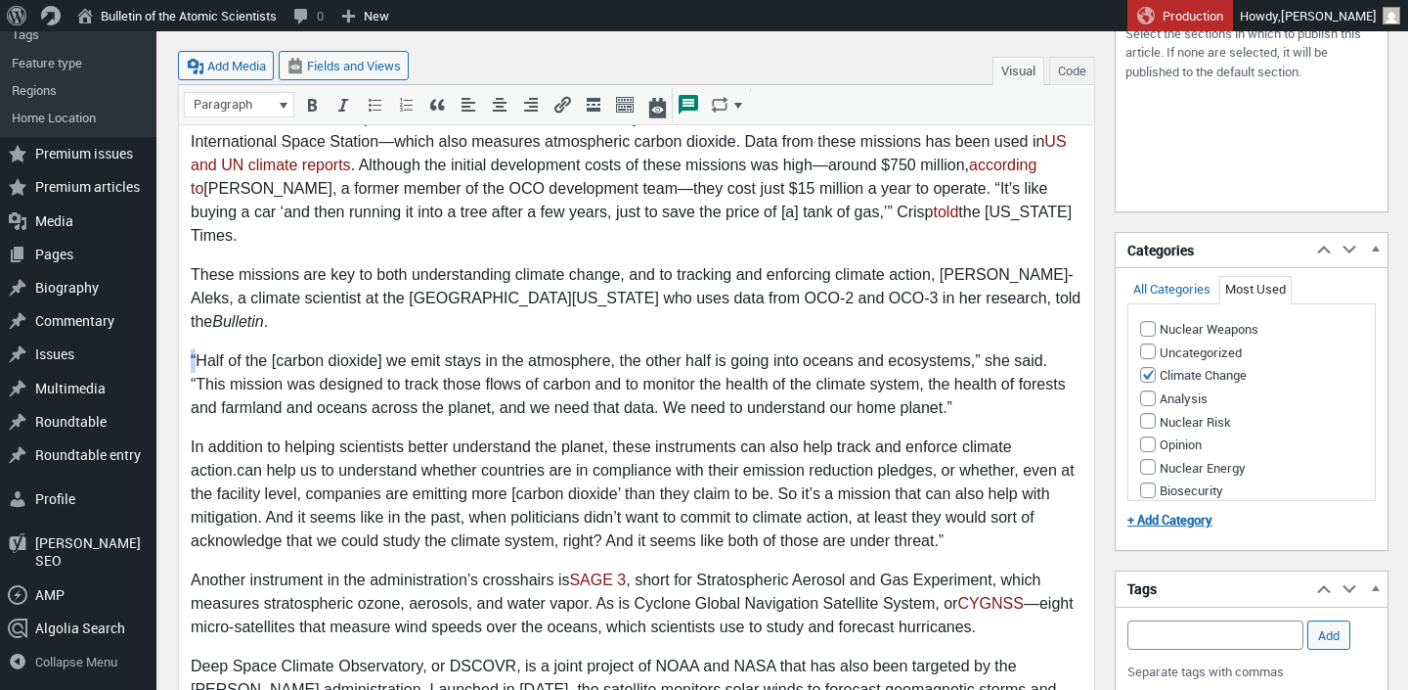
click at [192, 350] on p "“Half of the [carbon dioxide] we emit stays in the atmosphere, the other half i…" at bounding box center [637, 385] width 892 height 70
copy p "“"
click at [1080, 436] on p "In addition to helping scientists better understand the planet, these instrumen…" at bounding box center [637, 494] width 892 height 117
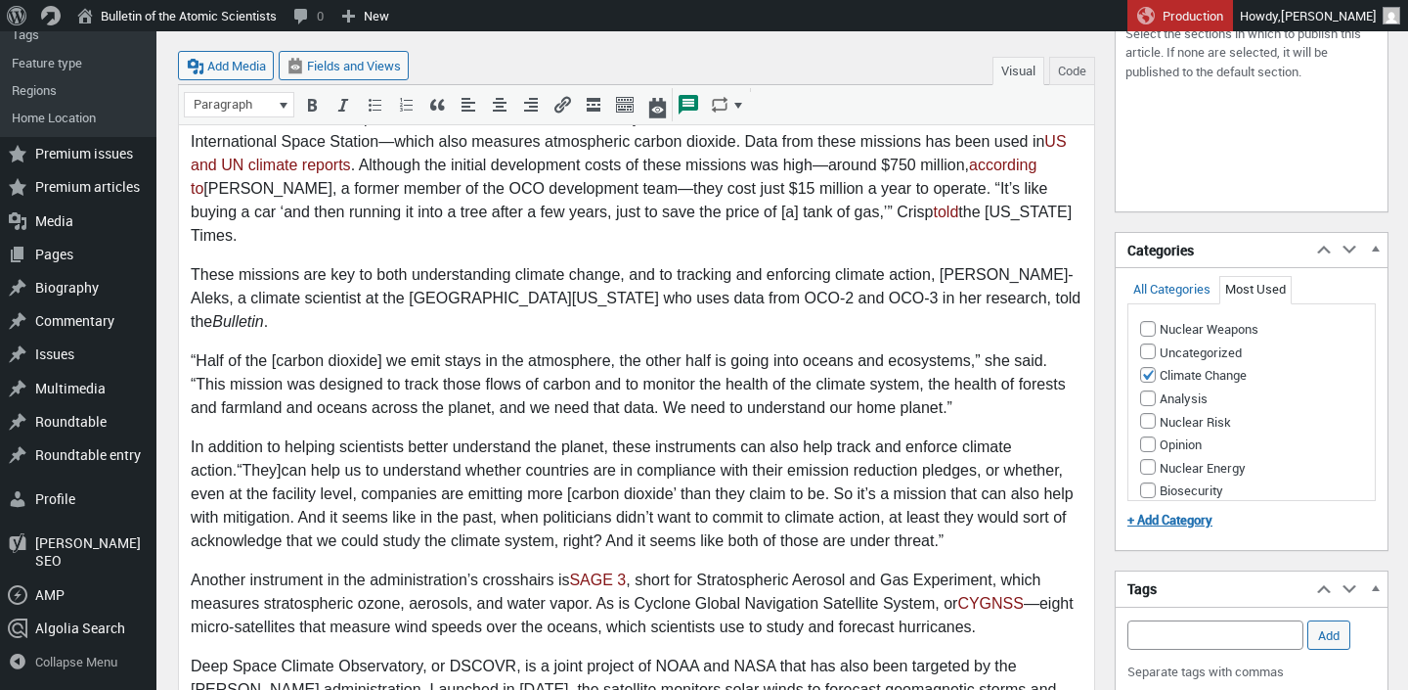
click at [197, 436] on p "In addition to helping scientists better understand the planet, these instrumen…" at bounding box center [637, 494] width 892 height 117
click at [622, 436] on p "In addition to helping scientists better understand the planet, these instrumen…" at bounding box center [637, 494] width 892 height 117
click at [936, 473] on p "In addition to helping scientists better understand the planet, these instrumen…" at bounding box center [637, 494] width 892 height 117
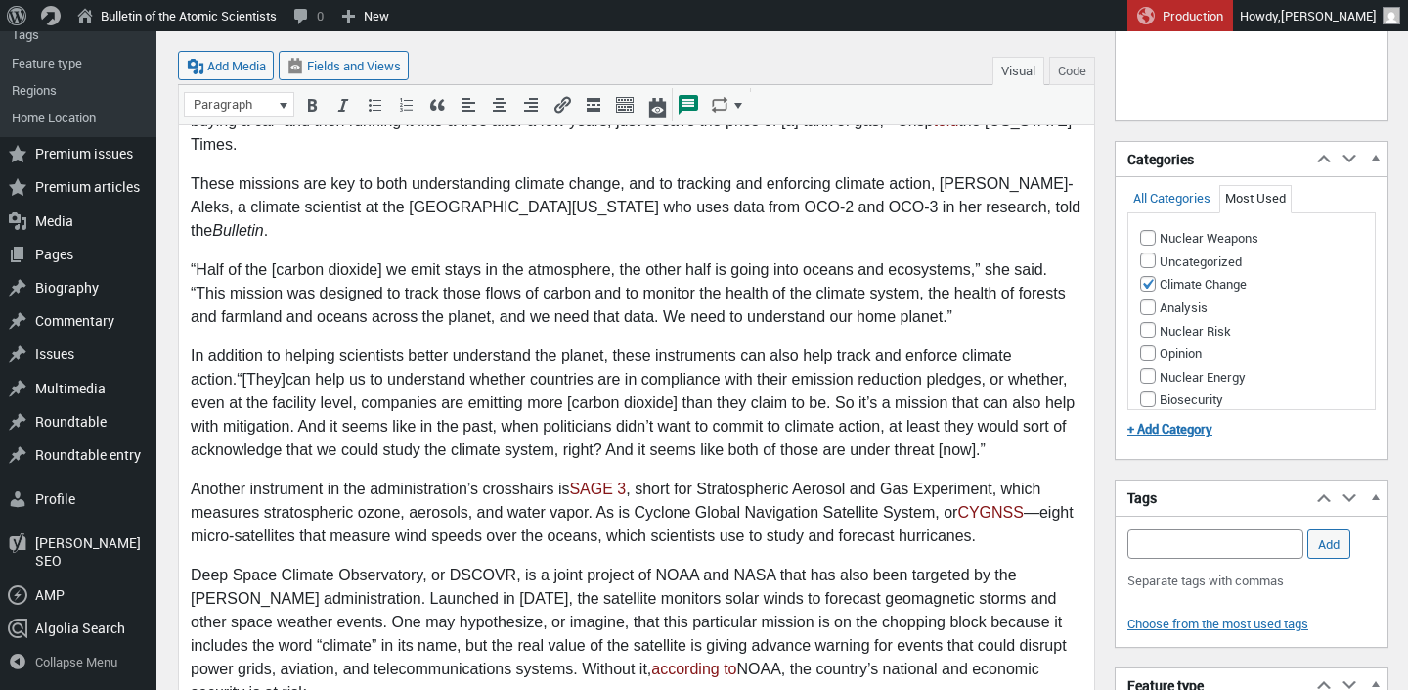
scroll to position [678, 0]
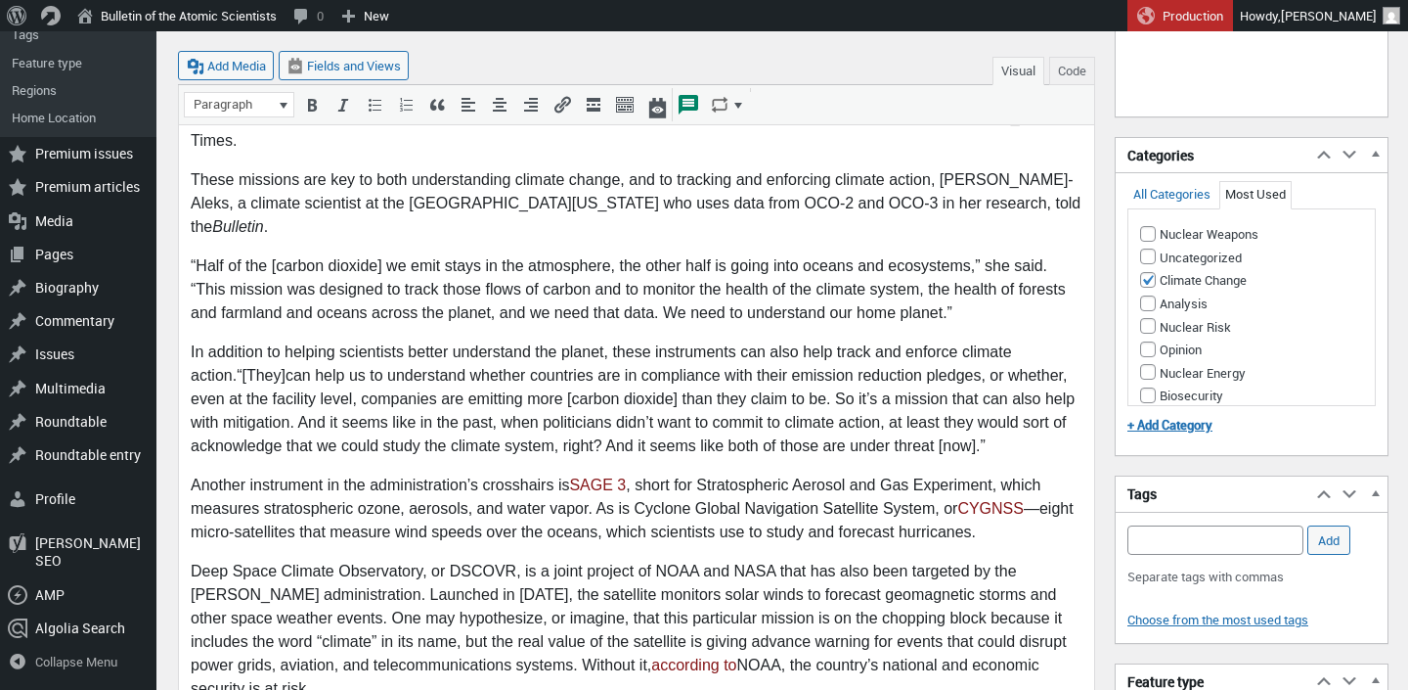
click at [484, 560] on p "Deep Space Climate Observatory, or DSCOVR, is a joint project of NOAA and NASA …" at bounding box center [637, 630] width 892 height 141
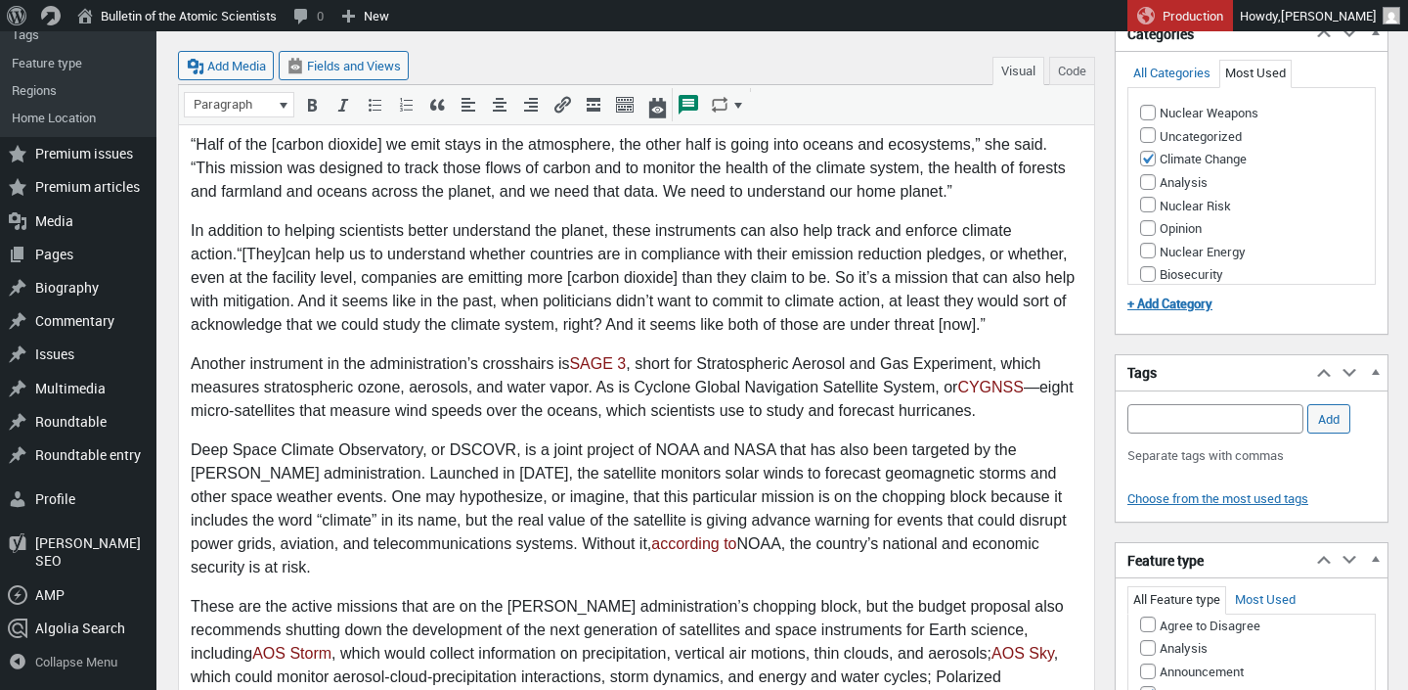
scroll to position [805, 0]
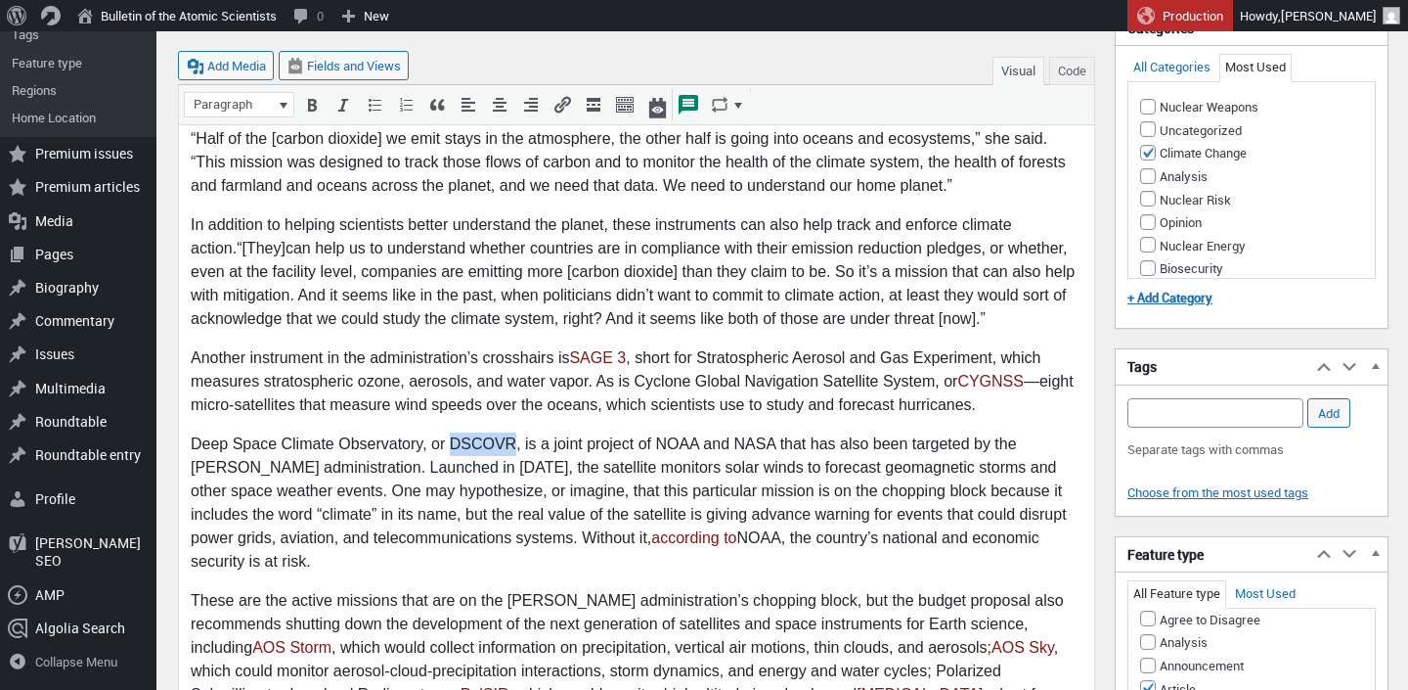
drag, startPoint x: 452, startPoint y: 374, endPoint x: 516, endPoint y: 374, distance: 64.6
click at [516, 433] on p "Deep Space Climate Observatory, or DSCOVR, is a joint project of NOAA and NASA …" at bounding box center [637, 503] width 892 height 141
copy p "DSCOVR"
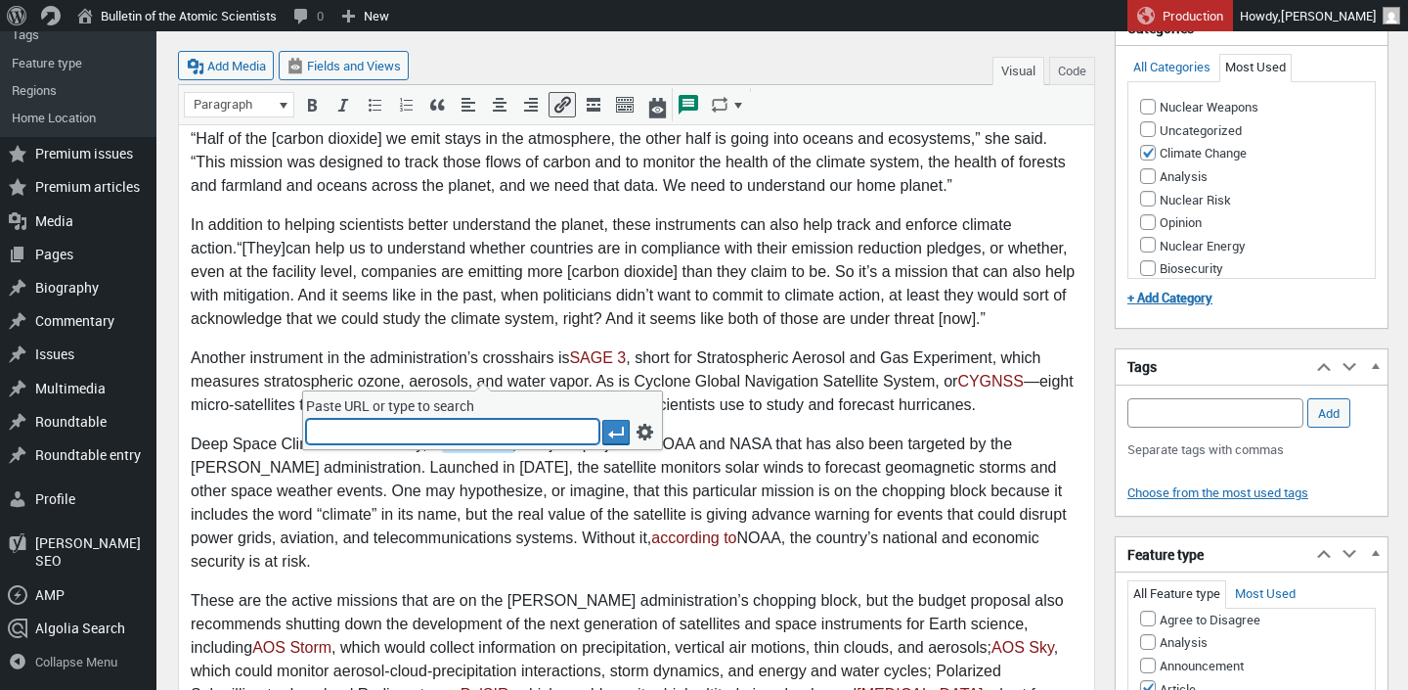
paste input "https://www.nesdis.noaa.gov/current-satellite-missions/currently-flying/dscovr-…"
type input "https://www.nesdis.noaa.gov/current-satellite-missions/currently-flying/dscovr-…"
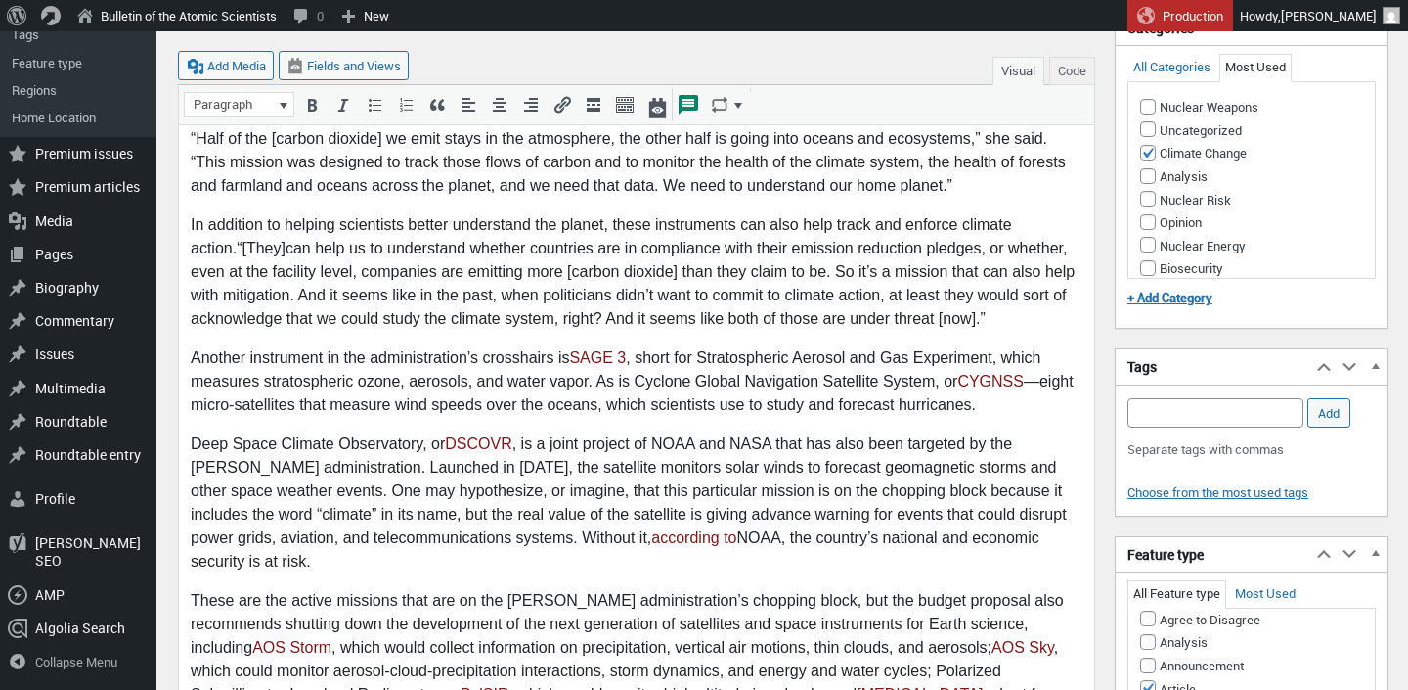
click at [779, 489] on p "Deep Space Climate Observatory, or DSCOVR , is a joint project of NOAA and NASA…" at bounding box center [637, 503] width 892 height 141
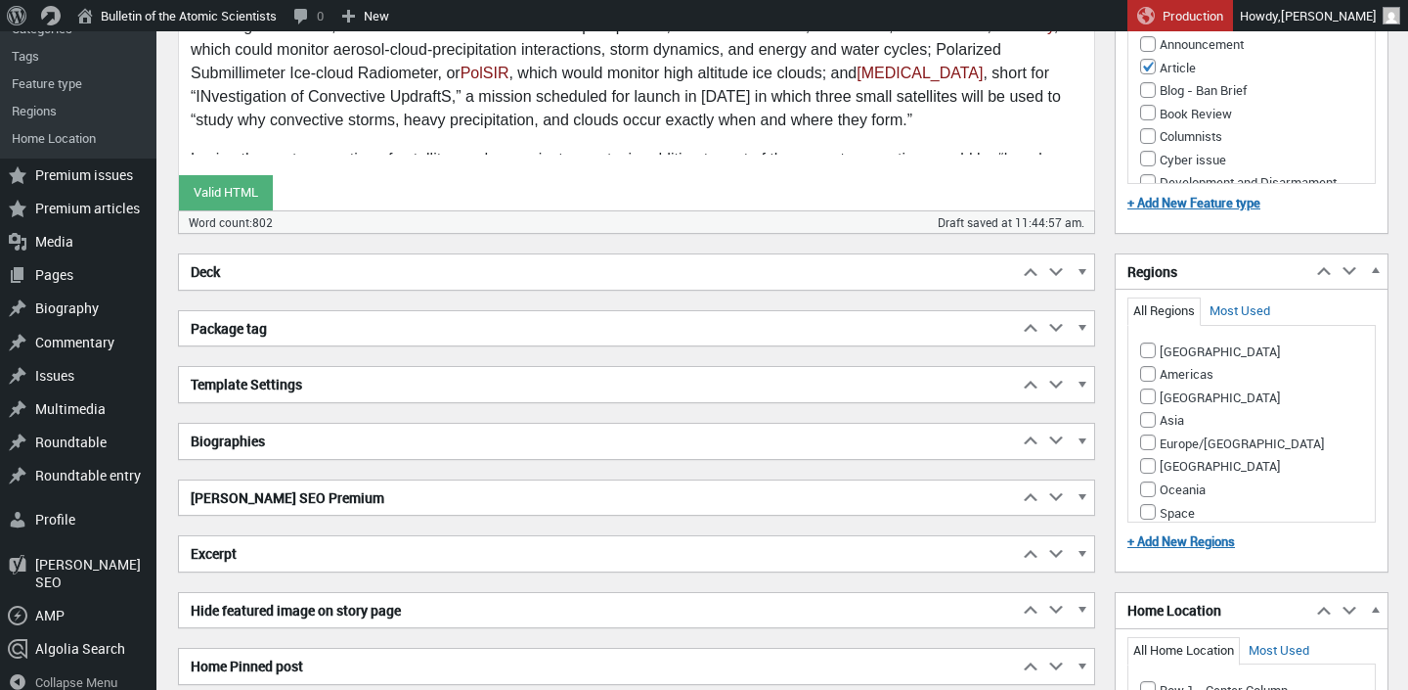
scroll to position [1429, 0]
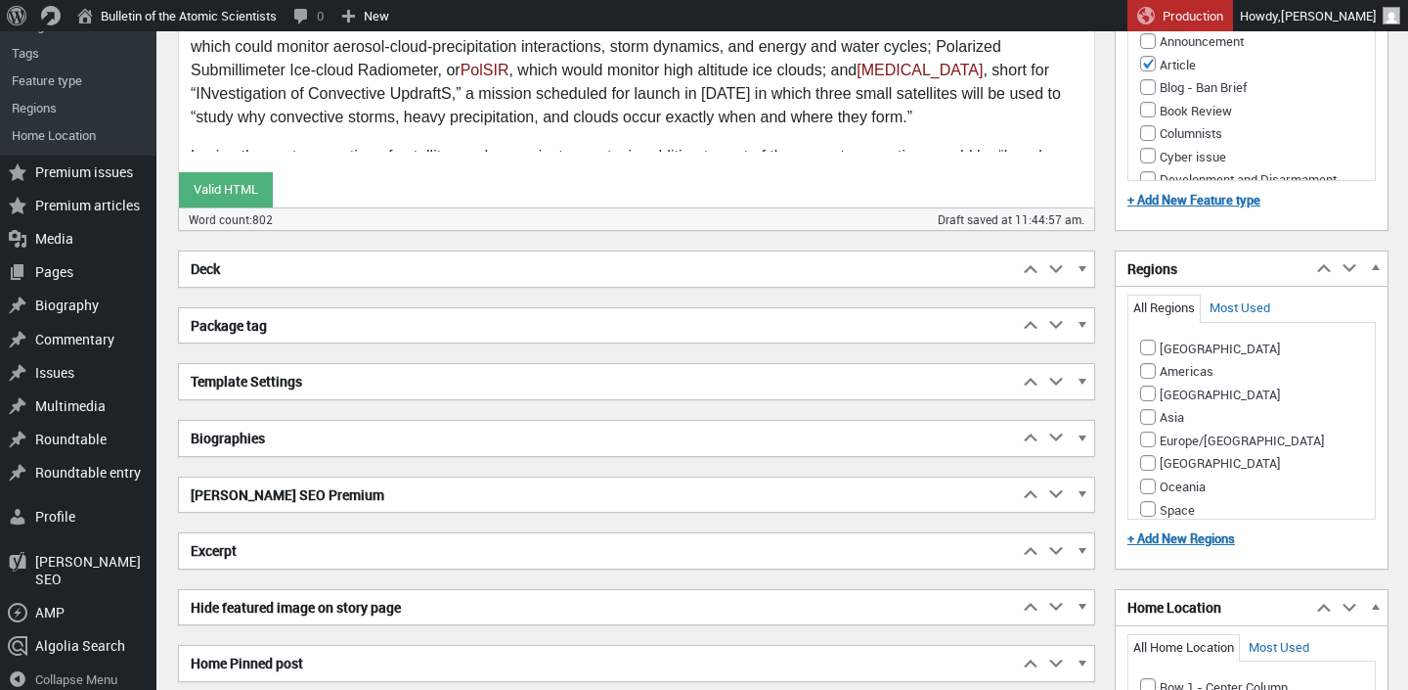
click at [674, 427] on h2 "Biographies" at bounding box center [598, 438] width 839 height 35
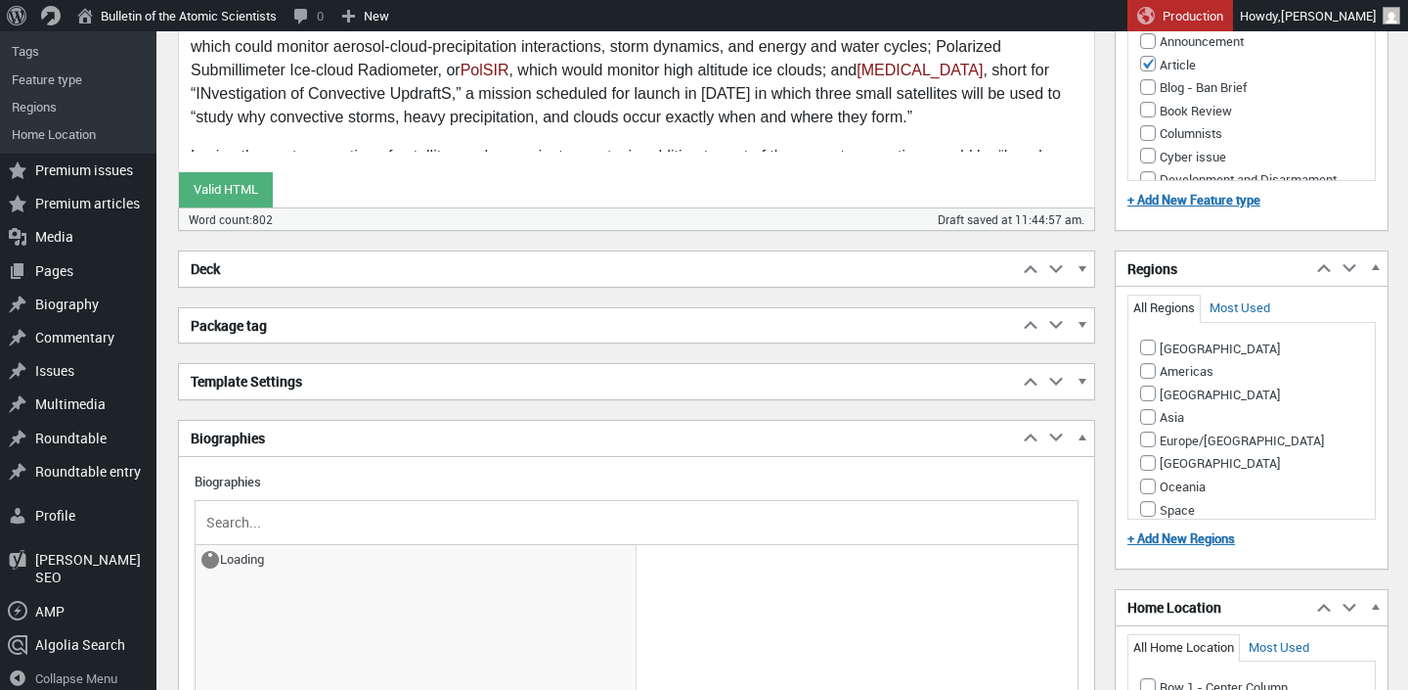
click at [341, 516] on input "text" at bounding box center [636, 522] width 869 height 29
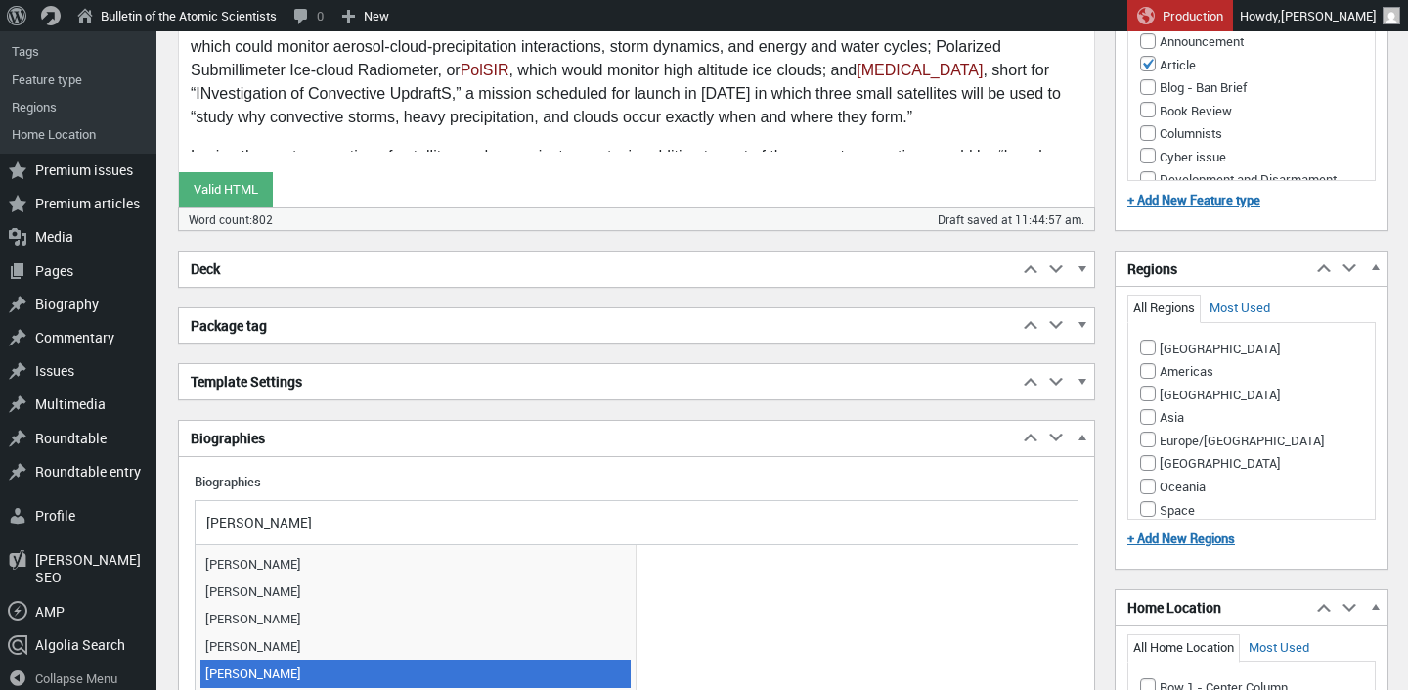
type input "Jessica"
click at [334, 664] on span "[PERSON_NAME]" at bounding box center [415, 672] width 430 height 27
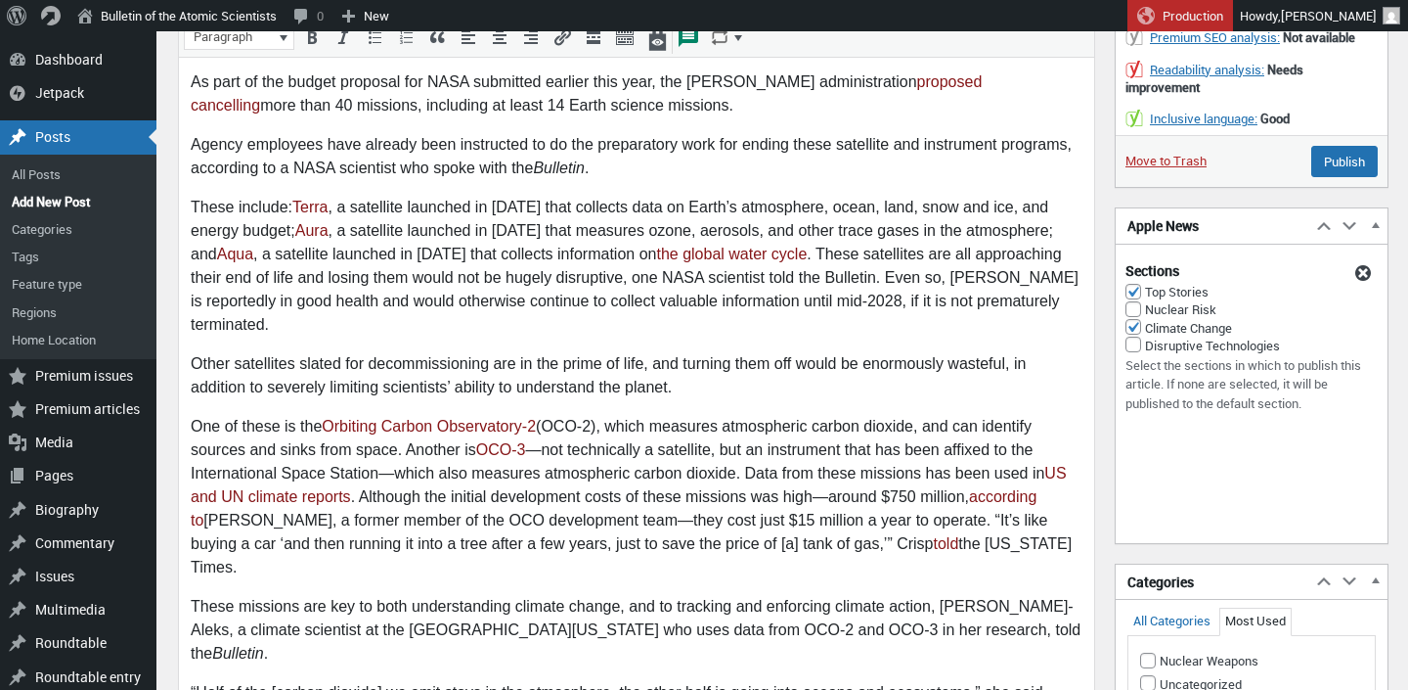
scroll to position [0, 0]
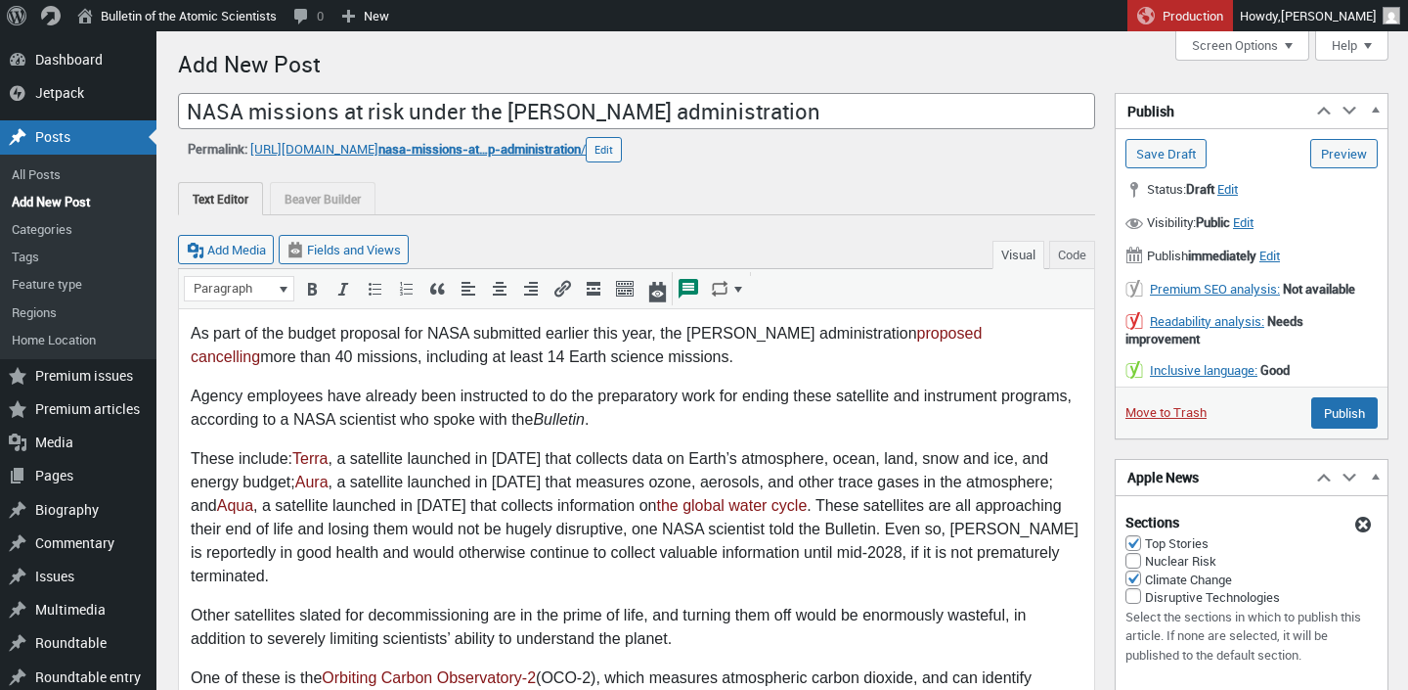
drag, startPoint x: 672, startPoint y: 363, endPoint x: 661, endPoint y: 337, distance: 27.6
click at [661, 337] on p "As part of the budget proposal for NASA submitted earlier this year, the Trump …" at bounding box center [637, 345] width 892 height 47
copy p "the Trump administration proposed cancelling more than 40 missions, including a…"
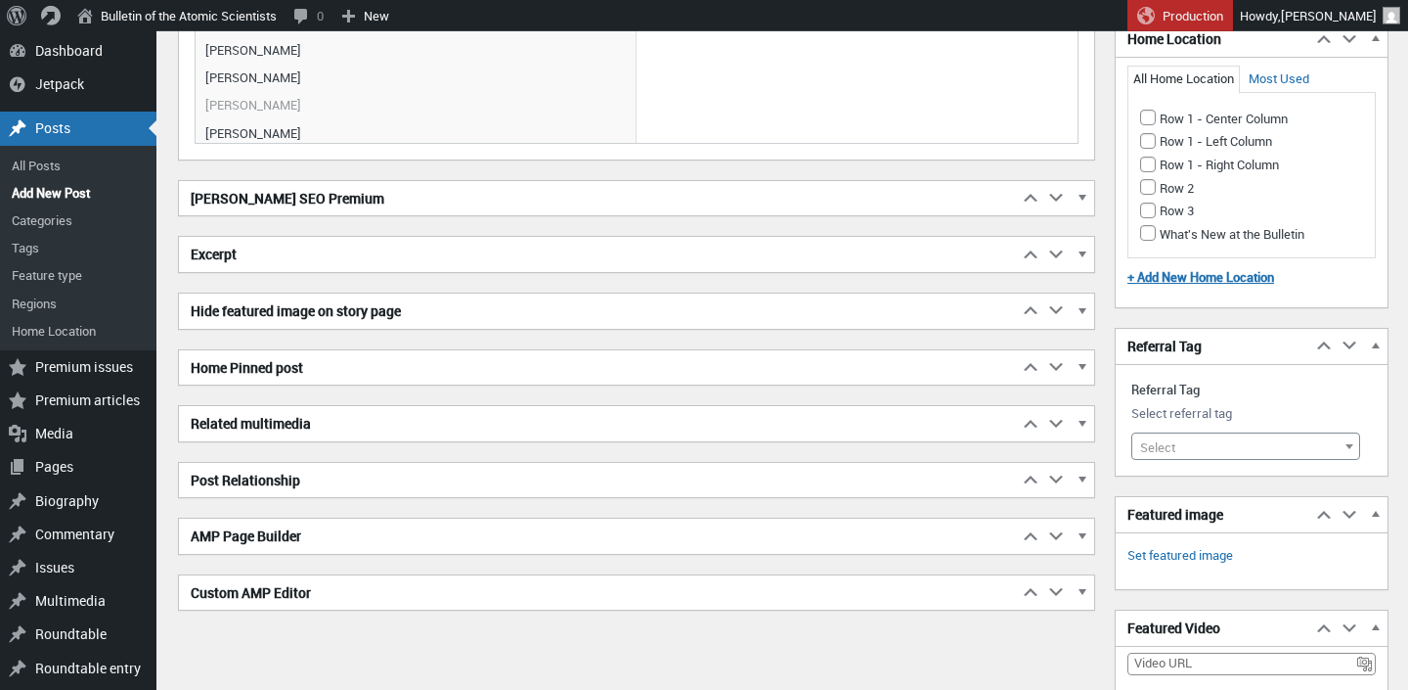
scroll to position [1995, 0]
click at [404, 254] on h2 "Excerpt" at bounding box center [598, 256] width 839 height 35
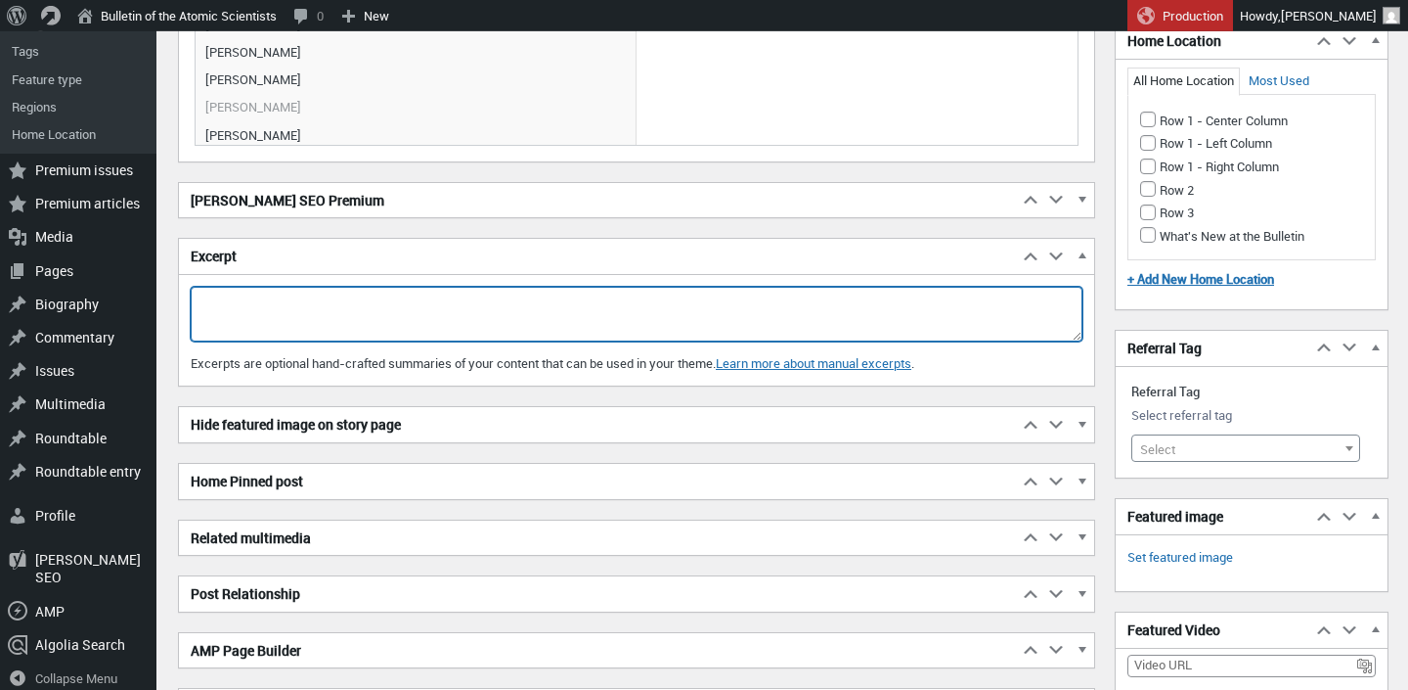
click at [380, 325] on textarea "Excerpt" at bounding box center [637, 314] width 892 height 55
click at [203, 299] on textarea "the Trump administration proposed cancelling more than 40 missions, including a…" at bounding box center [637, 314] width 892 height 55
click at [363, 301] on textarea "The Trump administration proposed cancelling more than 40 missions, including a…" at bounding box center [637, 314] width 892 height 55
click at [609, 297] on textarea "The Trump administration has proposed cancelling more than 40 missions, includi…" at bounding box center [637, 314] width 892 height 55
type textarea "The [PERSON_NAME] administration has proposed cancelling more than 40 NASA miss…"
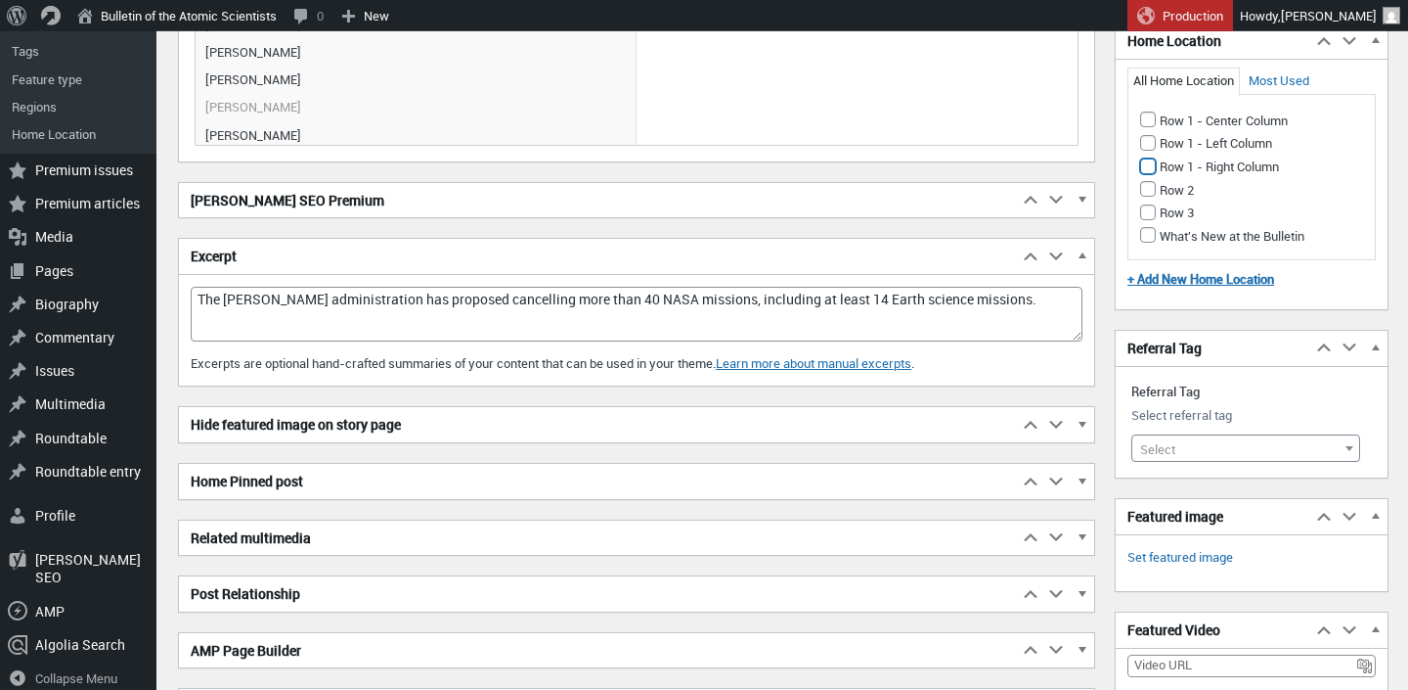
click at [1147, 165] on input "Row 1 - Right Column" at bounding box center [1148, 166] width 16 height 16
checkbox input "true"
click at [1165, 443] on span "Select" at bounding box center [1157, 449] width 35 height 18
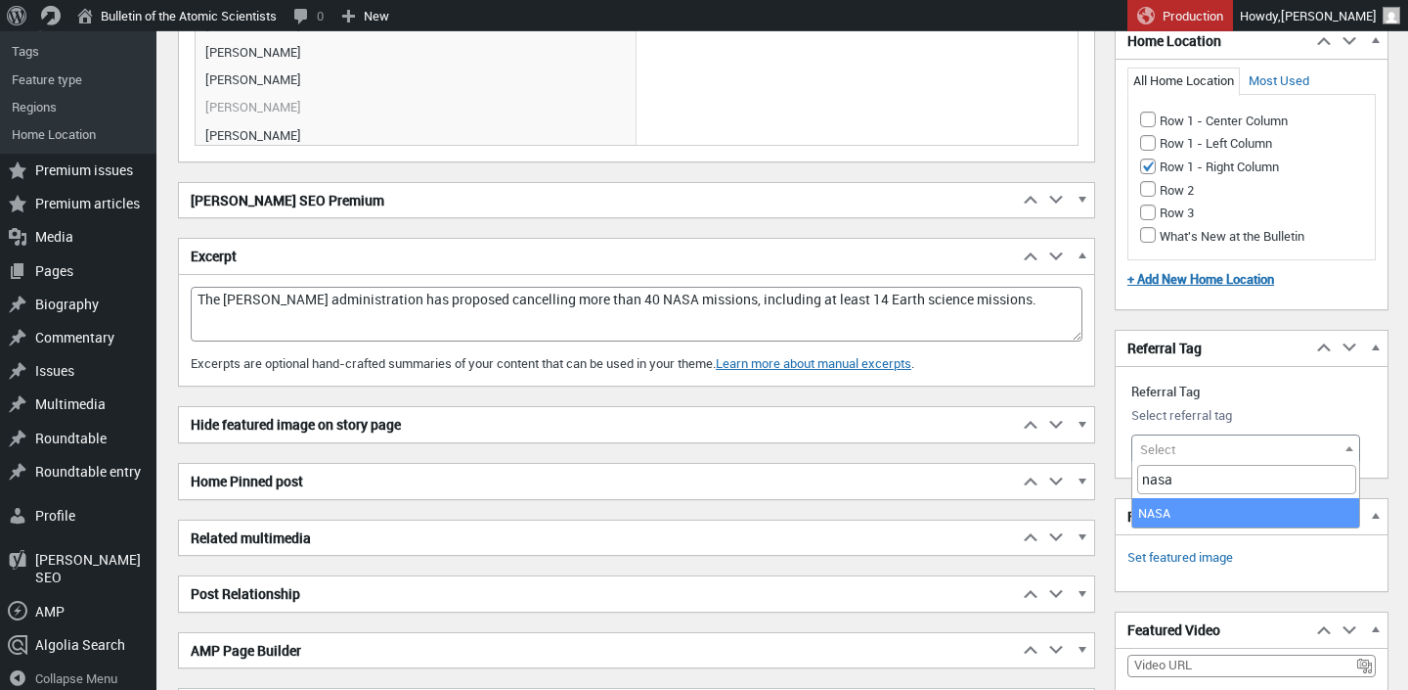
type input "nasa"
select select "10226"
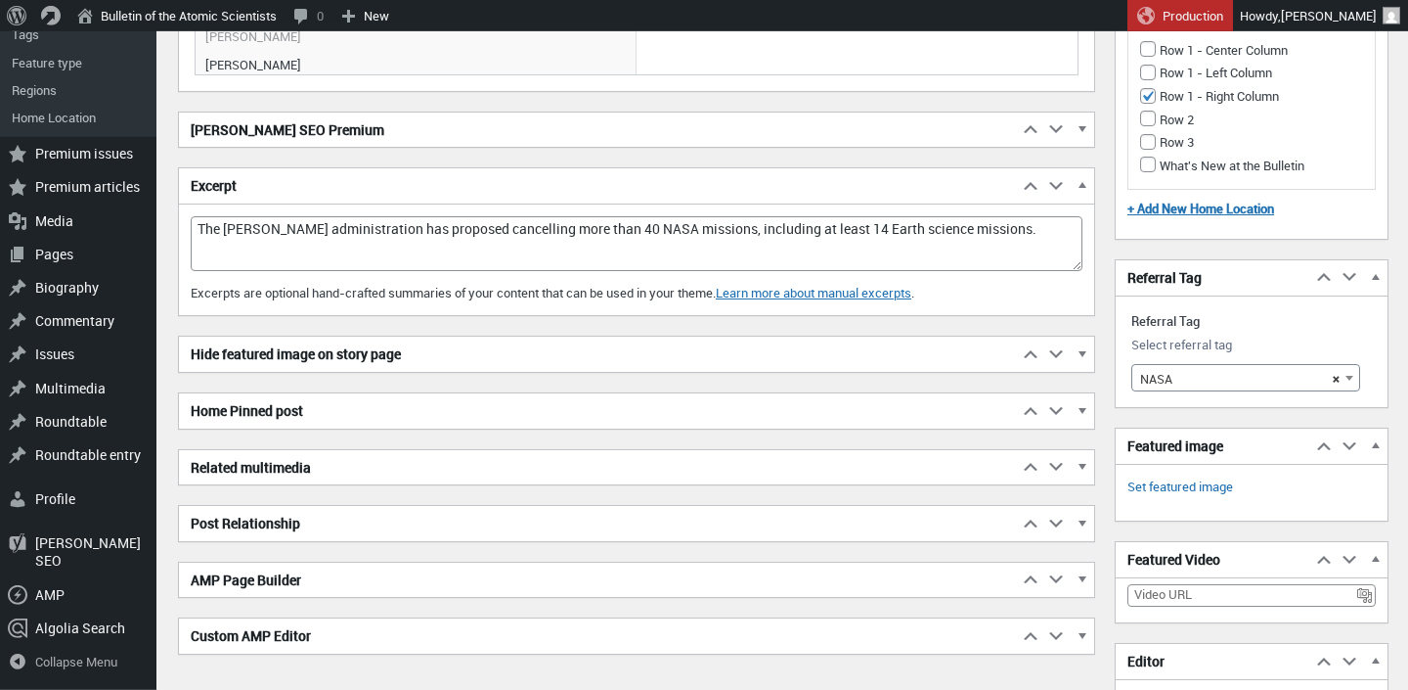
scroll to position [2076, 0]
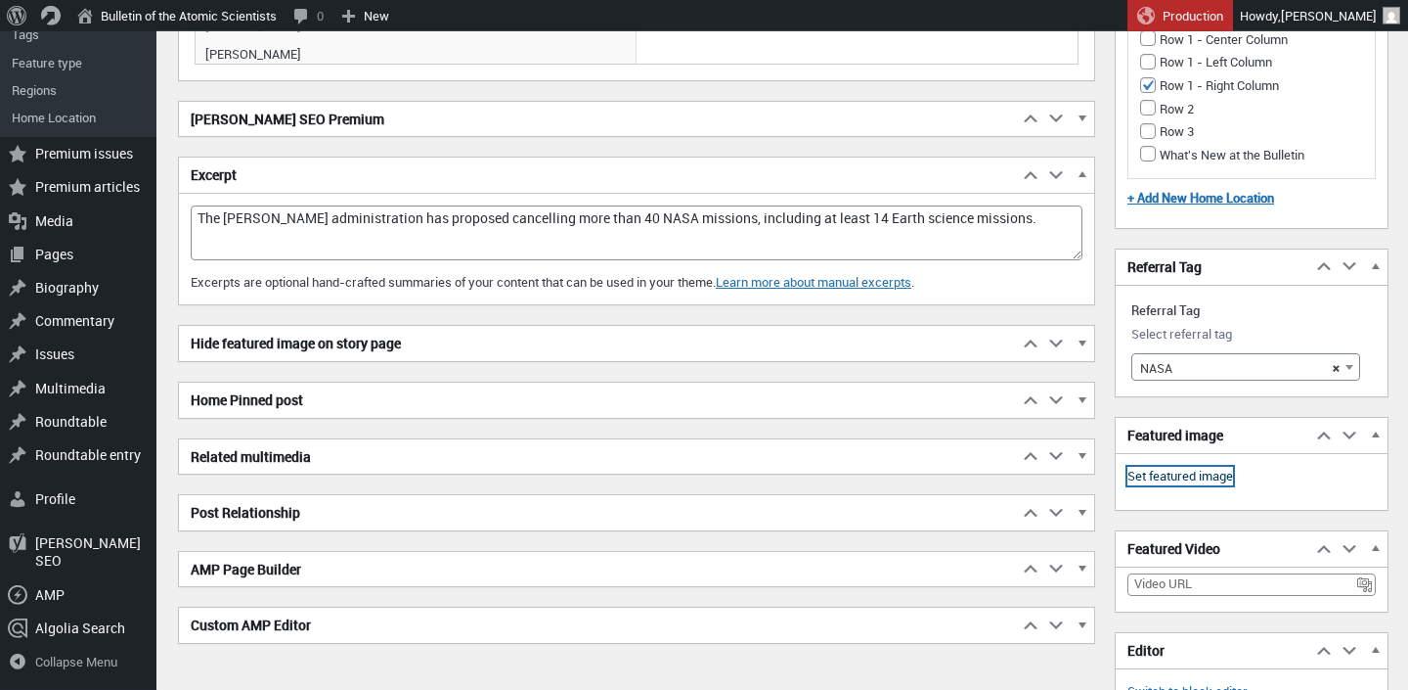
click at [1195, 477] on link "Set featured image" at bounding box center [1181, 477] width 106 height 20
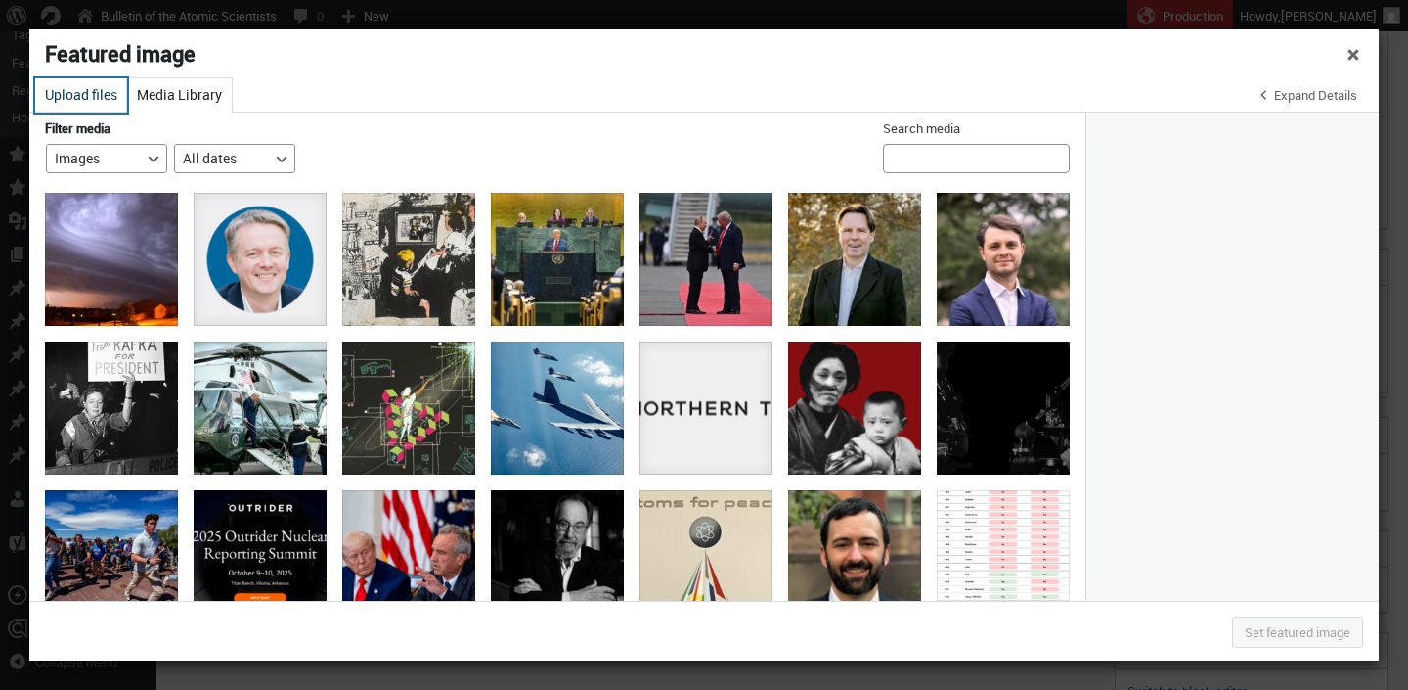
click at [85, 91] on button "Upload files" at bounding box center [81, 95] width 92 height 34
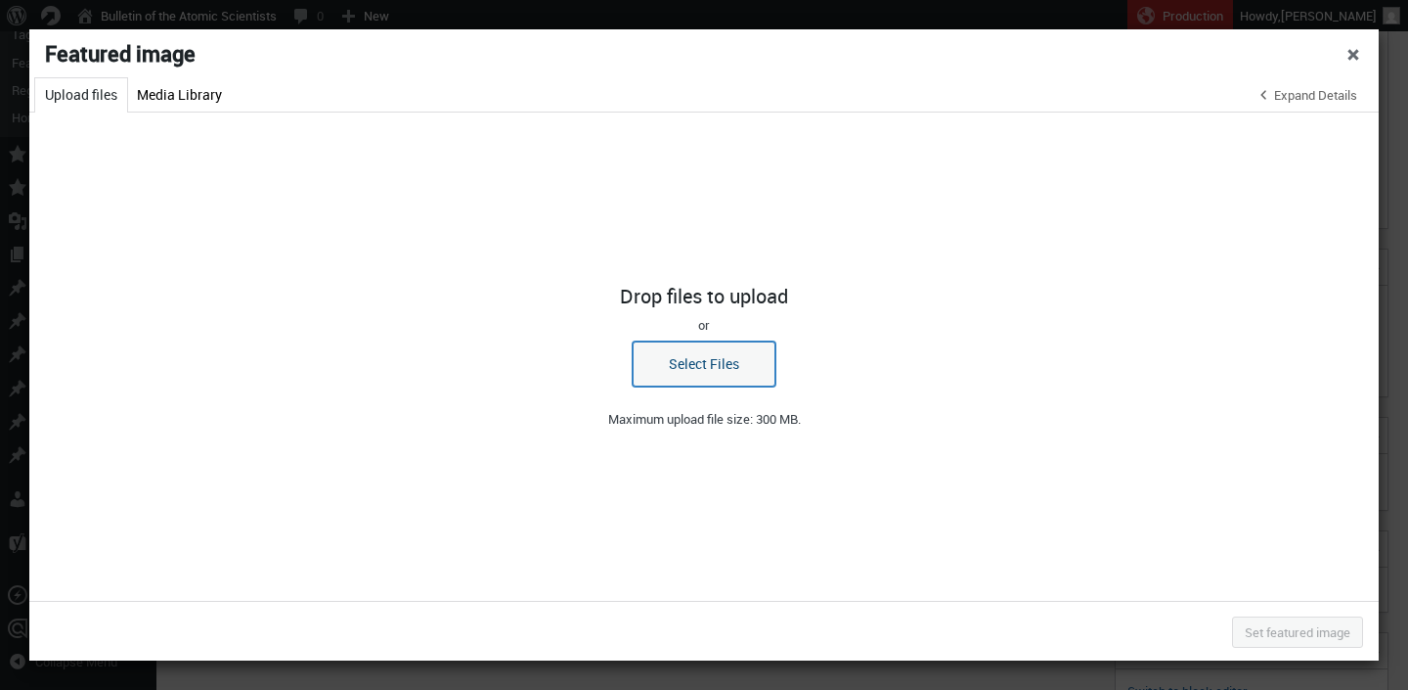
click at [756, 365] on button "Select Files" at bounding box center [704, 363] width 143 height 45
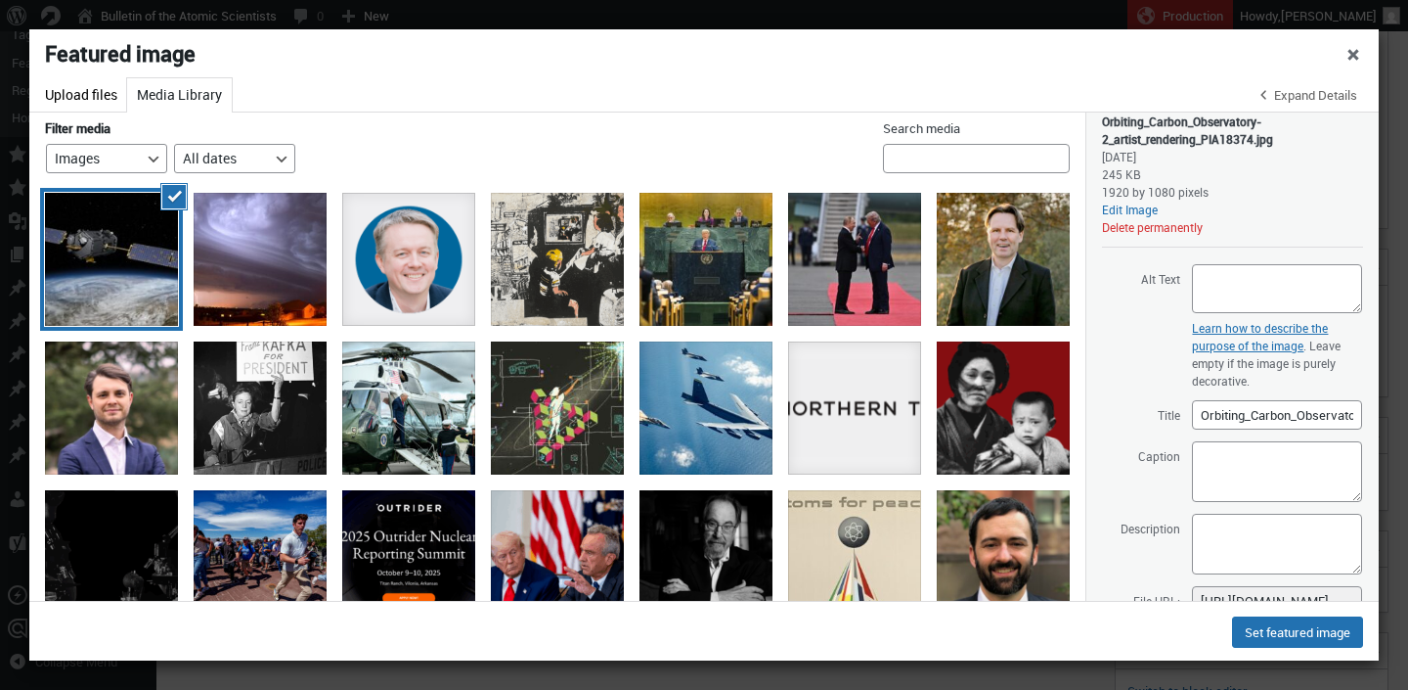
scroll to position [136, 0]
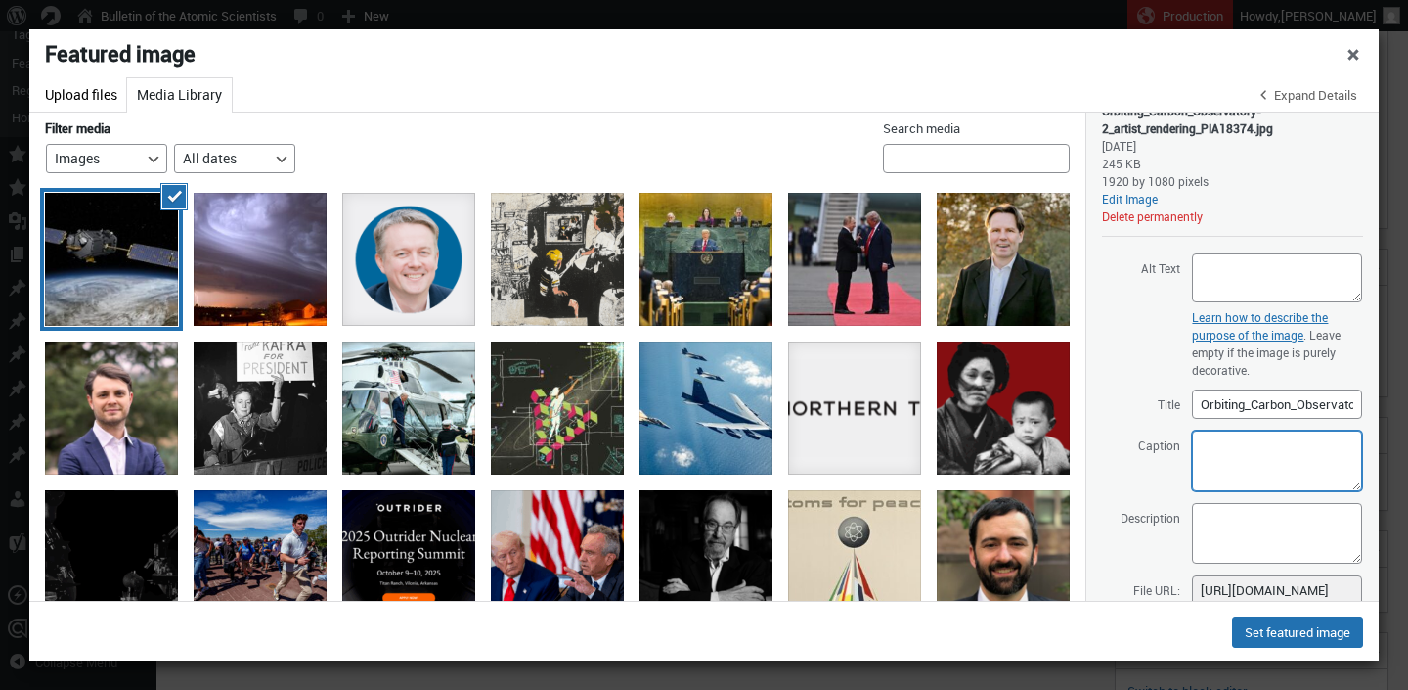
click at [1224, 475] on textarea "Caption" at bounding box center [1277, 460] width 170 height 61
paste textarea "artist's rendering shows NASA's Orbiting Carbon Observatory (OCO)-2"
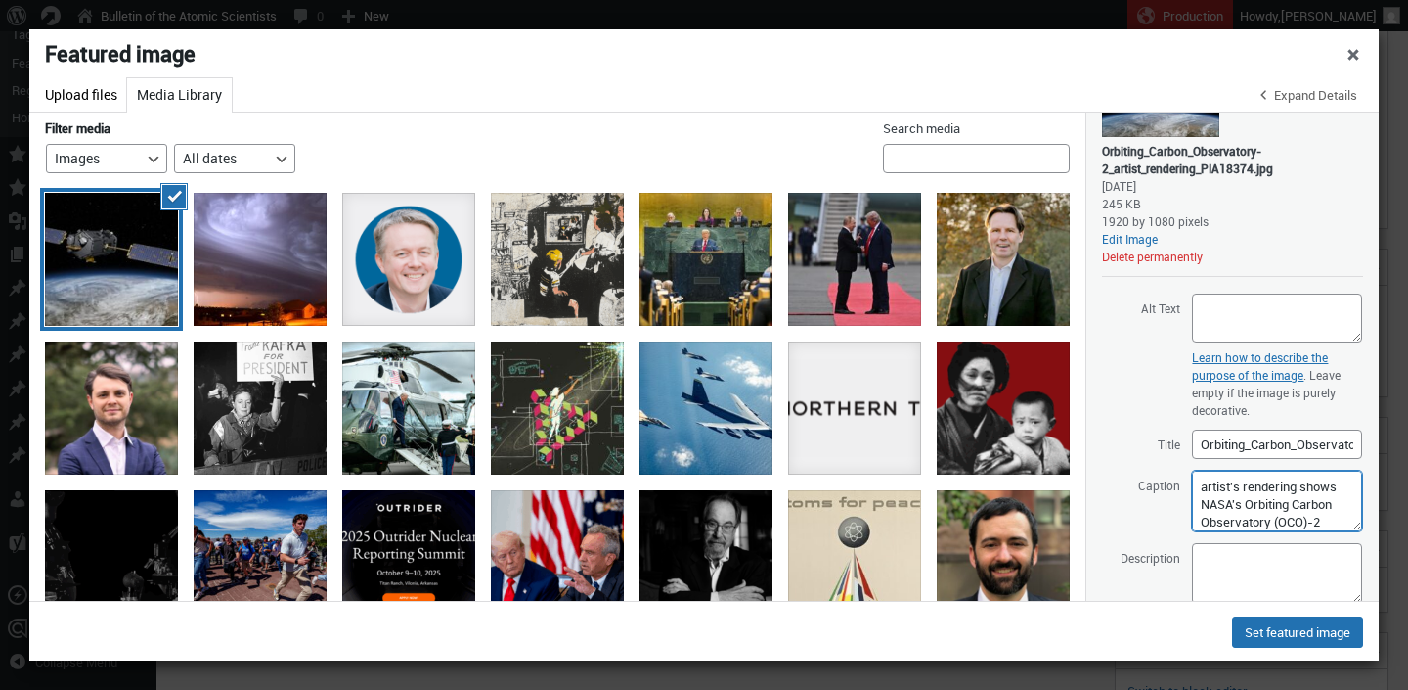
scroll to position [91, 0]
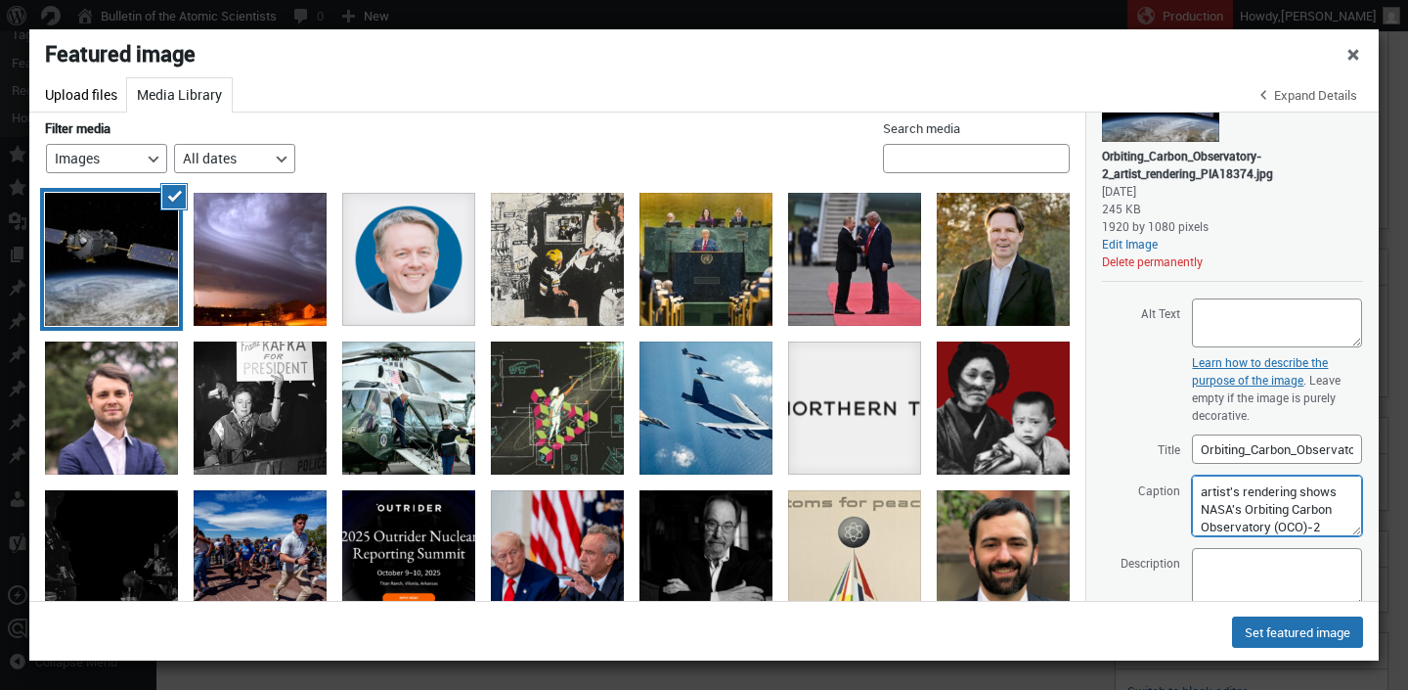
click at [1204, 493] on textarea "artist's rendering shows NASA's Orbiting Carbon Observatory (OCO)-2" at bounding box center [1277, 505] width 170 height 61
drag, startPoint x: 1242, startPoint y: 509, endPoint x: 1163, endPoint y: 506, distance: 79.3
click at [1192, 506] on textarea "An artist's rendering shows NASA's Orbiting Carbon Observatory (OCO)-2" at bounding box center [1277, 505] width 170 height 61
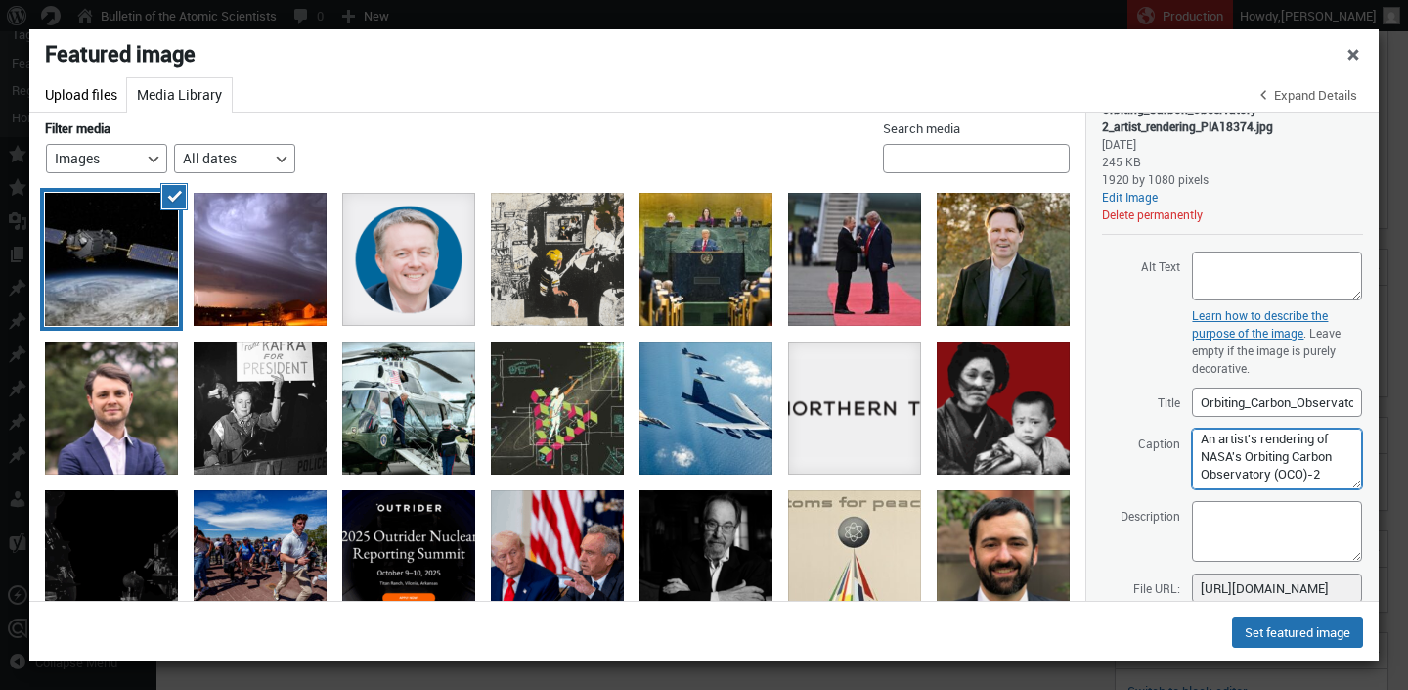
scroll to position [141, 0]
click at [1342, 470] on textarea "An artist's rendering of NASA's Orbiting Carbon Observatory (OCO)-2" at bounding box center [1277, 455] width 170 height 61
paste textarea "NASA/JPL-Caltech"
drag, startPoint x: 1329, startPoint y: 476, endPoint x: 1099, endPoint y: 314, distance: 281.4
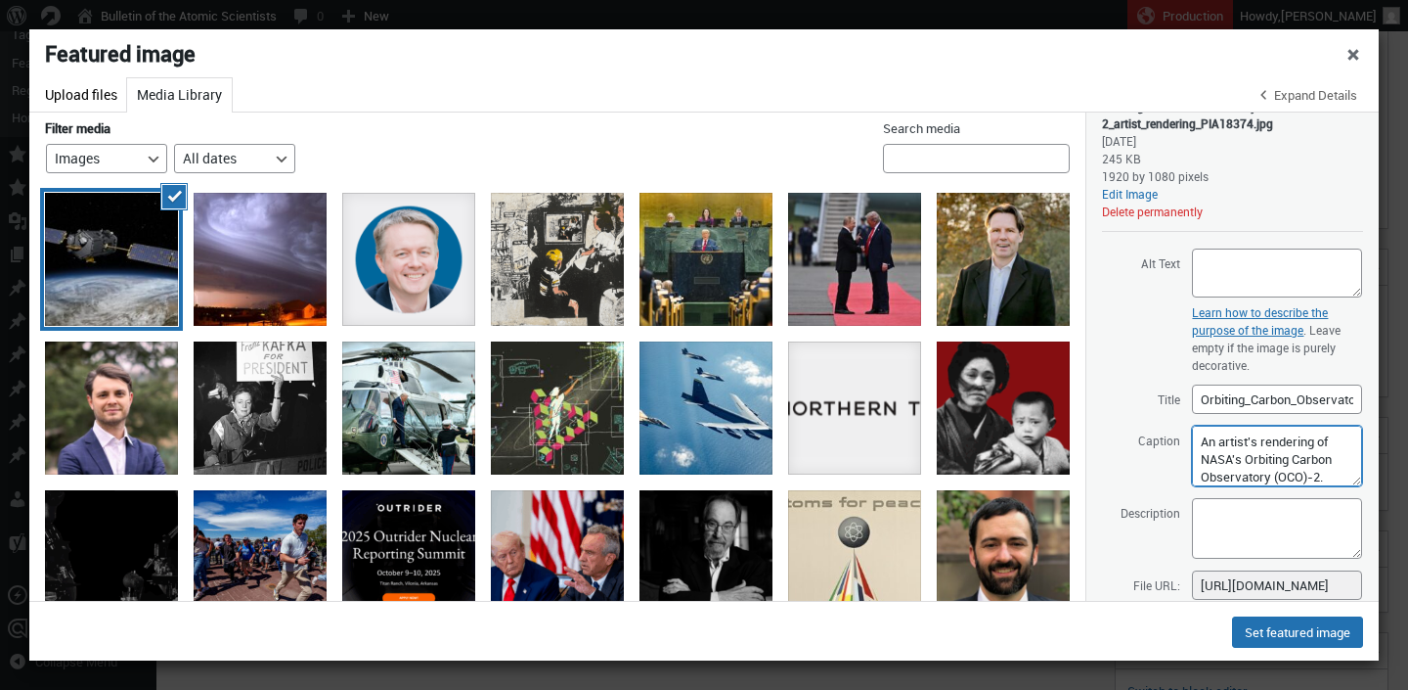
click at [1192, 425] on textarea "An artist's rendering of NASA's Orbiting Carbon Observatory (OCO)-2. (NASA/JPL-…" at bounding box center [1277, 455] width 170 height 61
type textarea "An artist's rendering of NASA's Orbiting Carbon Observatory (OCO)-2. (NASA/JPL-…"
click at [1219, 522] on textarea "Description" at bounding box center [1277, 528] width 170 height 61
paste textarea "An artist's rendering of NASA's Orbiting Carbon Observatory (OCO)-2. (NASA/JPL-…"
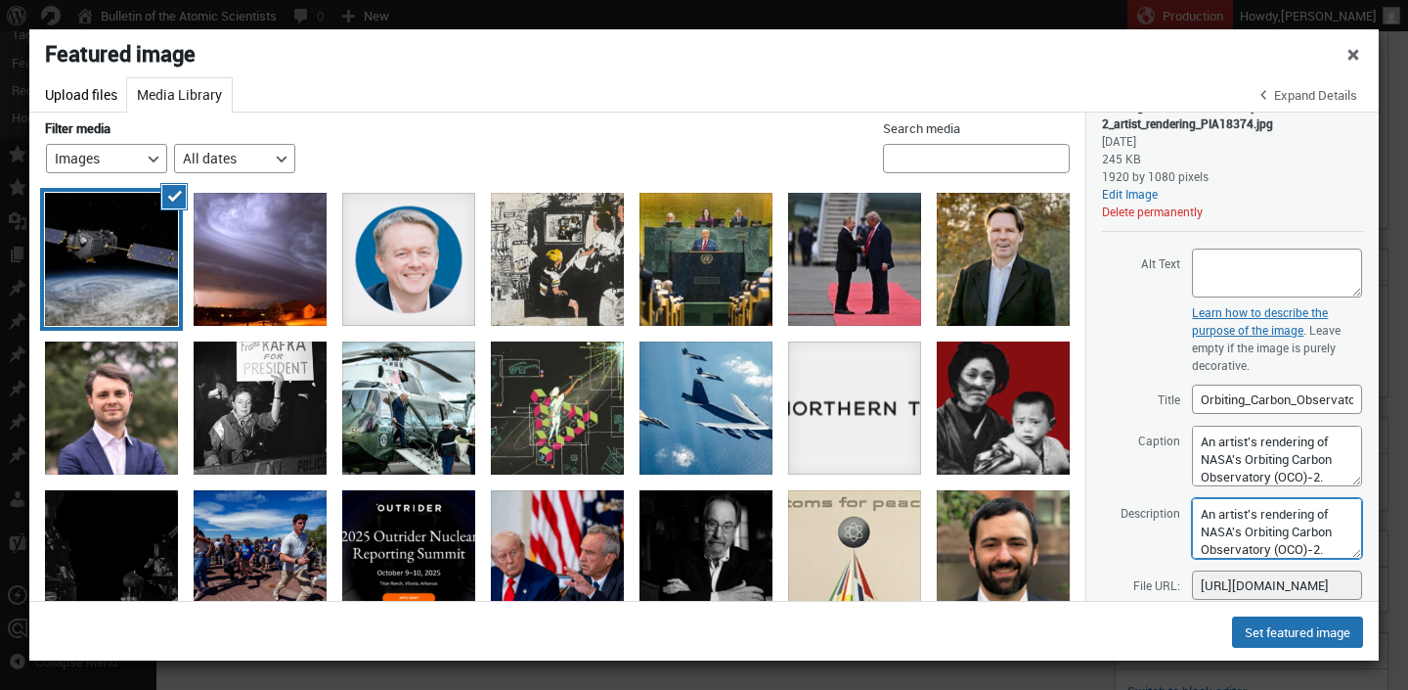
scroll to position [17, 0]
type textarea "An artist's rendering of NASA's Orbiting Carbon Observatory (OCO)-2. (NASA/JPL-…"
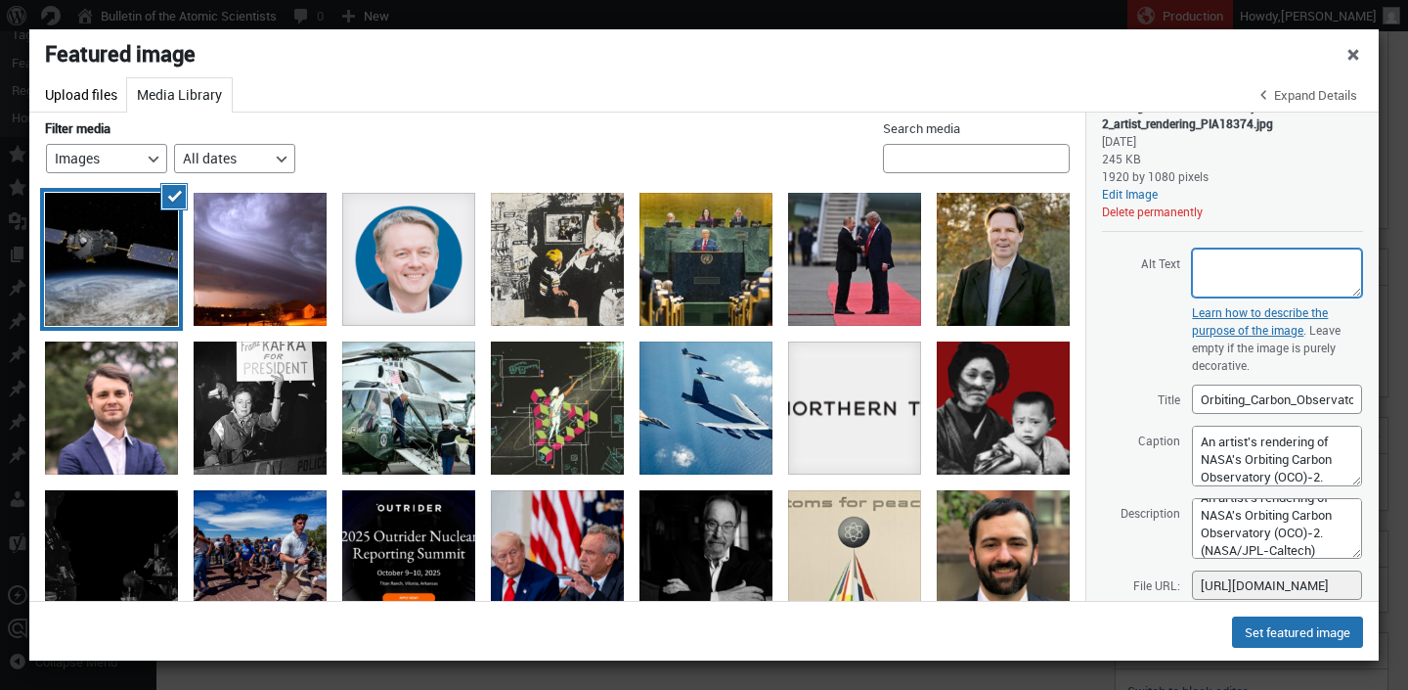
click at [1252, 251] on textarea "Alt Text" at bounding box center [1277, 272] width 170 height 49
type textarea "a satellite in space - artist rendering"
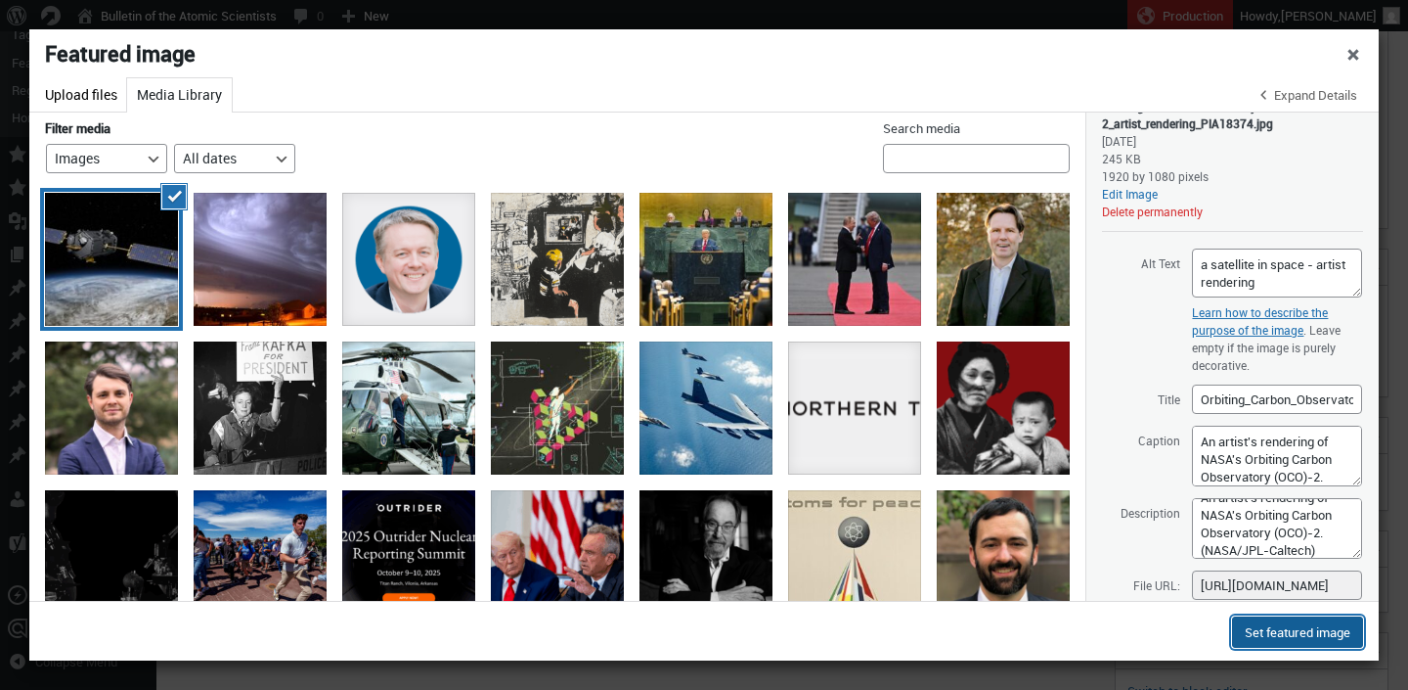
click at [1307, 636] on button "Set featured image" at bounding box center [1297, 631] width 131 height 31
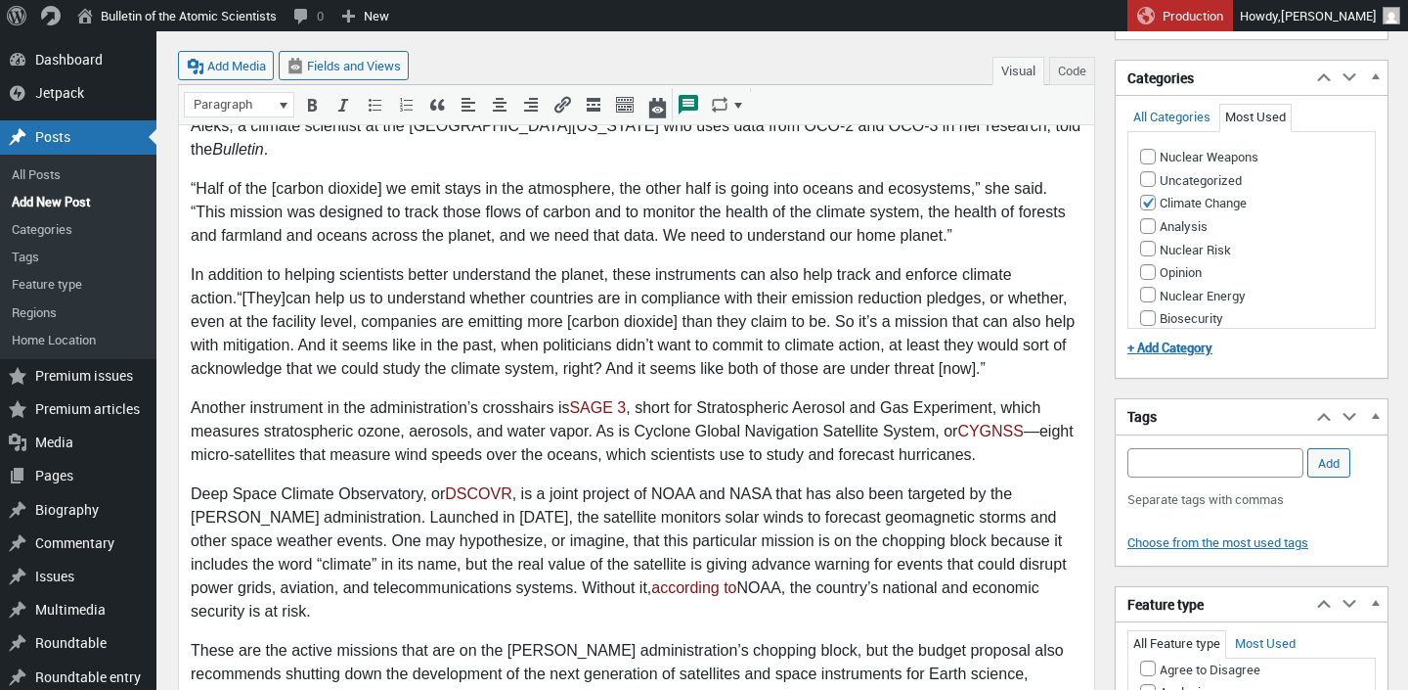
scroll to position [733, 0]
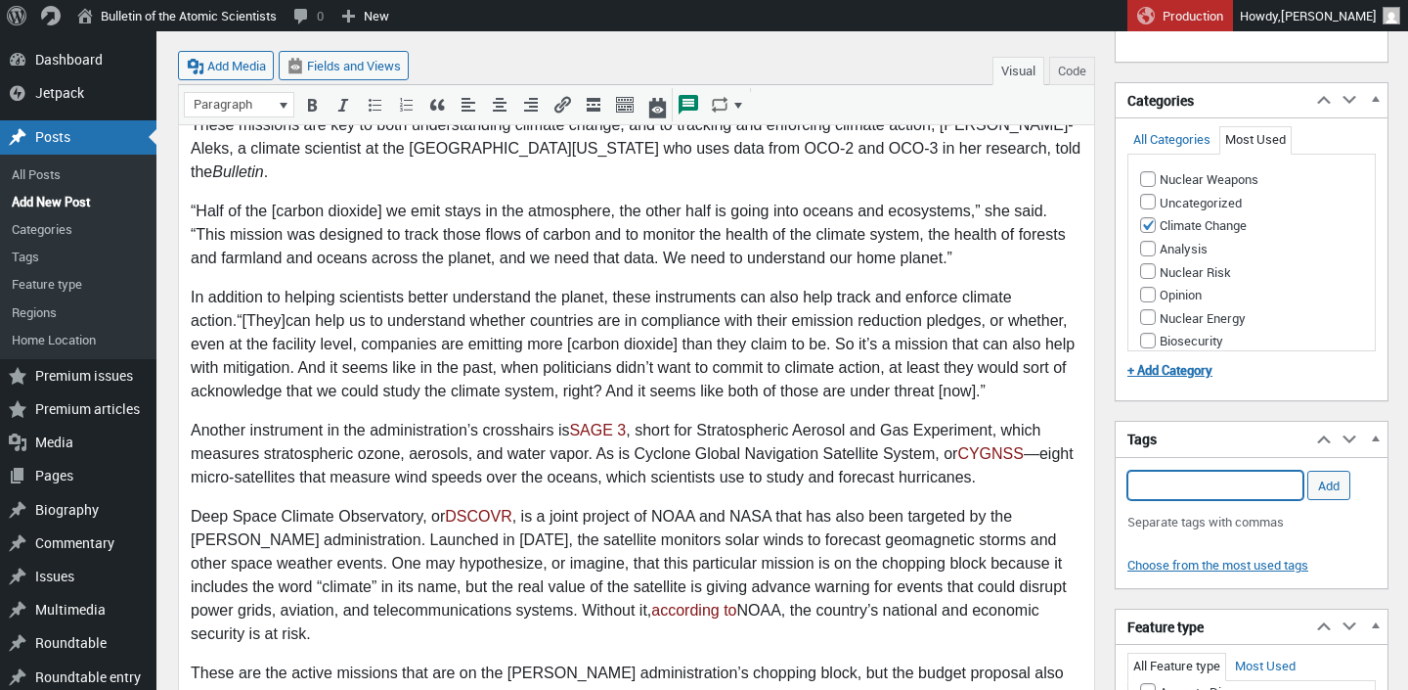
click at [1161, 485] on input "Add Tag" at bounding box center [1216, 484] width 176 height 29
type input "climate science"
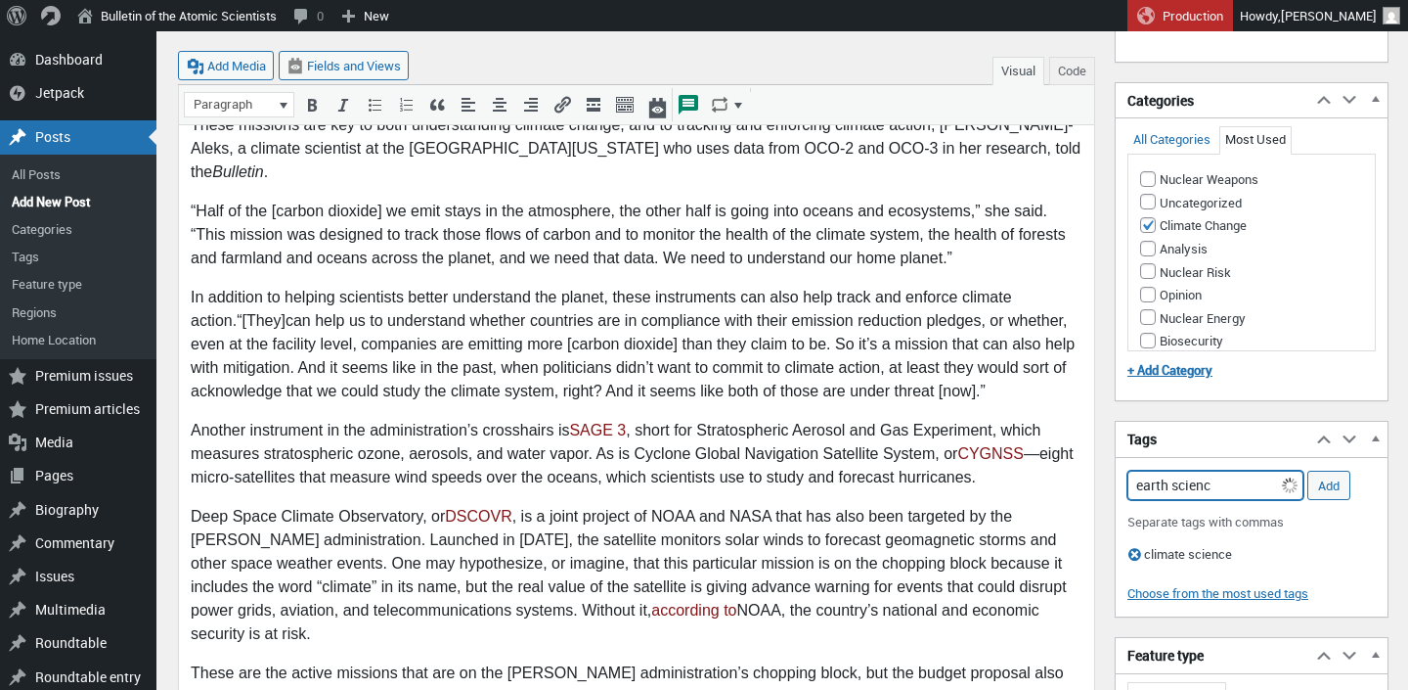
type input "earth science"
type input "satellites"
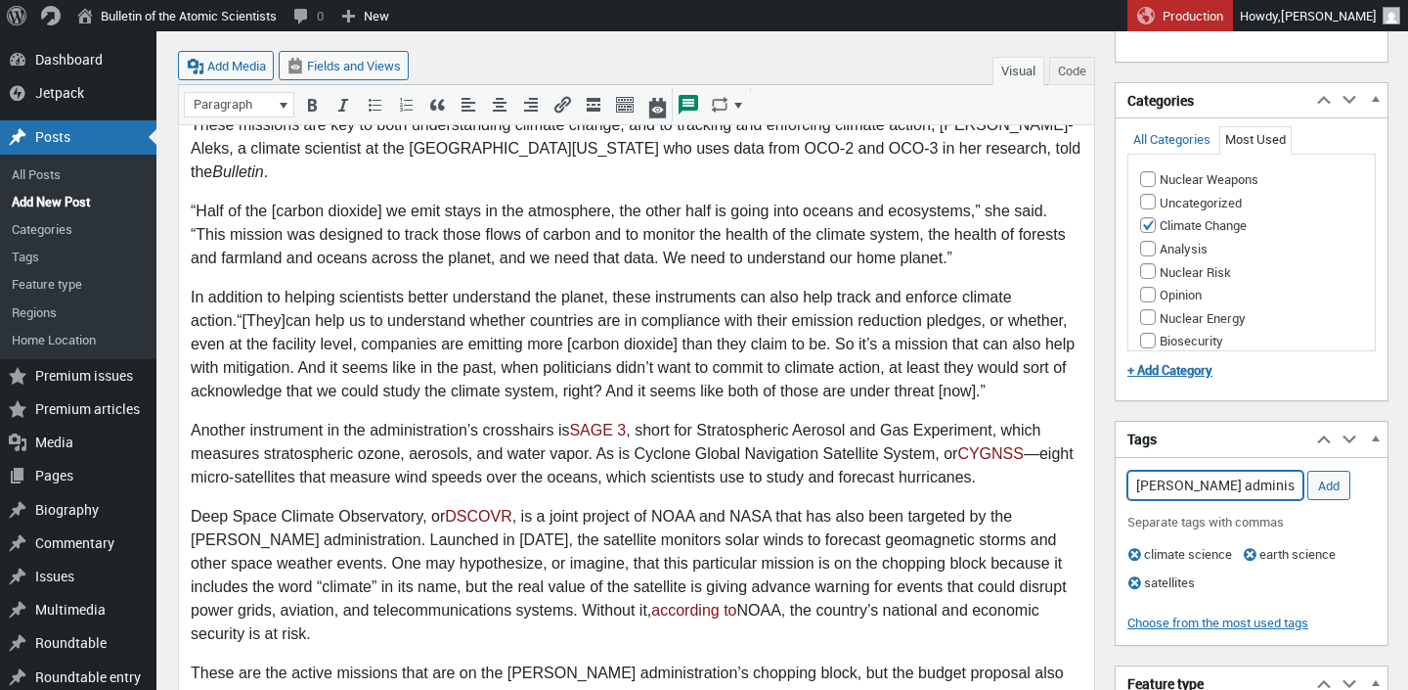
type input "trump administration"
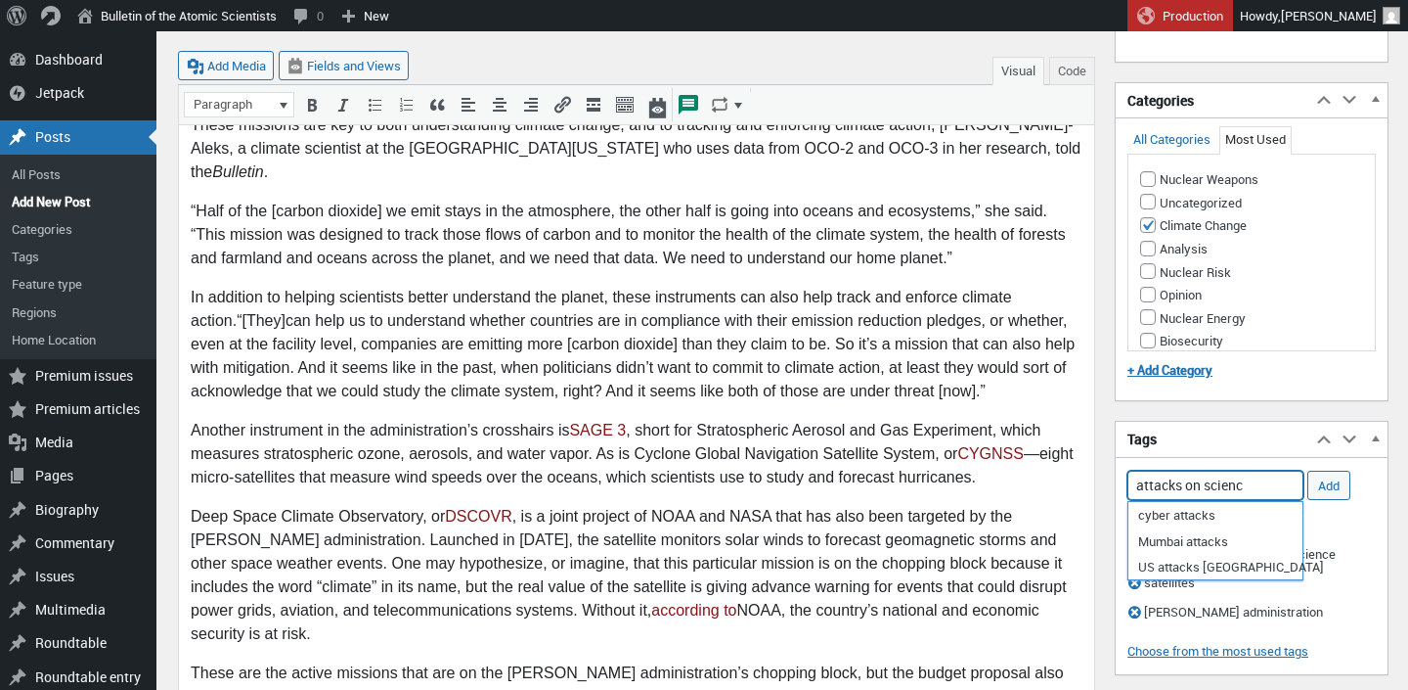
type input "attacks on science"
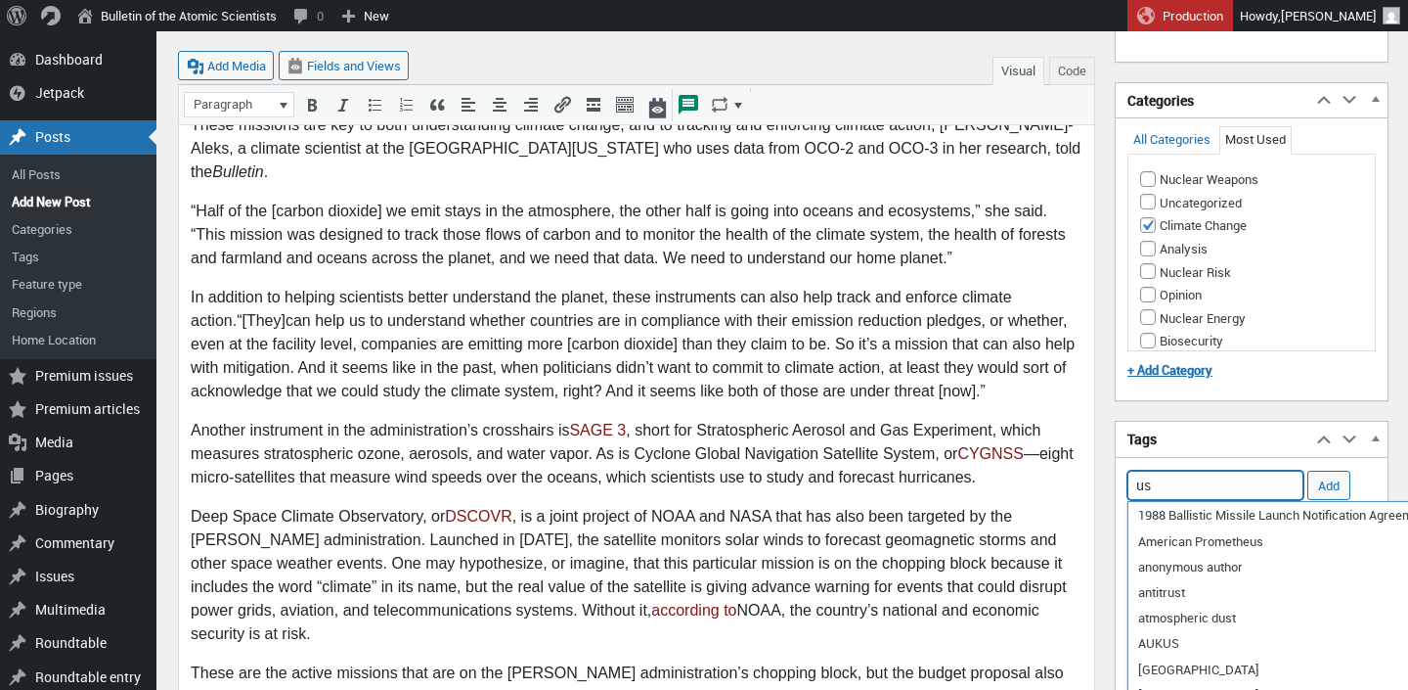
type input "u"
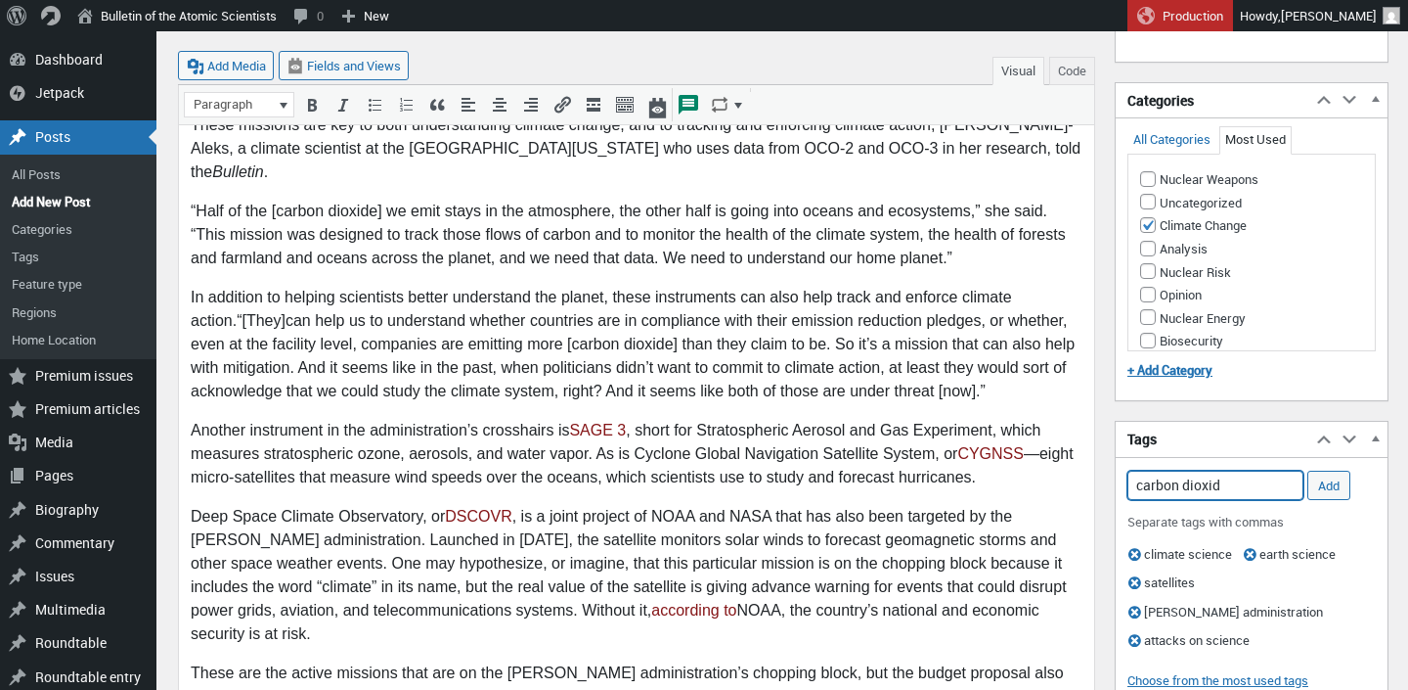
type input "carbon dioxide"
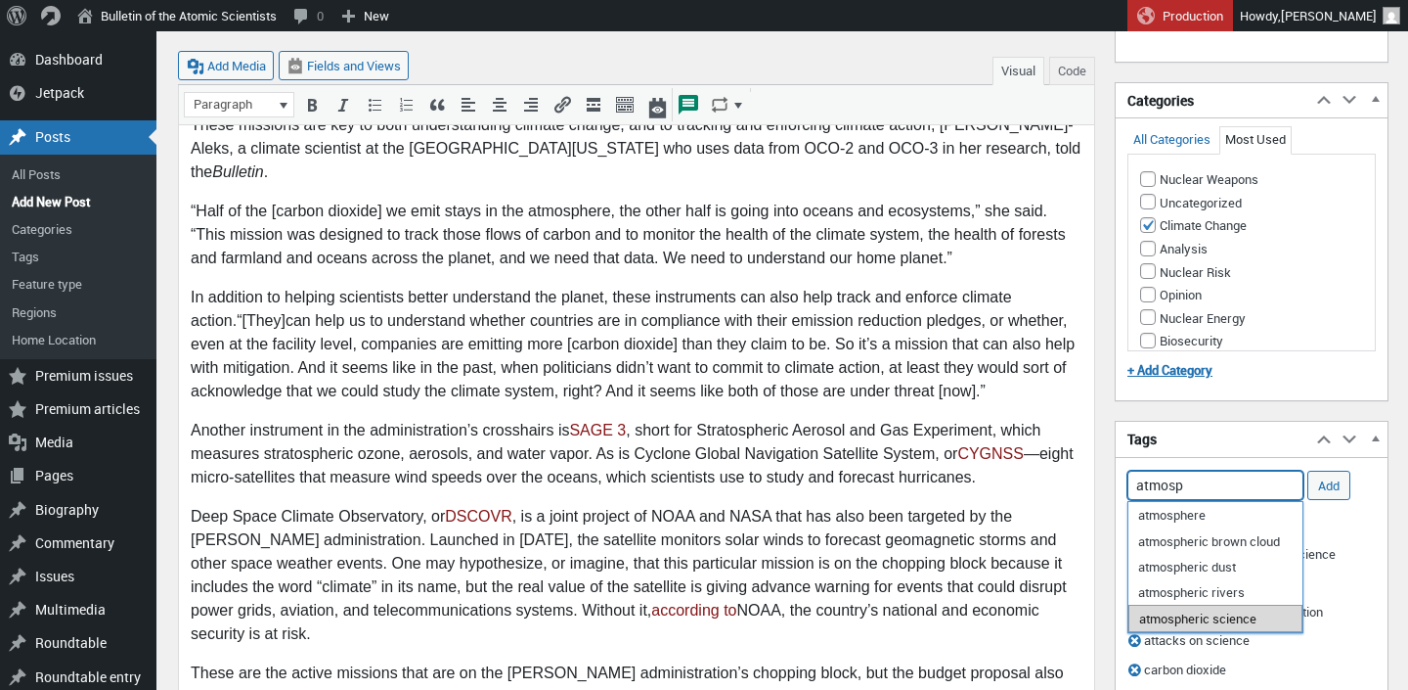
click at [1259, 613] on li "atmospheric science" at bounding box center [1216, 617] width 174 height 27
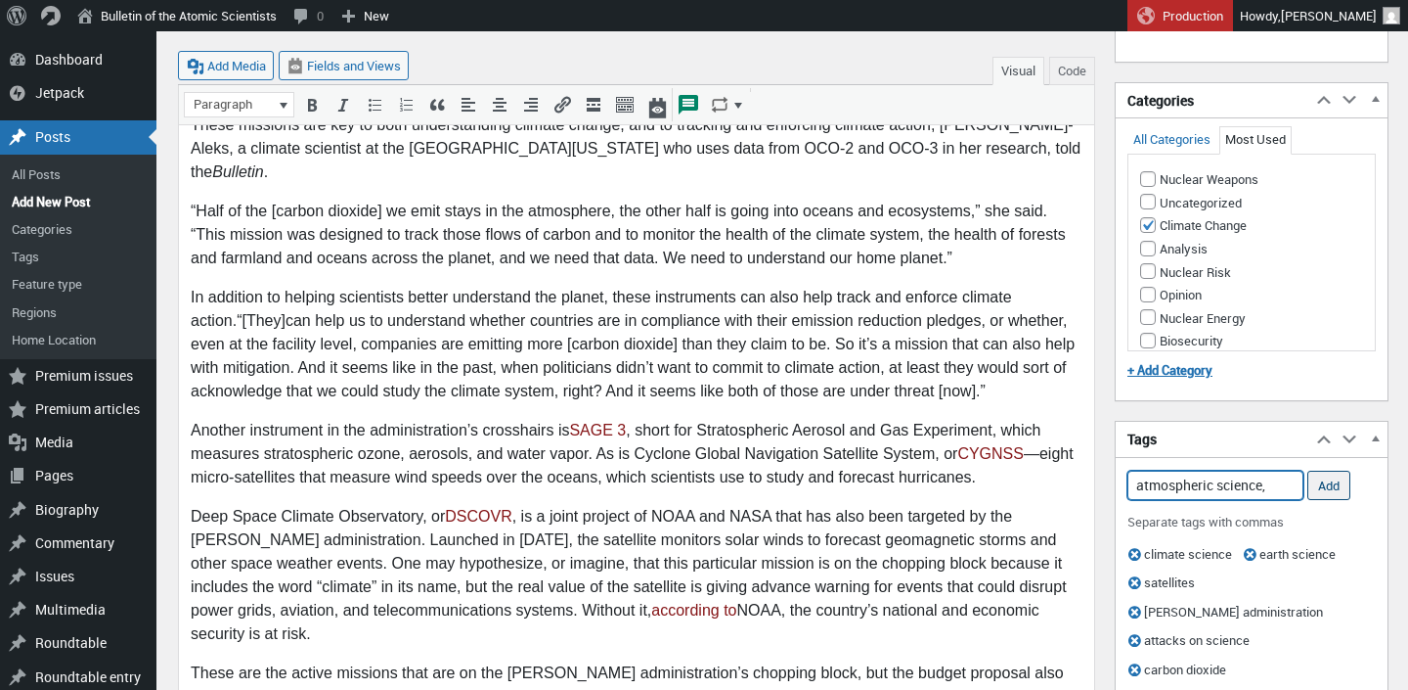
type input "atmospheric science,"
click at [1324, 480] on input "Add" at bounding box center [1329, 484] width 43 height 29
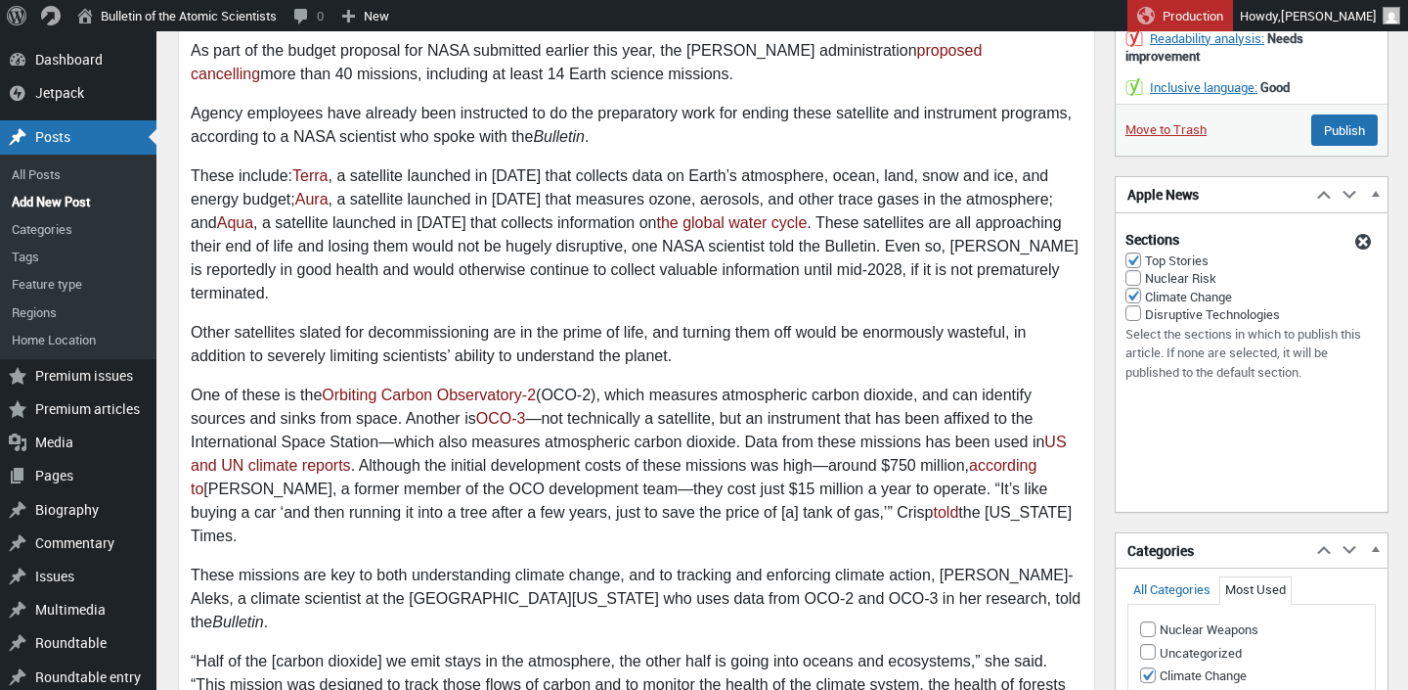
scroll to position [0, 0]
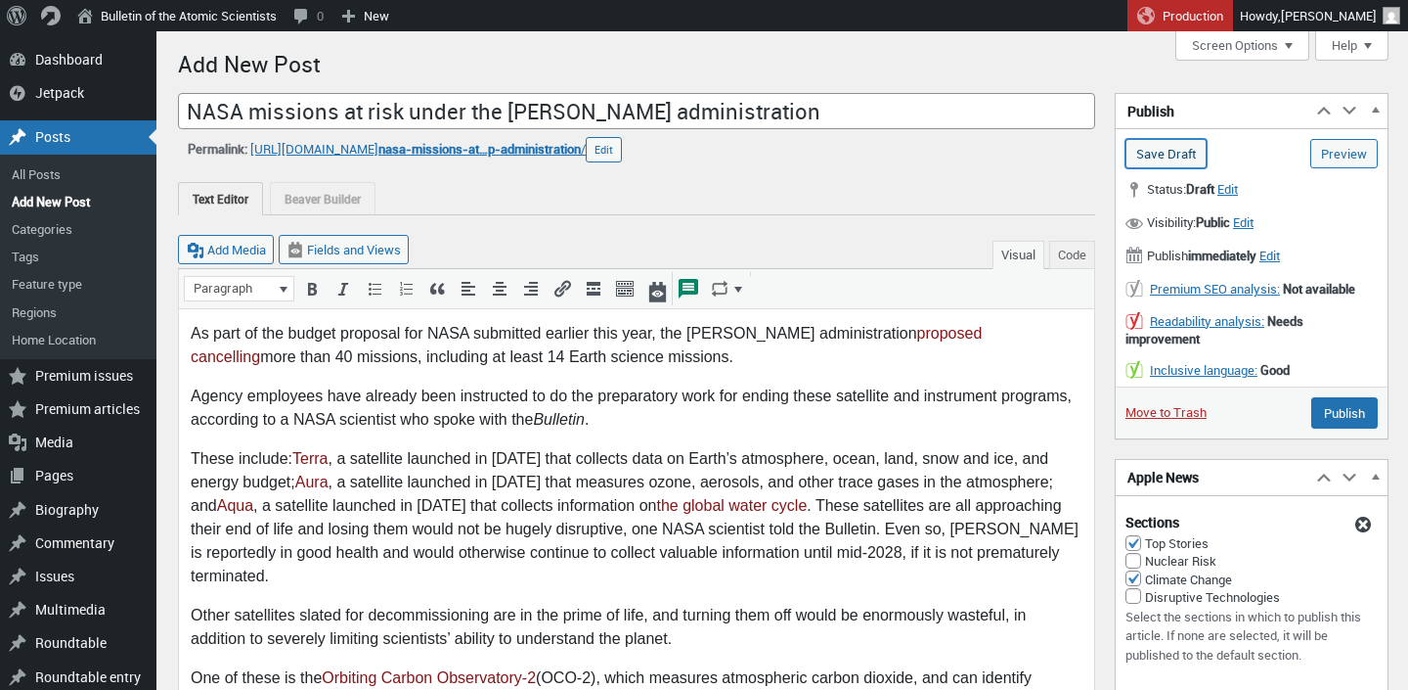
click at [1157, 161] on input "Save Draft" at bounding box center [1166, 153] width 81 height 29
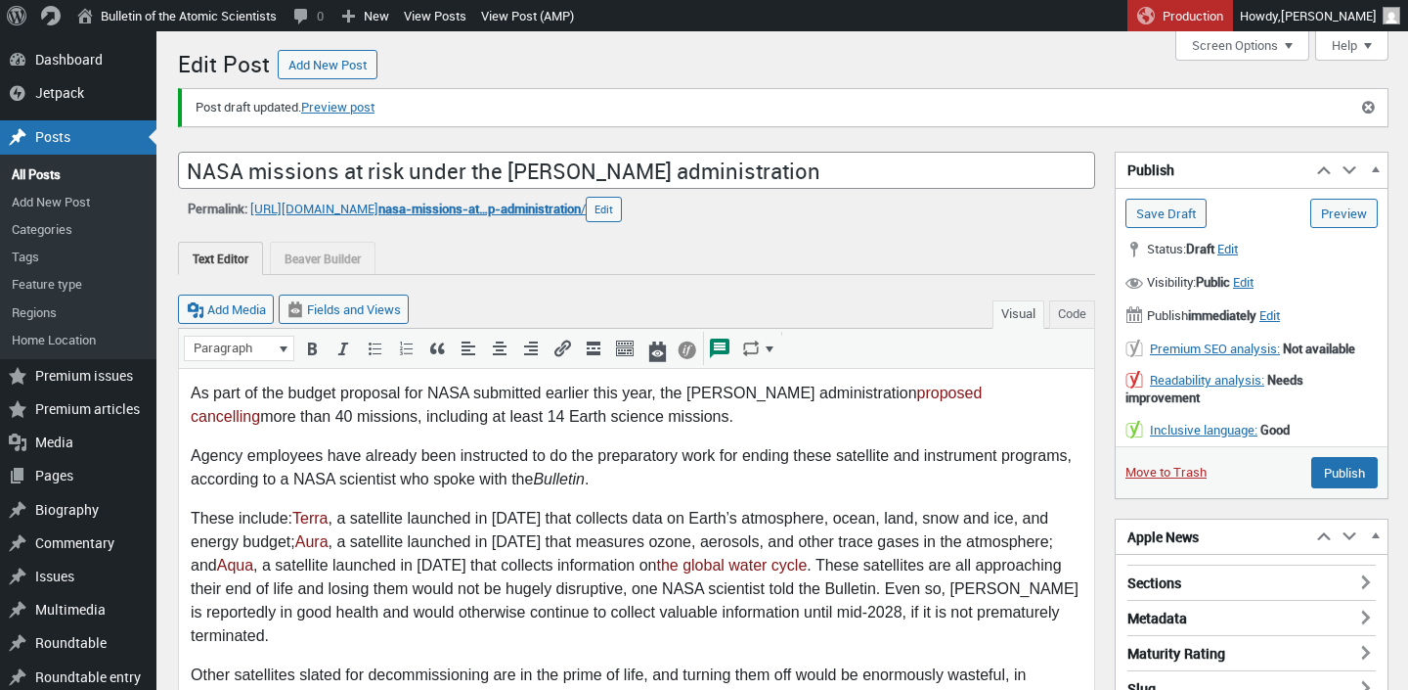
click at [886, 268] on div "Text Editor Beaver Builder" at bounding box center [636, 258] width 917 height 33
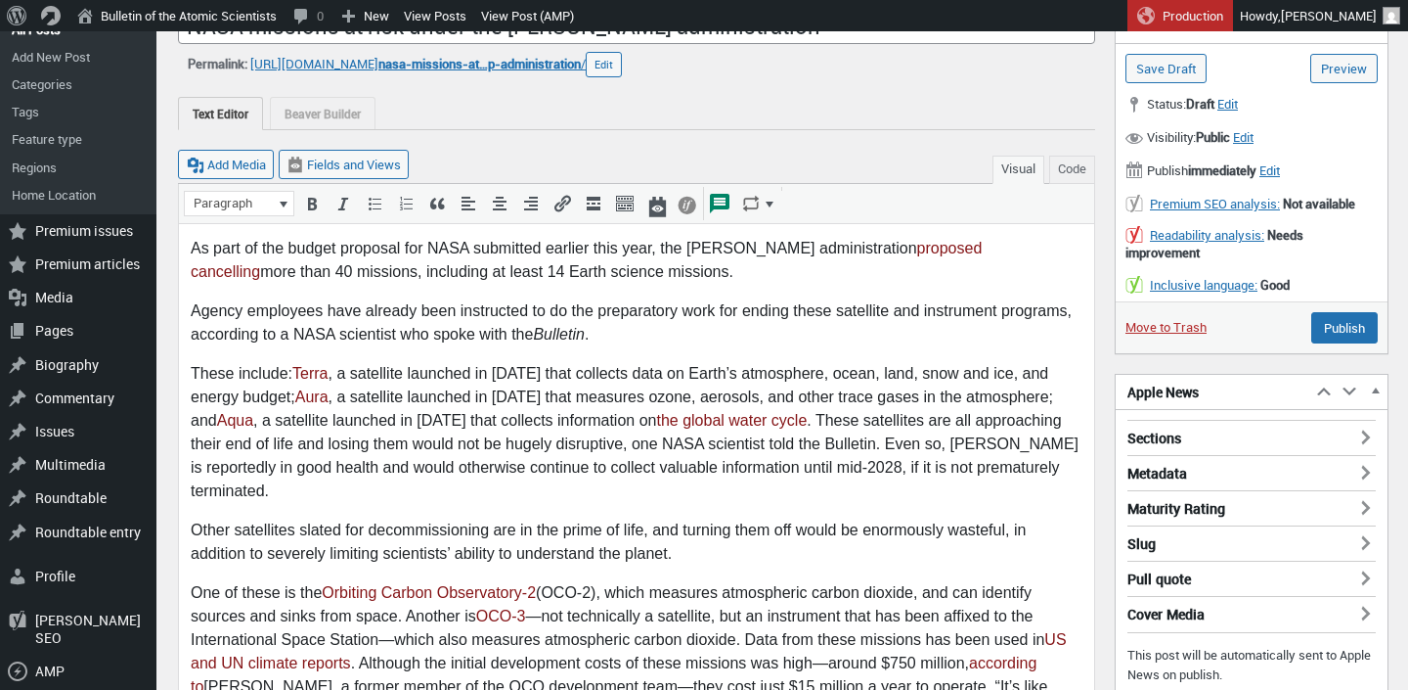
scroll to position [148, 0]
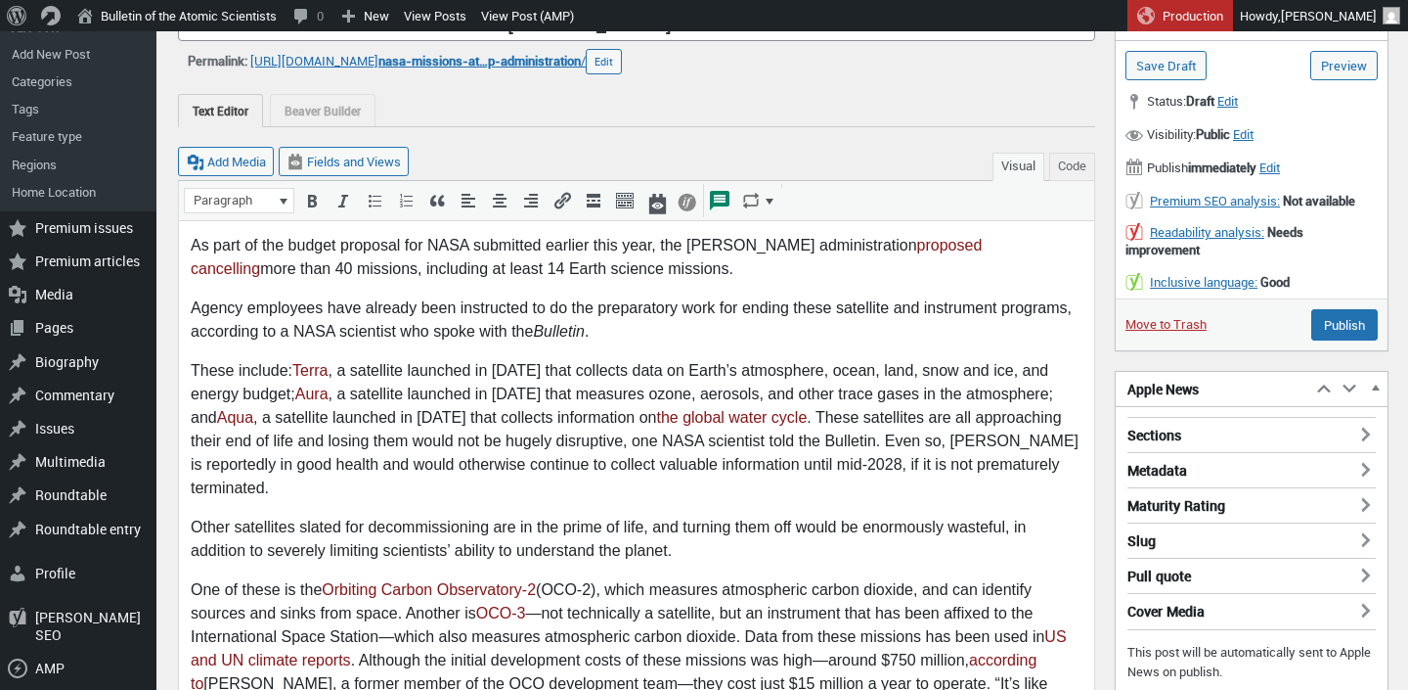
click at [1136, 423] on h3 "Sections" at bounding box center [1252, 429] width 248 height 25
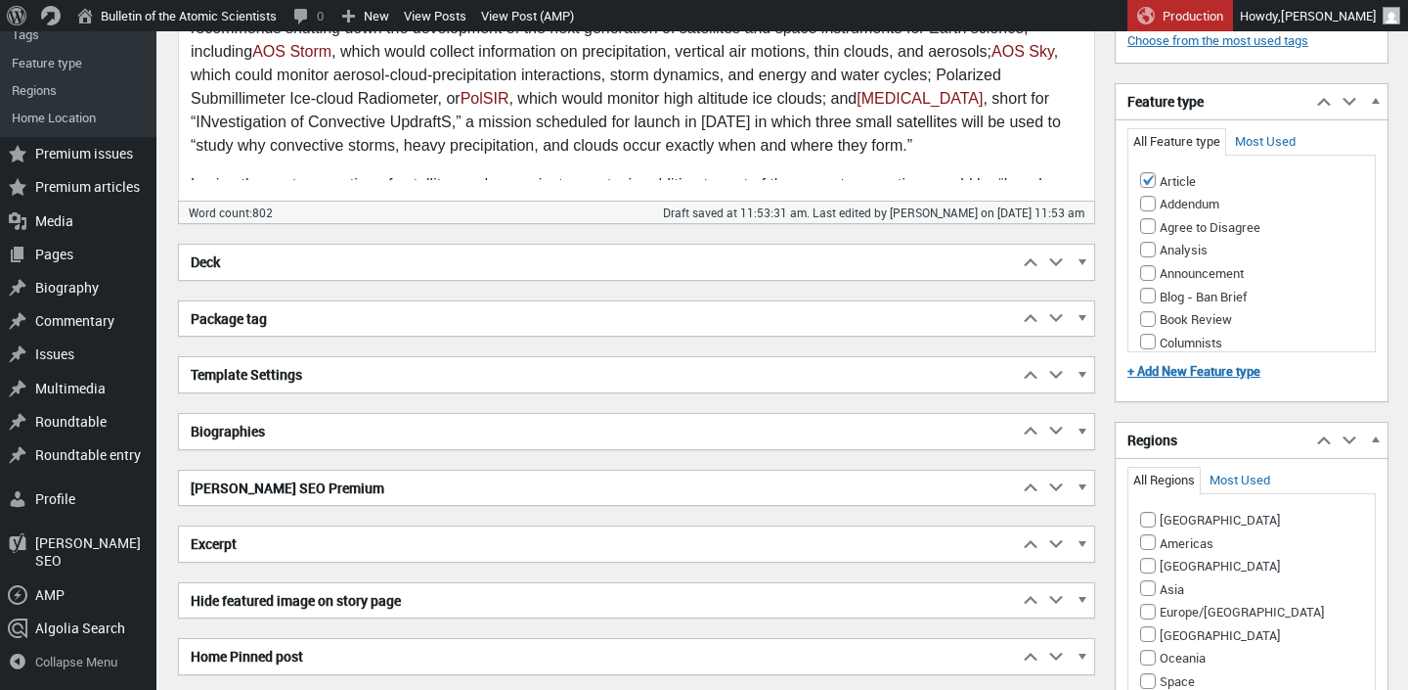
scroll to position [7, 0]
click at [1146, 543] on input "Americas" at bounding box center [1148, 535] width 16 height 16
checkbox input "true"
click at [478, 433] on h2 "Biographies" at bounding box center [598, 431] width 839 height 35
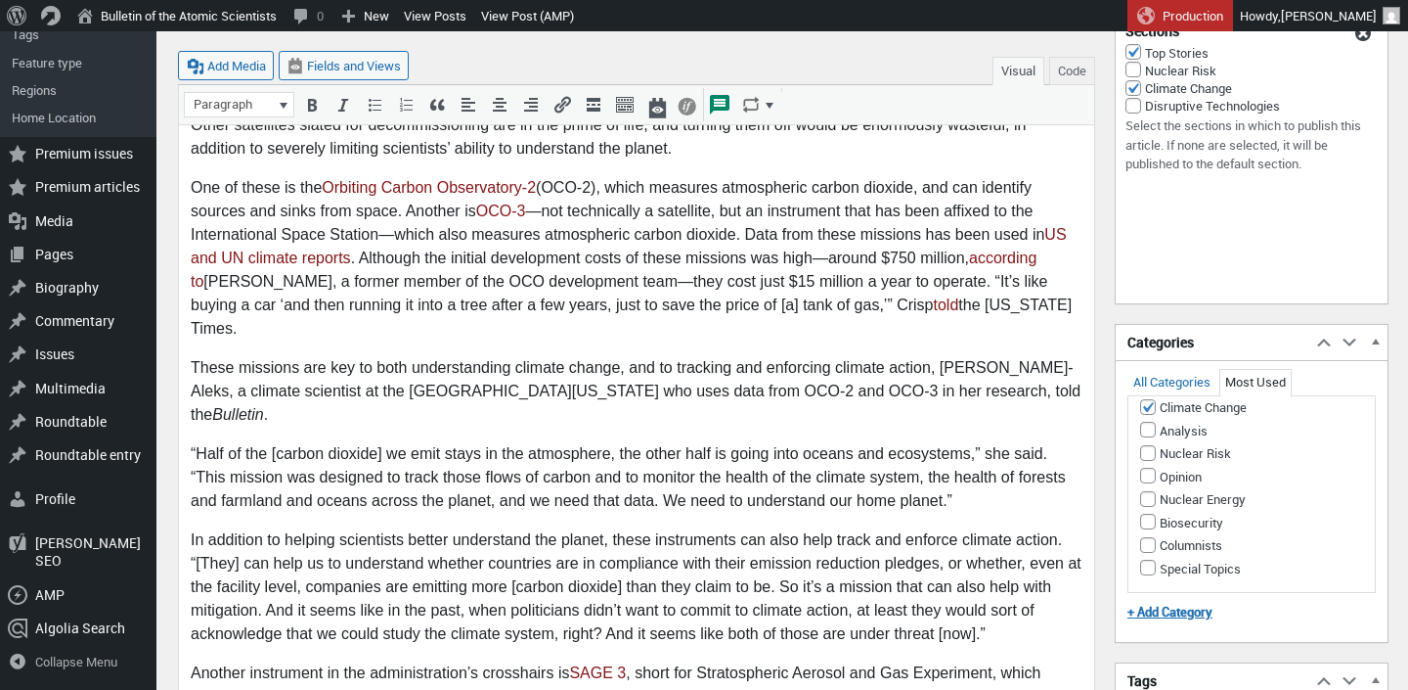
scroll to position [561, 0]
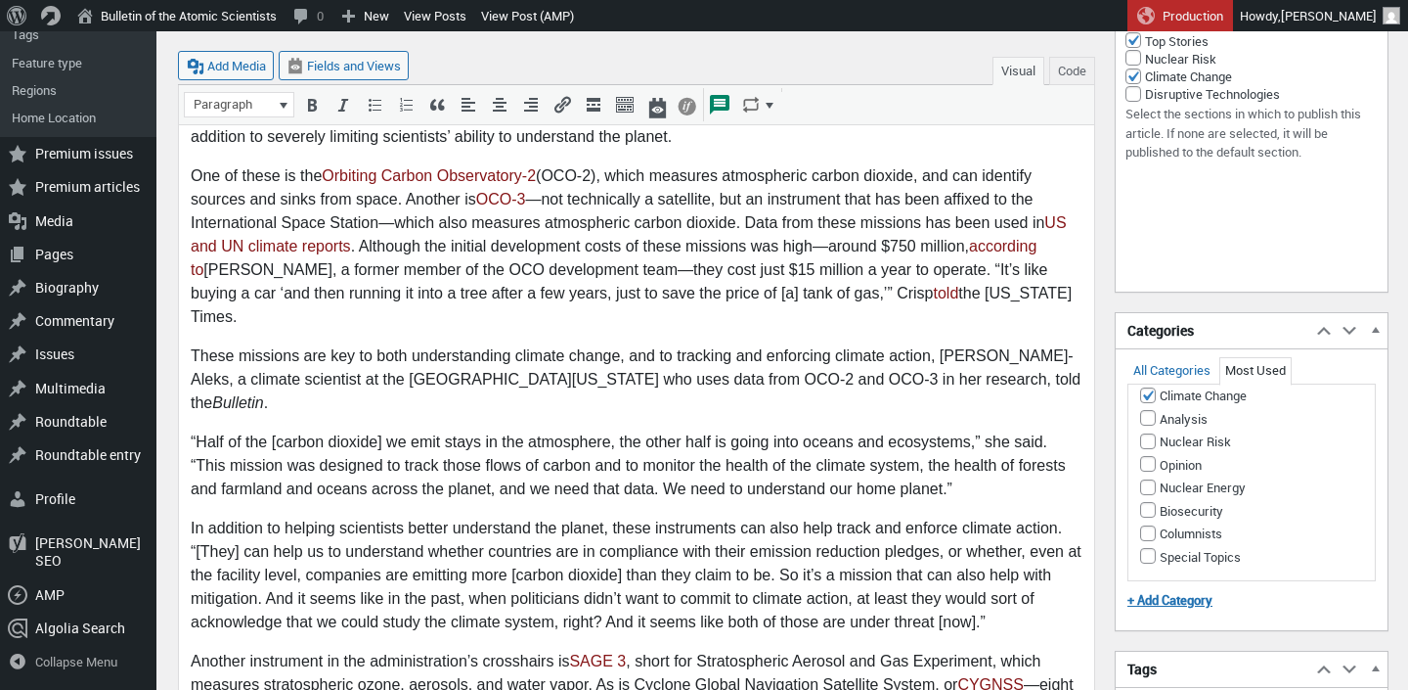
click at [773, 516] on p "In addition to helping scientists better understand the planet, these instrumen…" at bounding box center [637, 574] width 892 height 117
click at [949, 430] on p "“Half of the [carbon dioxide] we emit stays in the atmosphere, the other half i…" at bounding box center [637, 465] width 892 height 70
copy p "”"
click at [775, 516] on p "In addition to helping scientists better understand the planet, these instrumen…" at bounding box center [637, 574] width 892 height 117
drag, startPoint x: 1011, startPoint y: 311, endPoint x: 228, endPoint y: 332, distance: 783.7
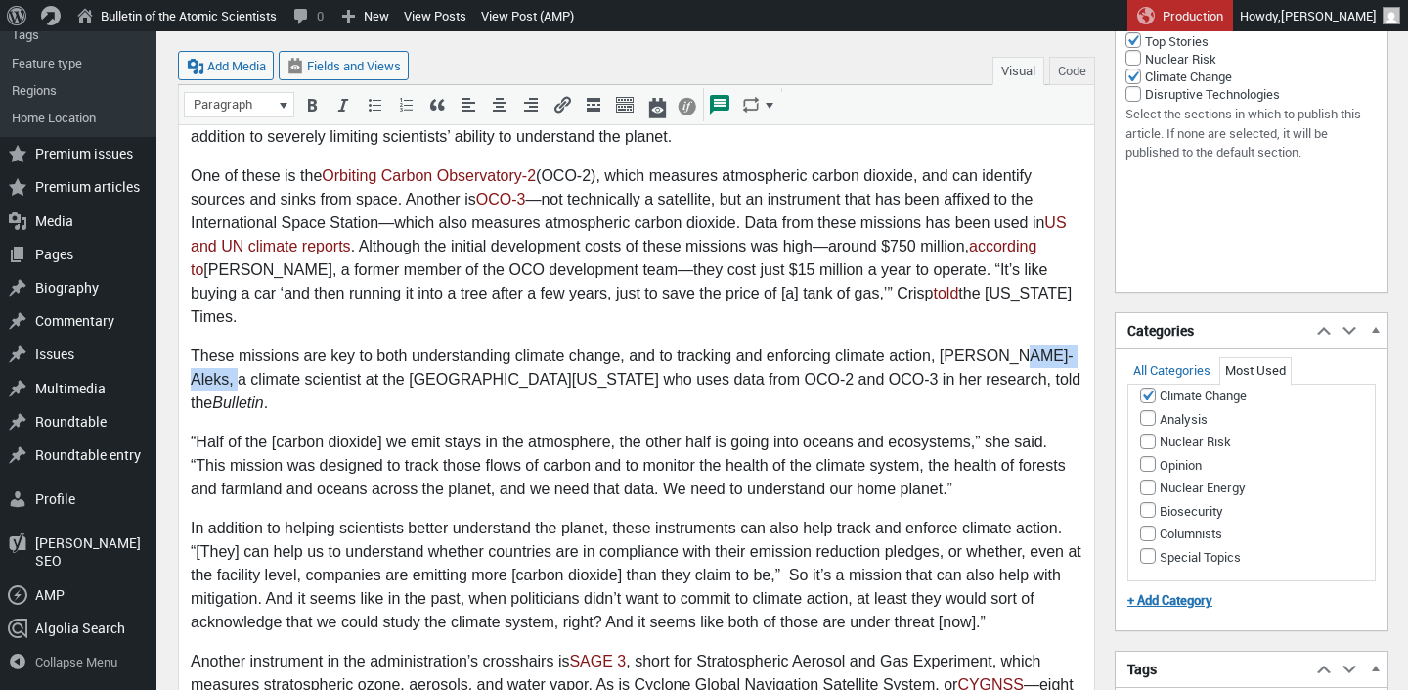
click at [228, 344] on p "These missions are key to both understanding climate change, and to tracking an…" at bounding box center [637, 379] width 892 height 70
copy p "Keppel-Aleks"
click at [783, 516] on p "In addition to helping scientists better understand the planet, these instrumen…" at bounding box center [637, 574] width 892 height 117
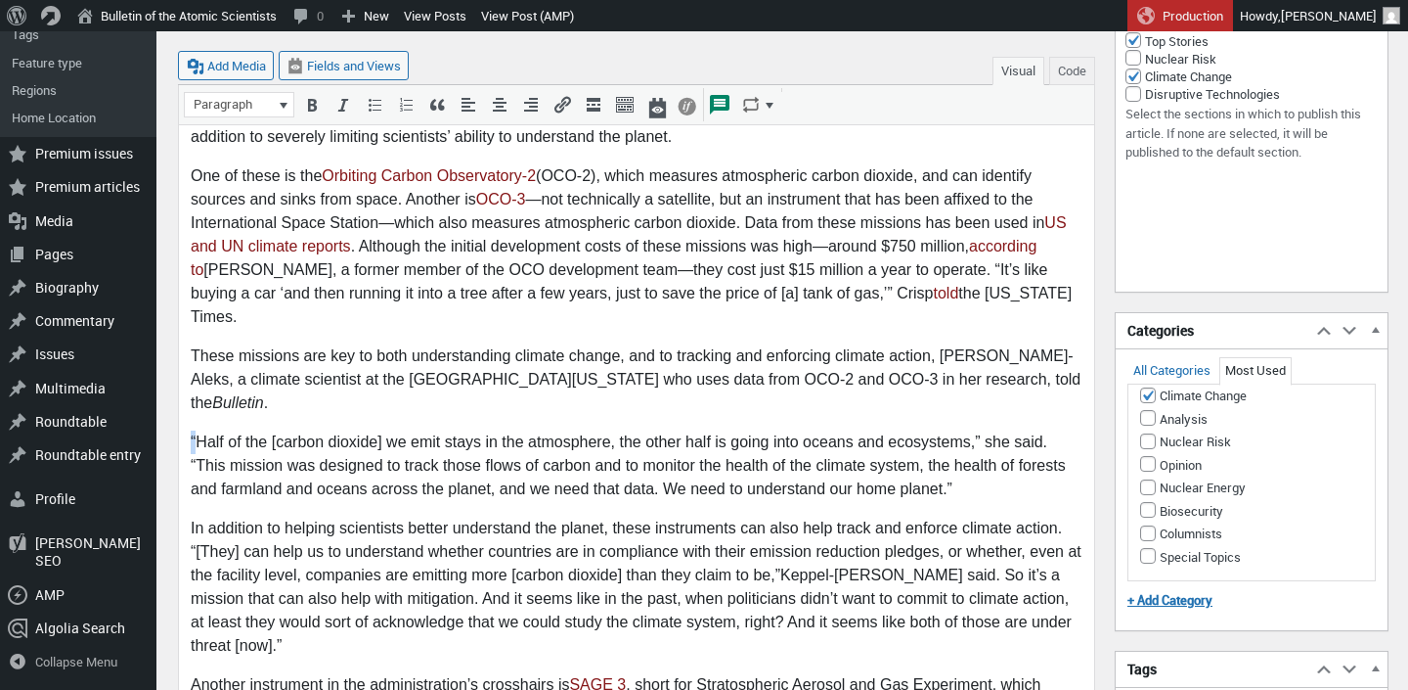
click at [191, 430] on p "“Half of the [carbon dioxide] we emit stays in the atmosphere, the other half i…" at bounding box center [637, 465] width 892 height 70
copy p "“"
click at [918, 516] on p "In addition to helping scientists better understand the planet, these instrumen…" at bounding box center [637, 586] width 892 height 141
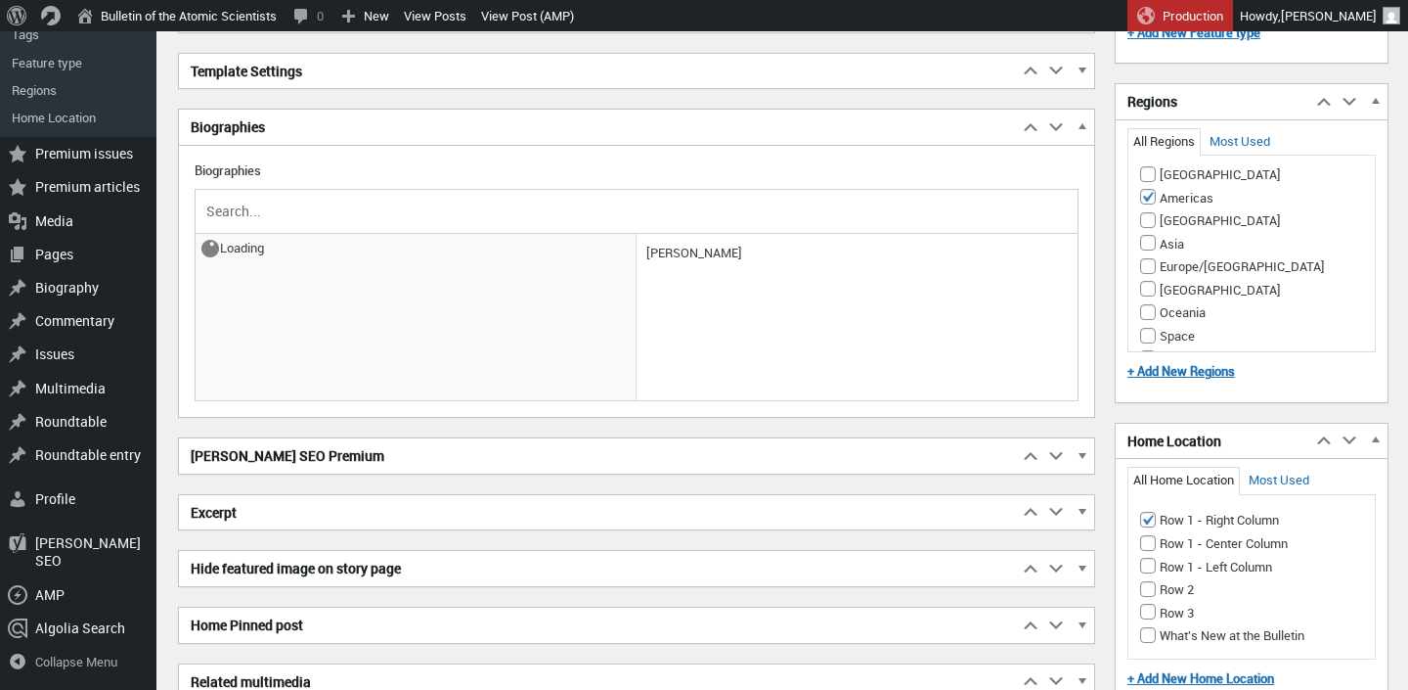
scroll to position [1804, 0]
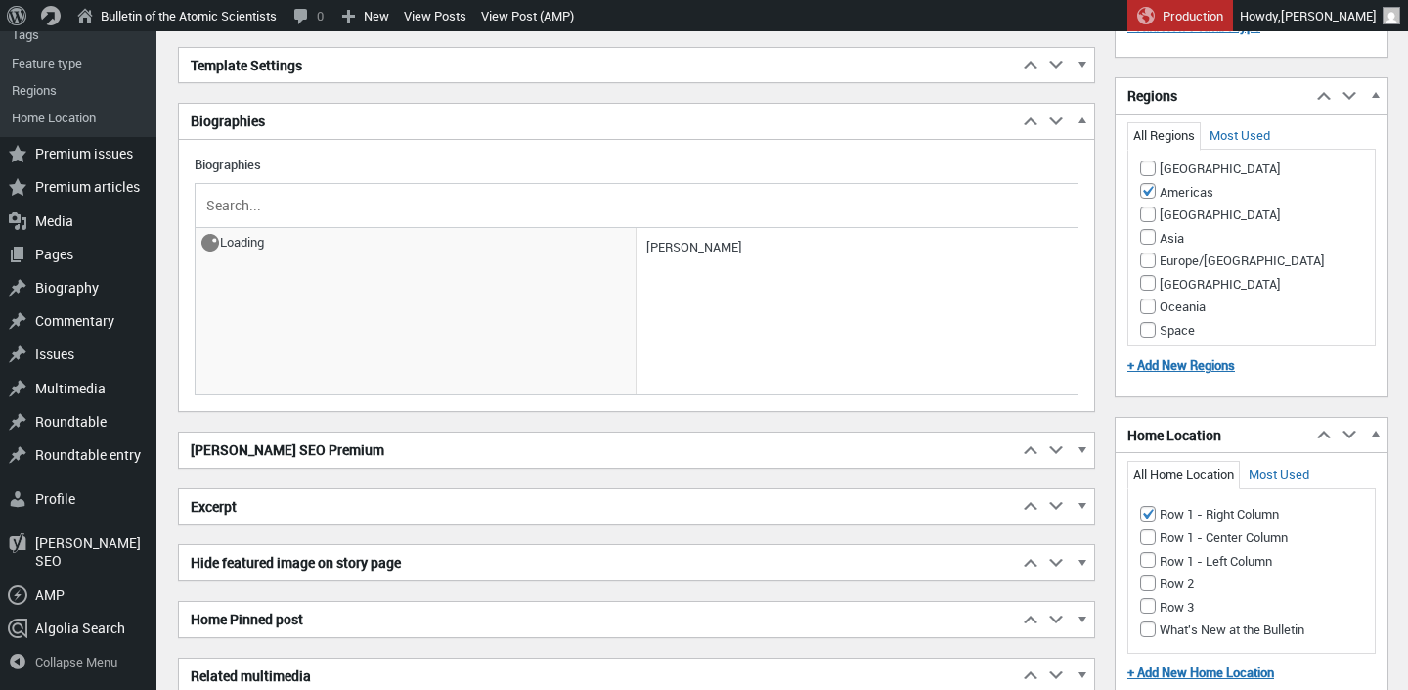
click at [355, 519] on div "Deck Move up Move Deck box up Move down Move Deck box down Toggle panel: Deck “…" at bounding box center [636, 398] width 917 height 928
click at [334, 505] on h2 "Excerpt" at bounding box center [598, 506] width 839 height 35
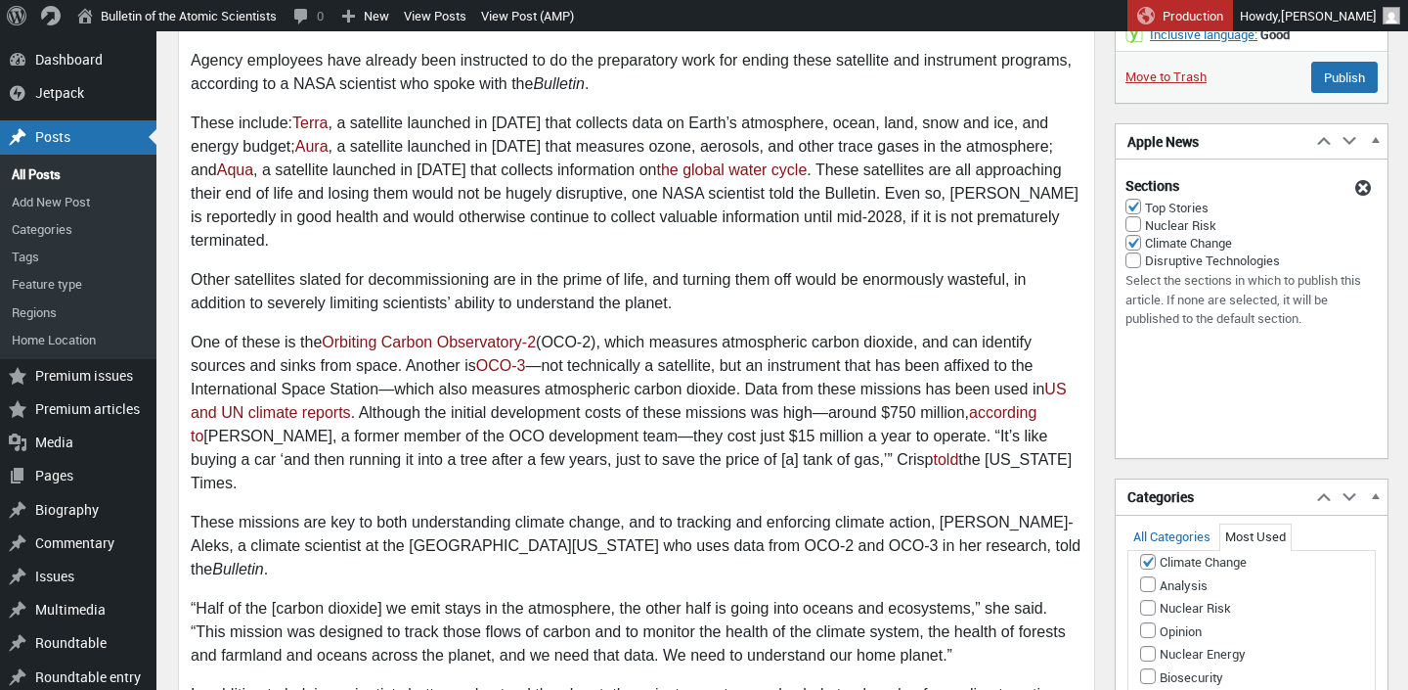
scroll to position [0, 0]
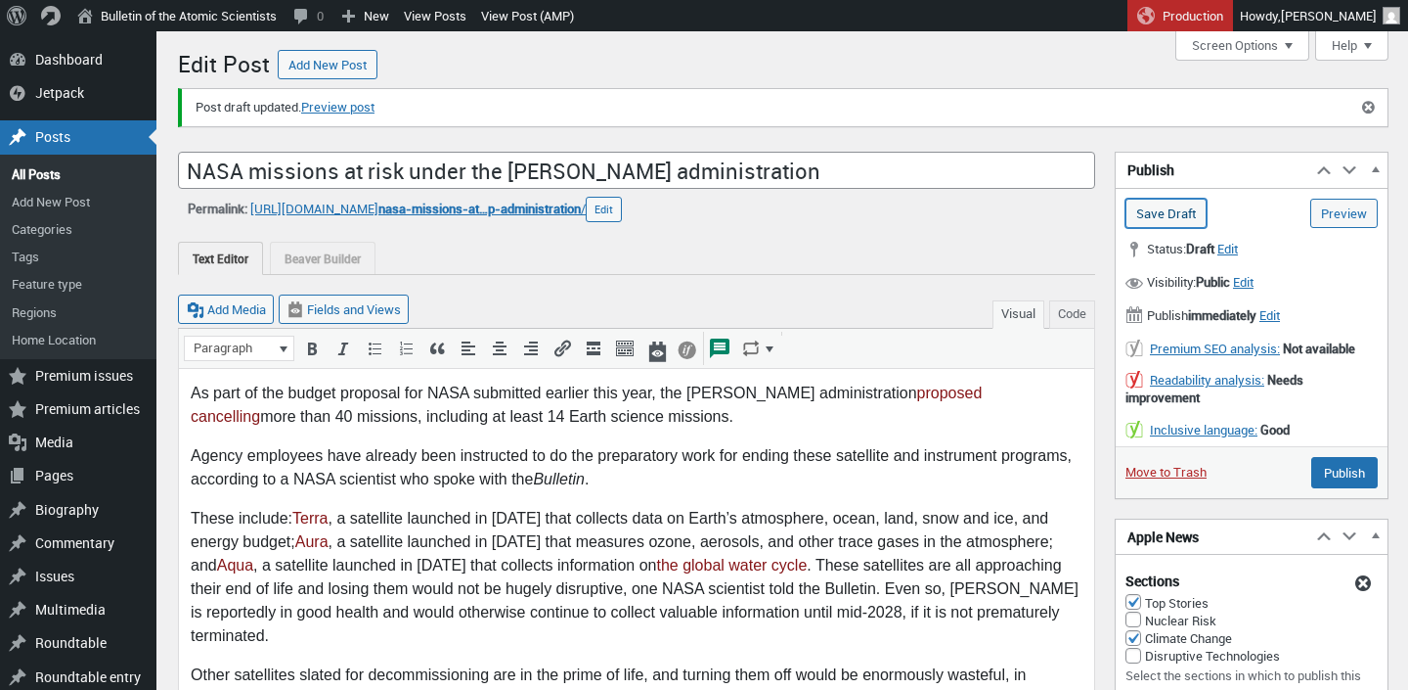
click at [1159, 214] on input "Save Draft" at bounding box center [1166, 213] width 81 height 29
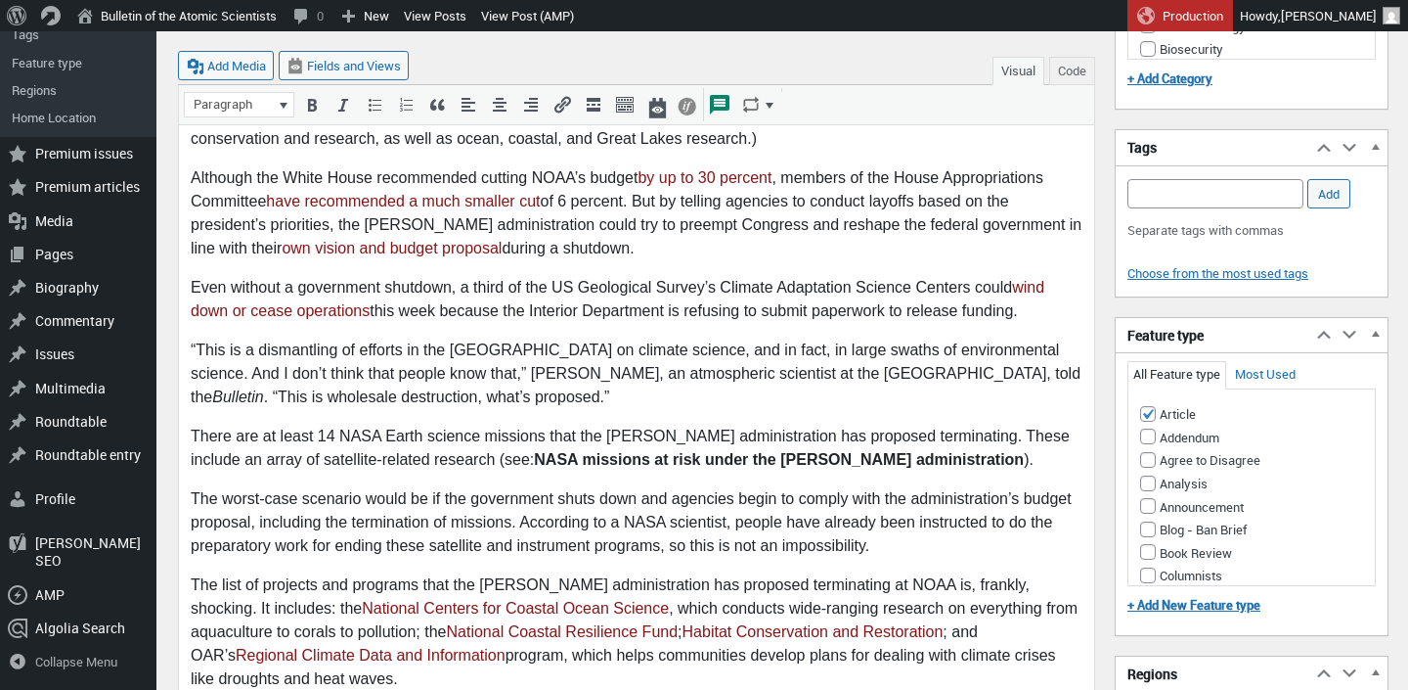
scroll to position [1026, 0]
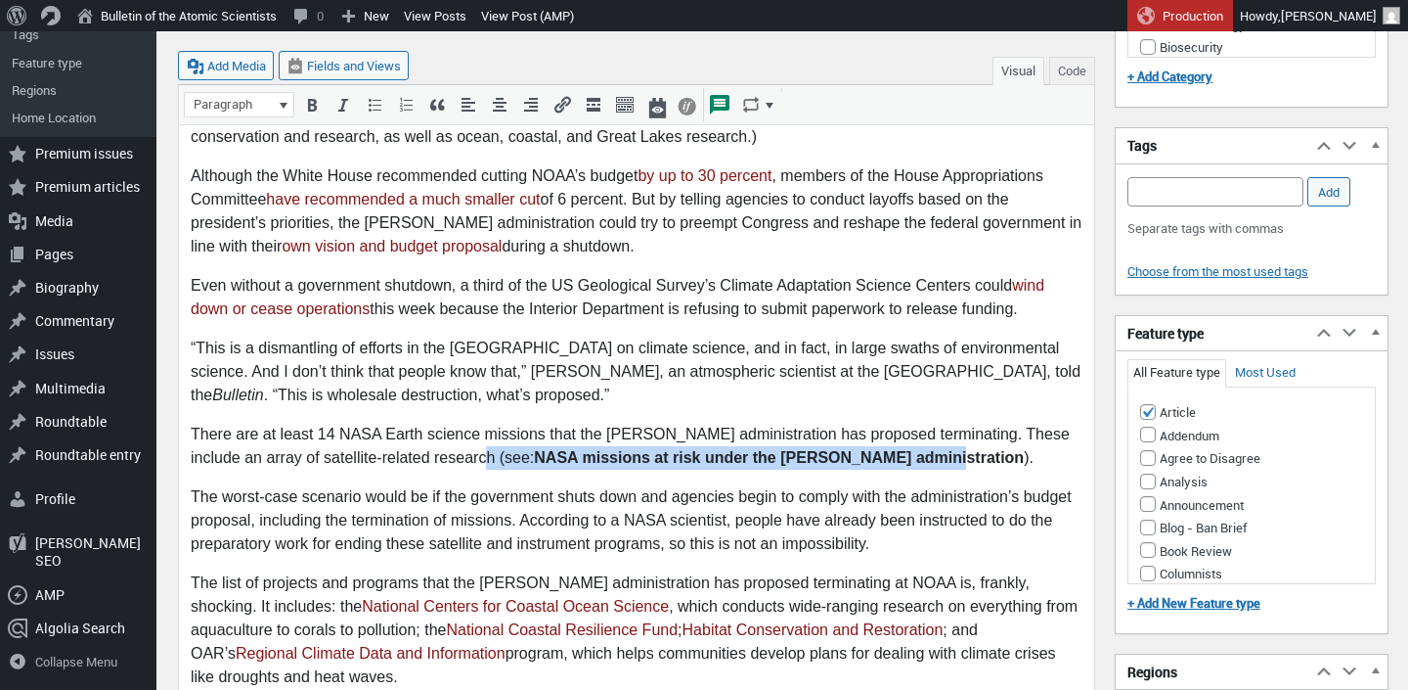
drag, startPoint x: 467, startPoint y: 460, endPoint x: 869, endPoint y: 447, distance: 403.2
click at [869, 447] on p "There are at least 14 NASA Earth science missions that the [PERSON_NAME] admini…" at bounding box center [637, 446] width 892 height 47
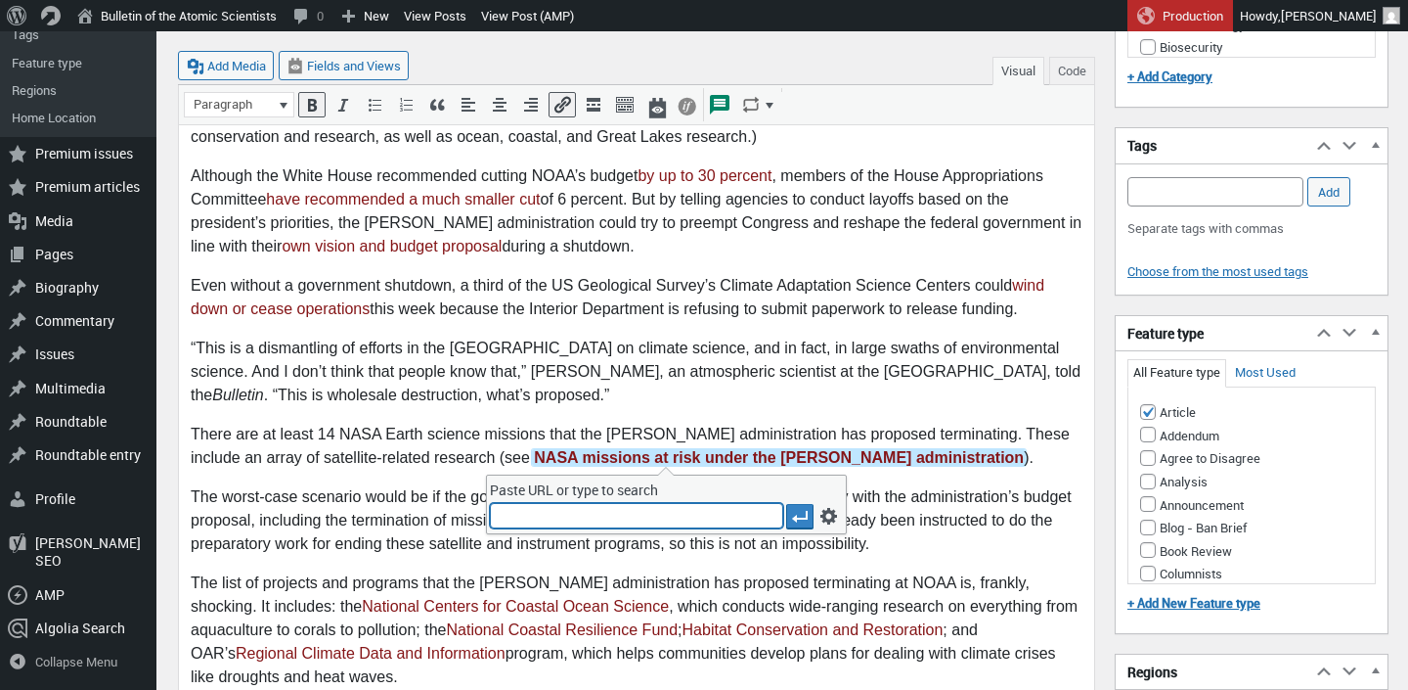
type input "[URL][DOMAIN_NAME]"
click at [742, 514] on input "[URL][DOMAIN_NAME]" at bounding box center [636, 515] width 293 height 25
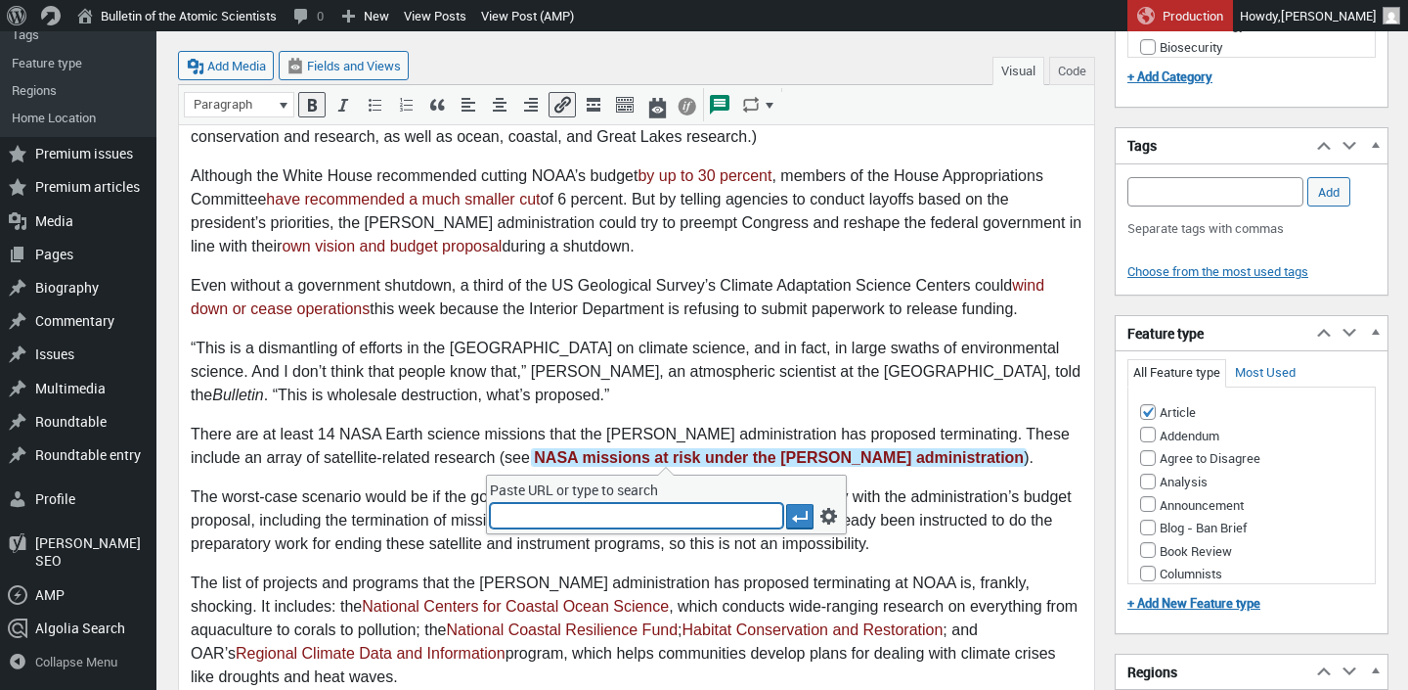
scroll to position [0, 0]
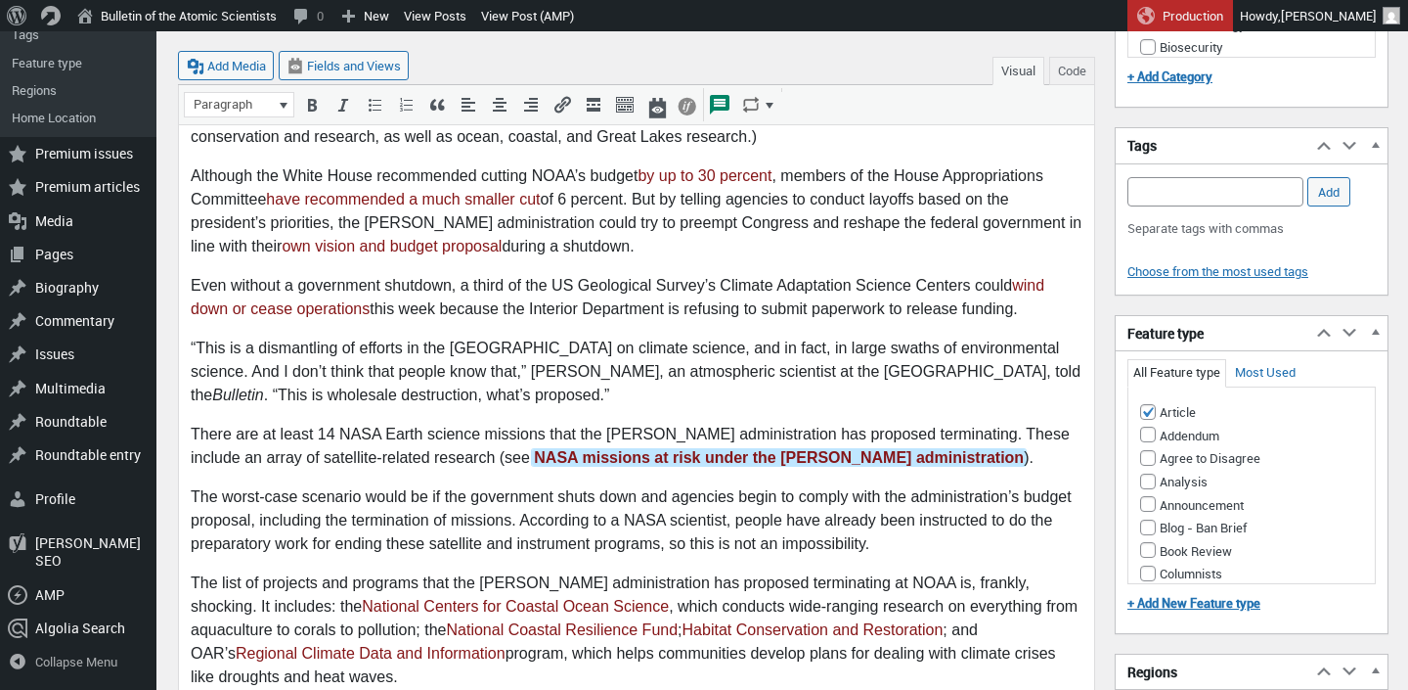
click at [1024, 471] on body "The United States is hurtling towards a potential government shutdown if Congre…" at bounding box center [637, 353] width 892 height 2115
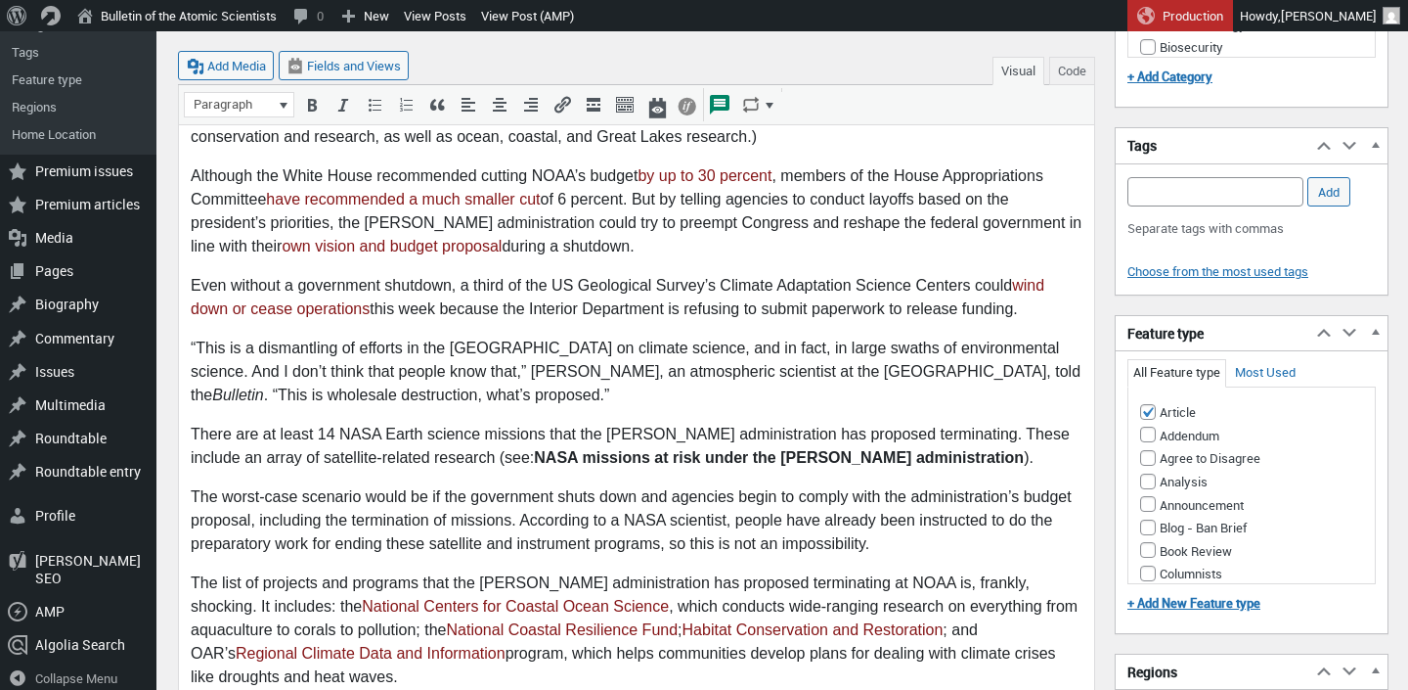
scroll to position [683, 0]
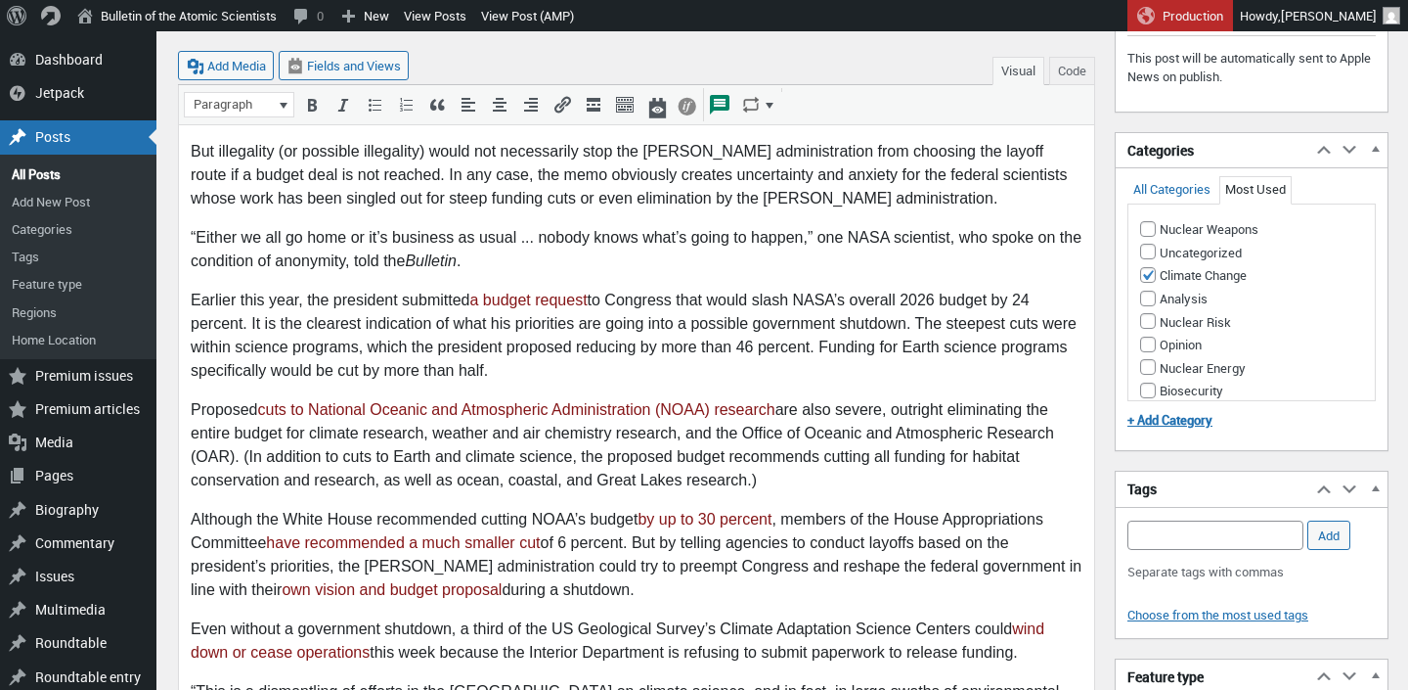
click at [1164, 542] on input "Add Tag" at bounding box center [1216, 534] width 176 height 29
type input "climate science"
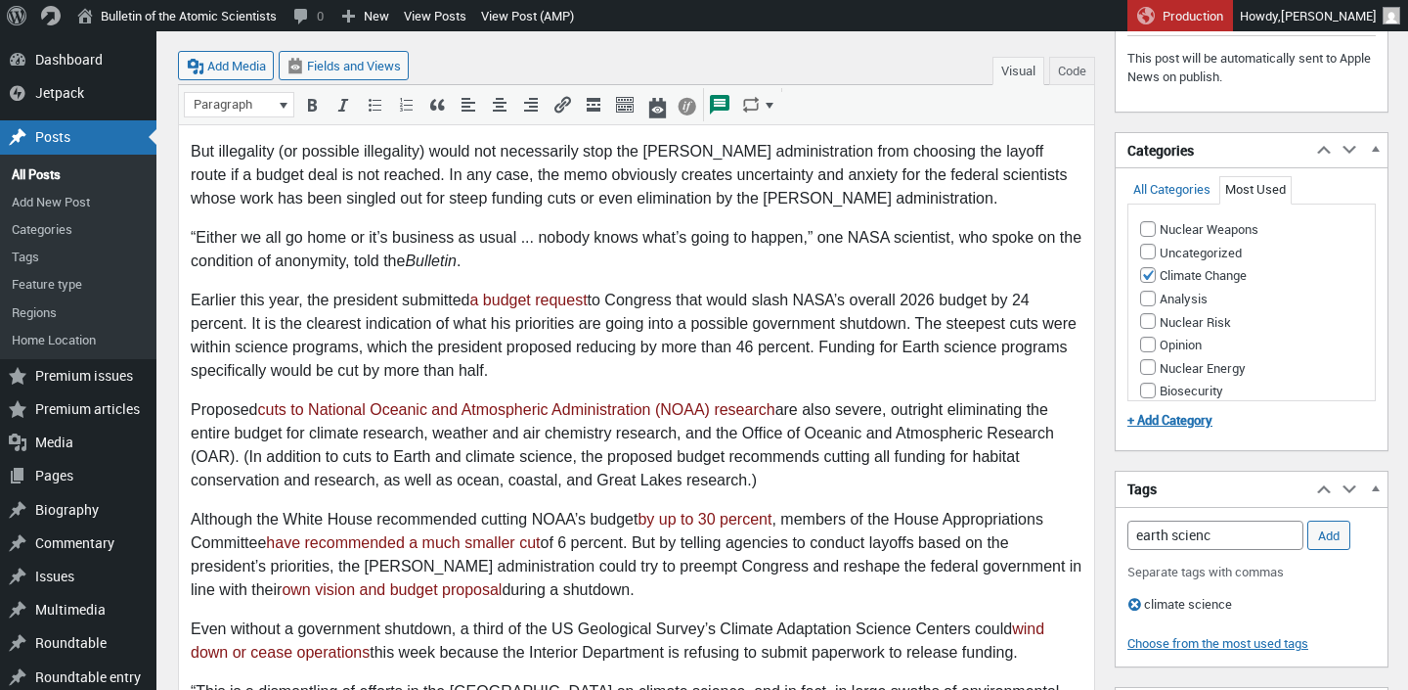
type input "earth science"
type input "noaa"
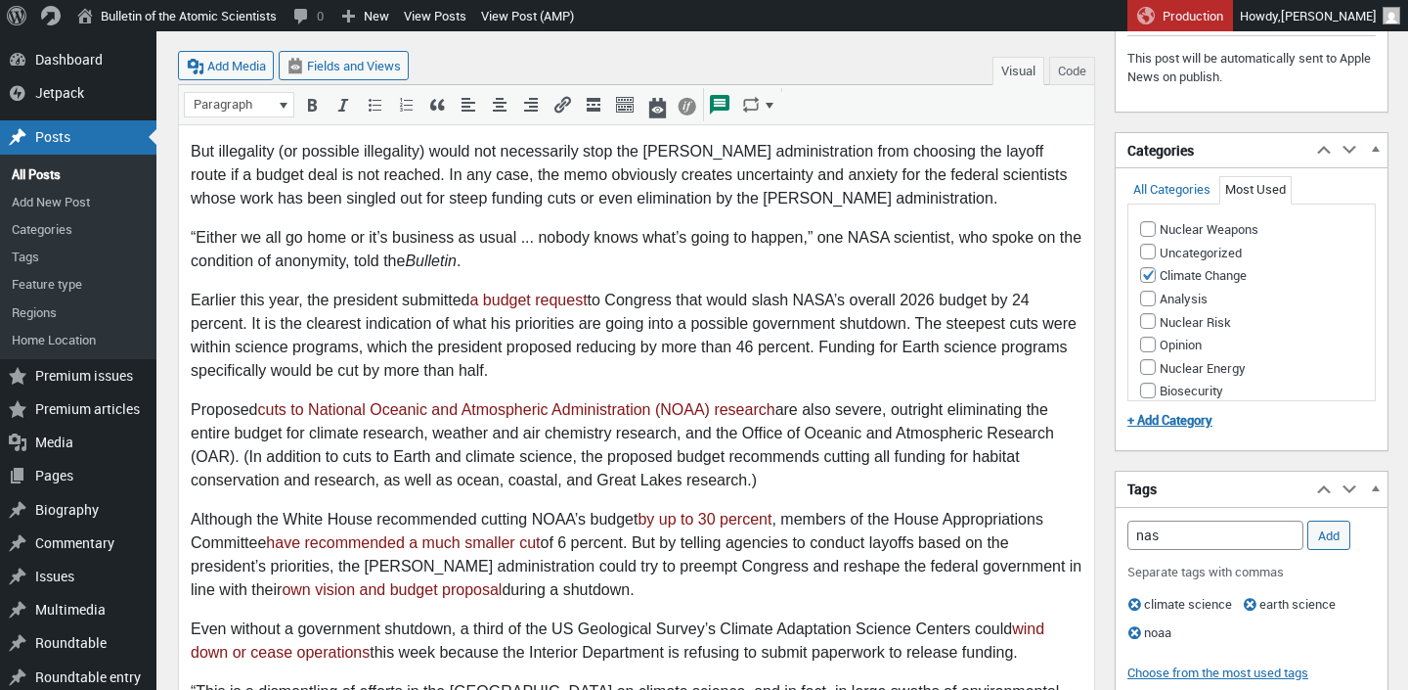
type input "nasa"
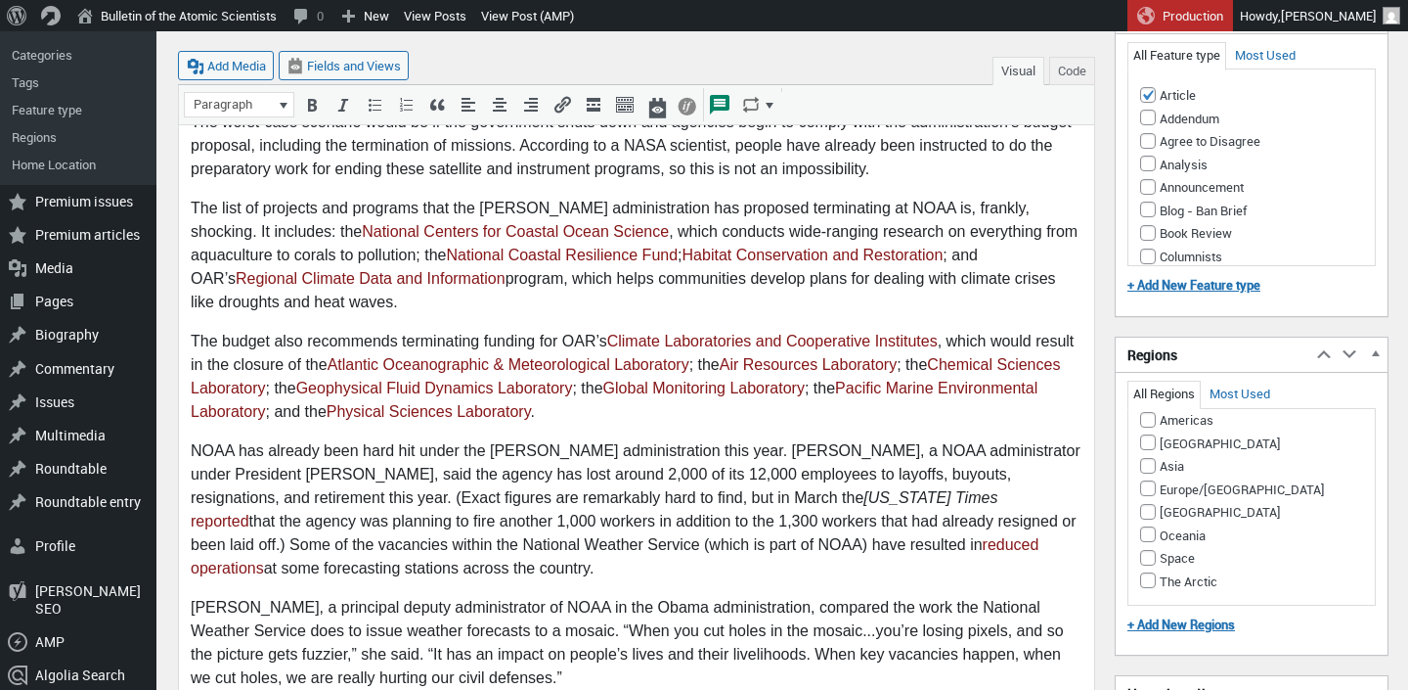
scroll to position [1398, 0]
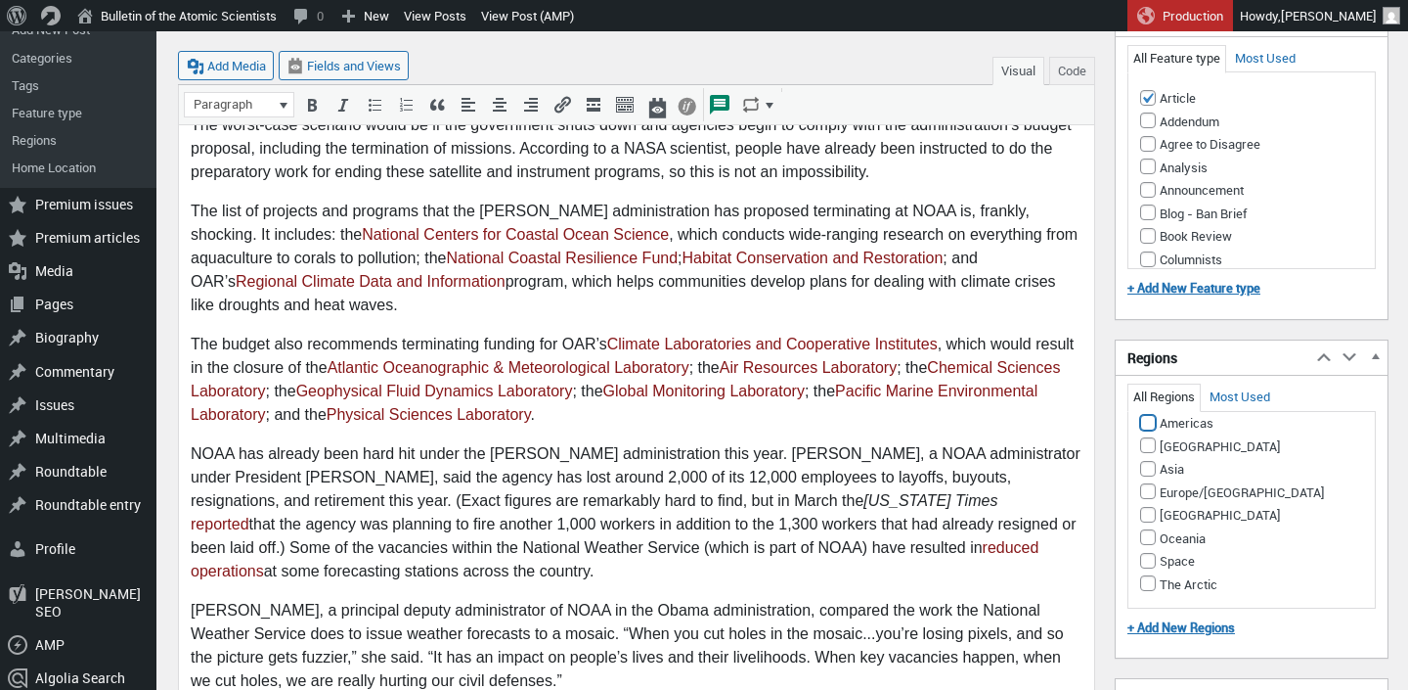
click at [1148, 422] on input "Americas" at bounding box center [1148, 423] width 16 height 16
checkbox input "true"
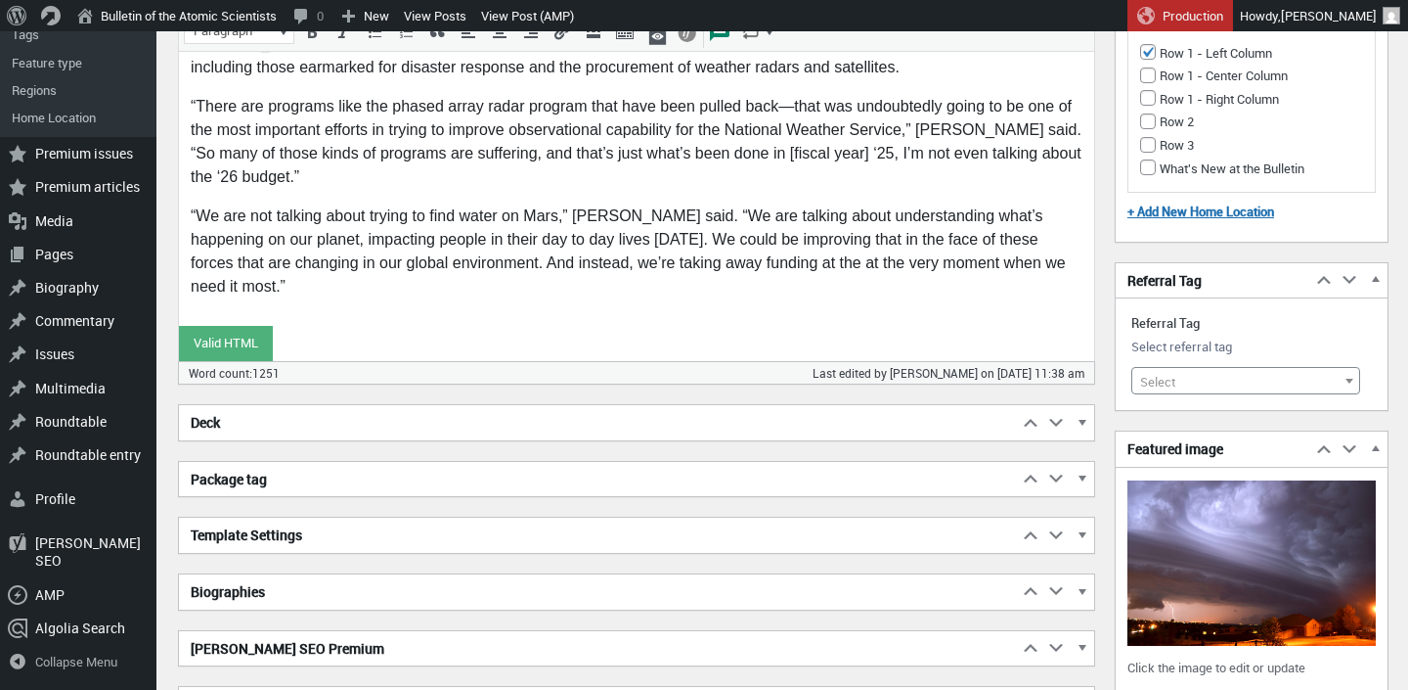
scroll to position [2125, 0]
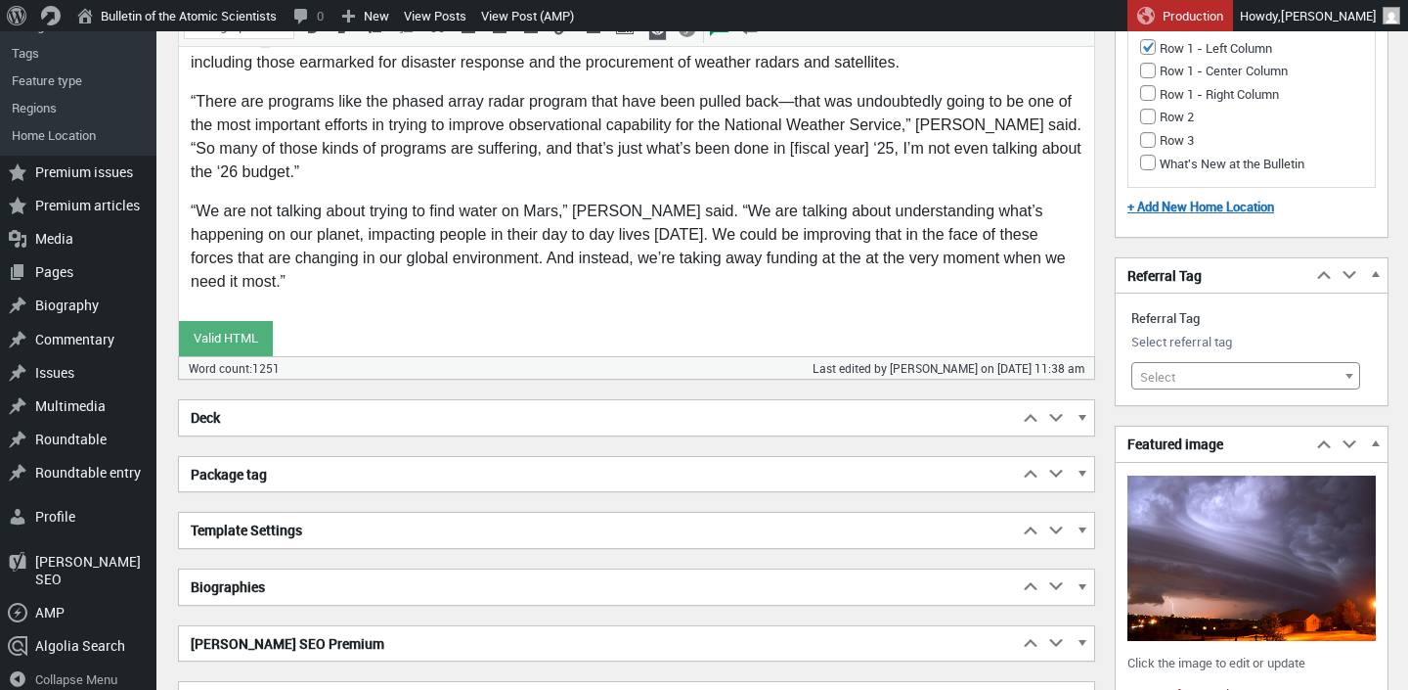
click at [1179, 377] on span "Select" at bounding box center [1246, 376] width 227 height 27
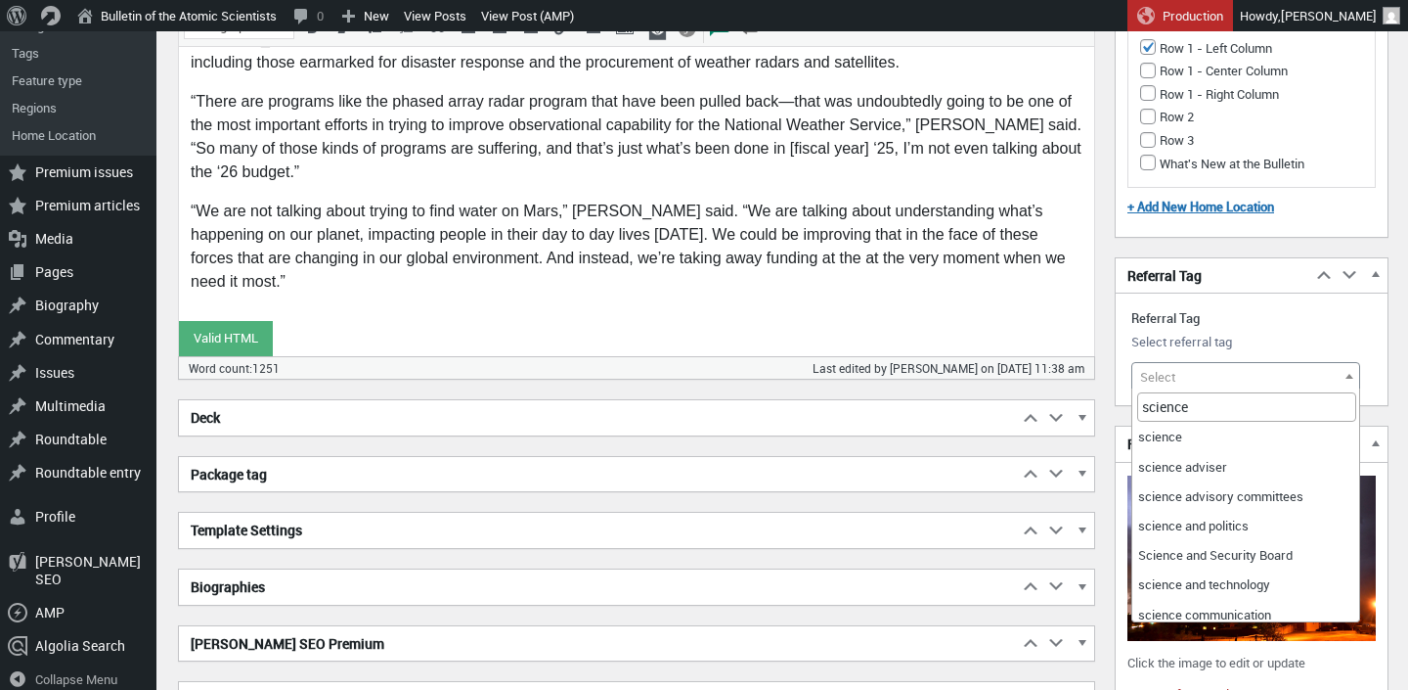
scroll to position [789, 0]
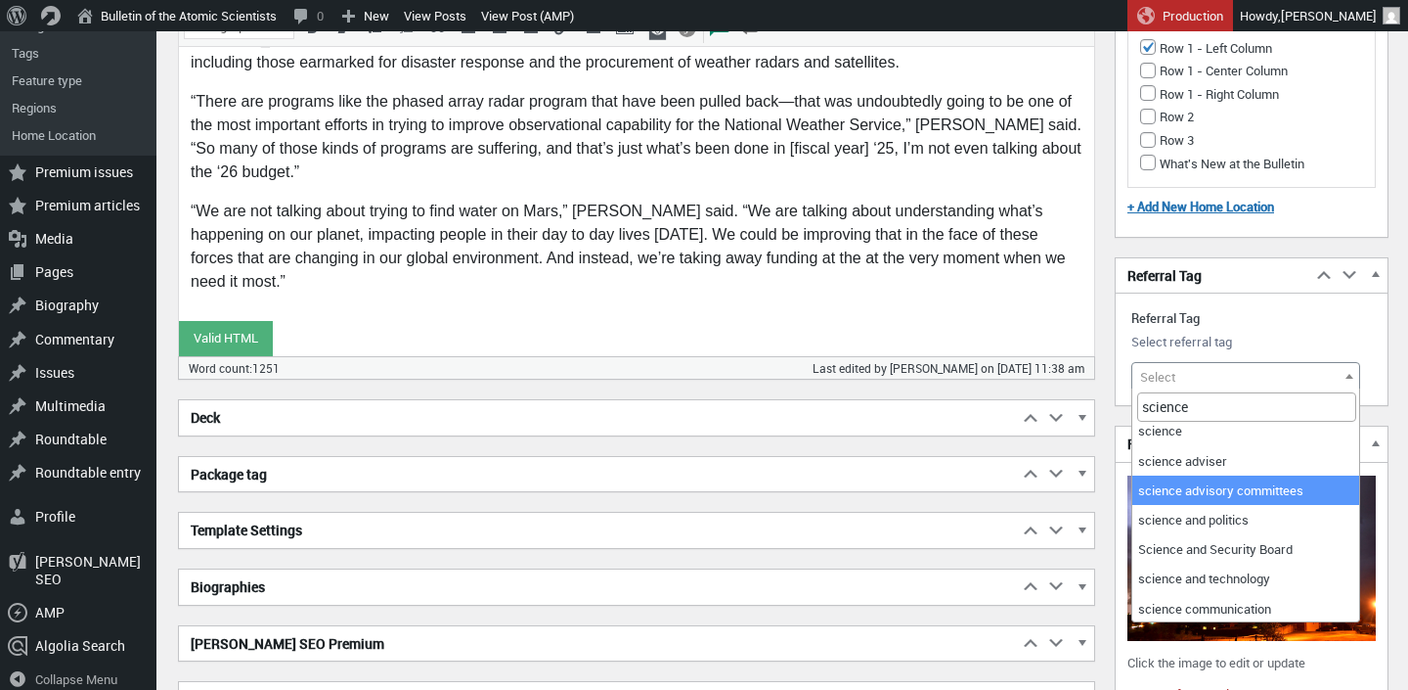
type input "science"
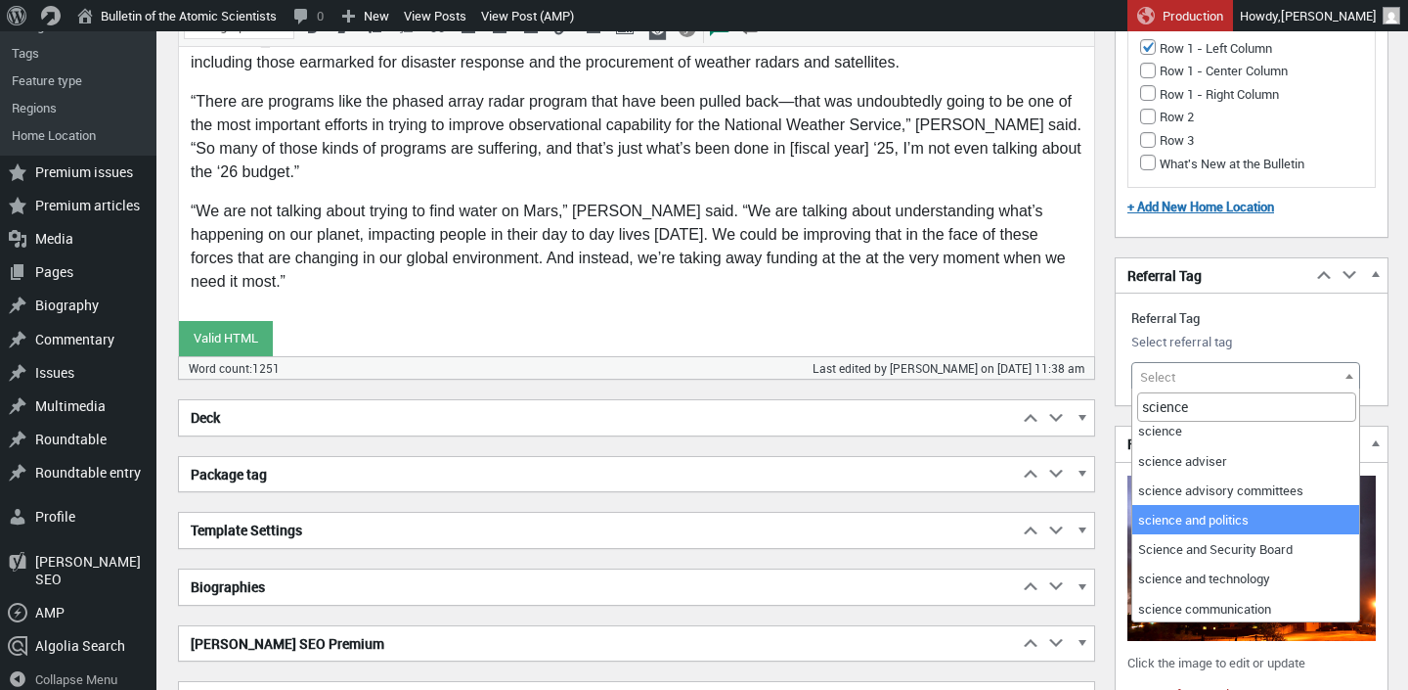
drag, startPoint x: 1257, startPoint y: 504, endPoint x: 1256, endPoint y: 517, distance: 13.7
select select "19604"
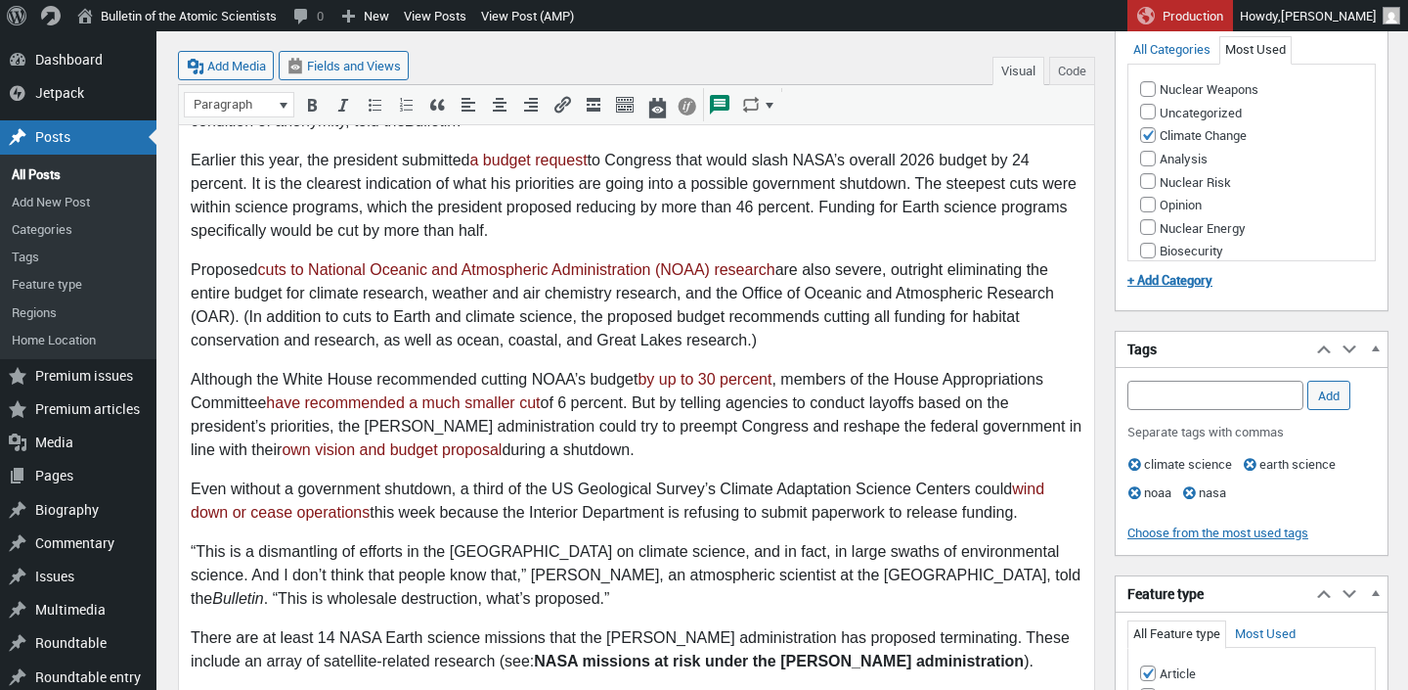
scroll to position [784, 0]
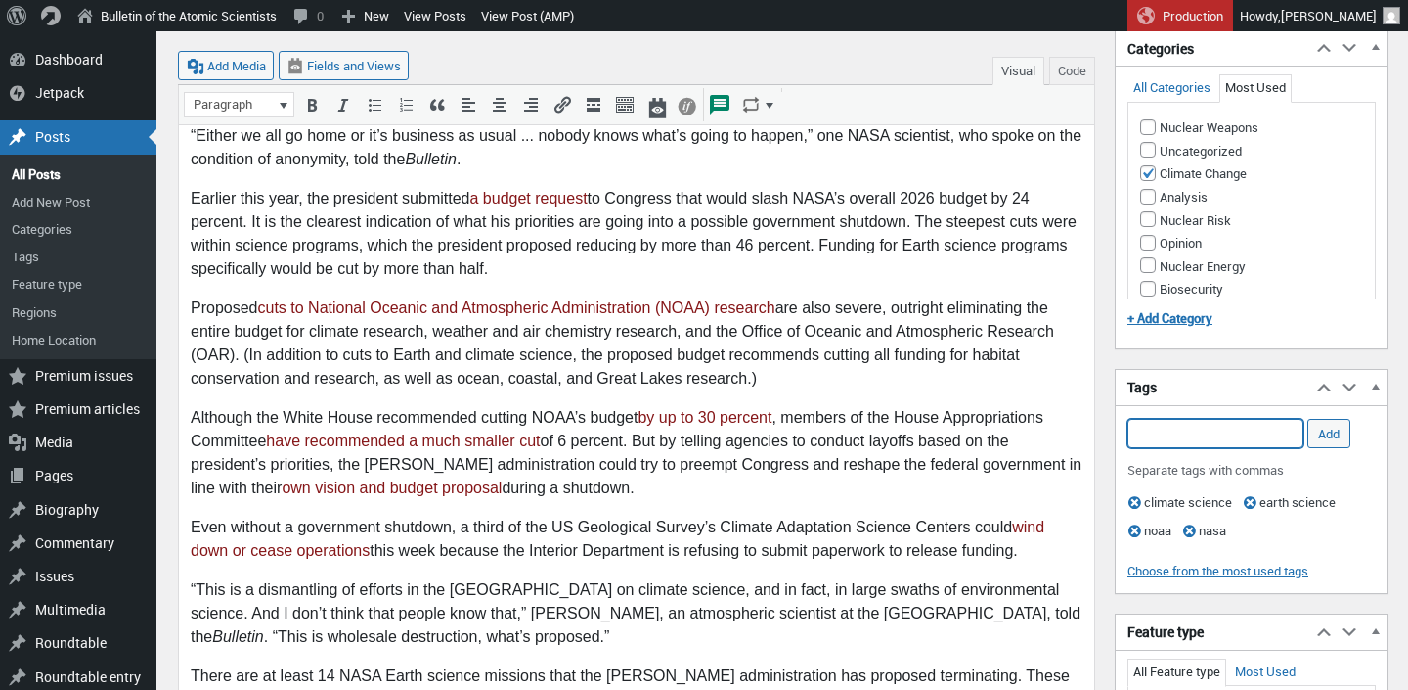
click at [1176, 440] on input "Add Tag" at bounding box center [1216, 433] width 176 height 29
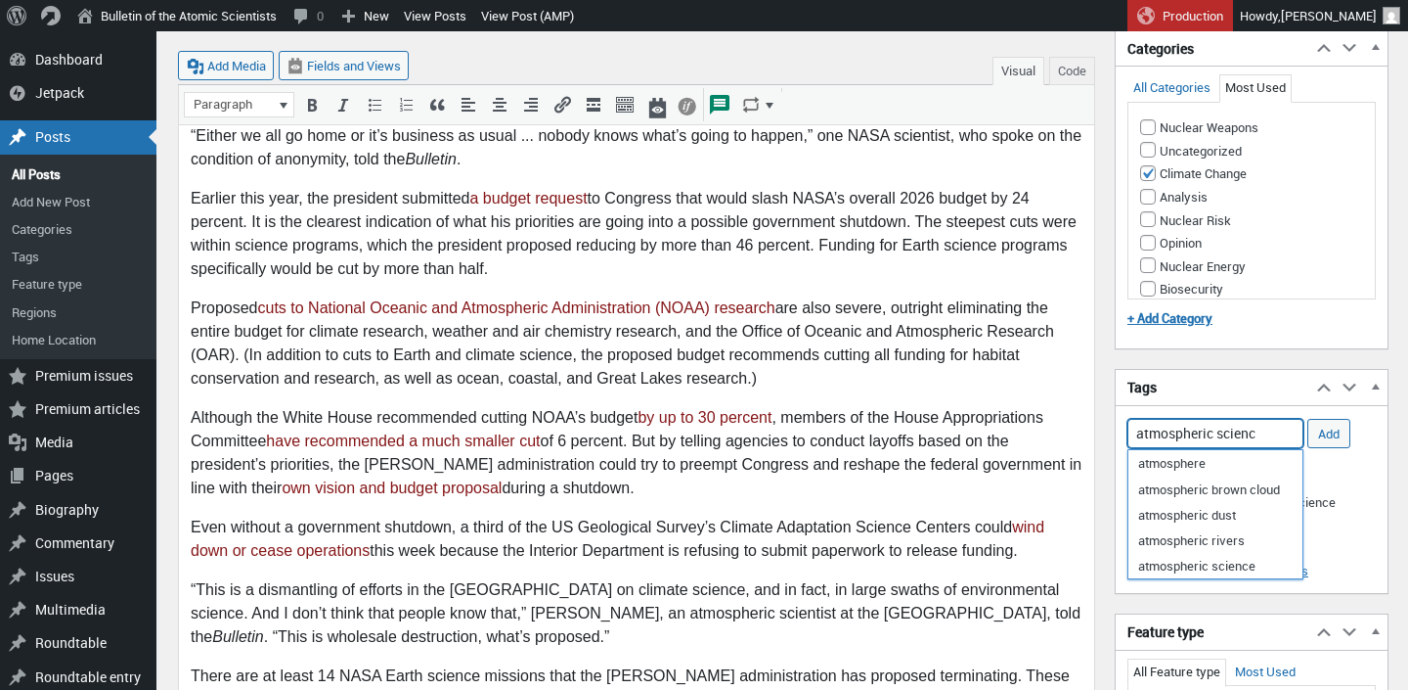
type input "atmospheric science"
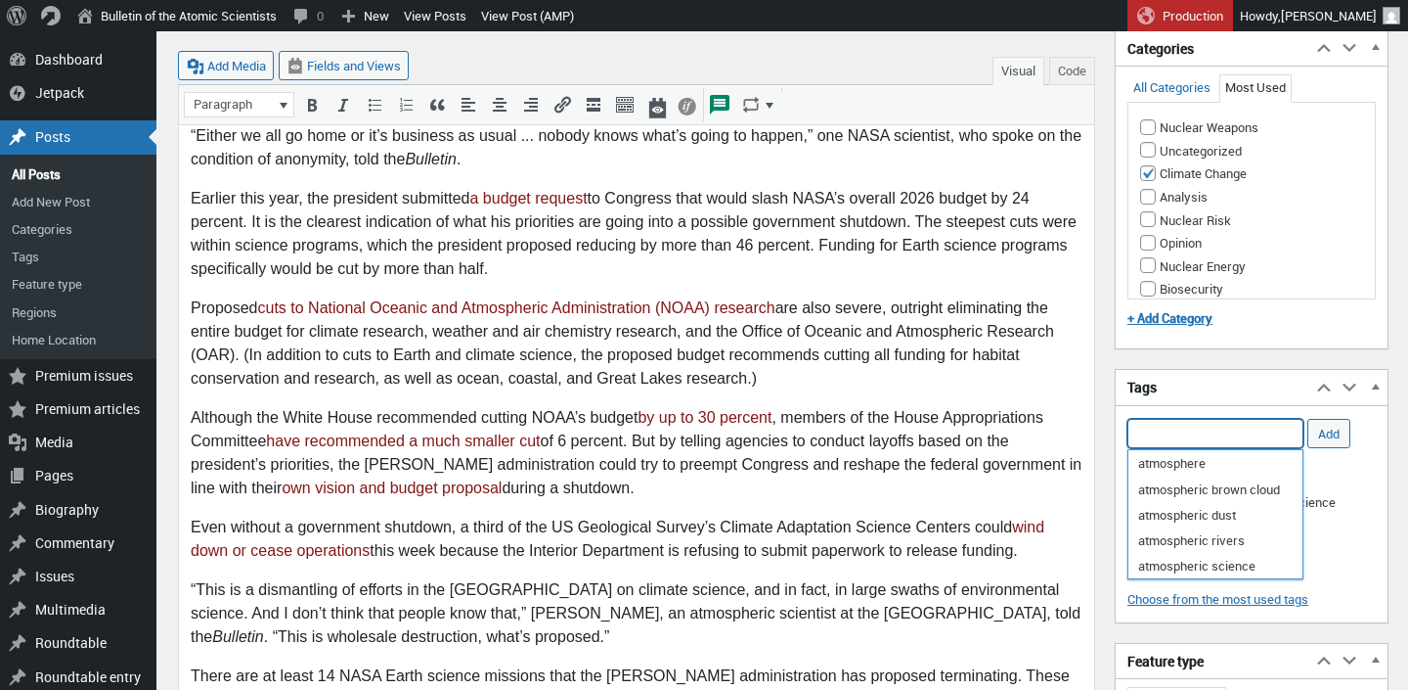
scroll to position [37, 0]
click at [1233, 512] on li "funding freeze" at bounding box center [1216, 515] width 174 height 27
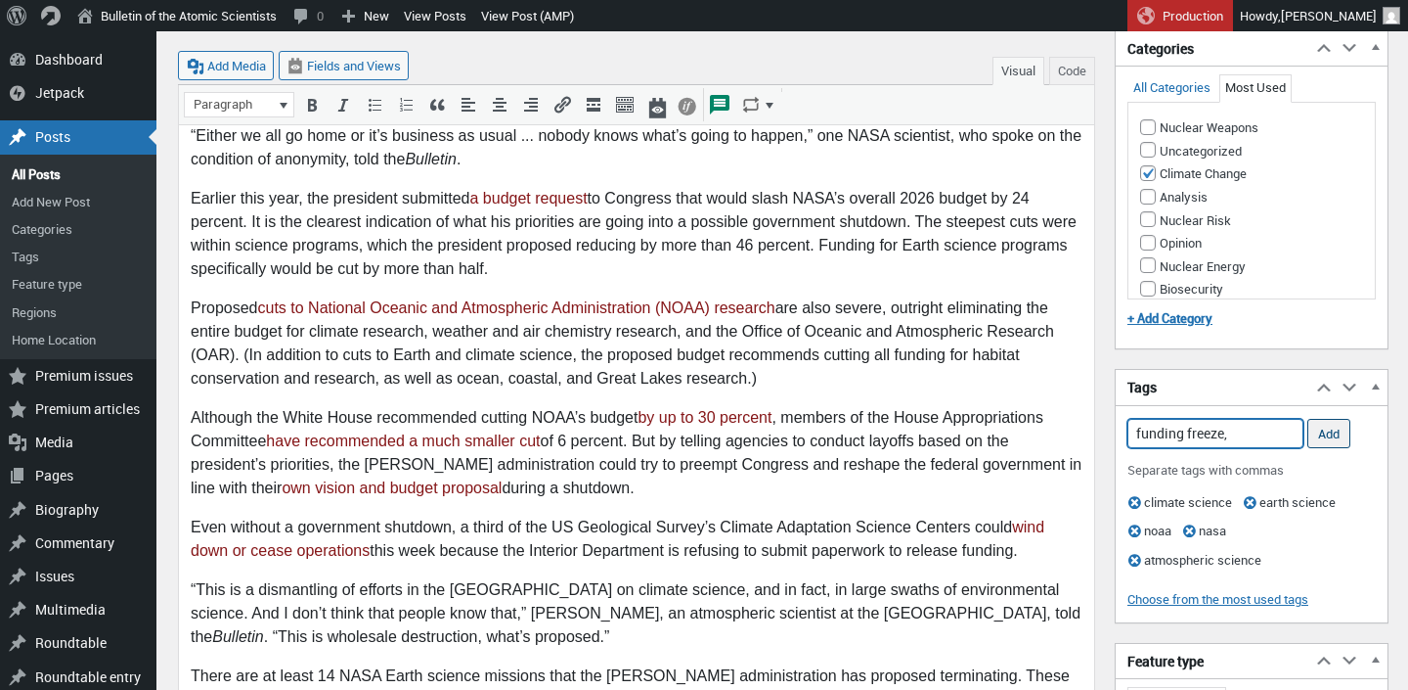
type input "funding freeze,"
click at [1342, 436] on input "Add" at bounding box center [1329, 433] width 43 height 29
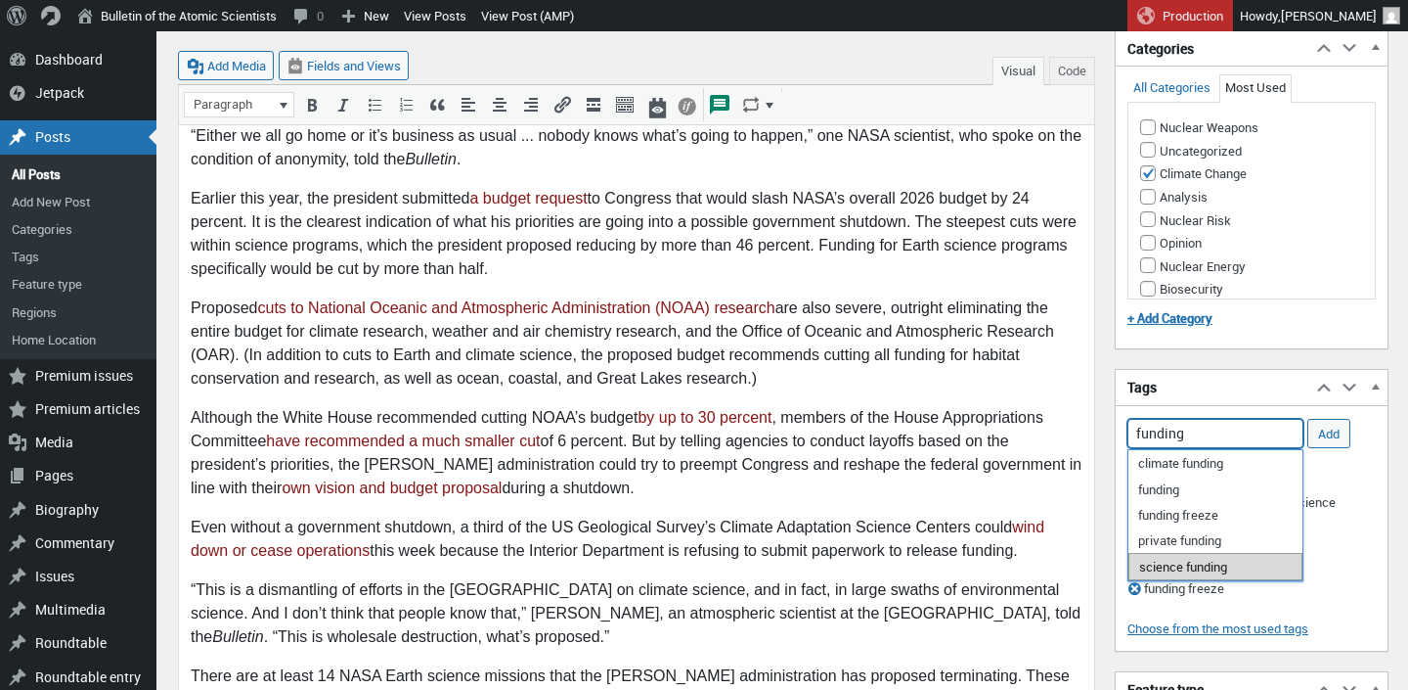
click at [1241, 563] on li "science funding" at bounding box center [1216, 566] width 174 height 27
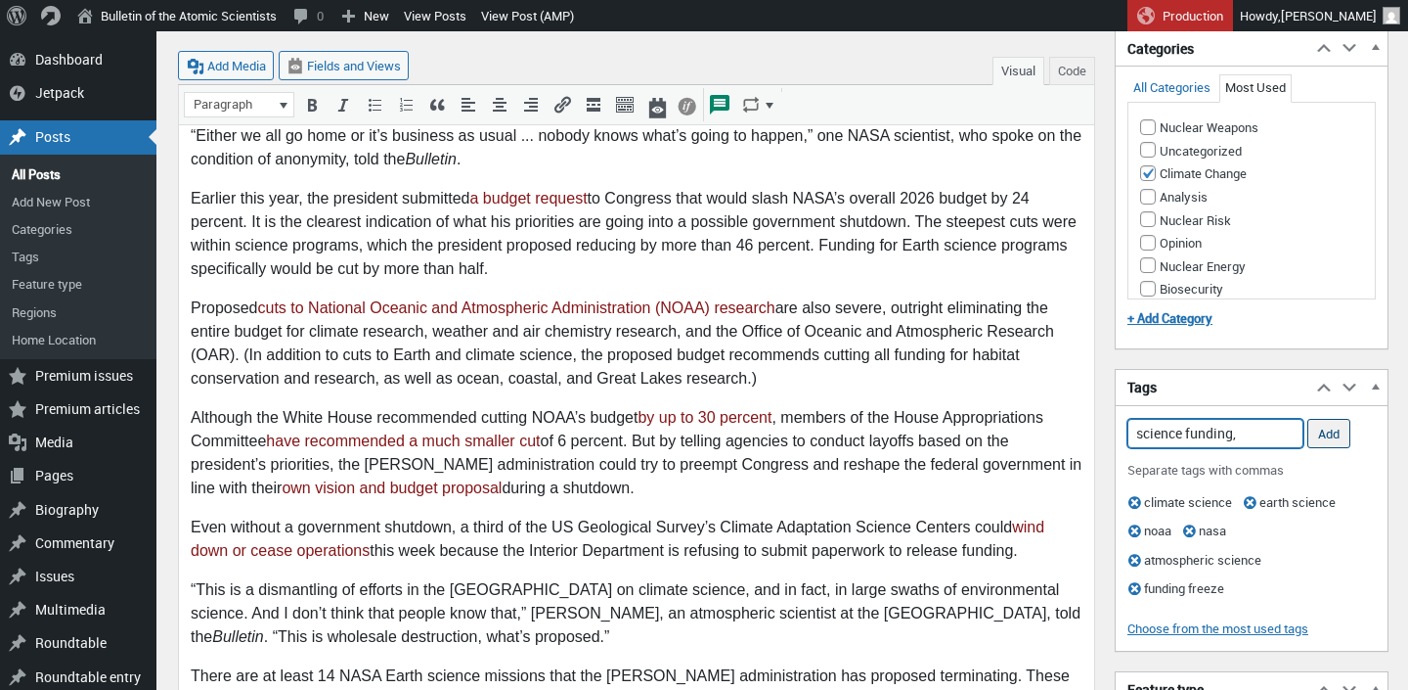
type input "science funding,"
click at [1322, 440] on input "Add" at bounding box center [1329, 433] width 43 height 29
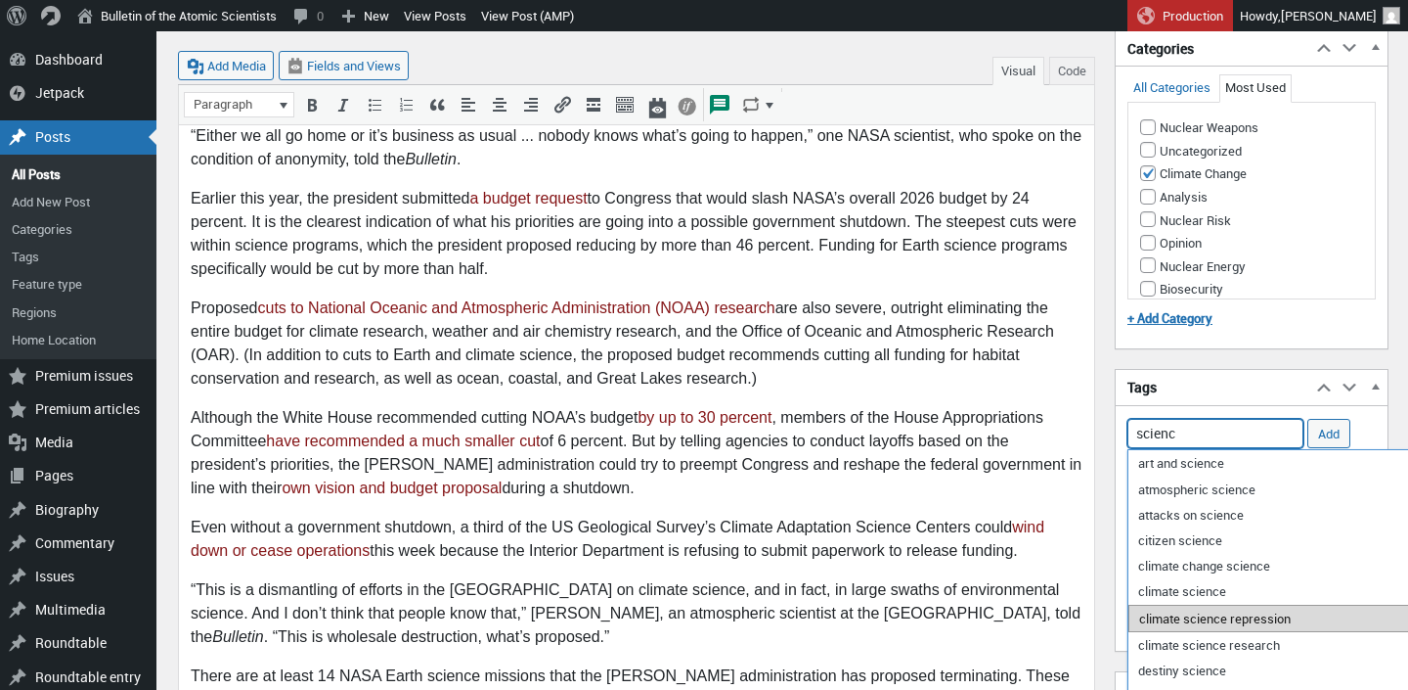
click at [1253, 610] on li "climate science repression" at bounding box center [1403, 617] width 549 height 27
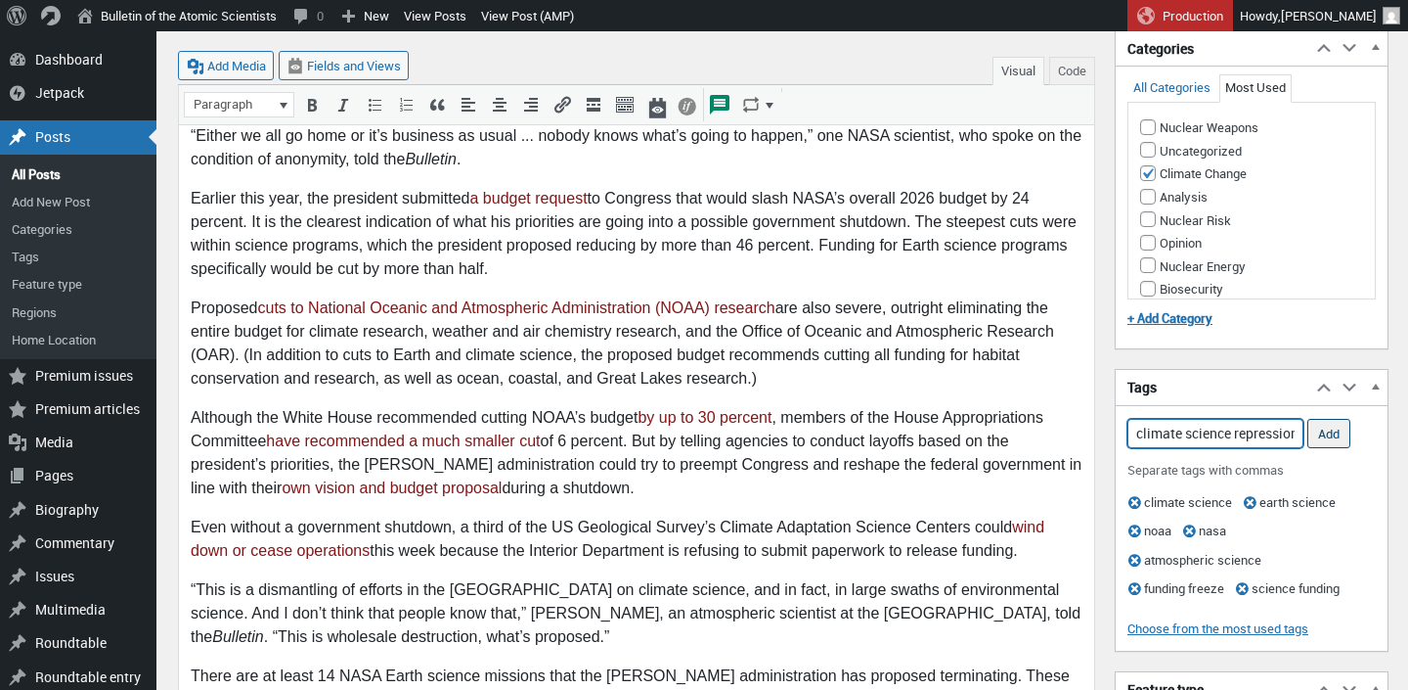
type input "climate science repression,"
click at [1334, 432] on input "Add" at bounding box center [1329, 433] width 43 height 29
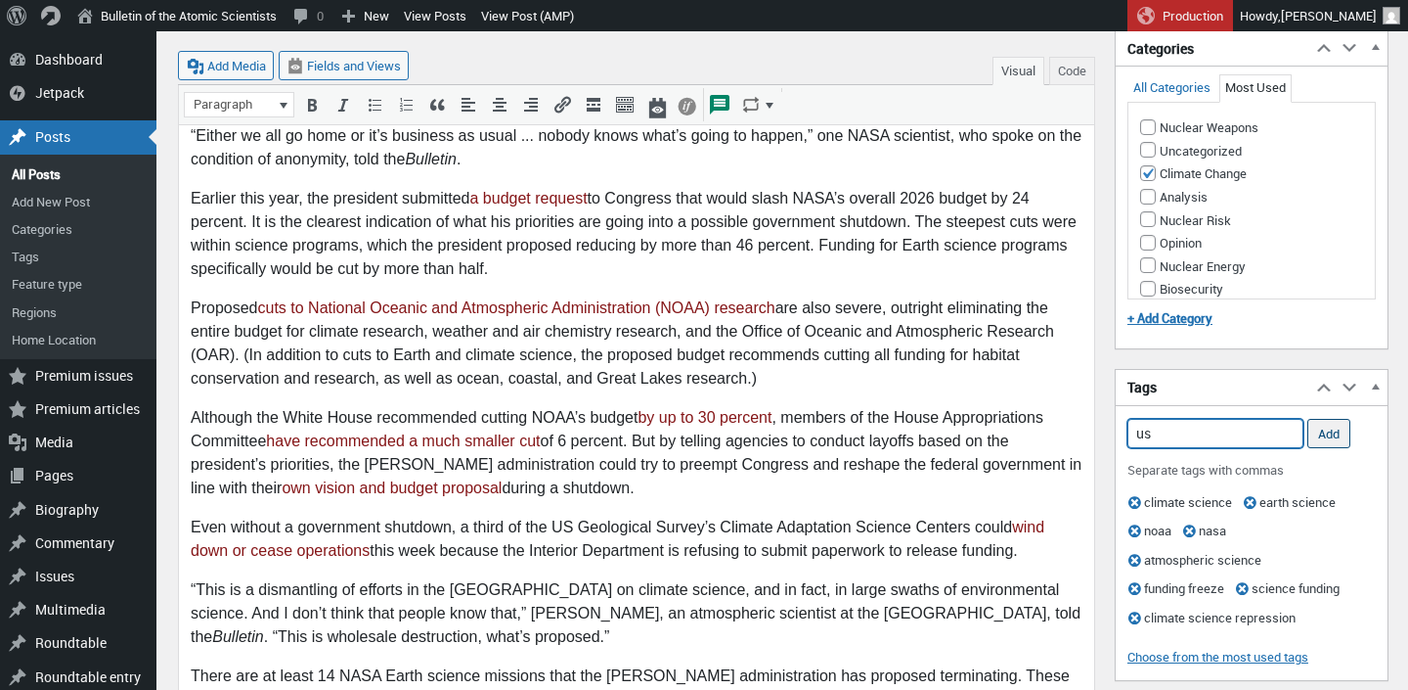
type input "u"
type input "USGS"
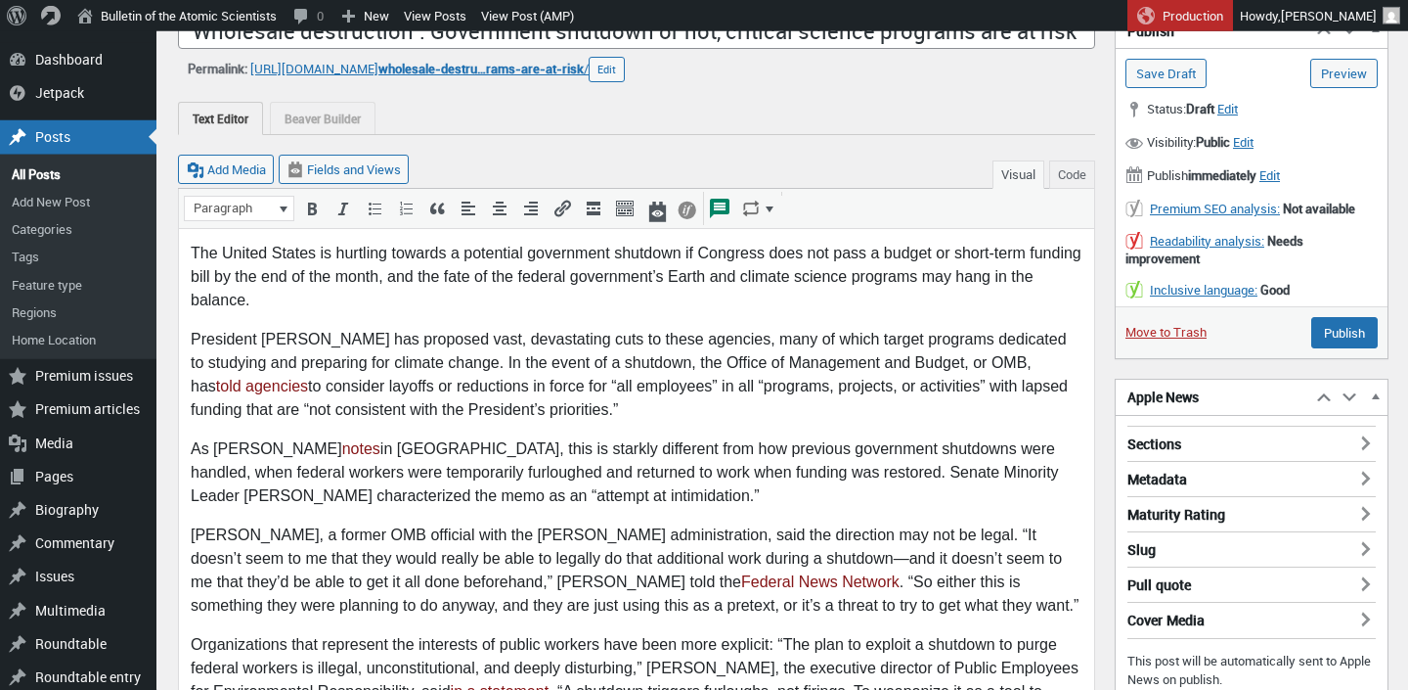
scroll to position [0, 0]
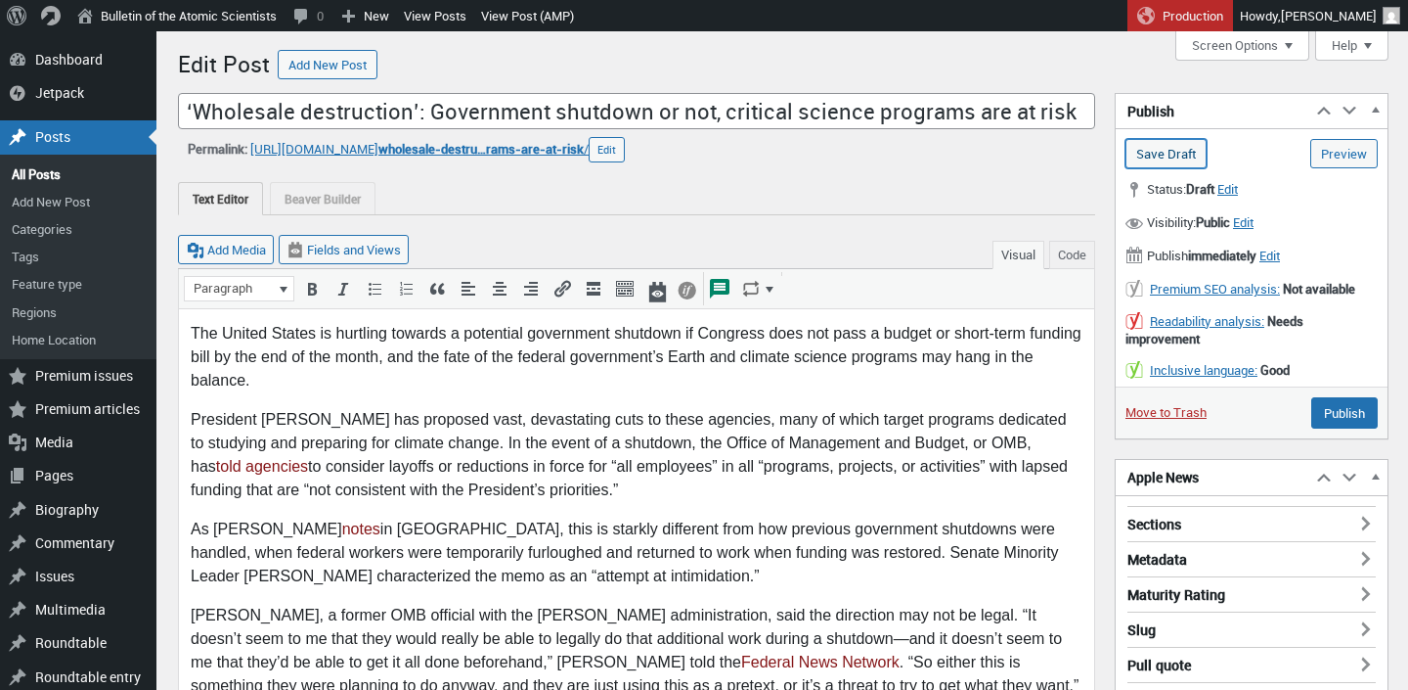
click at [1157, 149] on input "Save Draft" at bounding box center [1166, 153] width 81 height 29
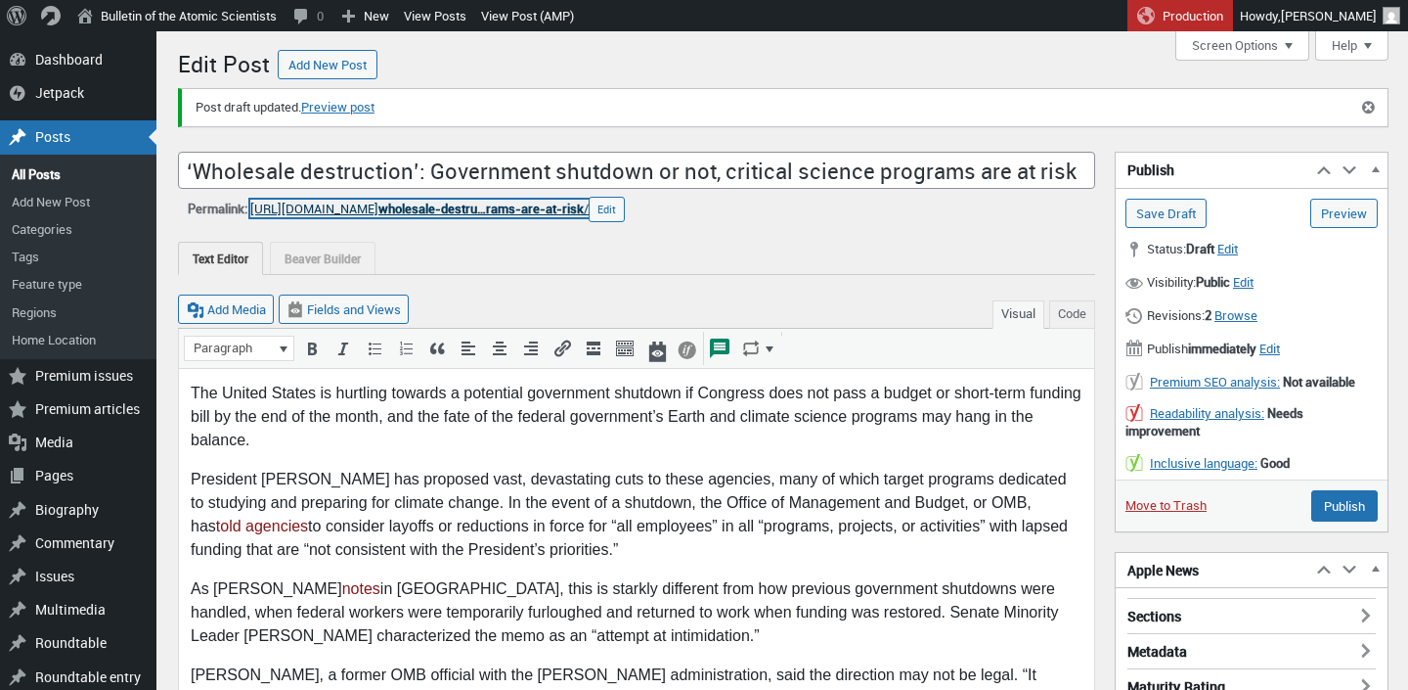
click at [580, 206] on span "wholesale-destru…rams-are-at-risk" at bounding box center [481, 209] width 205 height 18
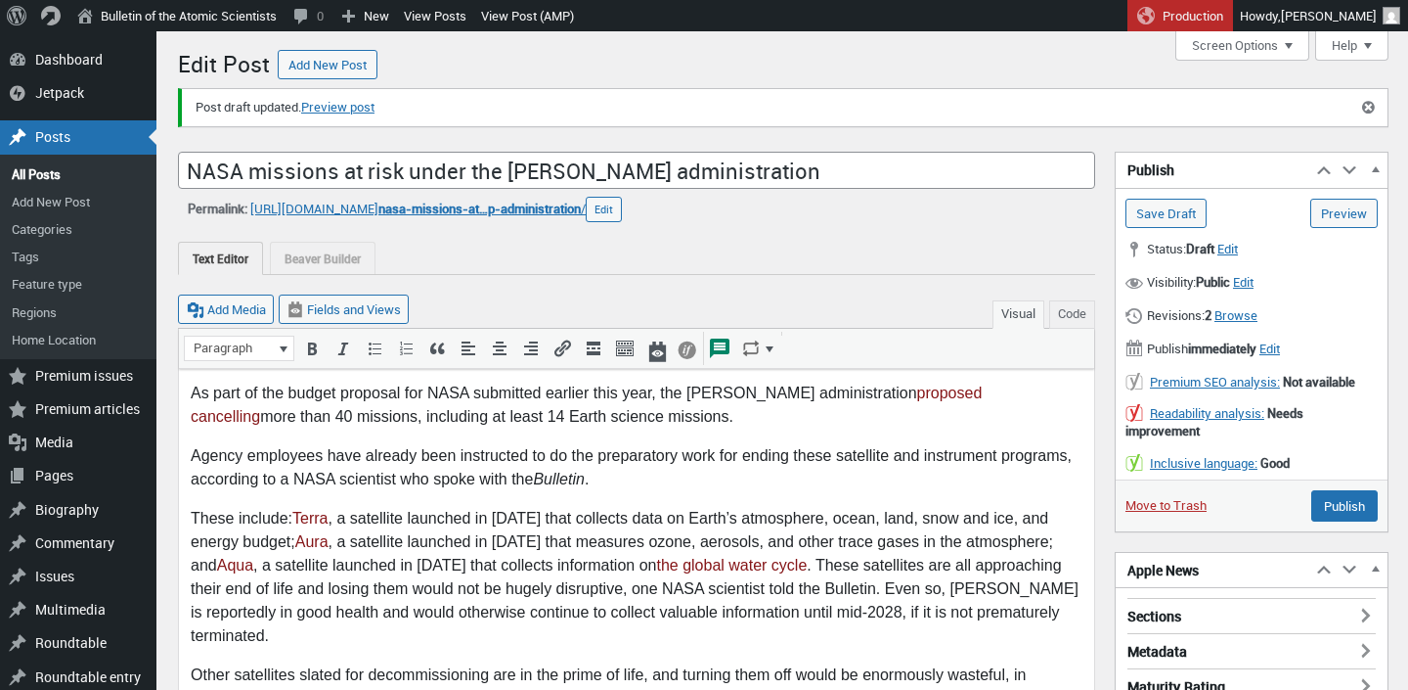
scroll to position [14, 0]
click at [581, 209] on span "nasa-missions-at…p-administration" at bounding box center [480, 209] width 202 height 18
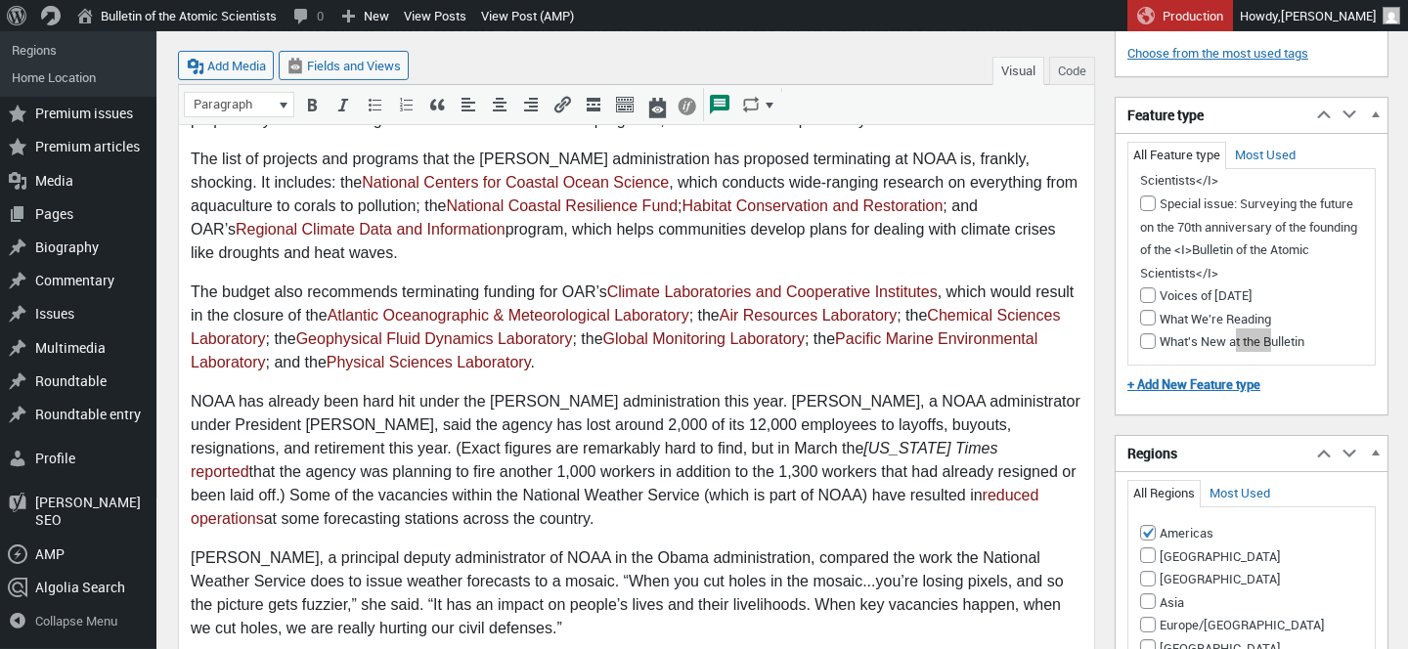
scroll to position [2043, 0]
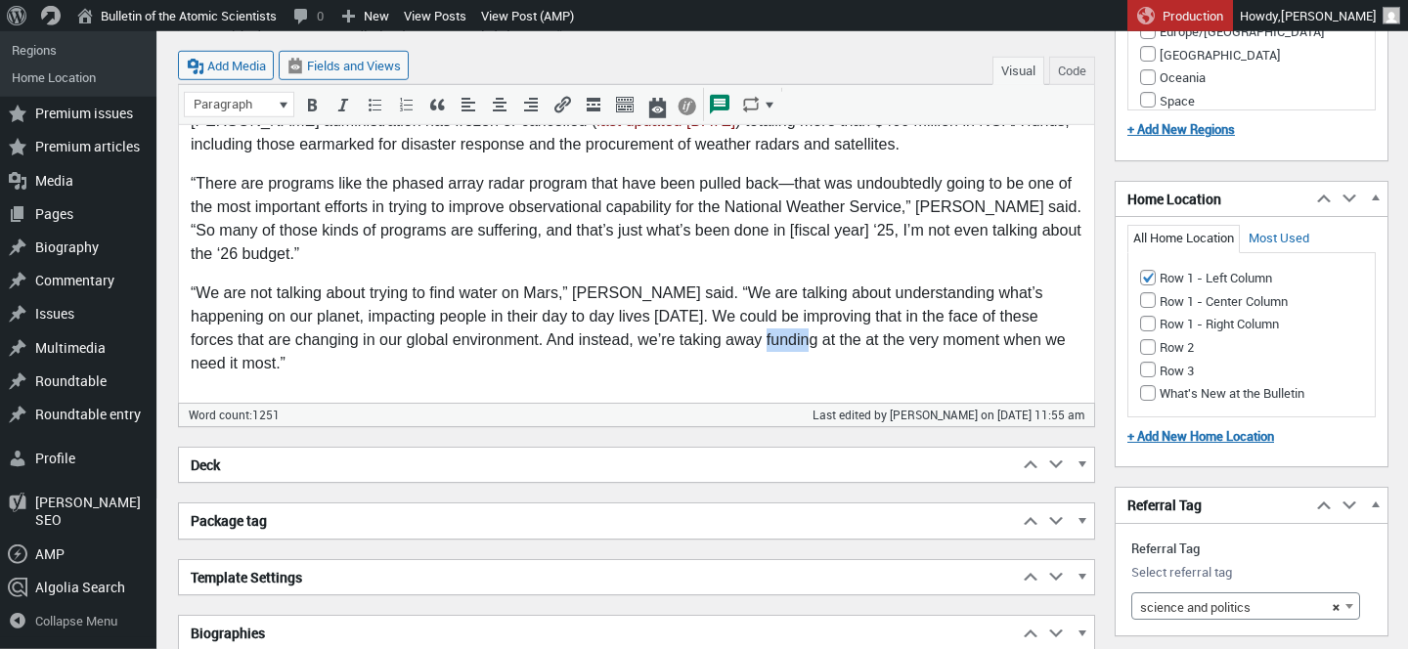
drag, startPoint x: 720, startPoint y: 341, endPoint x: 759, endPoint y: 342, distance: 39.1
click at [759, 342] on p "“We are not talking about trying to find water on Mars,” Medina said. “We are t…" at bounding box center [637, 330] width 892 height 94
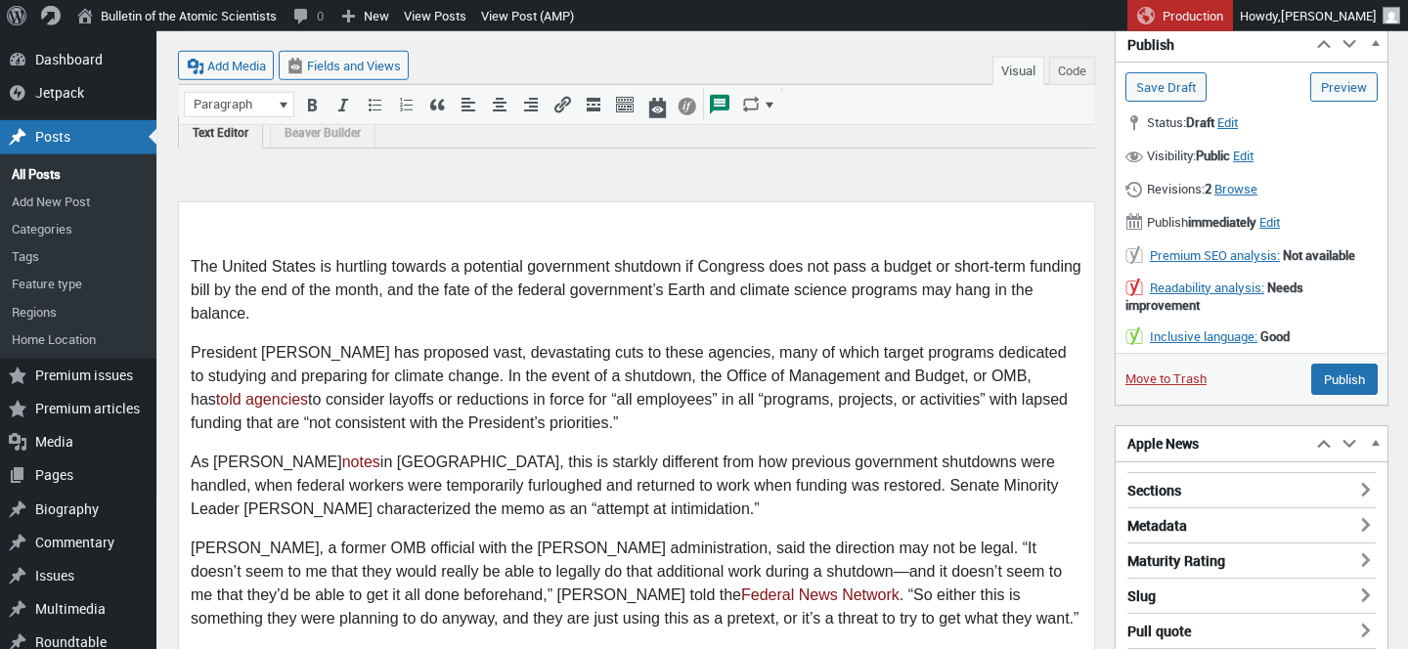
scroll to position [0, 0]
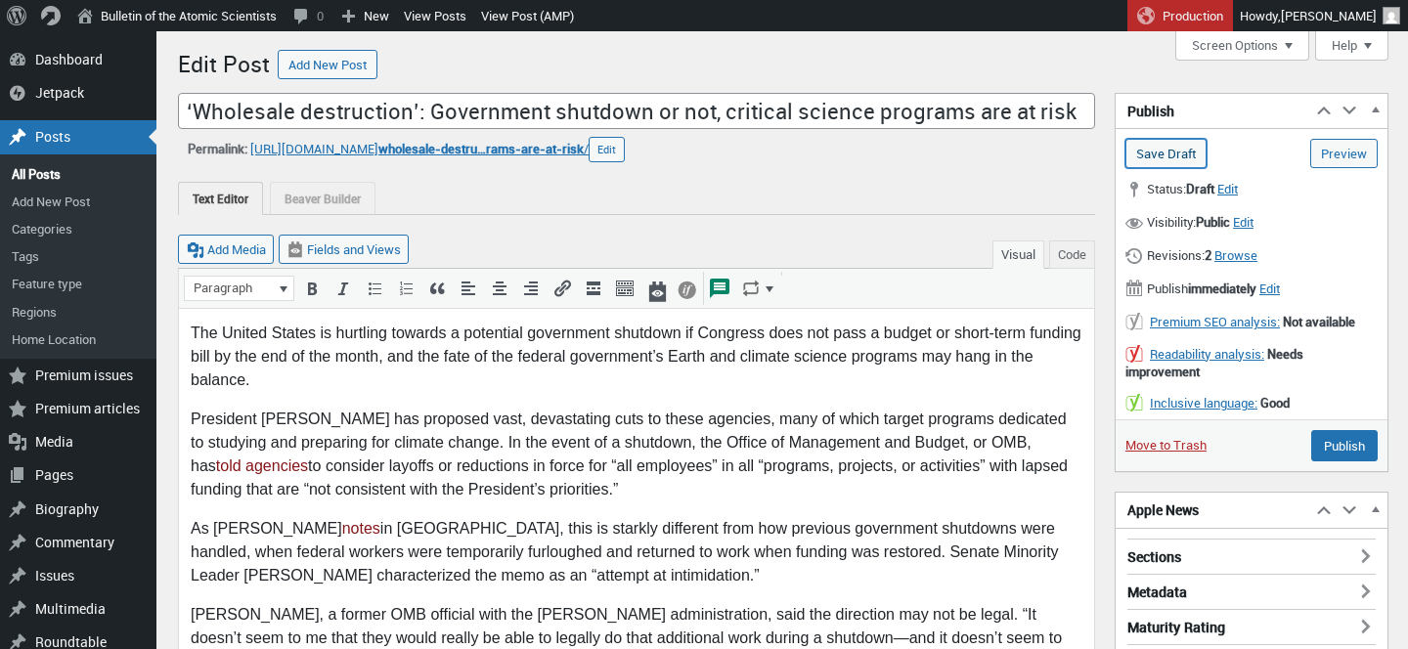
click at [1157, 160] on input "Save Draft" at bounding box center [1166, 153] width 81 height 29
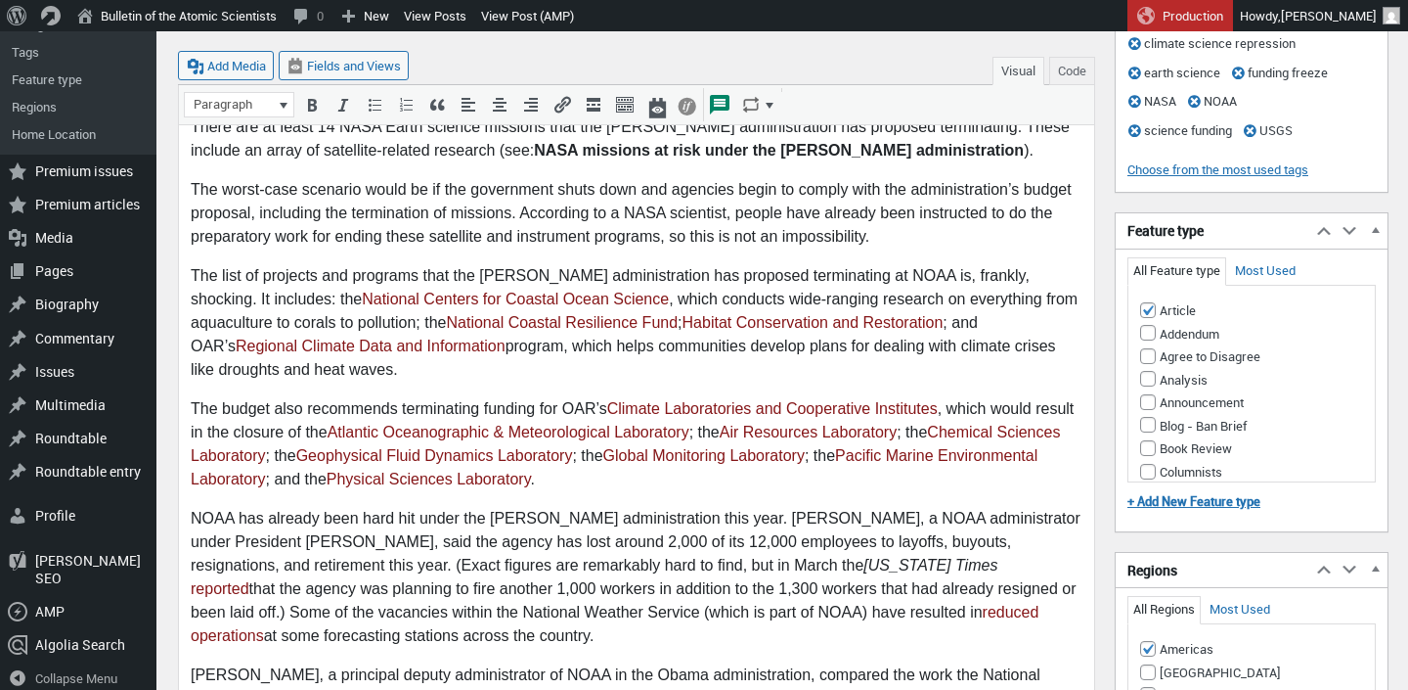
scroll to position [1389, 0]
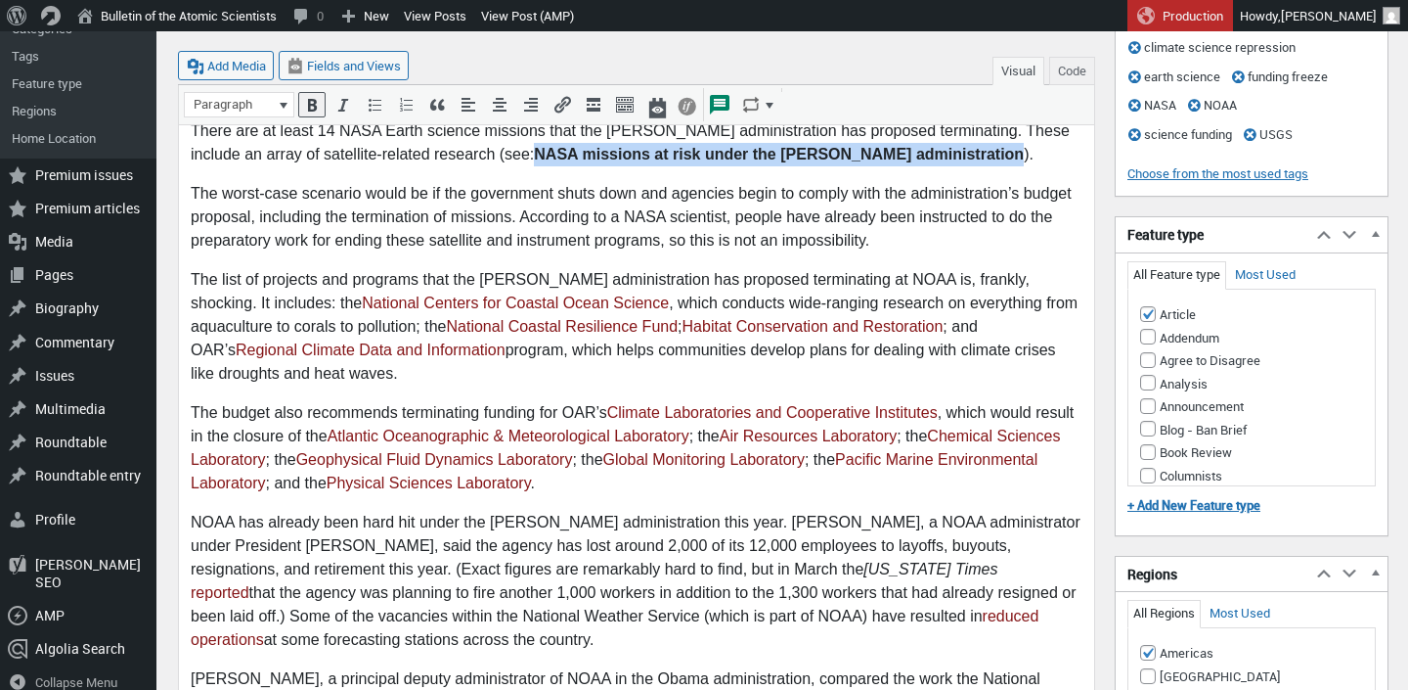
drag, startPoint x: 468, startPoint y: 152, endPoint x: 871, endPoint y: 160, distance: 404.0
click at [871, 160] on p "There are at least 14 NASA Earth science missions that the [PERSON_NAME] admini…" at bounding box center [637, 142] width 892 height 47
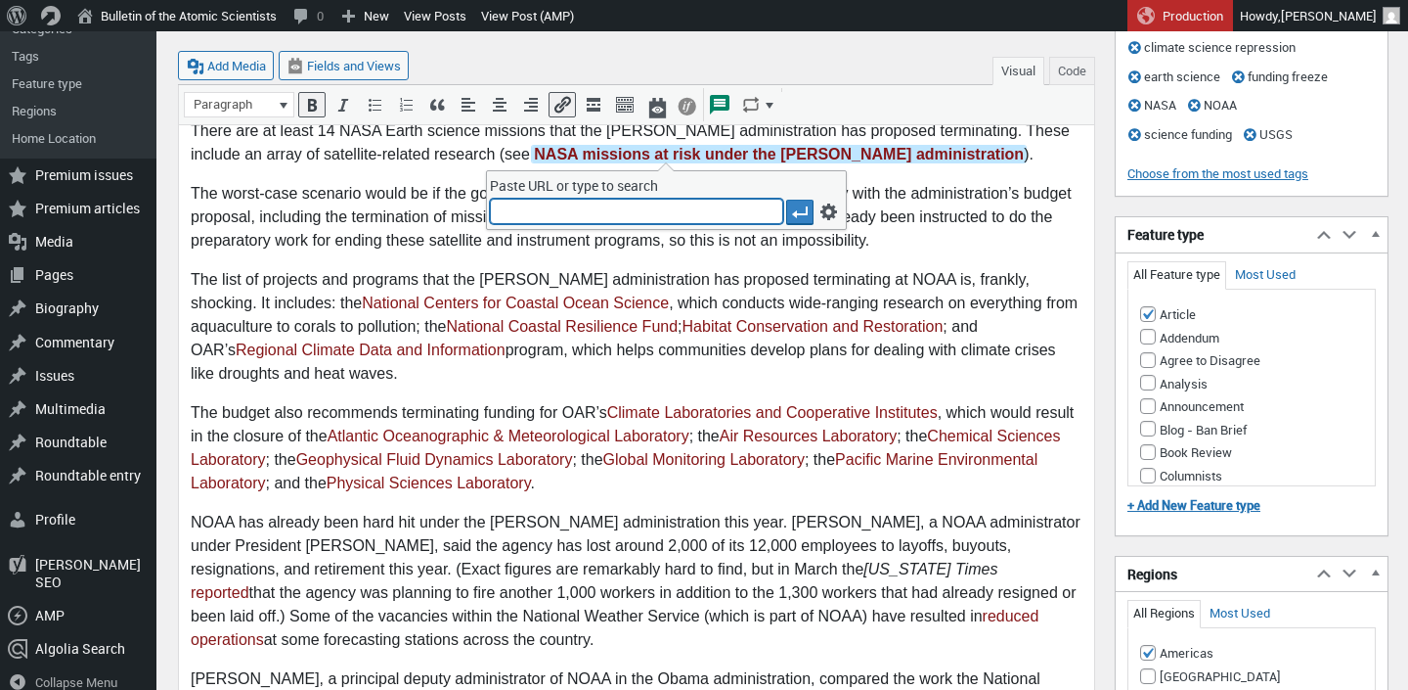
type input "[URL][DOMAIN_NAME][PERSON_NAME]"
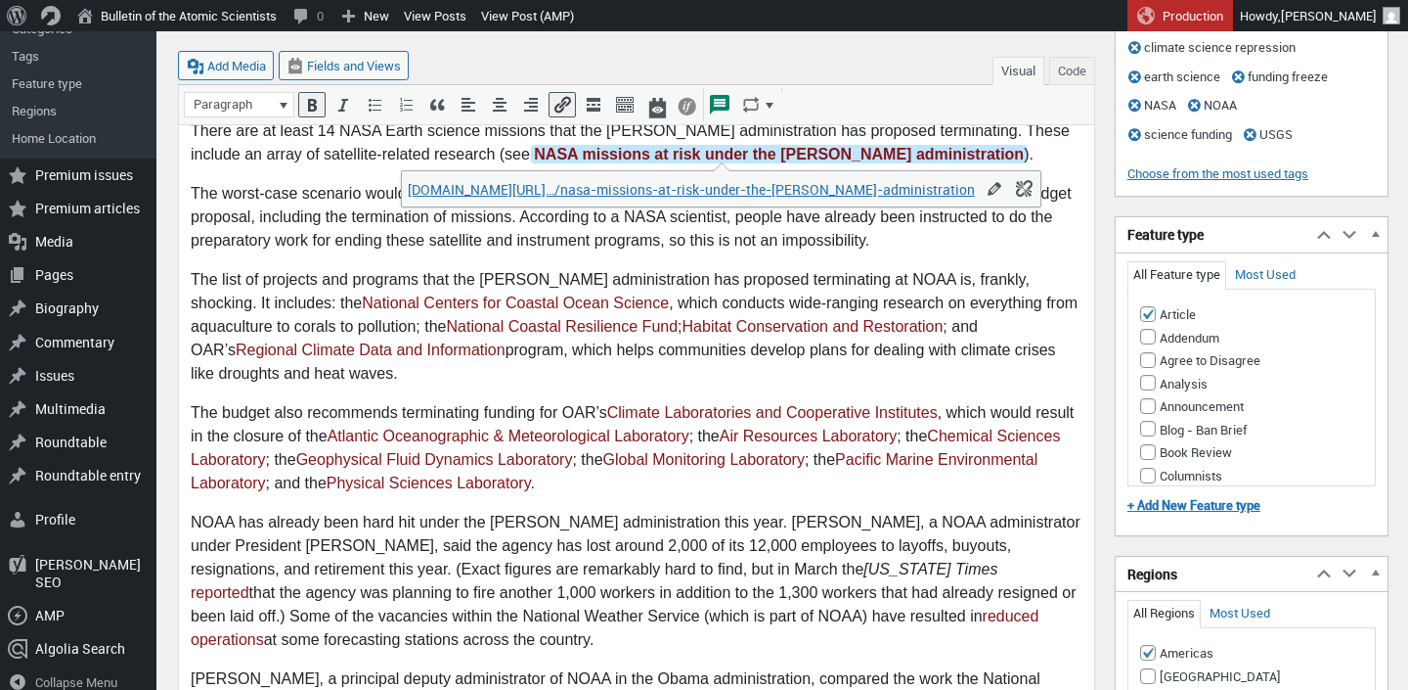
click at [803, 390] on body "The United States is hurtling towards a potential government shutdown if Congre…" at bounding box center [637, 49] width 892 height 2115
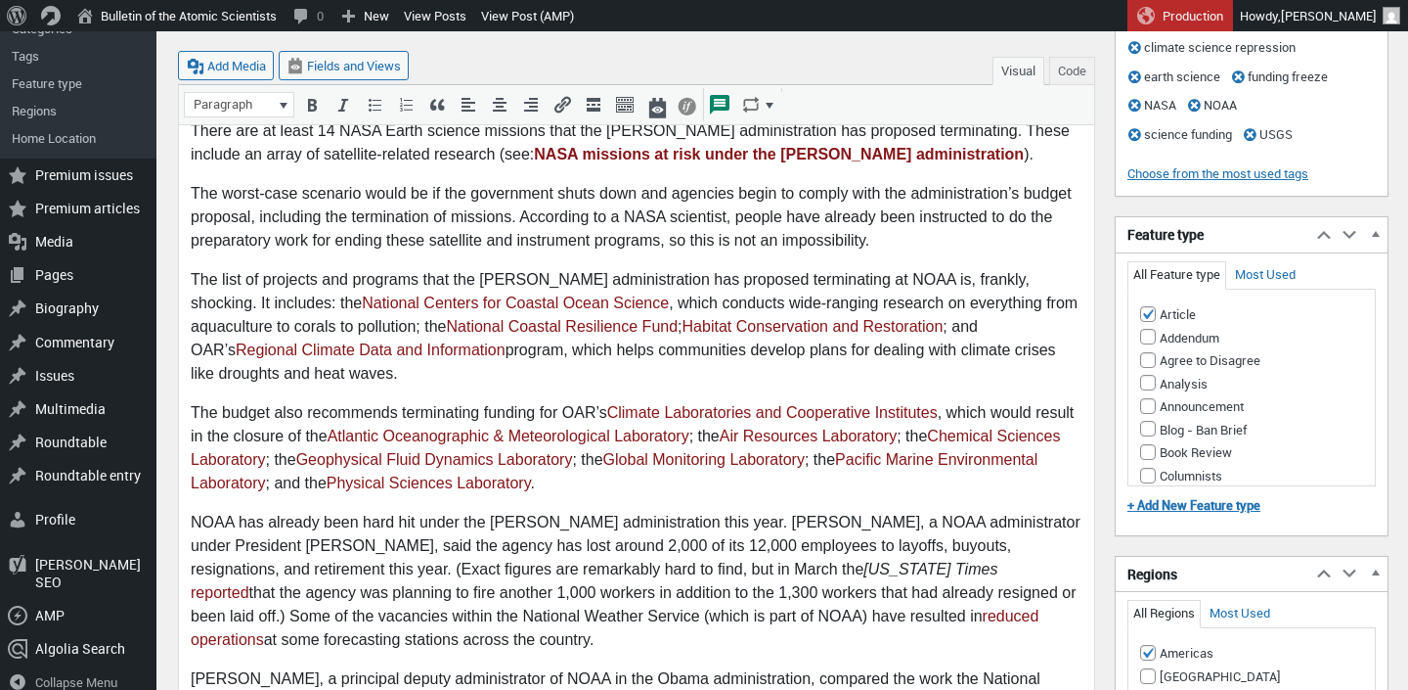
scroll to position [0, 0]
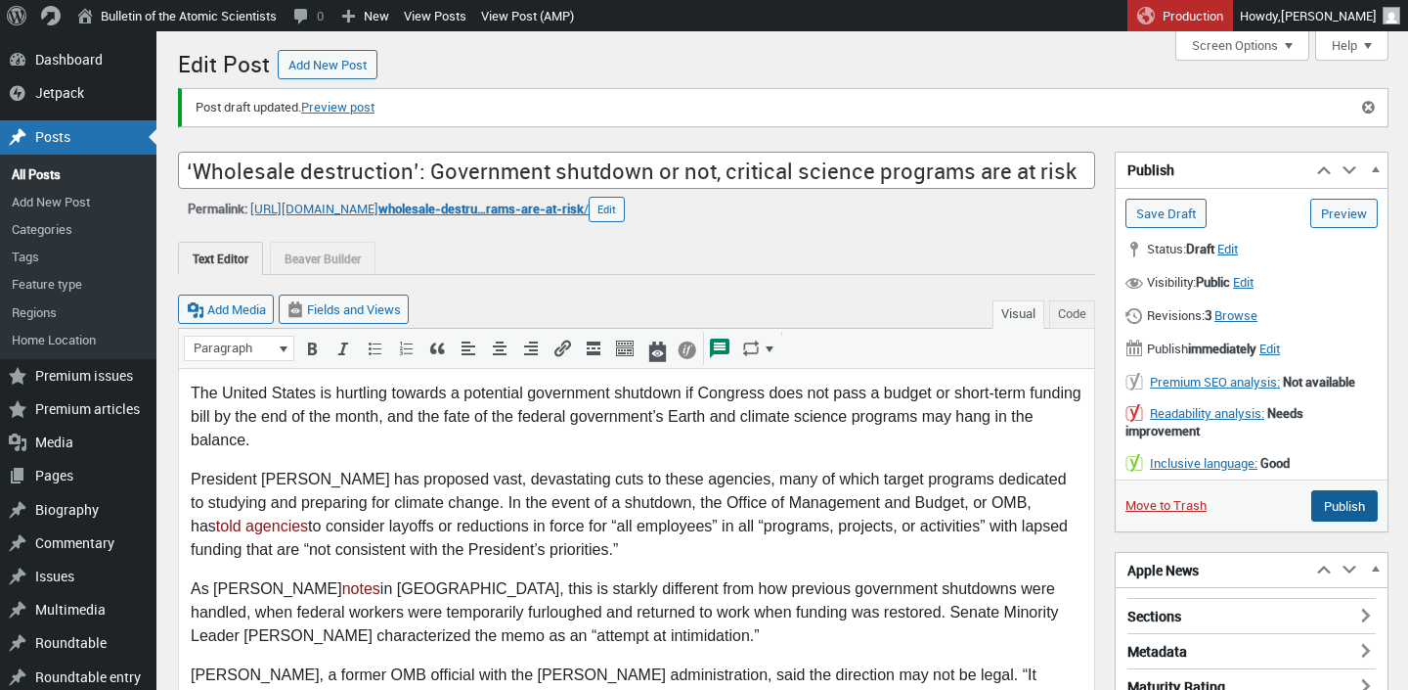
click at [1346, 516] on input "Publish" at bounding box center [1345, 505] width 67 height 31
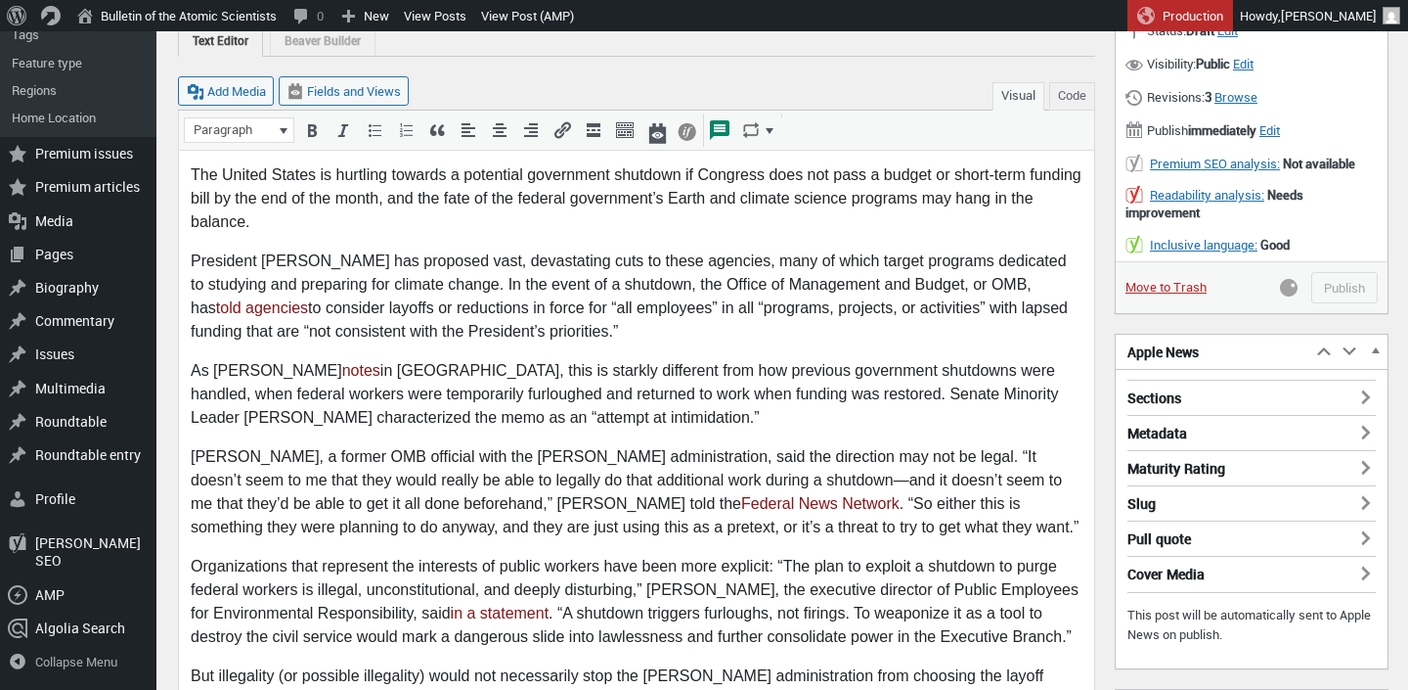
scroll to position [219, 0]
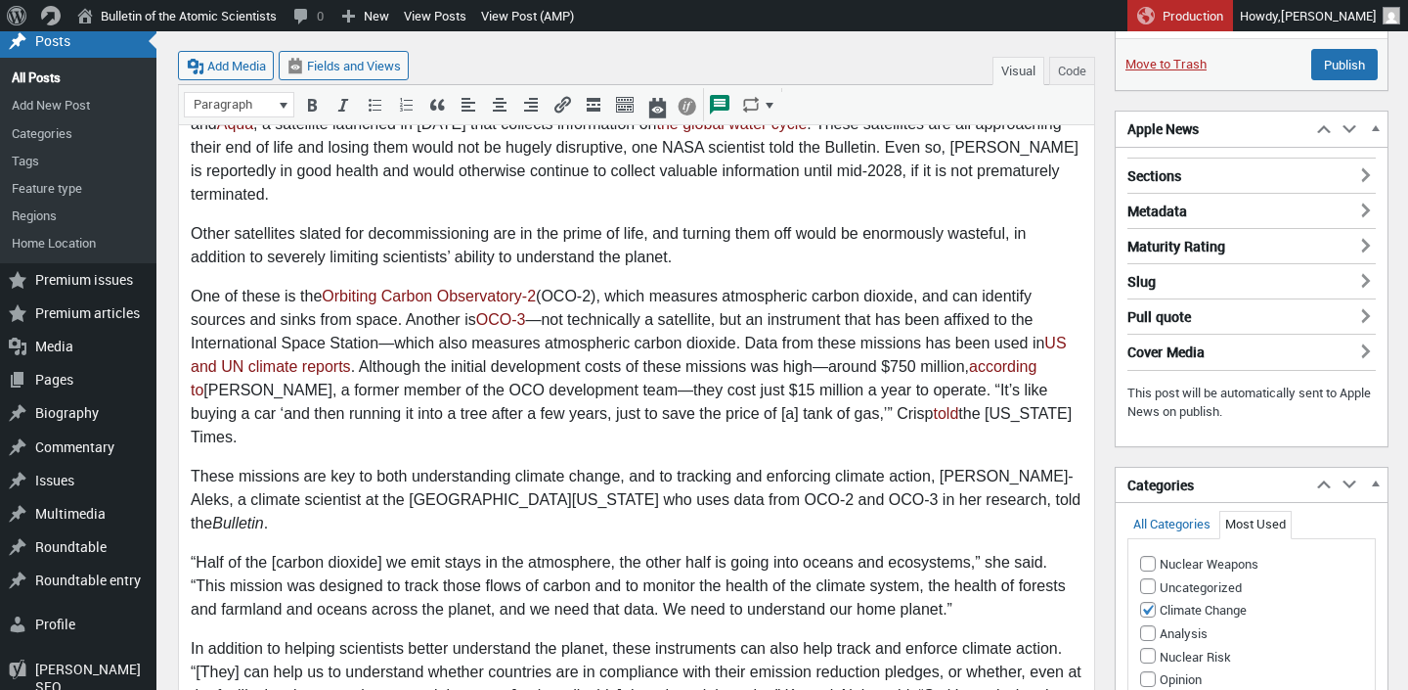
scroll to position [359, 0]
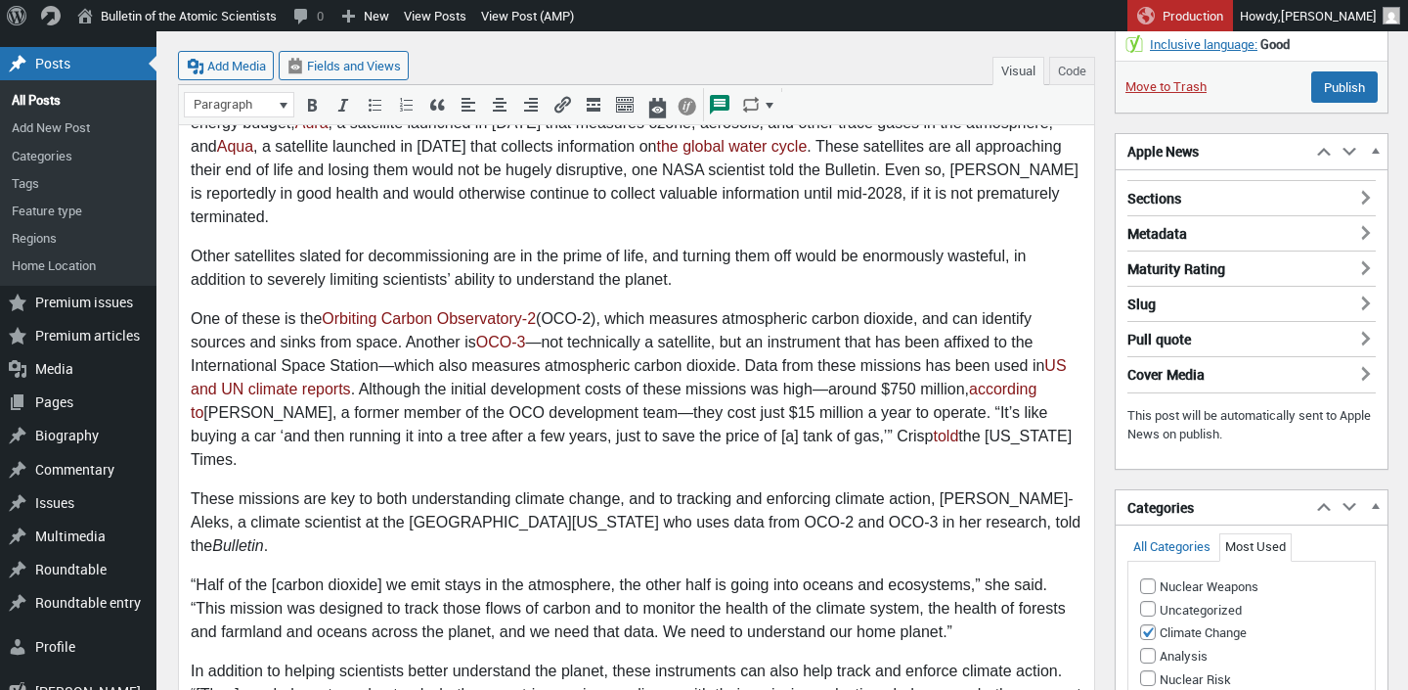
click at [1169, 200] on h3 "Sections" at bounding box center [1252, 192] width 248 height 25
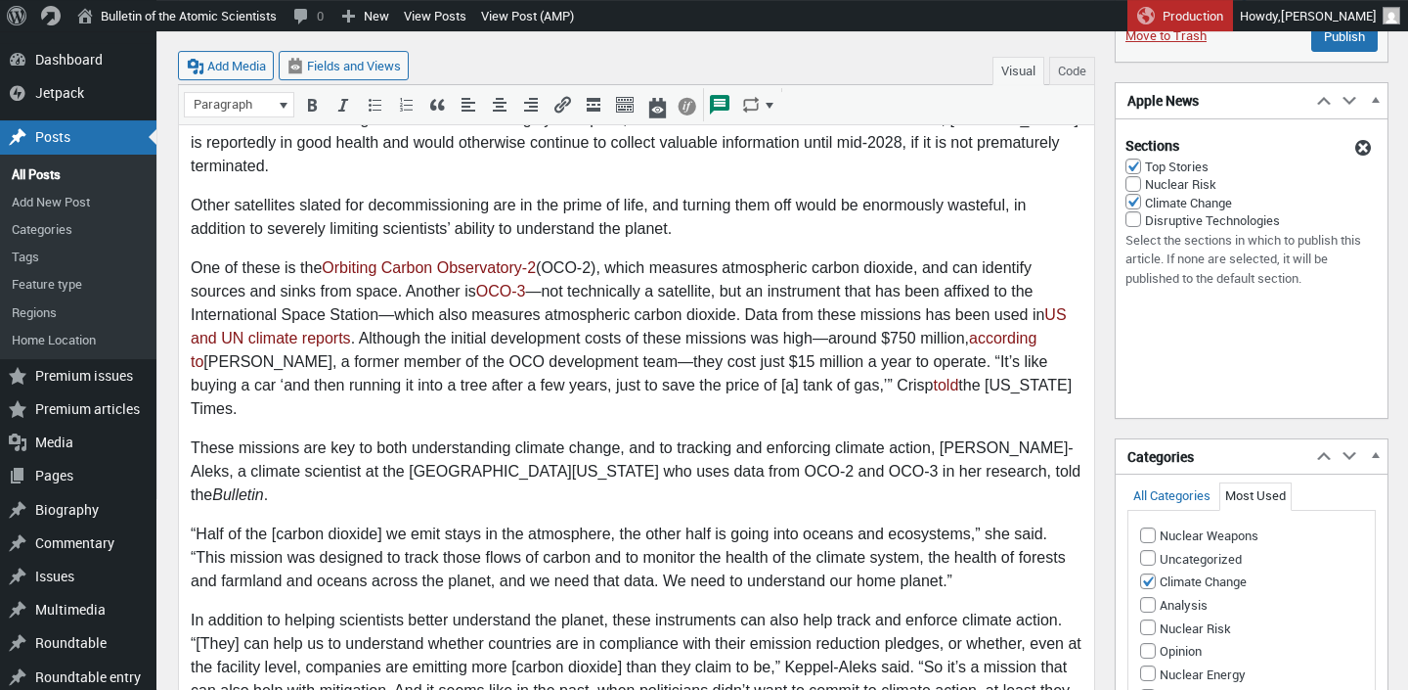
scroll to position [0, 0]
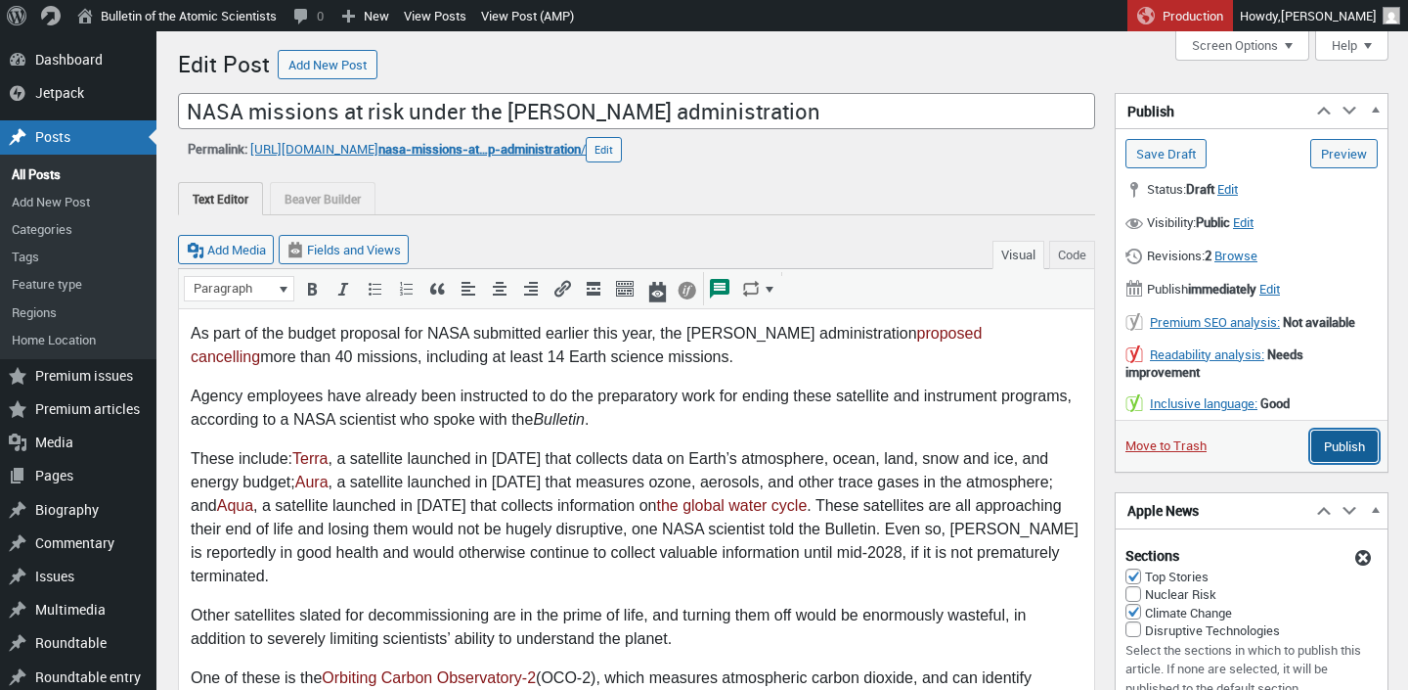
click at [1335, 448] on input "Publish" at bounding box center [1345, 445] width 67 height 31
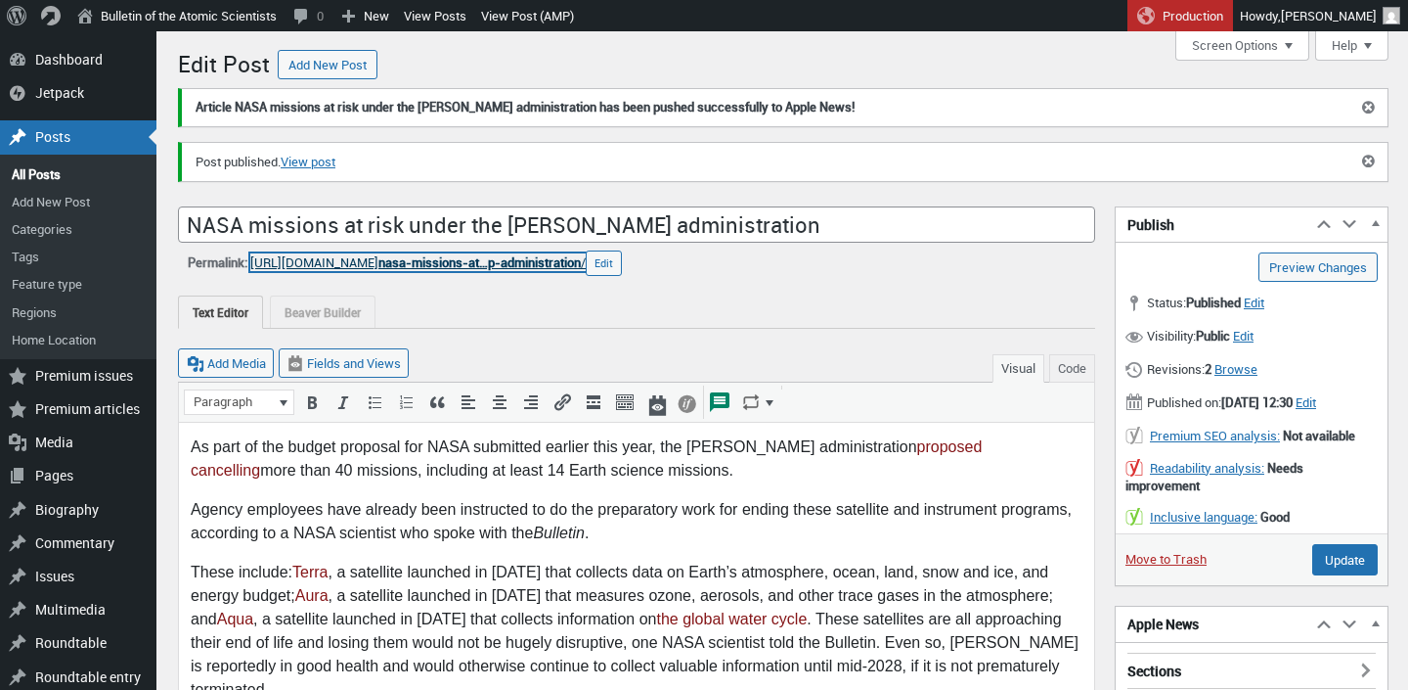
click at [581, 264] on span "nasa-missions-at…p-administration" at bounding box center [480, 262] width 202 height 18
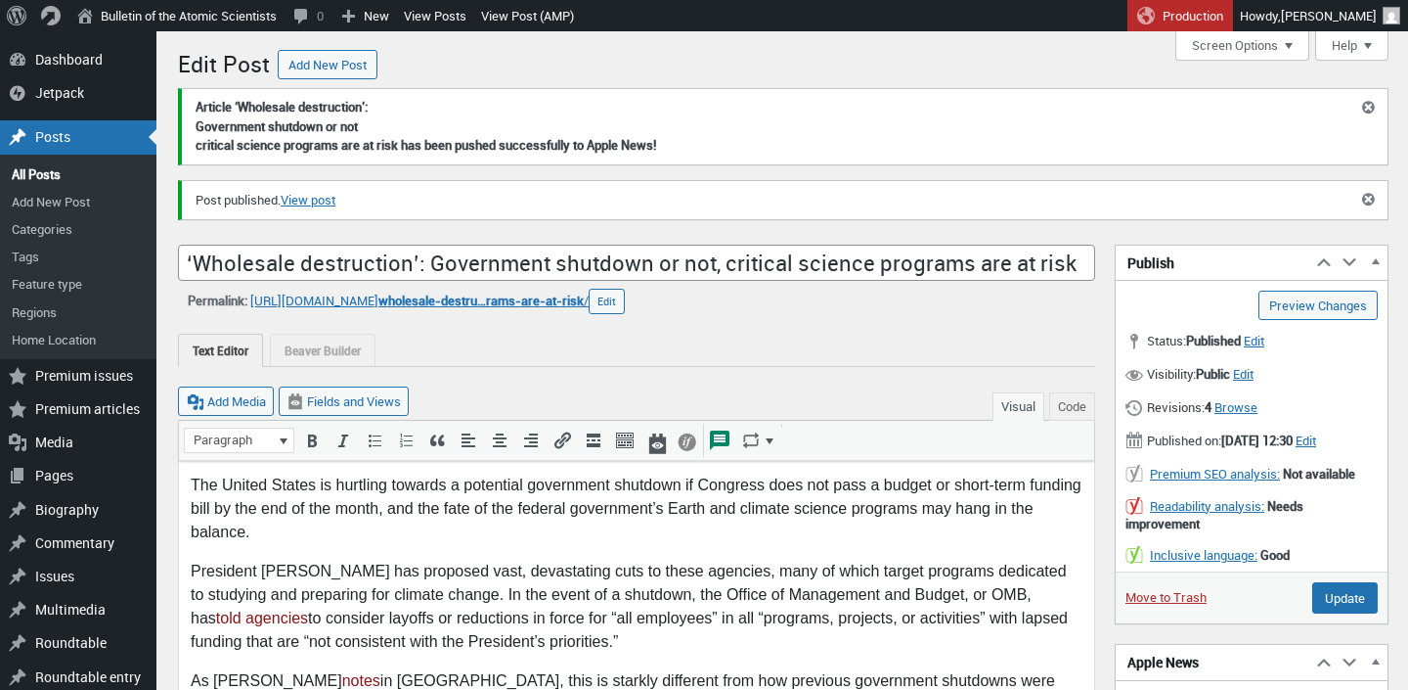
scroll to position [14, 0]
click at [298, 203] on link "View post" at bounding box center [308, 201] width 55 height 20
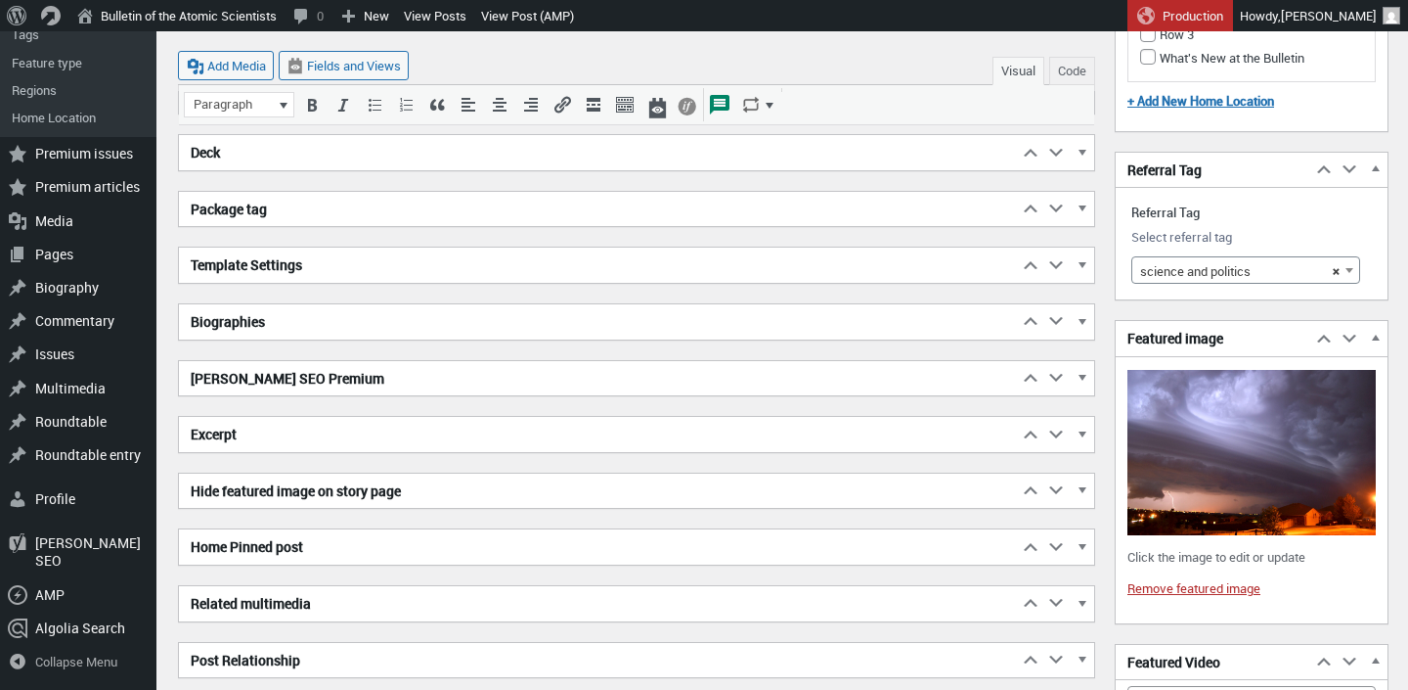
scroll to position [2764, 0]
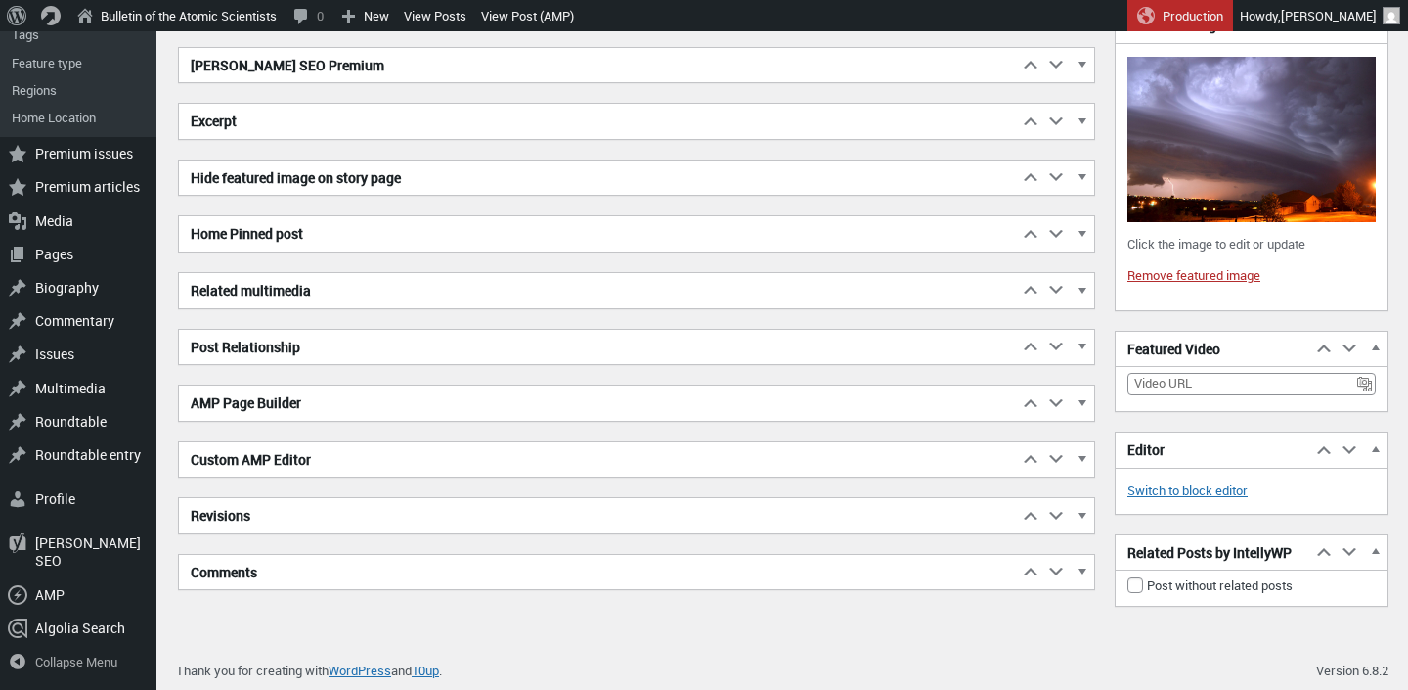
click at [434, 104] on h2 "Excerpt" at bounding box center [598, 121] width 839 height 35
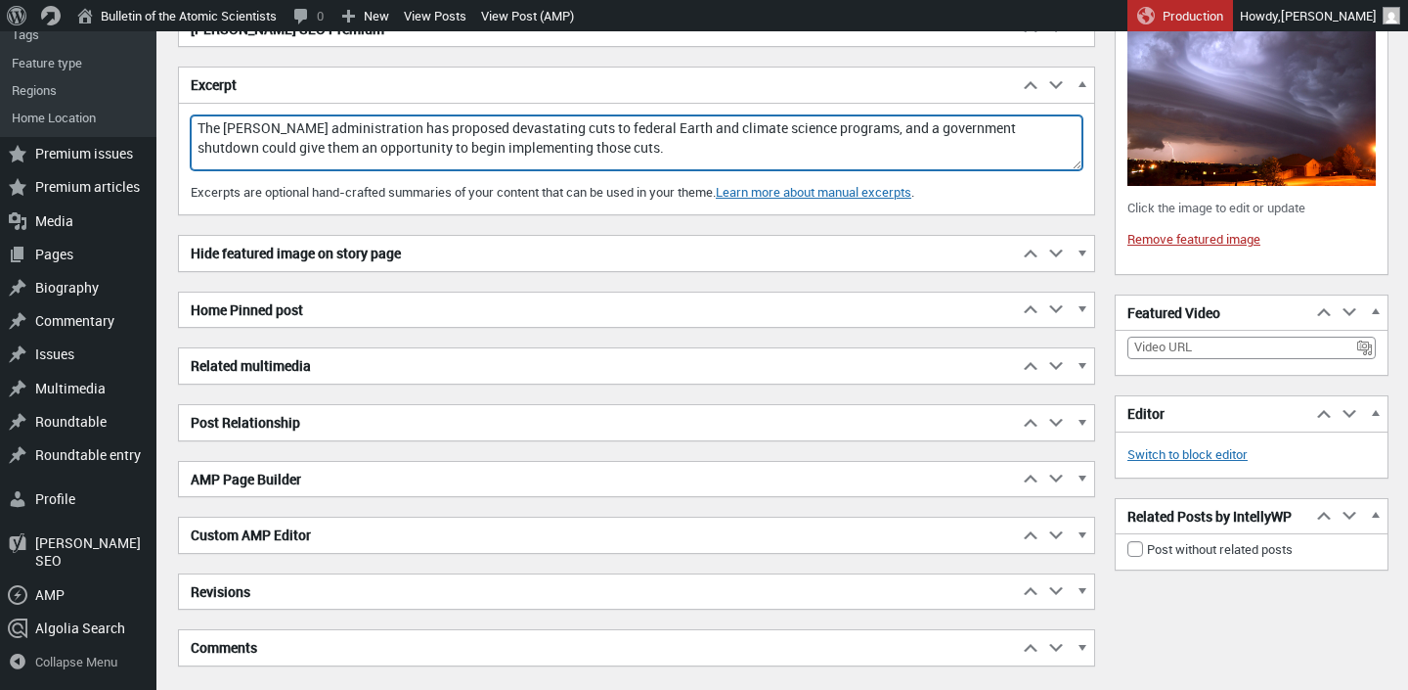
drag, startPoint x: 650, startPoint y: 155, endPoint x: 554, endPoint y: 49, distance: 143.3
click at [554, 115] on textarea "The [PERSON_NAME] administration has proposed devastating cuts to federal Earth…" at bounding box center [637, 142] width 892 height 55
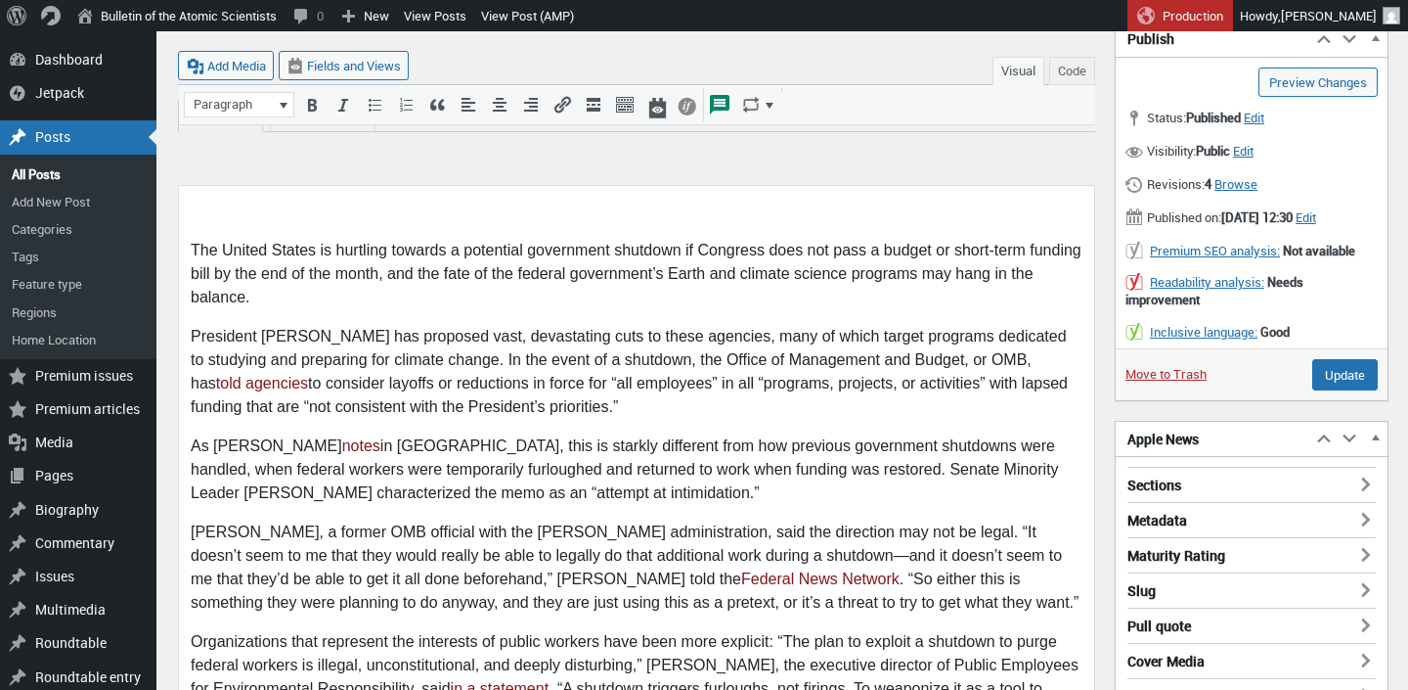
scroll to position [0, 0]
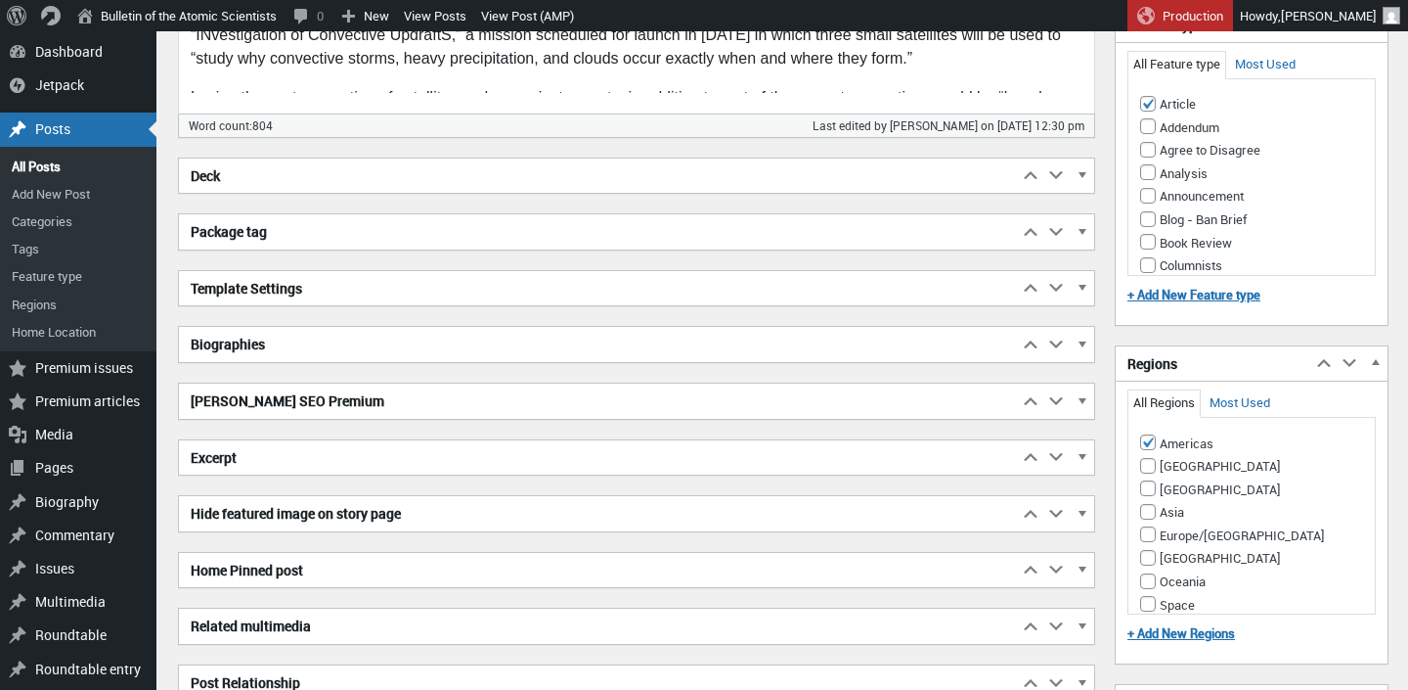
scroll to position [1490, 0]
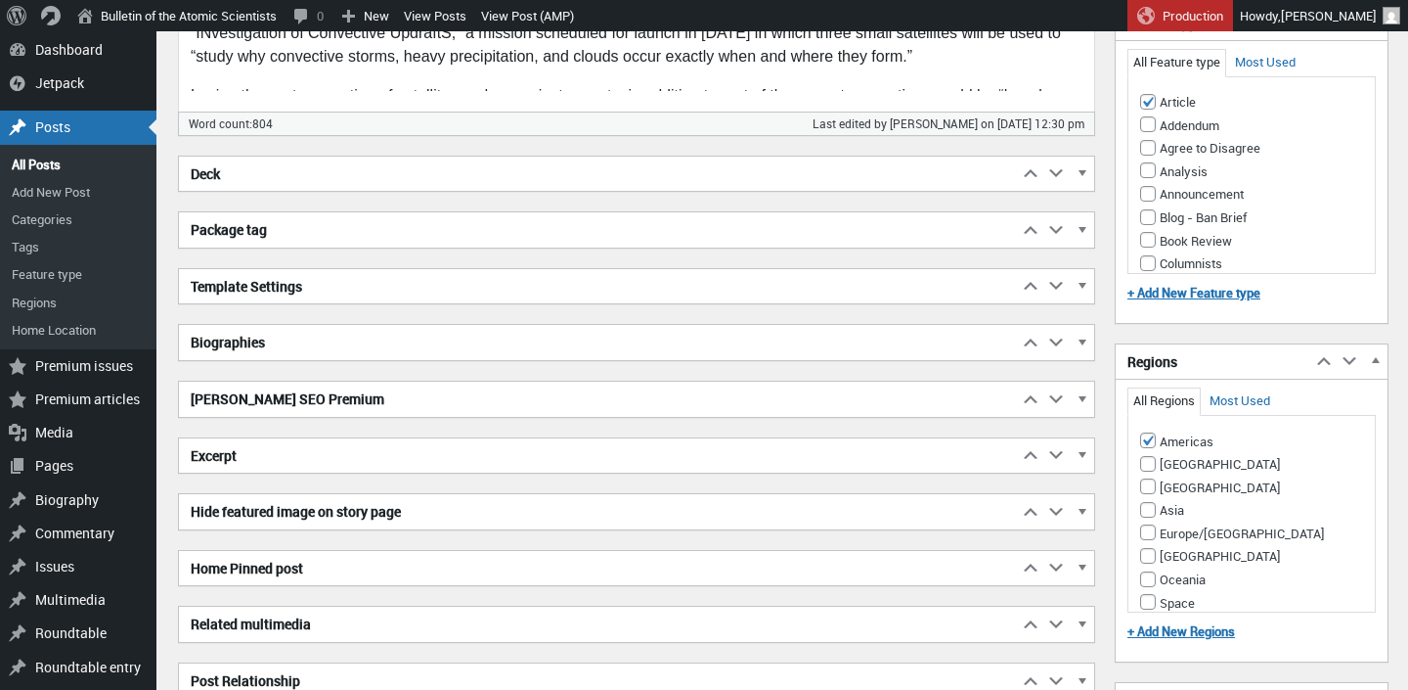
click at [300, 439] on h2 "Excerpt" at bounding box center [598, 455] width 839 height 35
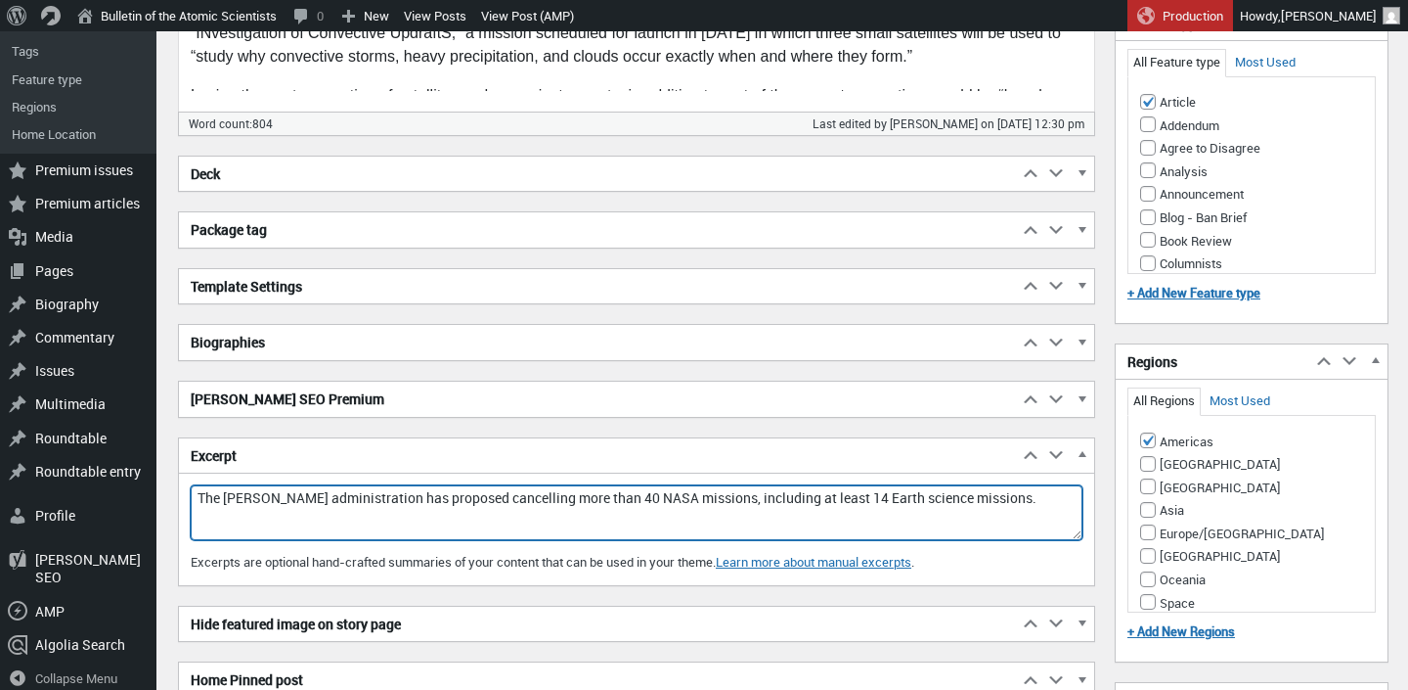
drag, startPoint x: 989, startPoint y: 450, endPoint x: 983, endPoint y: 437, distance: 14.0
click at [983, 485] on textarea "The [PERSON_NAME] administration has proposed cancelling more than 40 NASA miss…" at bounding box center [637, 512] width 892 height 55
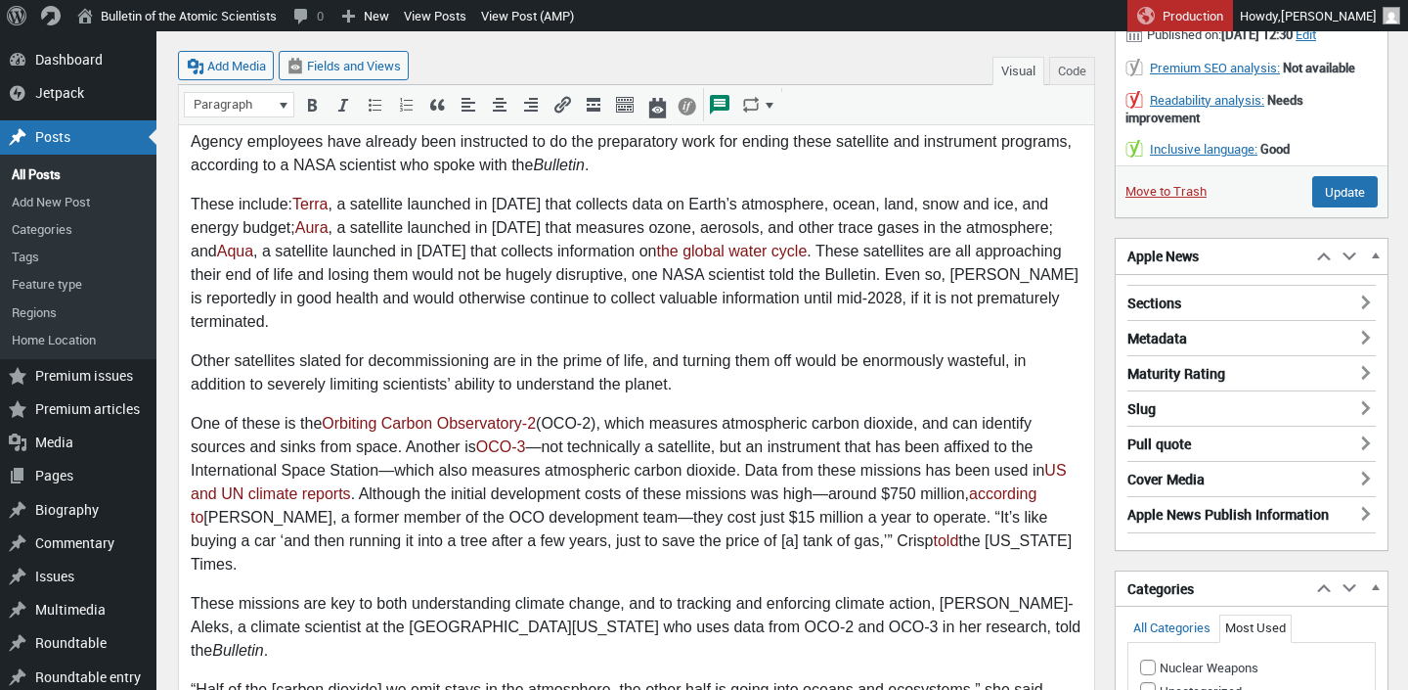
scroll to position [0, 0]
